Goal: Task Accomplishment & Management: Manage account settings

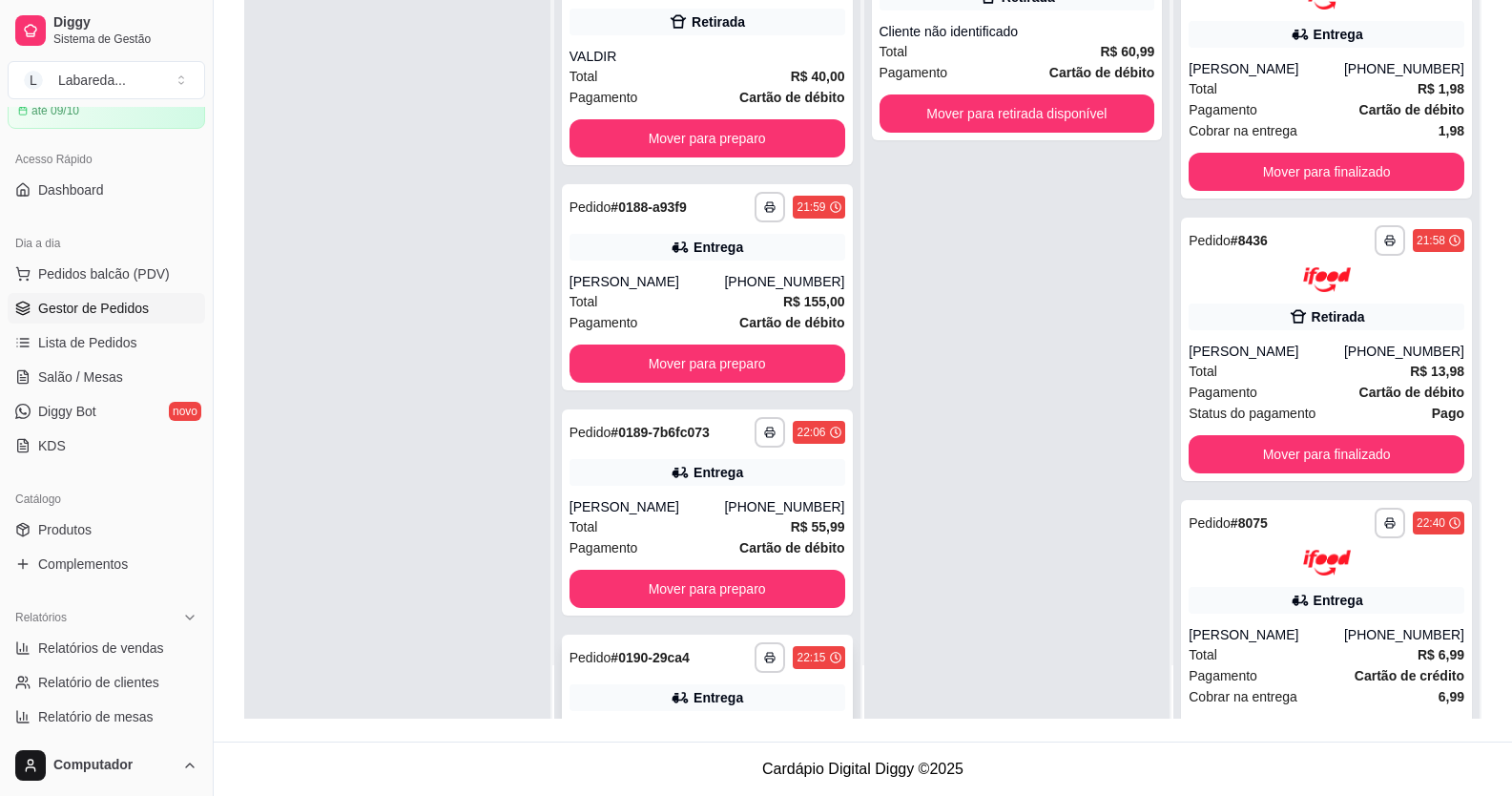
scroll to position [5893, 0]
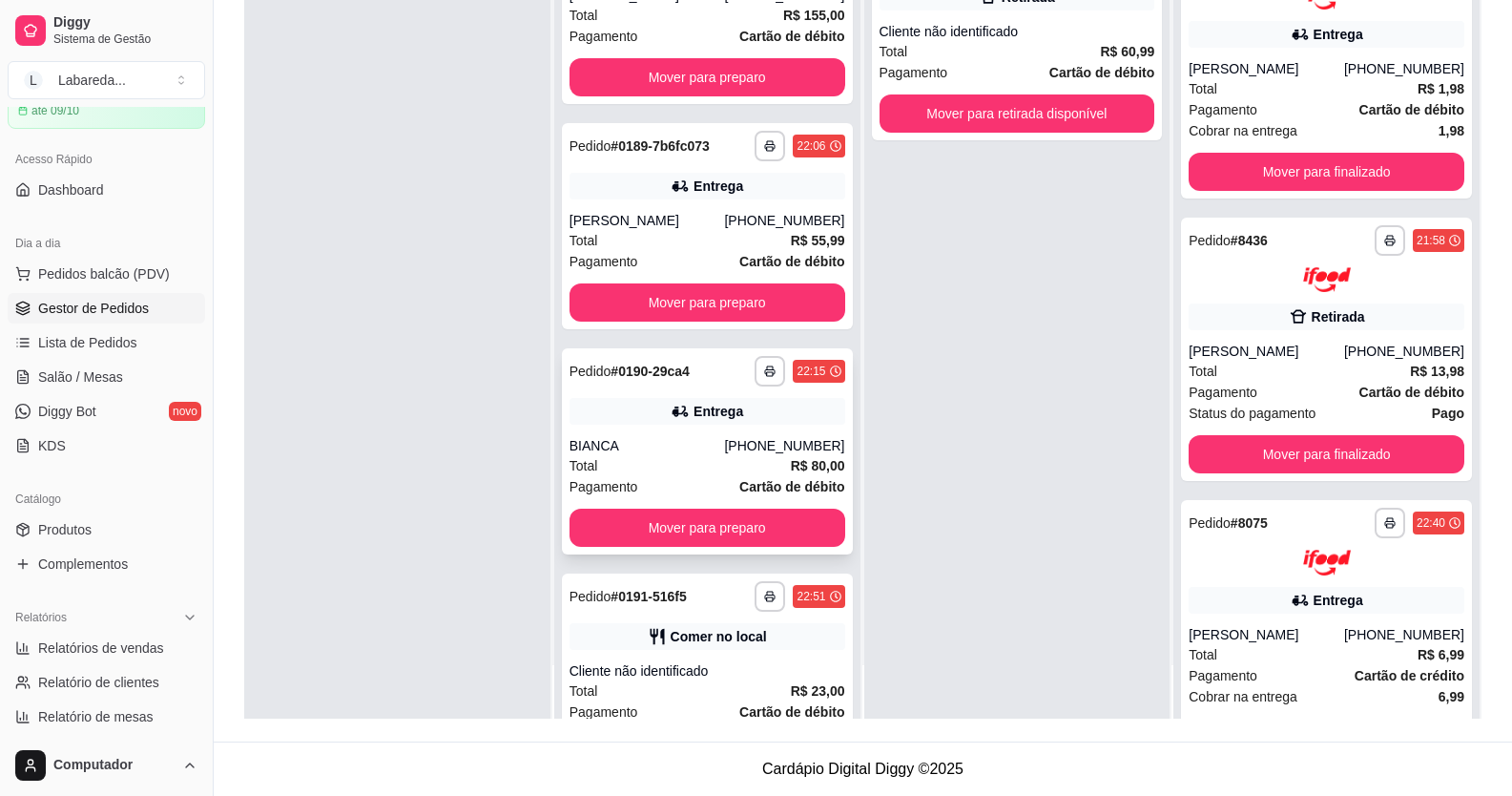
click at [693, 415] on div "Entrega" at bounding box center [718, 411] width 50 height 19
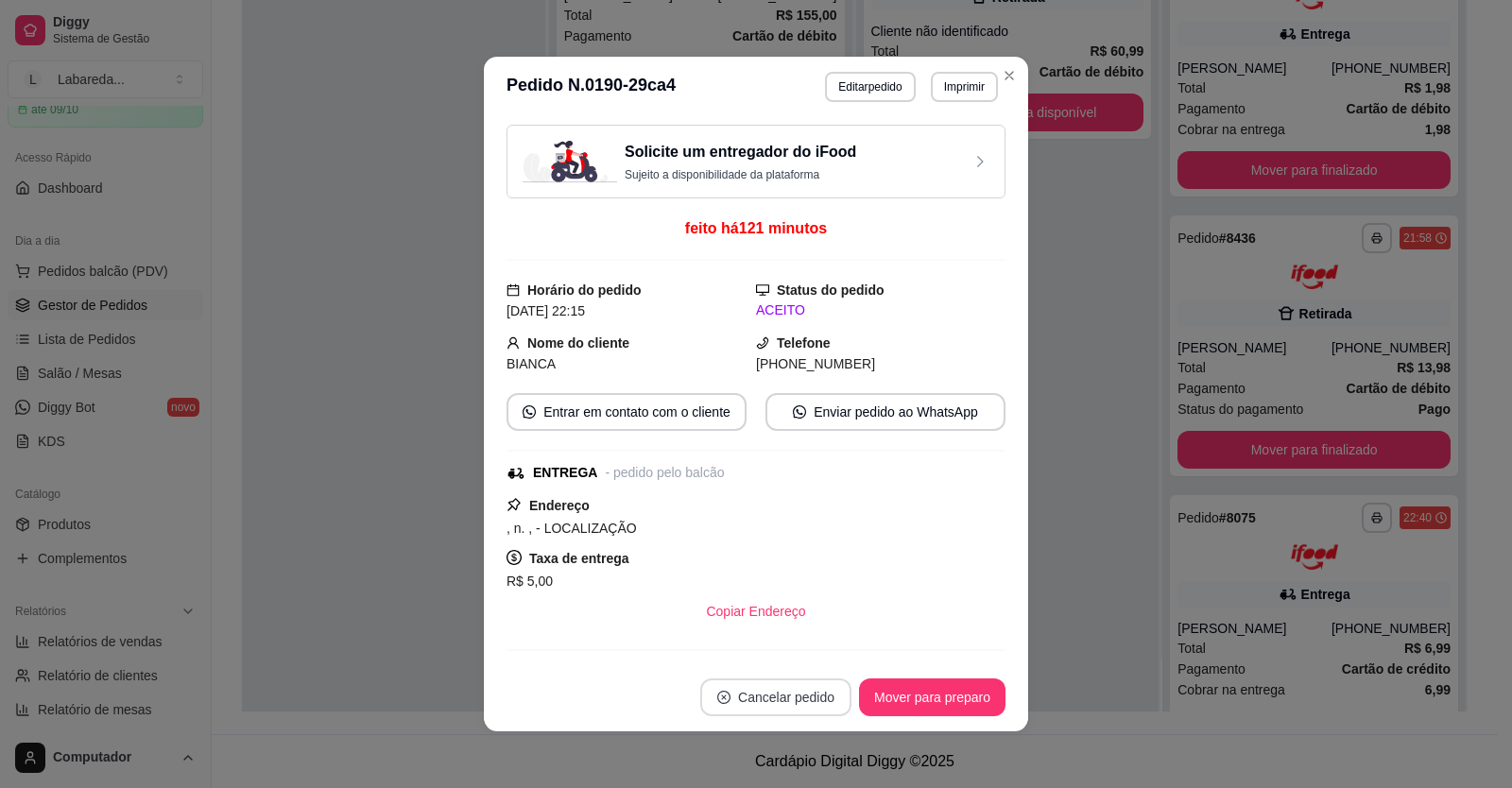
click at [783, 703] on button "Cancelar pedido" at bounding box center [776, 697] width 152 height 38
click at [828, 644] on button "Sim" at bounding box center [821, 650] width 76 height 38
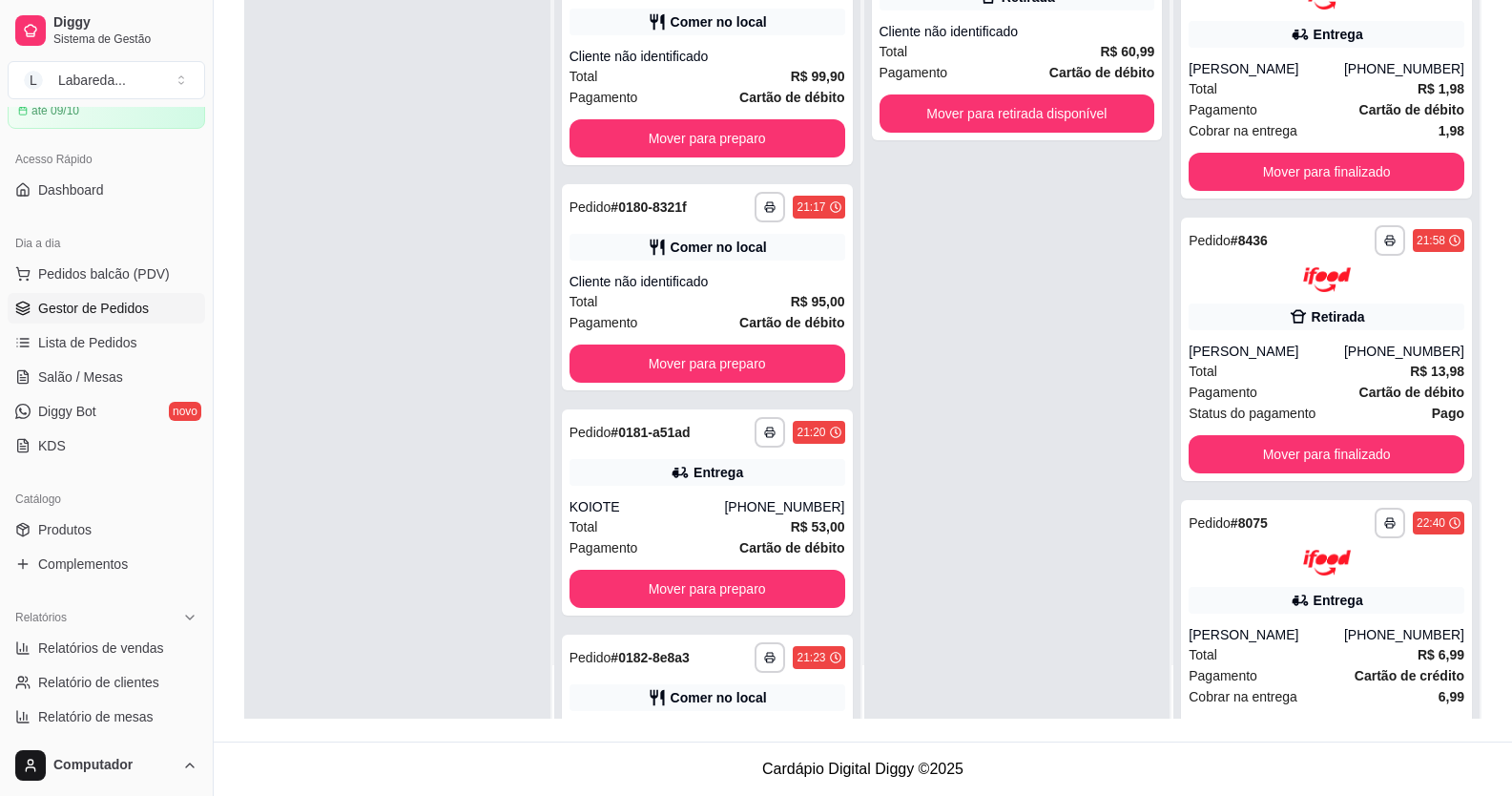
scroll to position [3984, 0]
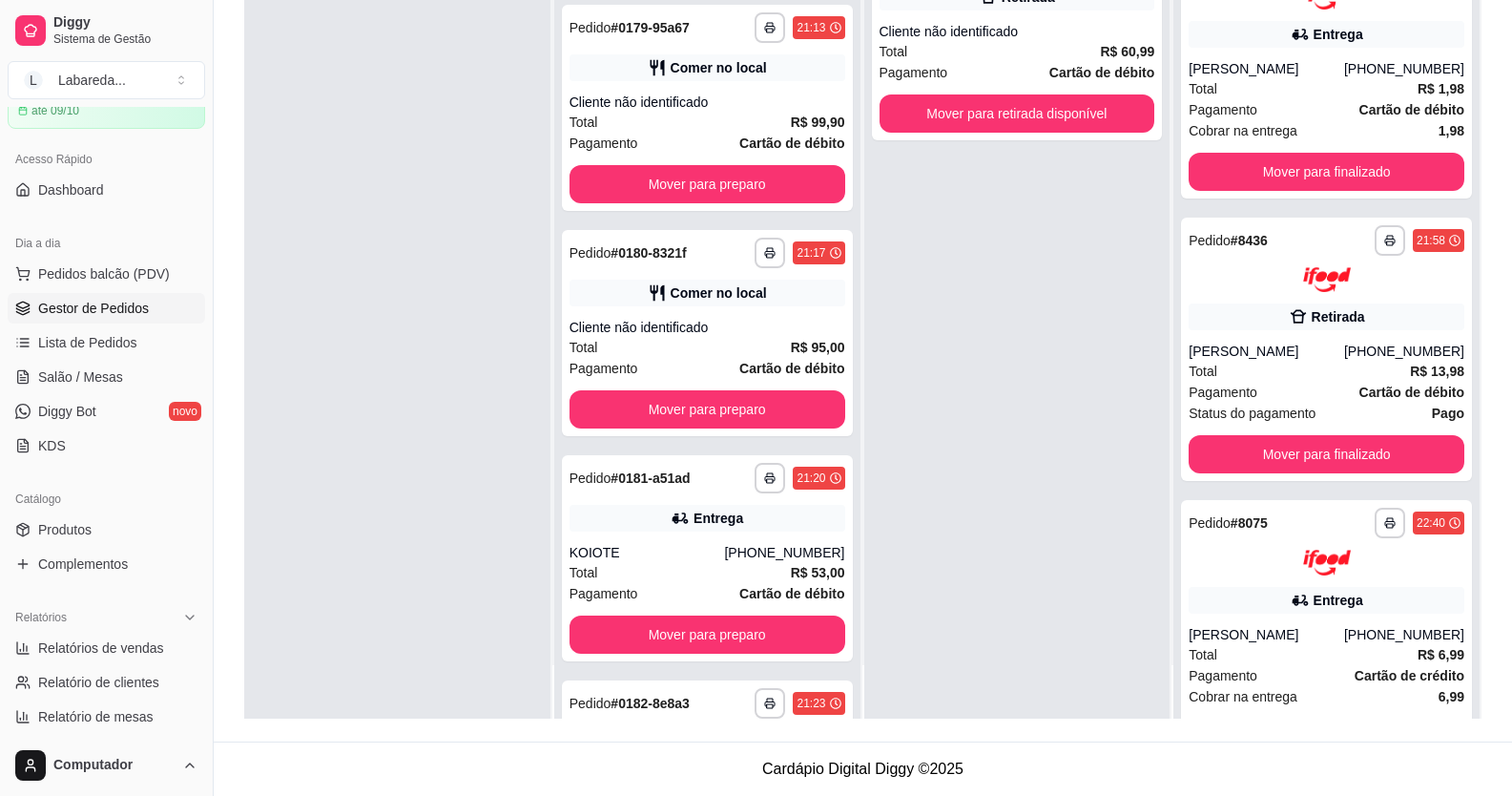
click at [702, 535] on div "**********" at bounding box center [708, 558] width 291 height 206
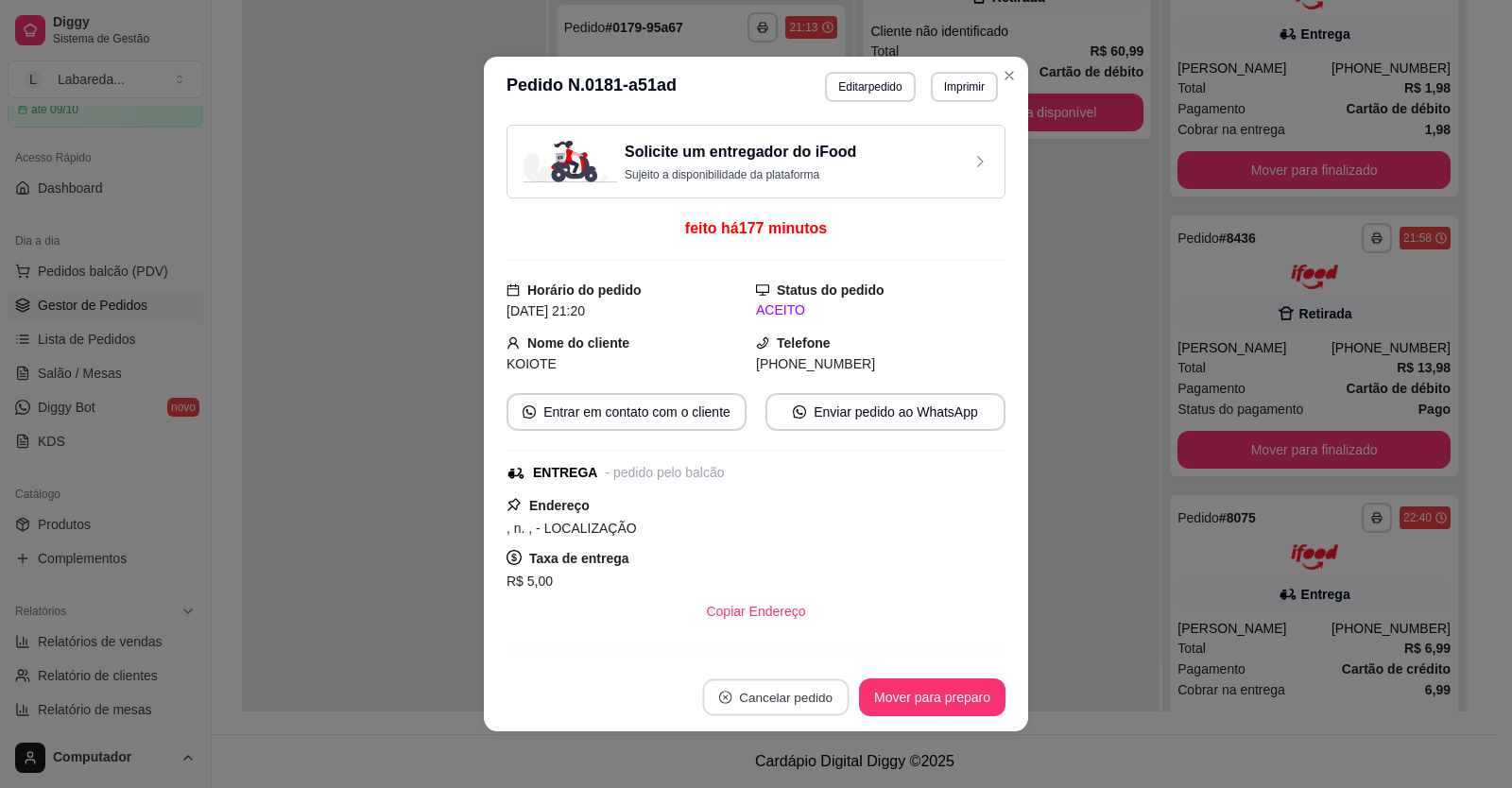
click at [824, 706] on button "Cancelar pedido" at bounding box center [775, 697] width 147 height 37
click at [831, 666] on button "Sim" at bounding box center [821, 650] width 76 height 38
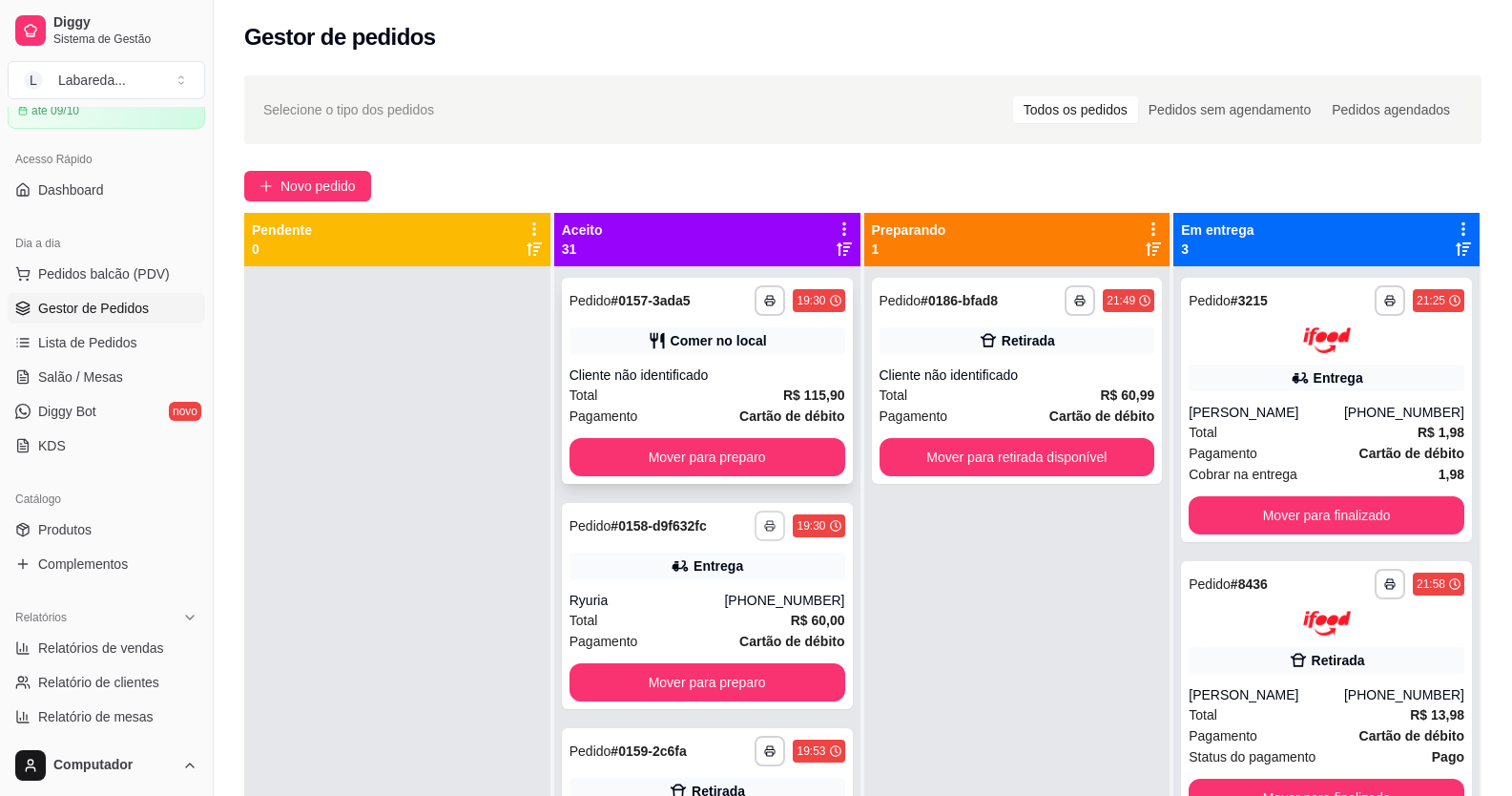
scroll to position [0, 0]
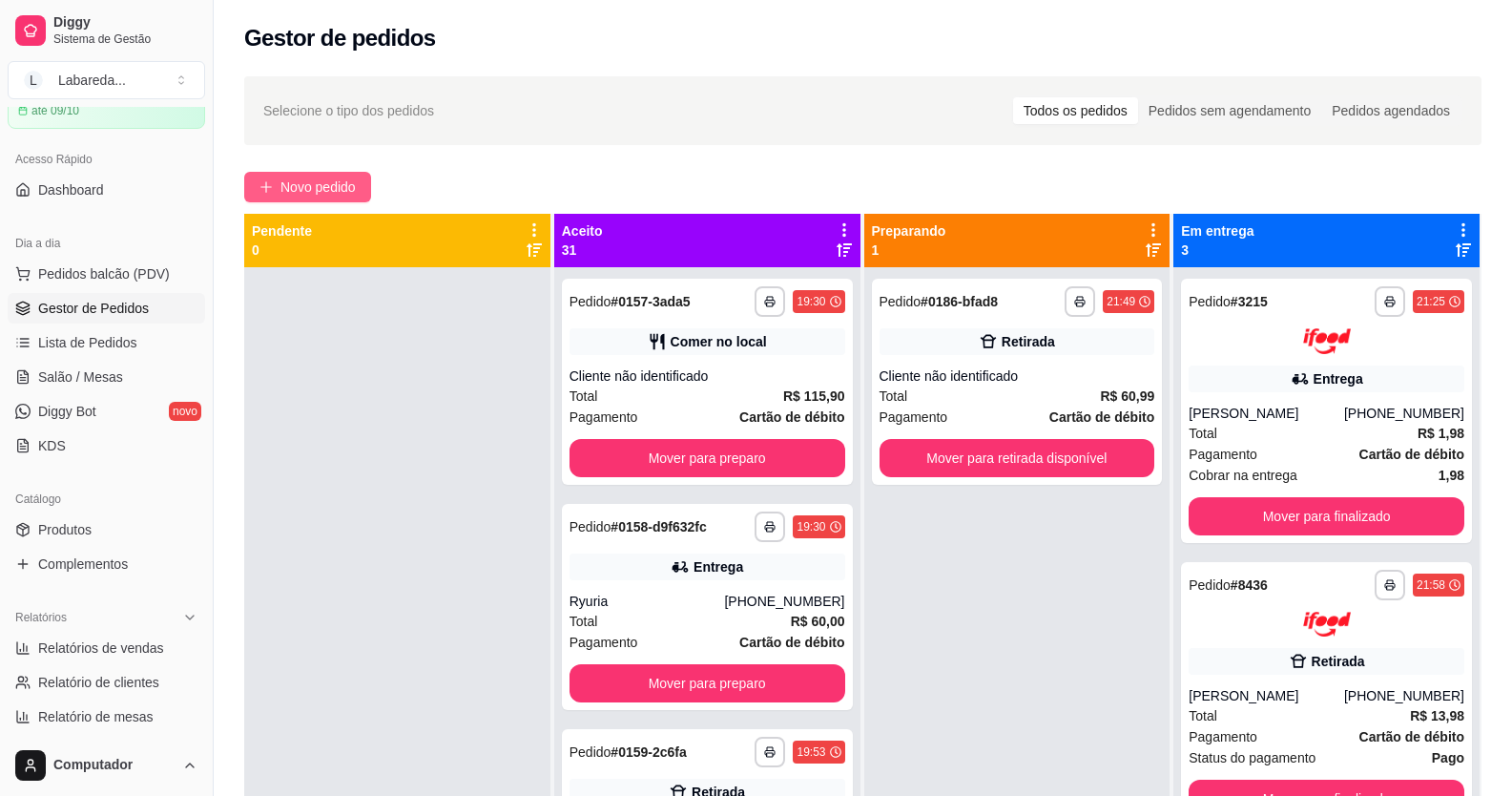
click at [276, 195] on button "Novo pedido" at bounding box center [307, 188] width 127 height 31
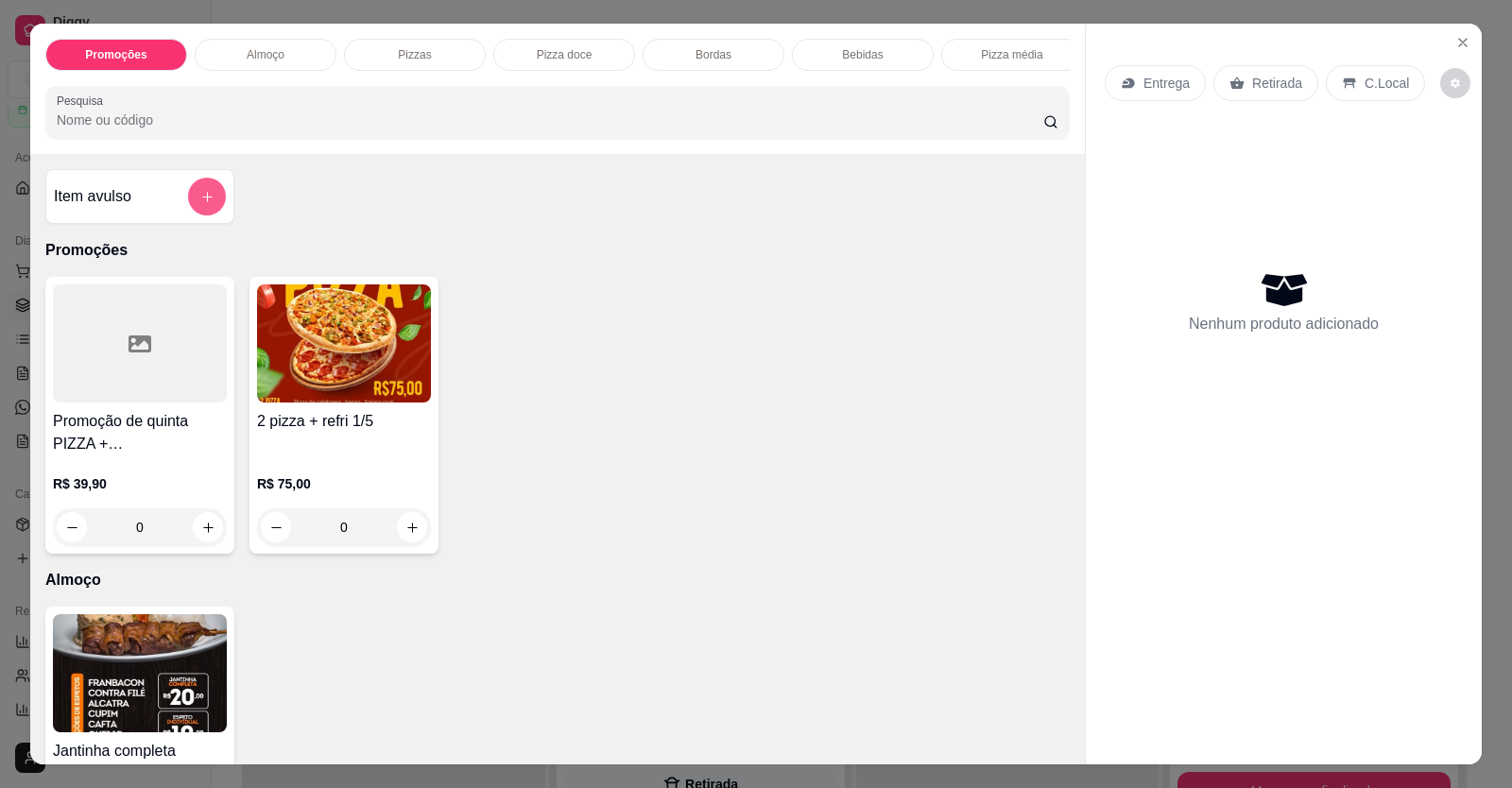
click at [207, 215] on button "add-separate-item" at bounding box center [207, 197] width 38 height 38
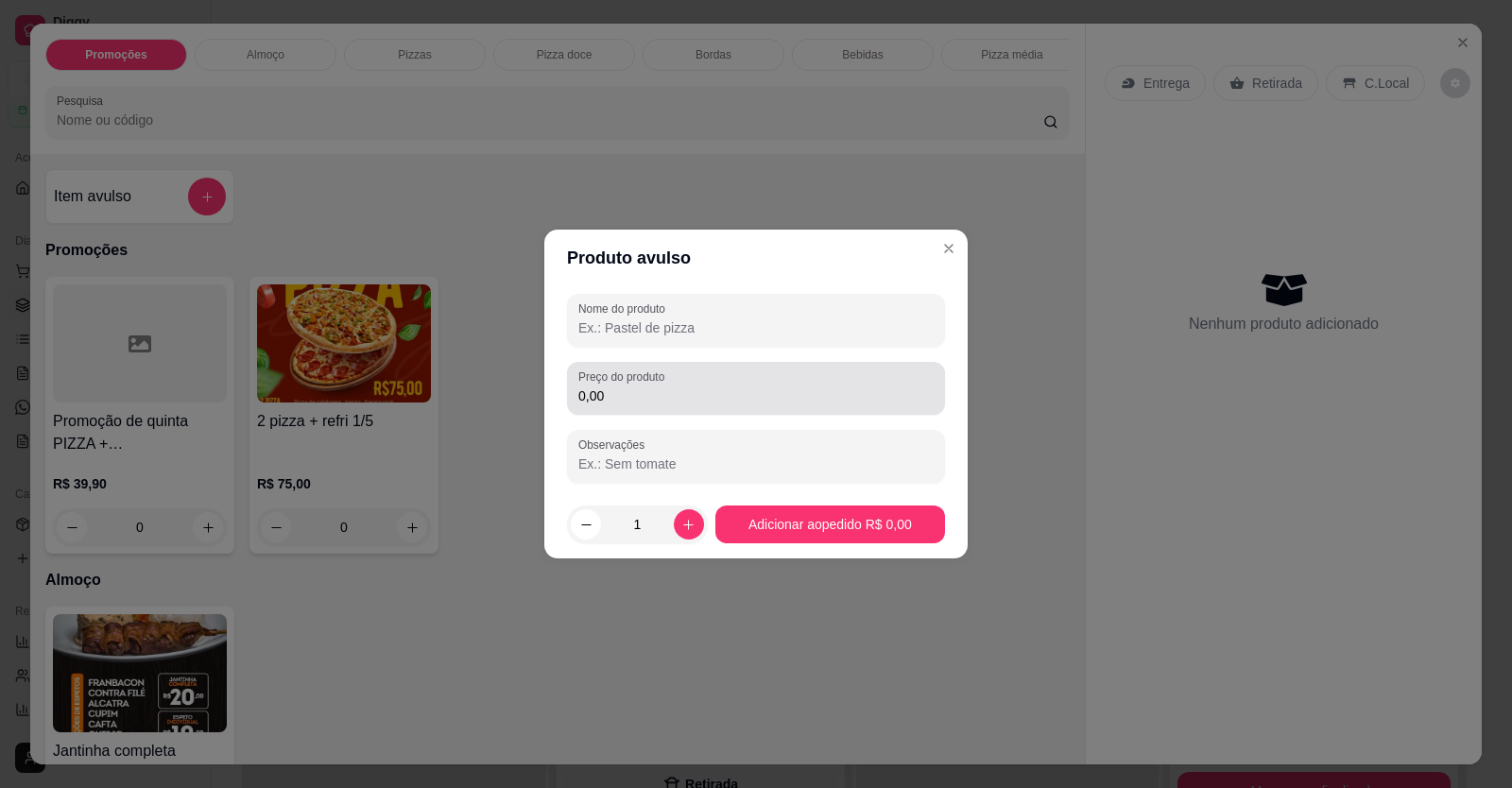
click at [688, 400] on input "0,00" at bounding box center [756, 396] width 355 height 19
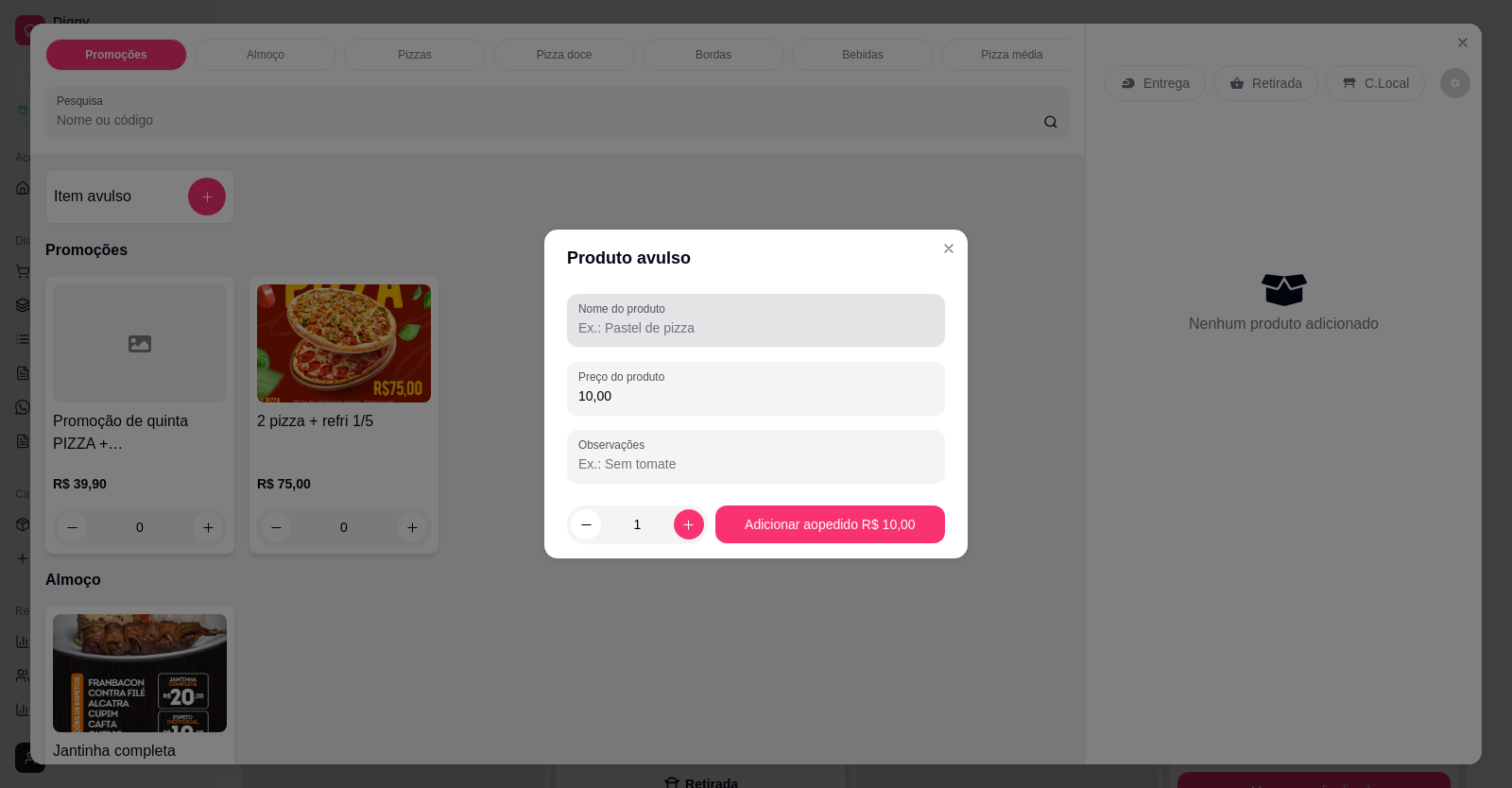
type input "10,00"
click at [636, 325] on input "Nome do produto" at bounding box center [756, 328] width 355 height 19
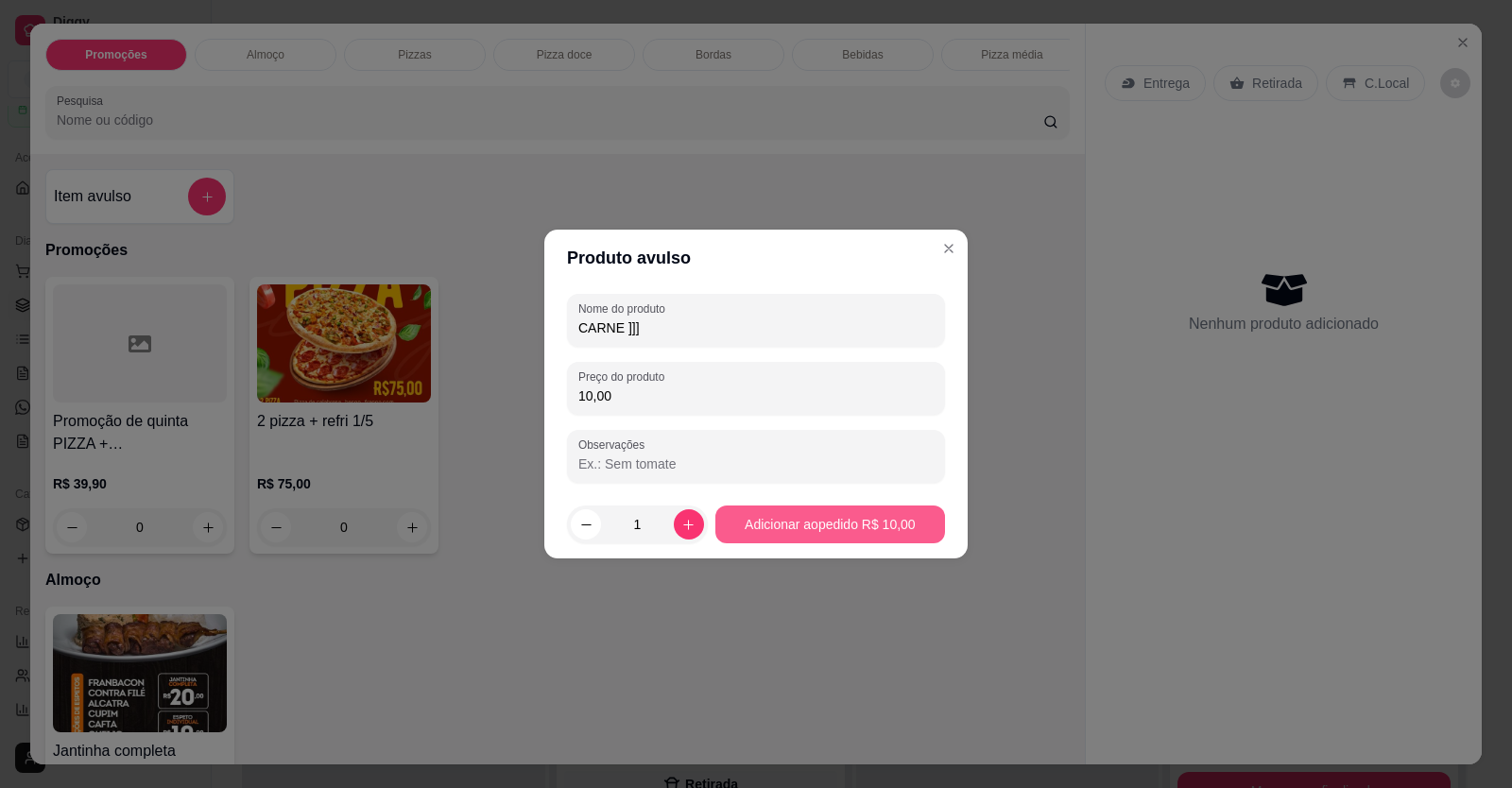
type input "CARNE ]]]"
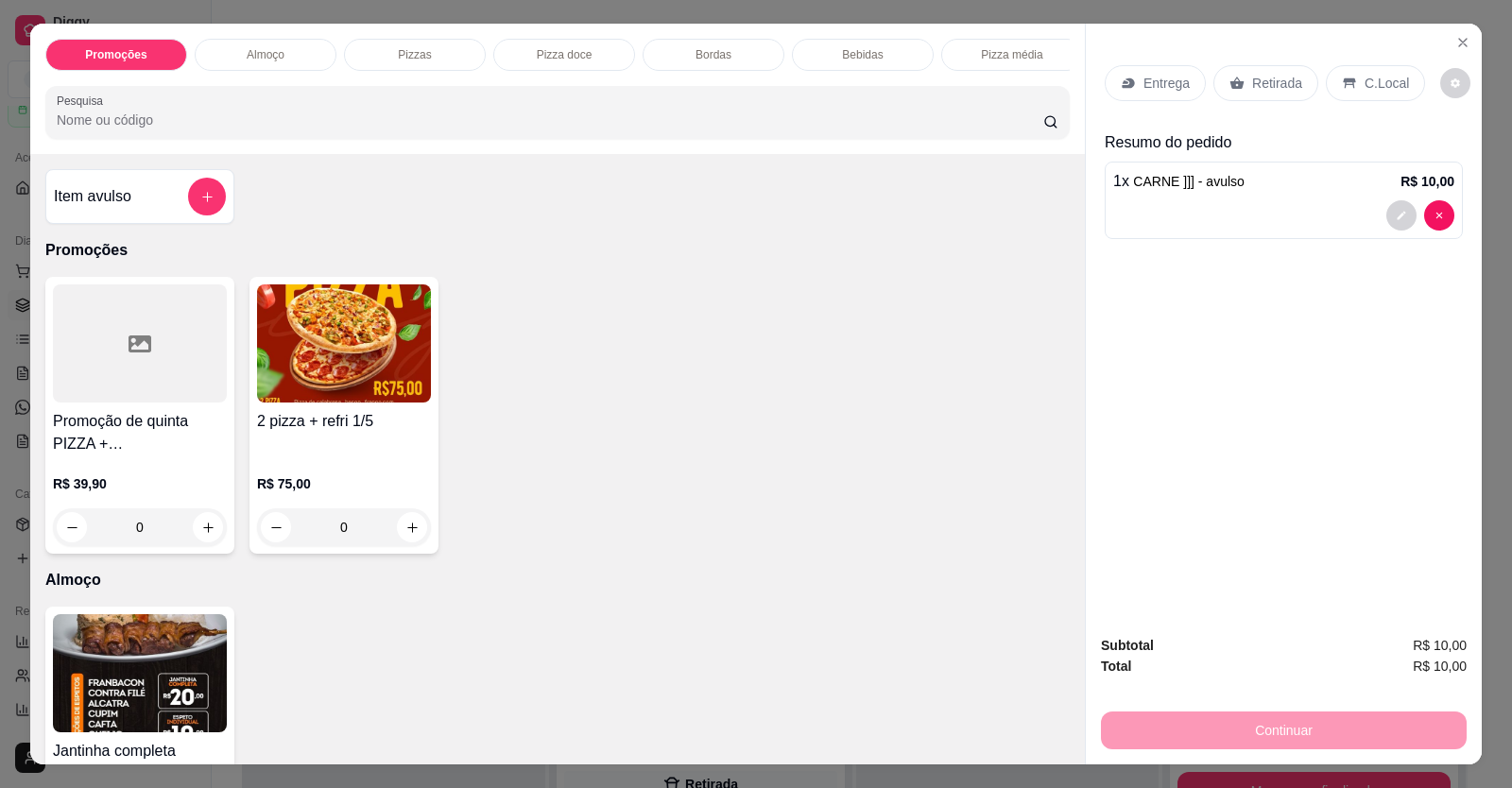
click at [1386, 86] on p "C.Local" at bounding box center [1387, 83] width 45 height 19
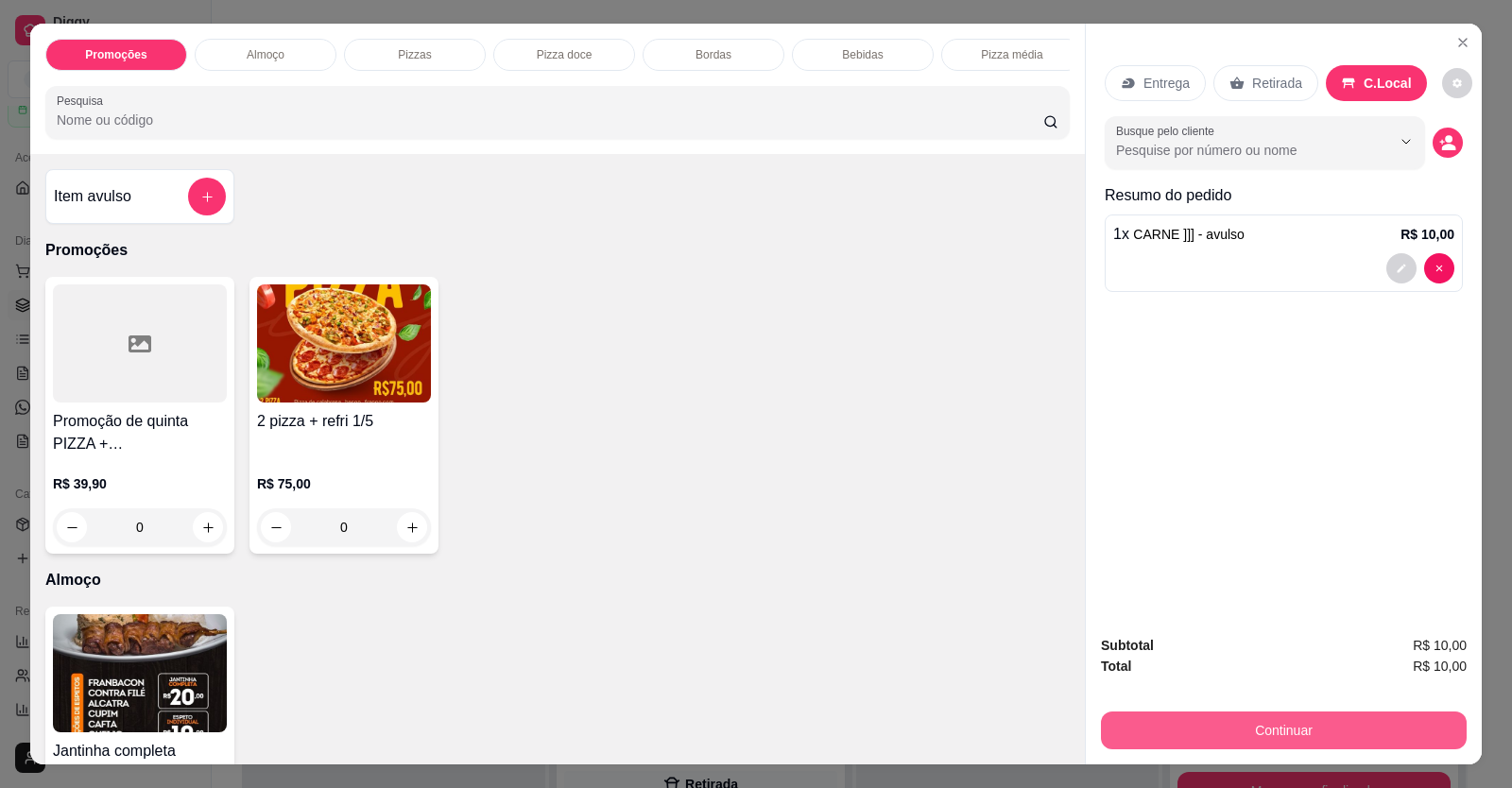
click at [1287, 729] on button "Continuar" at bounding box center [1284, 730] width 366 height 38
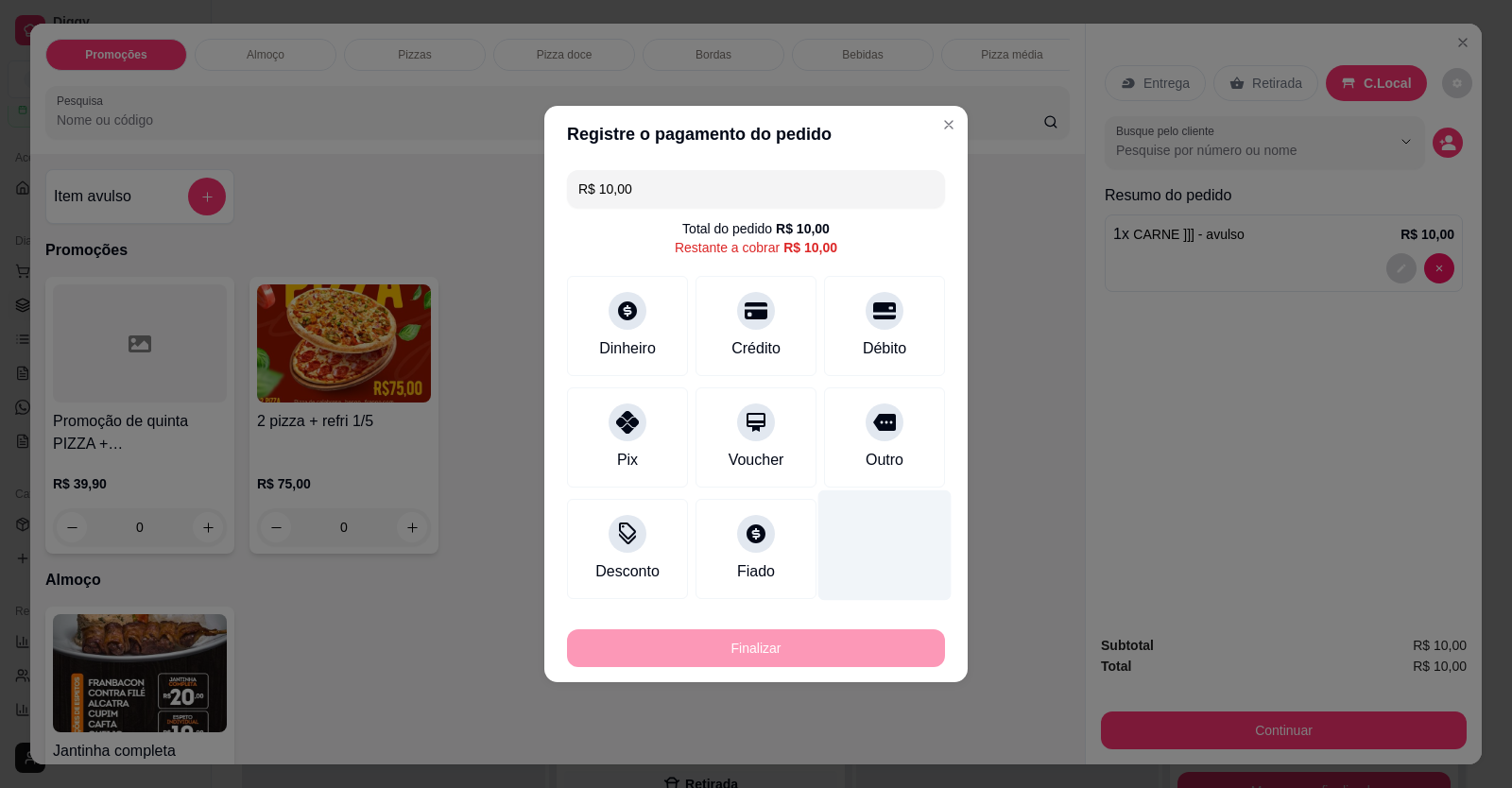
drag, startPoint x: 887, startPoint y: 442, endPoint x: 889, endPoint y: 452, distance: 10.2
click at [890, 445] on div "Outro" at bounding box center [885, 438] width 121 height 100
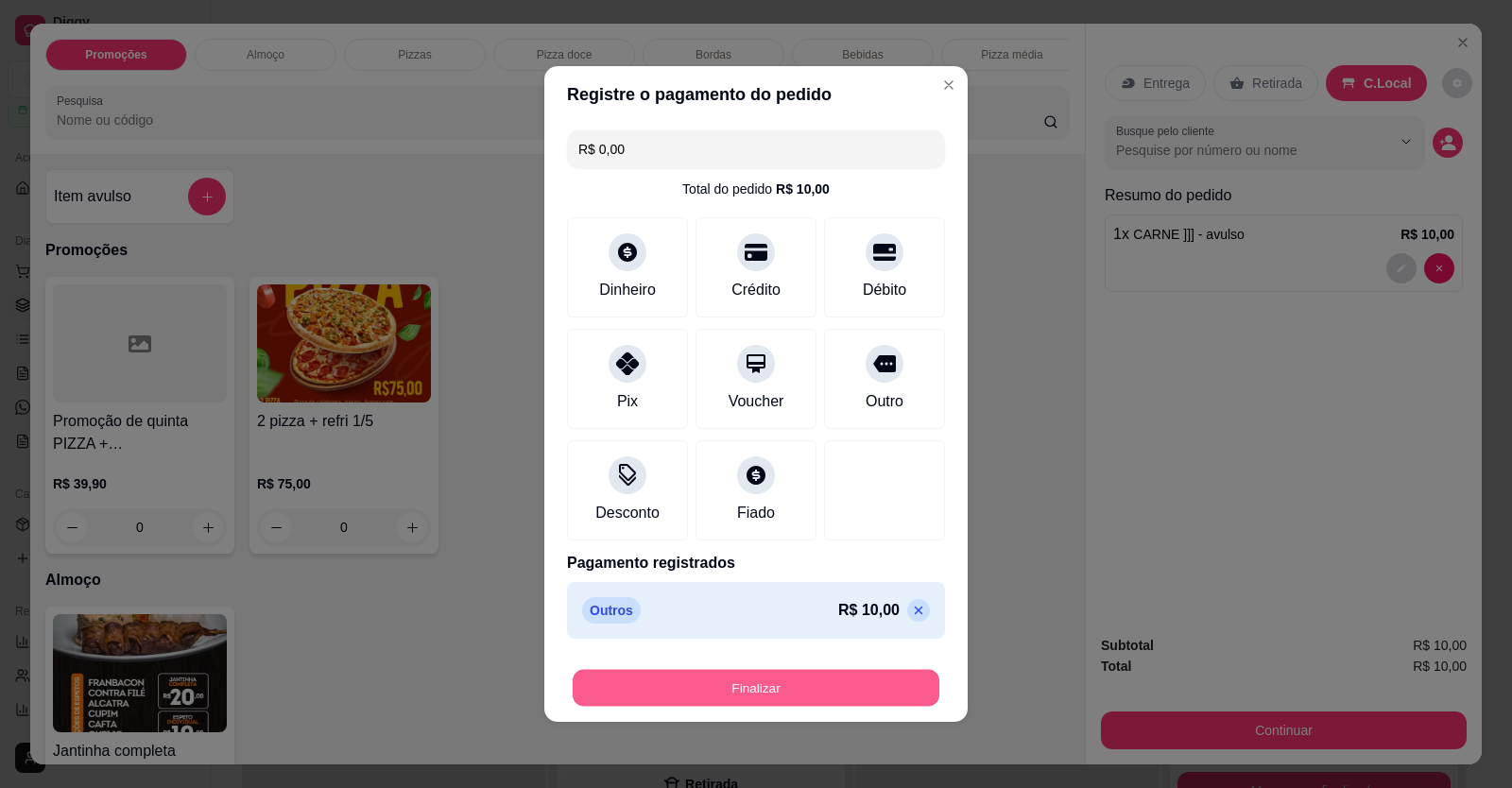
click at [856, 684] on button "Finalizar" at bounding box center [756, 688] width 367 height 37
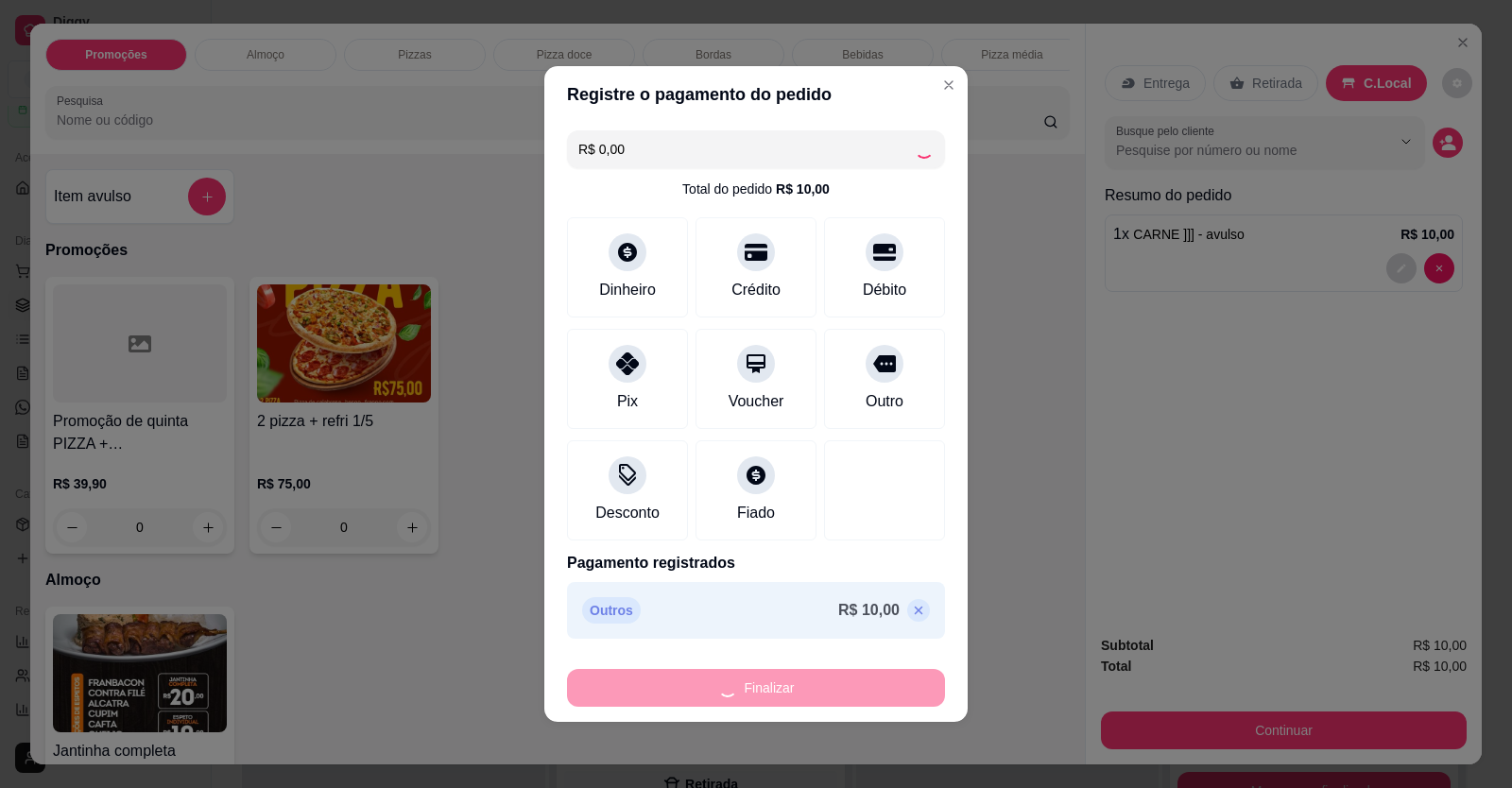
type input "-R$ 10,00"
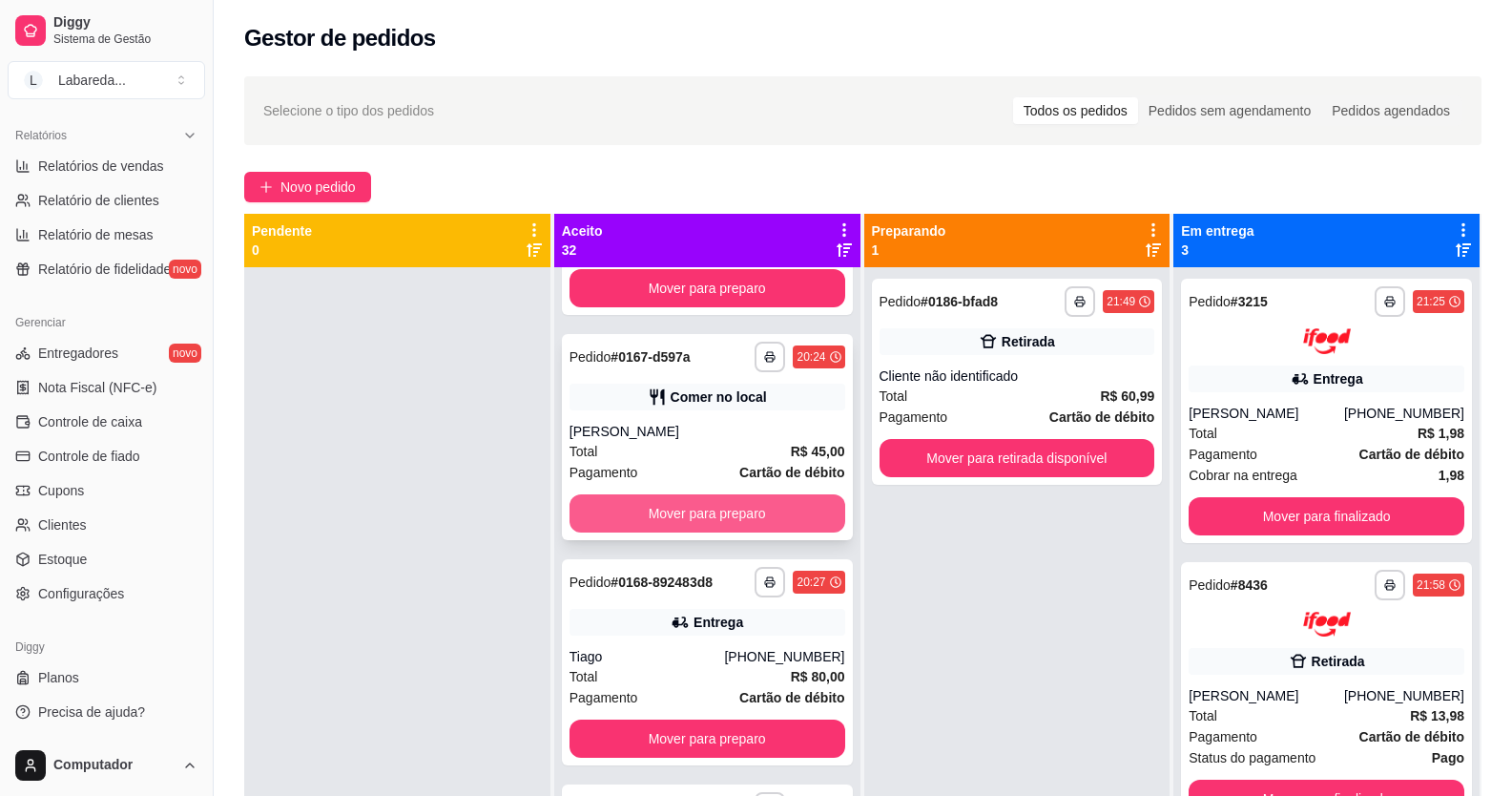
click at [712, 514] on button "Mover para preparo" at bounding box center [708, 514] width 275 height 38
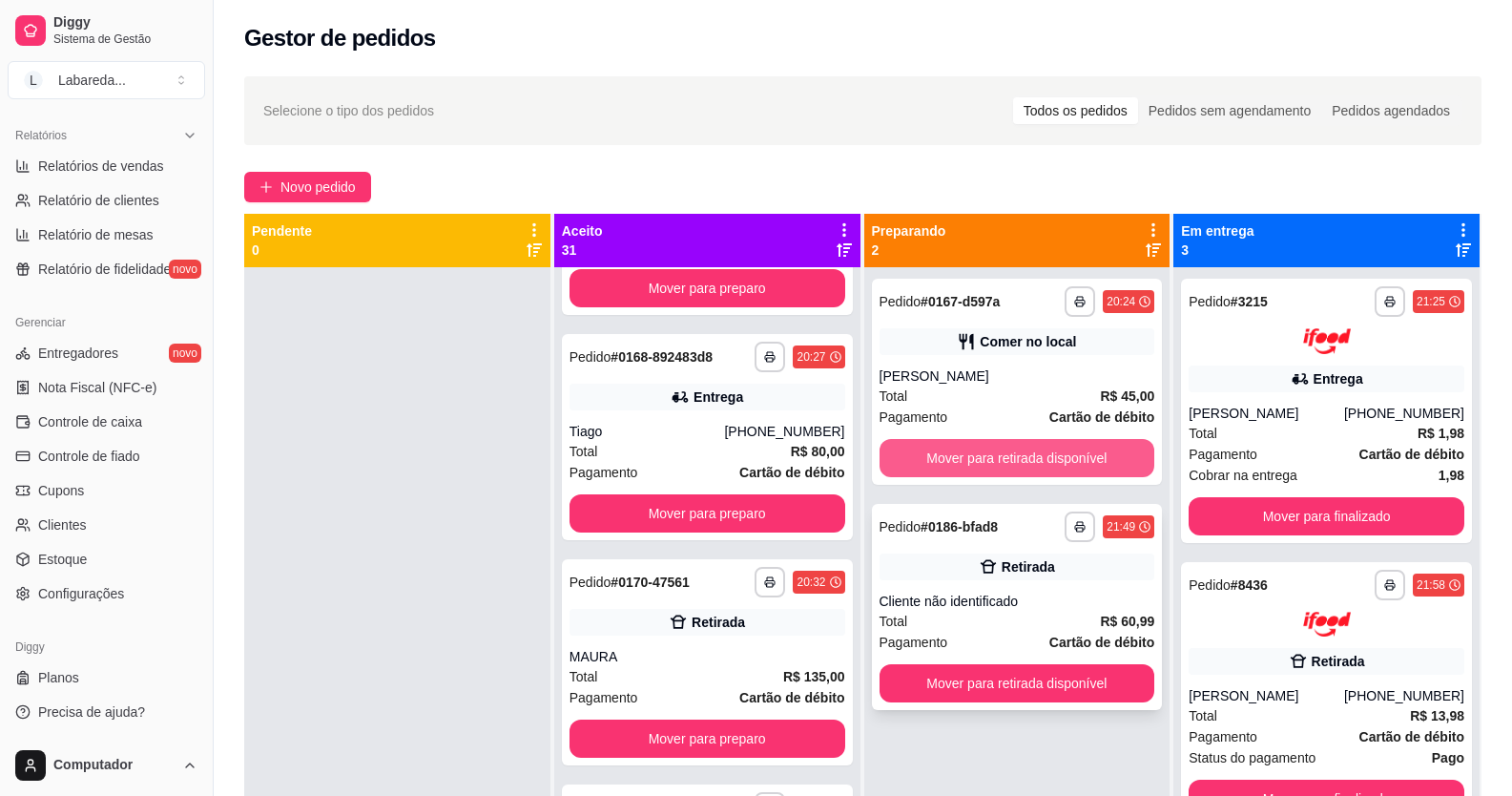
click at [936, 457] on button "Mover para retirada disponível" at bounding box center [1018, 458] width 275 height 38
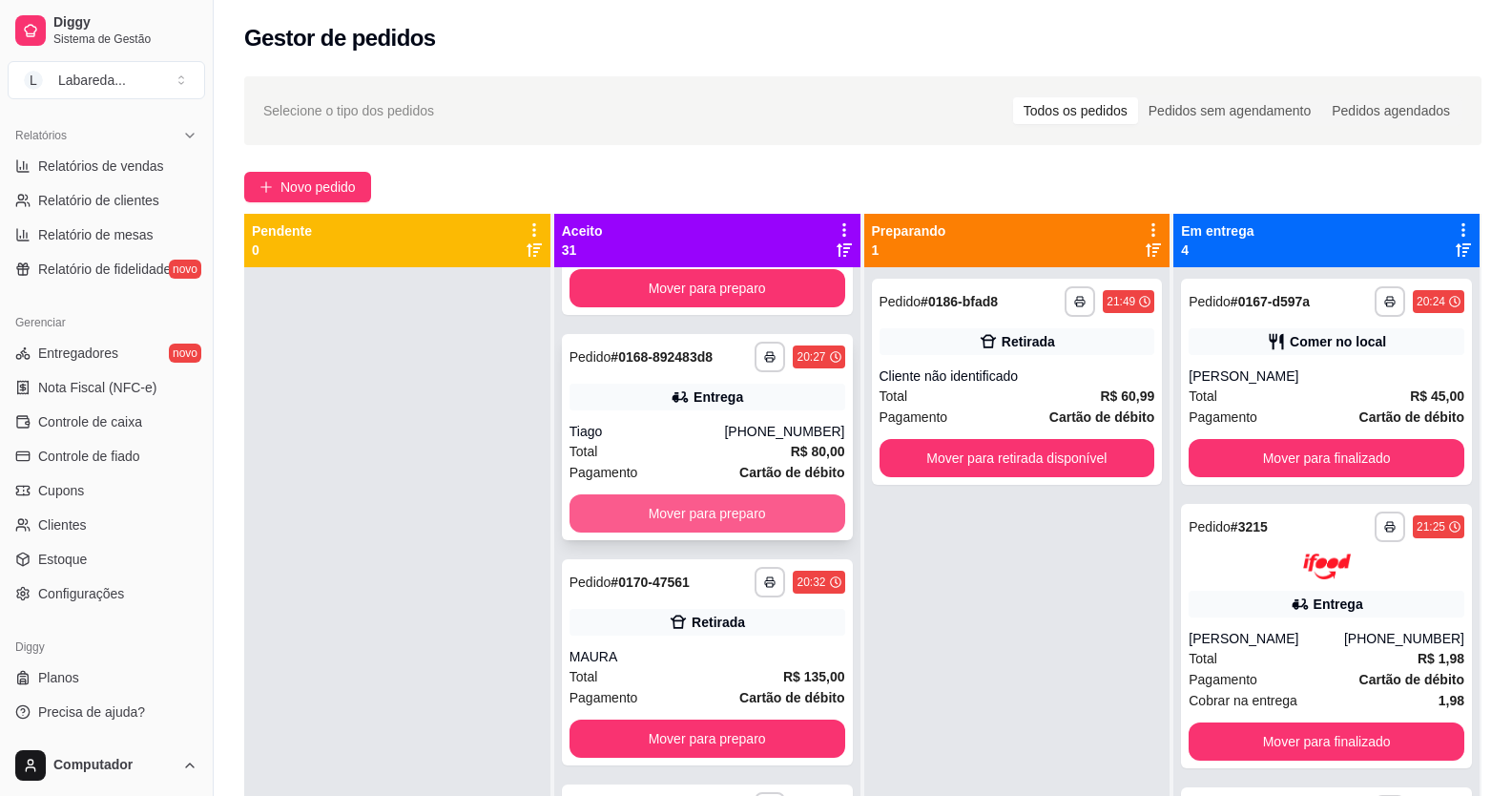
click at [783, 525] on button "Mover para preparo" at bounding box center [708, 514] width 275 height 38
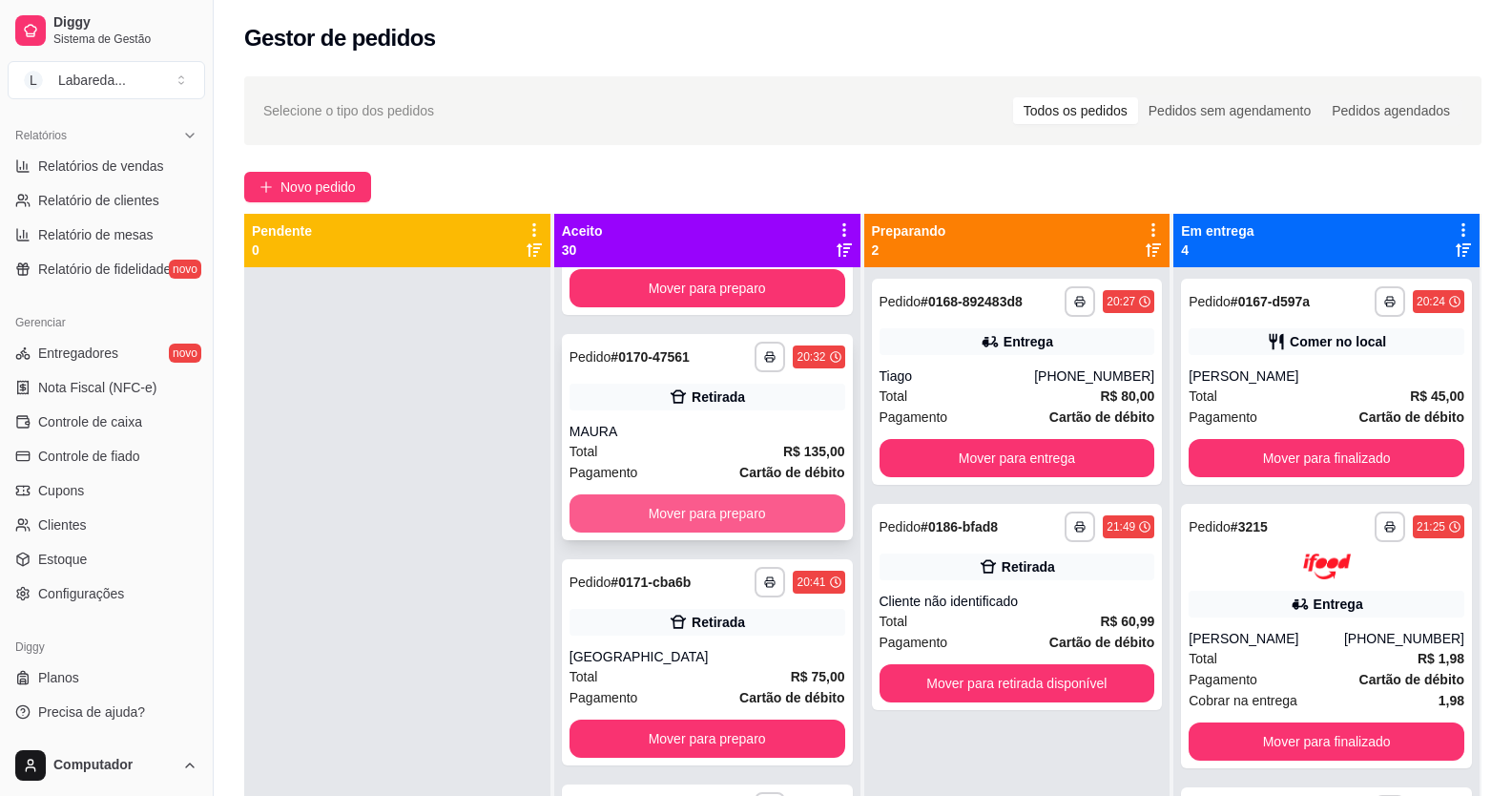
click at [734, 536] on div "**********" at bounding box center [708, 436] width 291 height 206
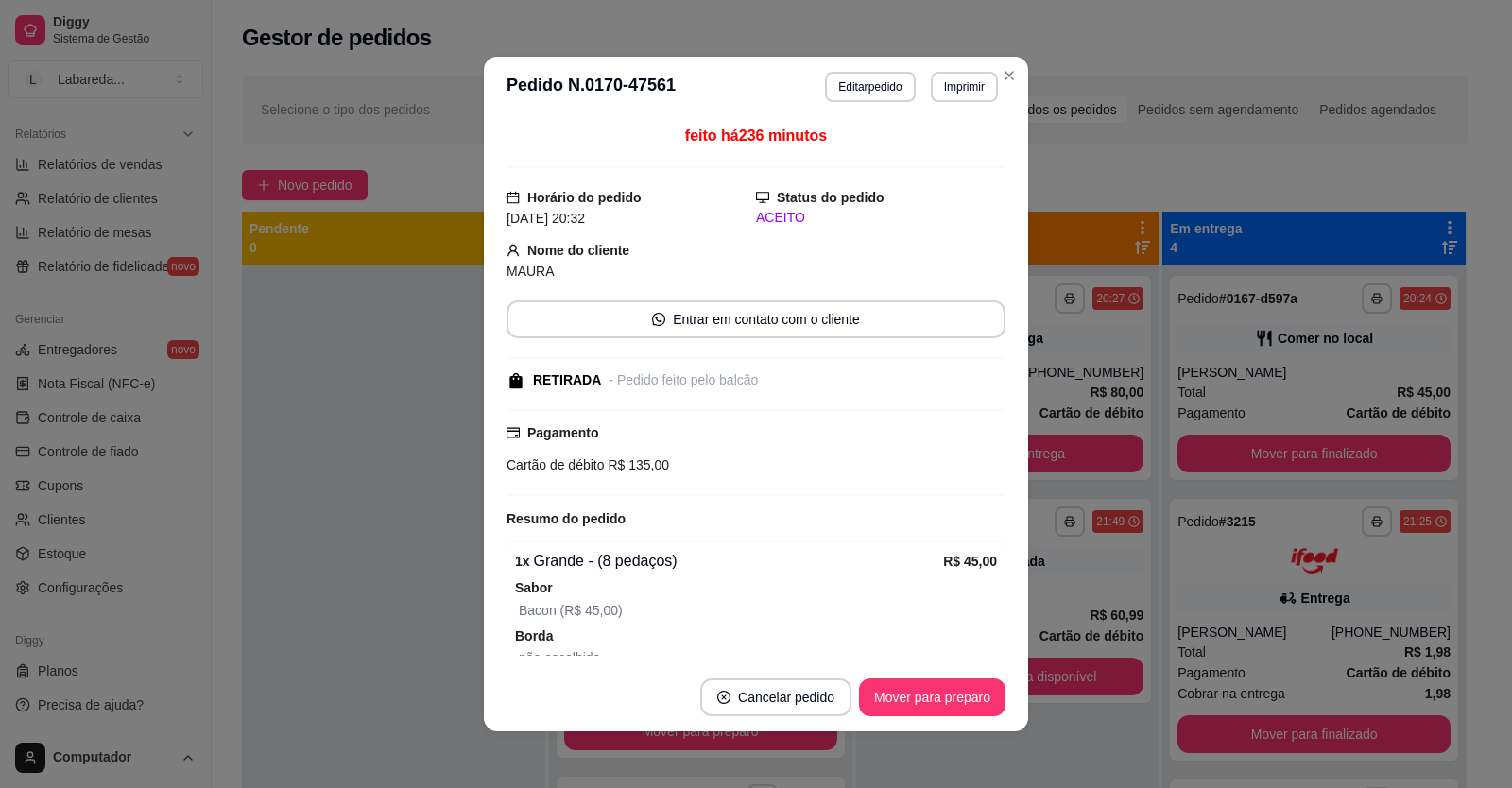
click at [484, 507] on div "feito há 236 minutos Horário do pedido 10/09/2025 20:32 Status do pedido ACEITO…" at bounding box center [756, 390] width 545 height 546
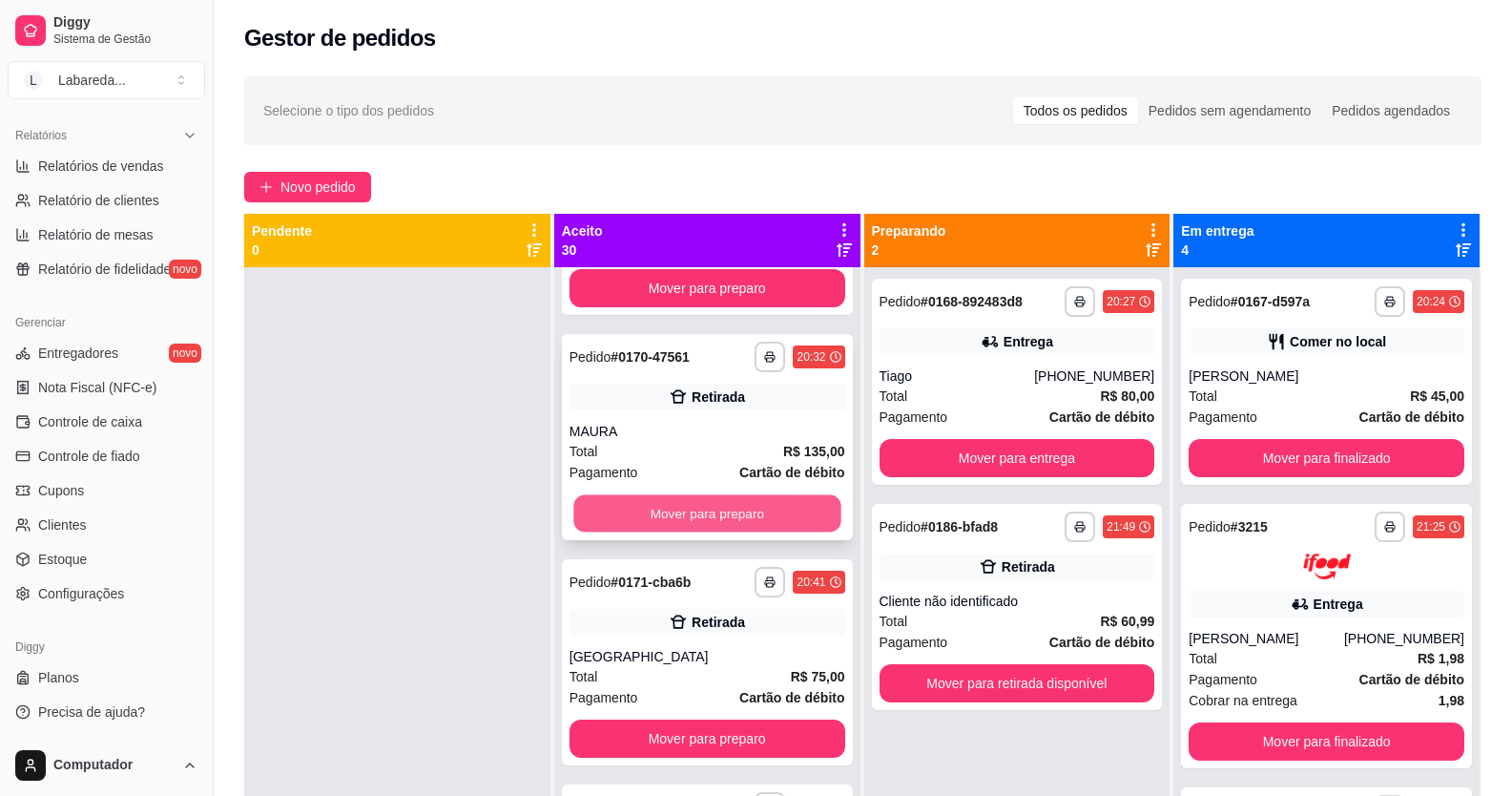
click at [739, 508] on button "Mover para preparo" at bounding box center [707, 514] width 267 height 37
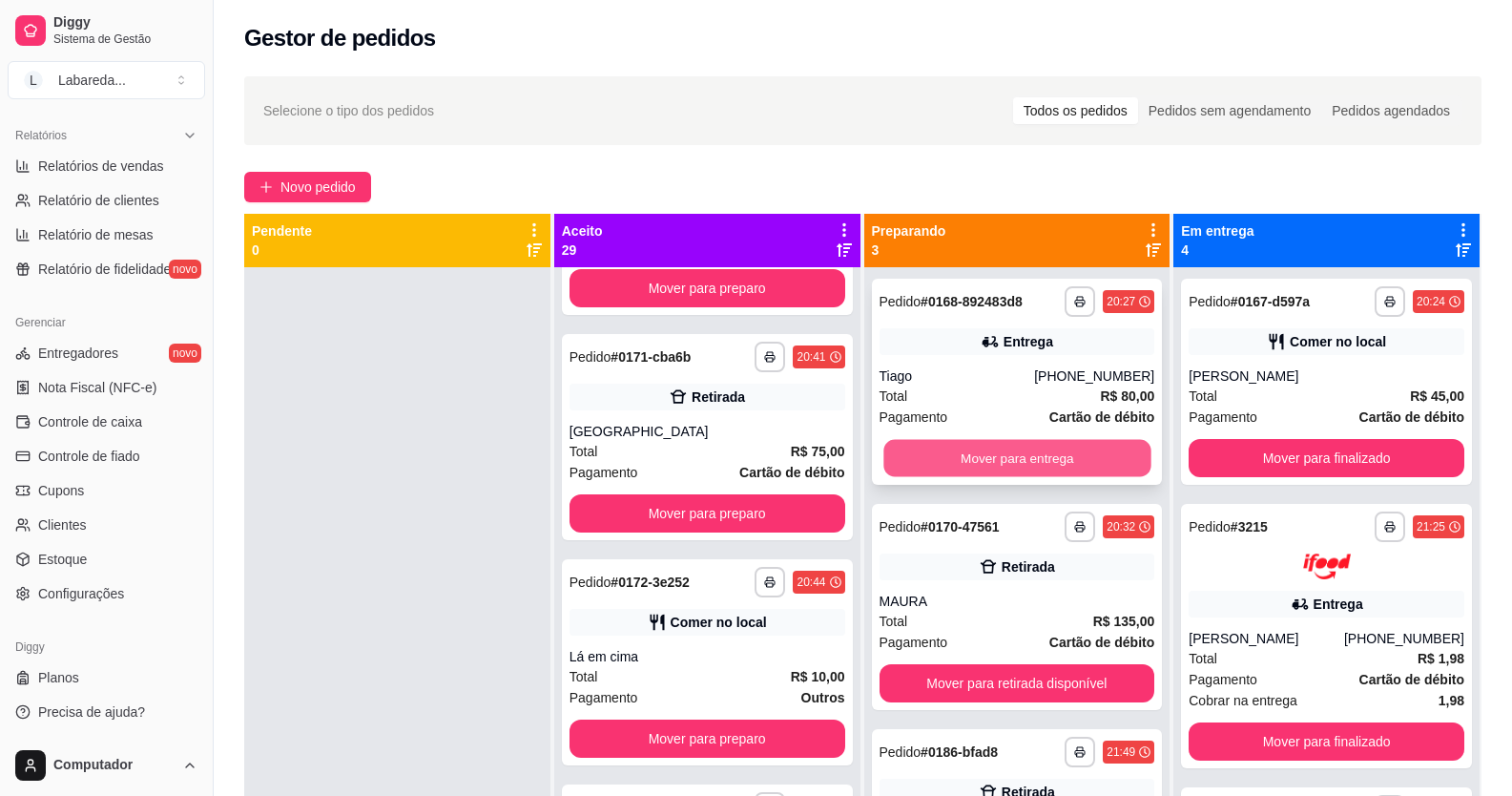
click at [917, 453] on button "Mover para entrega" at bounding box center [1017, 458] width 267 height 37
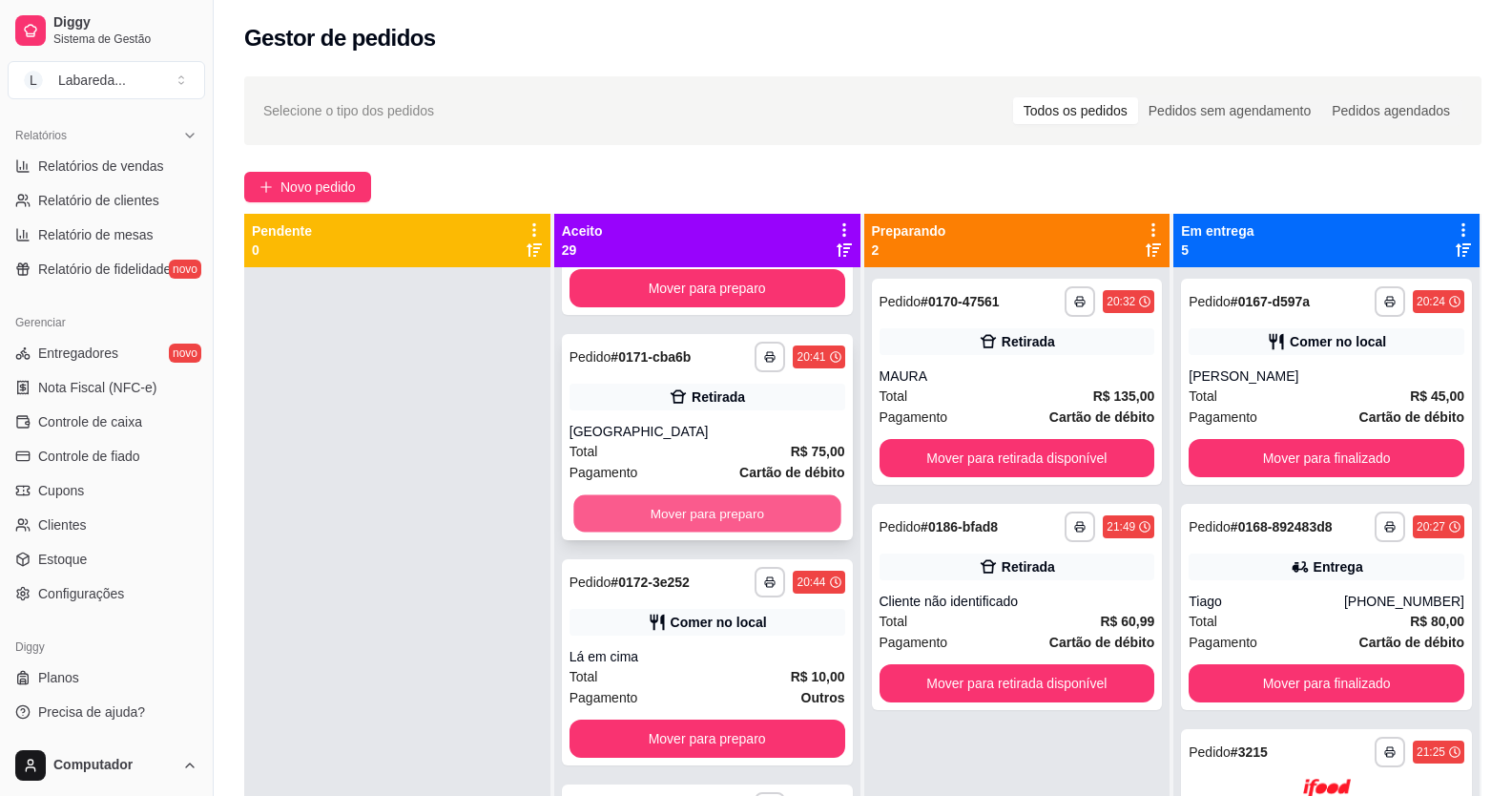
click at [745, 524] on button "Mover para preparo" at bounding box center [707, 514] width 267 height 37
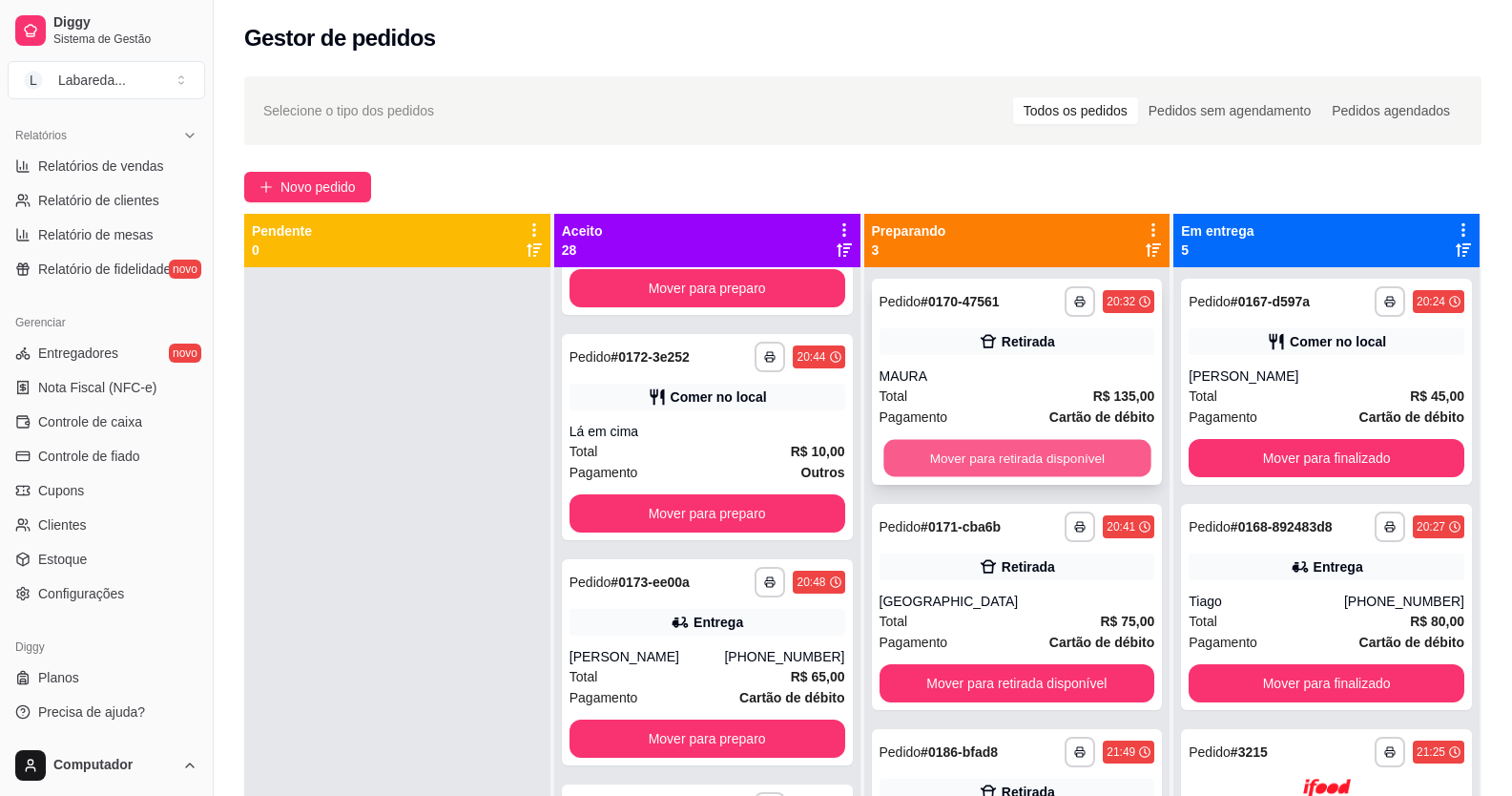
click at [903, 457] on button "Mover para retirada disponível" at bounding box center [1017, 458] width 267 height 37
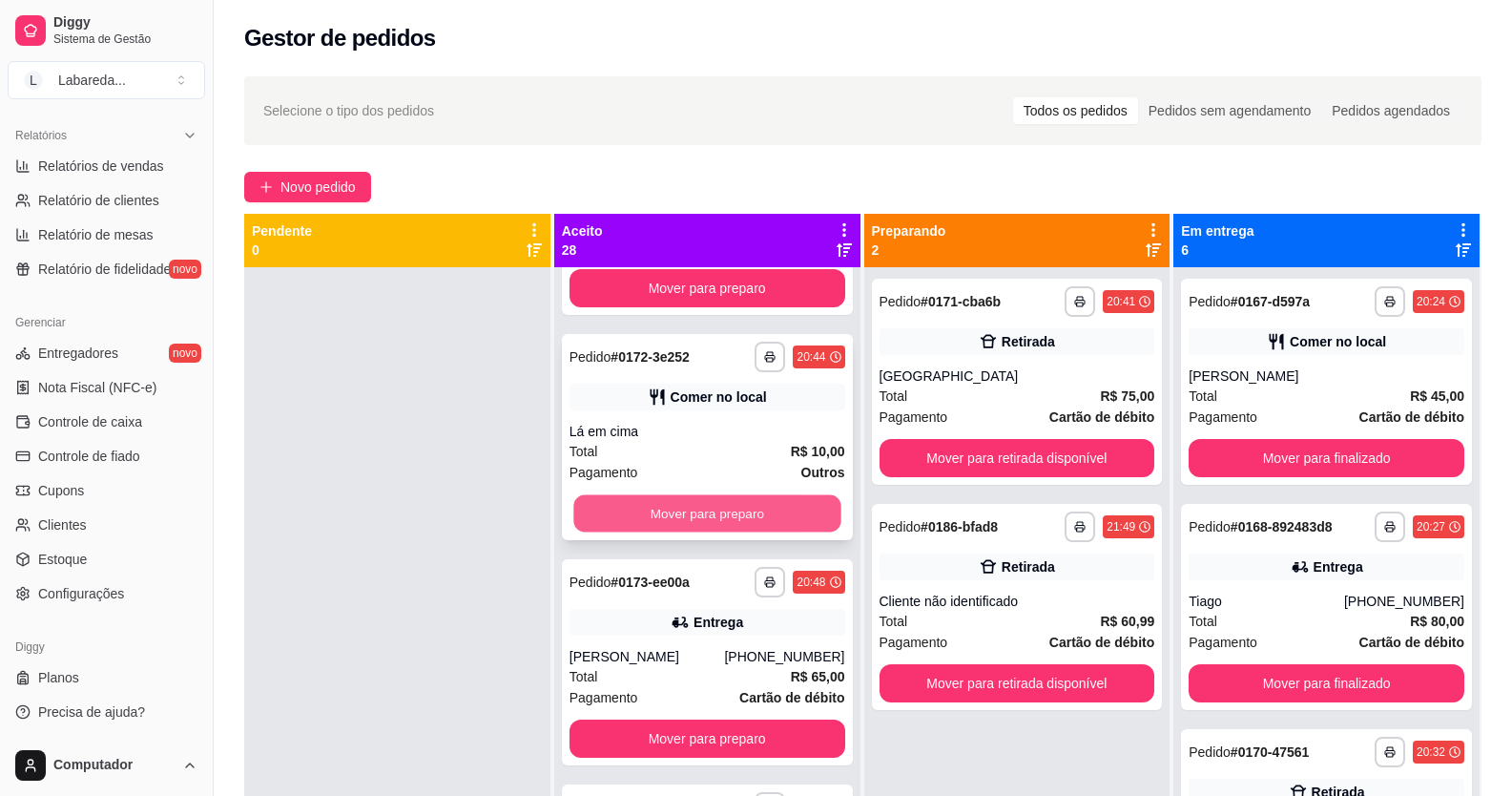
click at [784, 505] on button "Mover para preparo" at bounding box center [707, 514] width 267 height 37
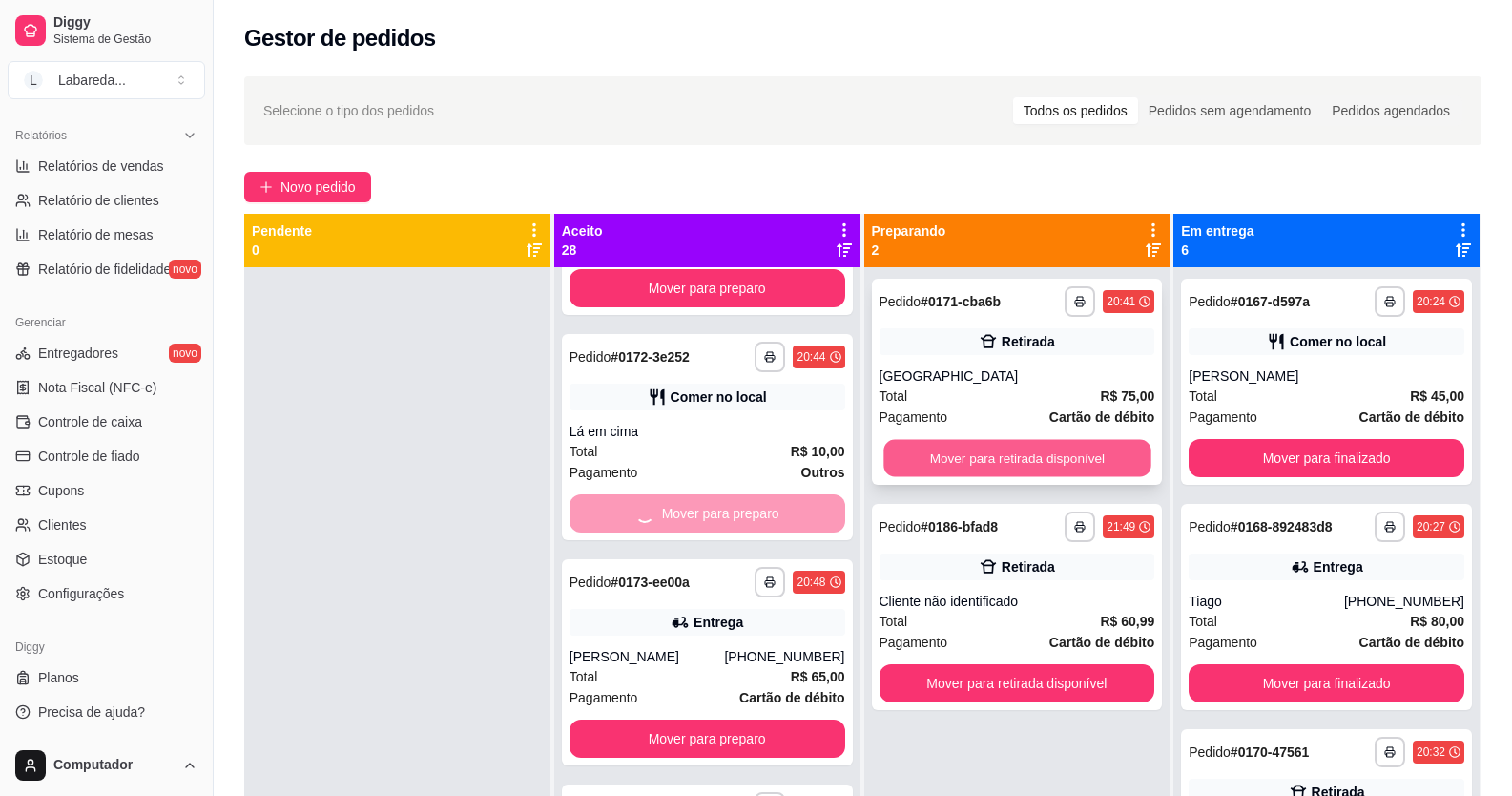
click at [905, 452] on button "Mover para retirada disponível" at bounding box center [1017, 458] width 267 height 37
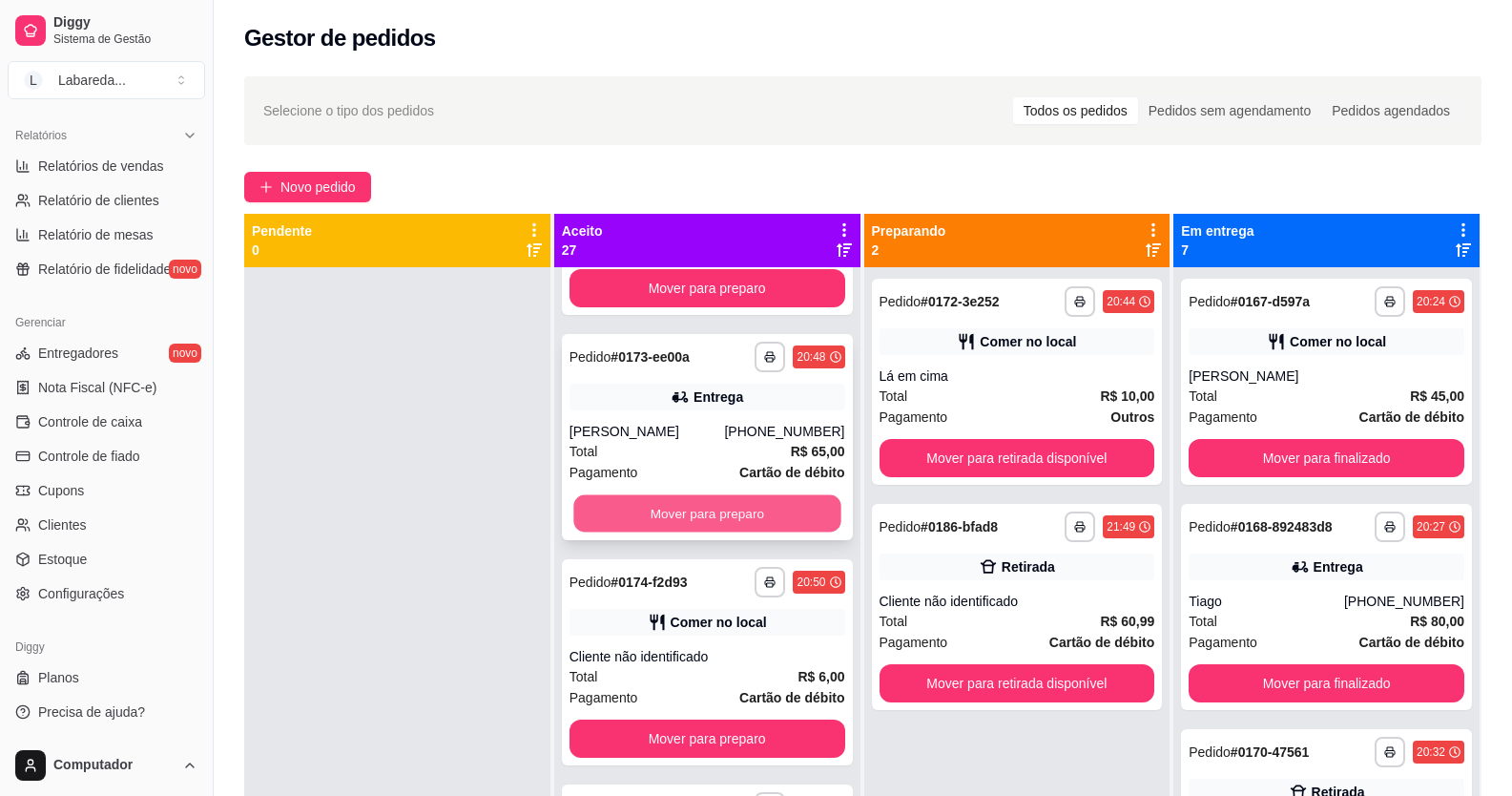
click at [759, 522] on button "Mover para preparo" at bounding box center [707, 514] width 267 height 37
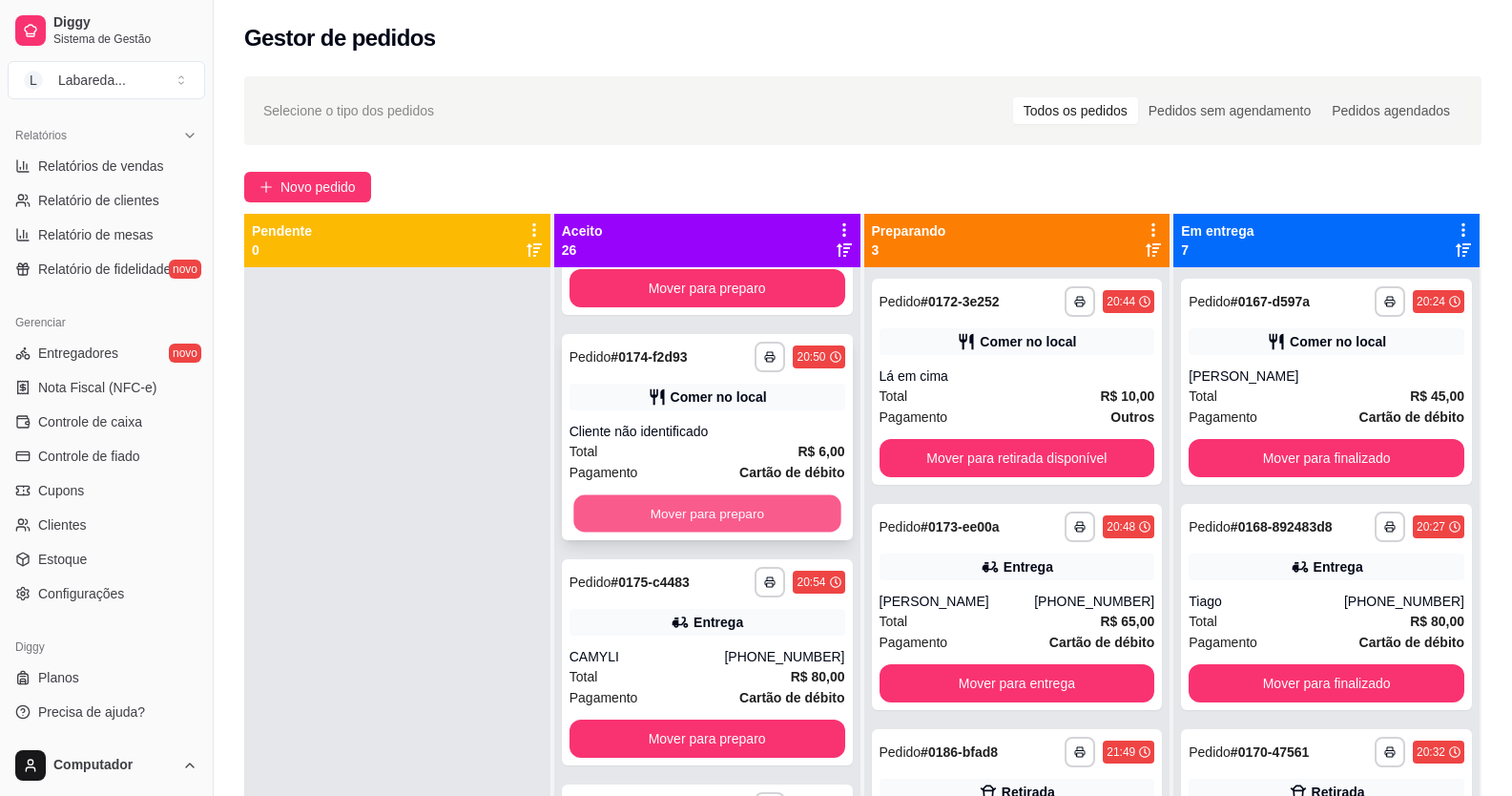
click at [782, 508] on button "Mover para preparo" at bounding box center [707, 514] width 267 height 37
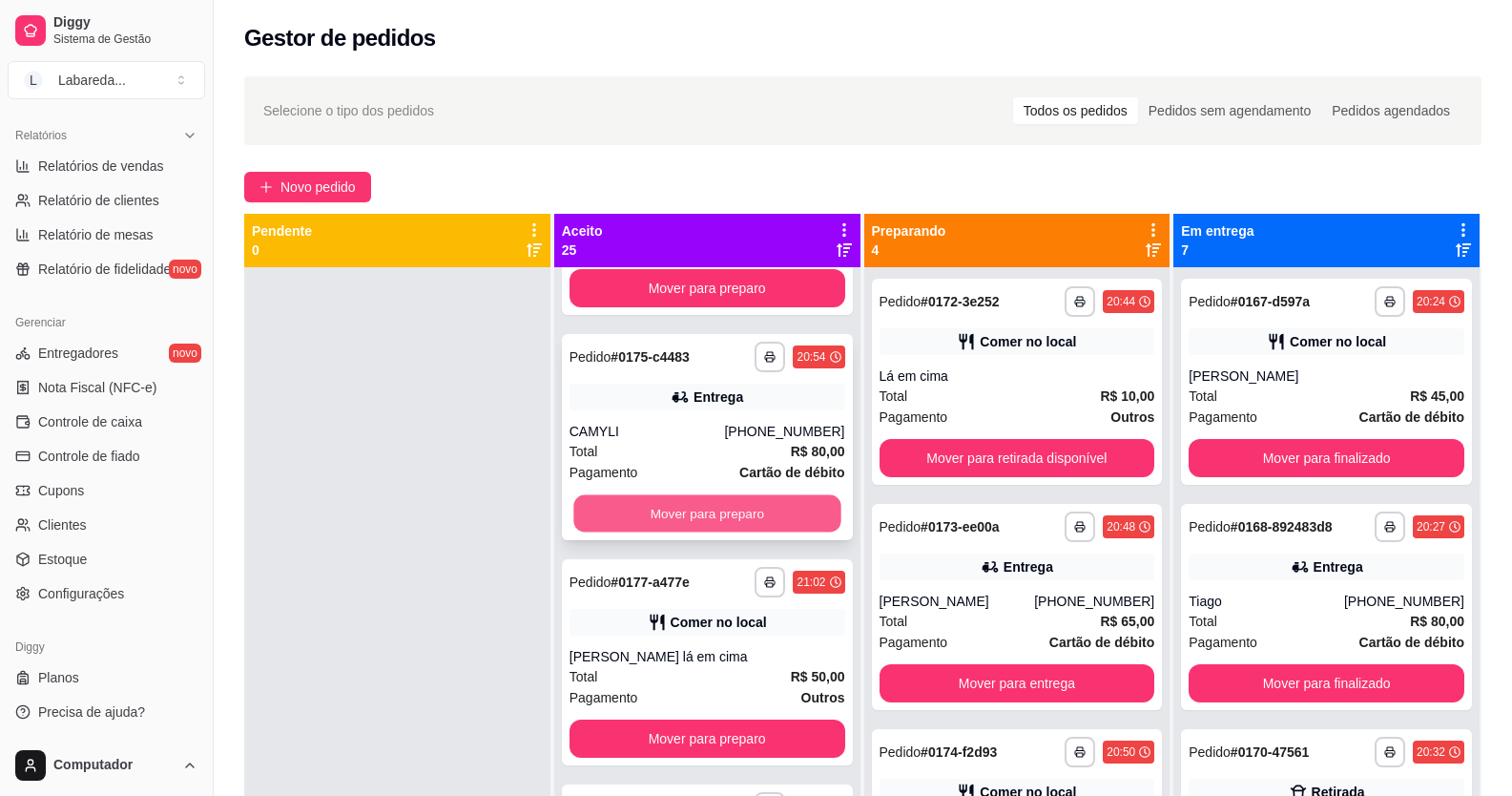
click at [783, 509] on button "Mover para preparo" at bounding box center [707, 514] width 267 height 37
click at [781, 510] on button "Mover para preparo" at bounding box center [707, 514] width 267 height 37
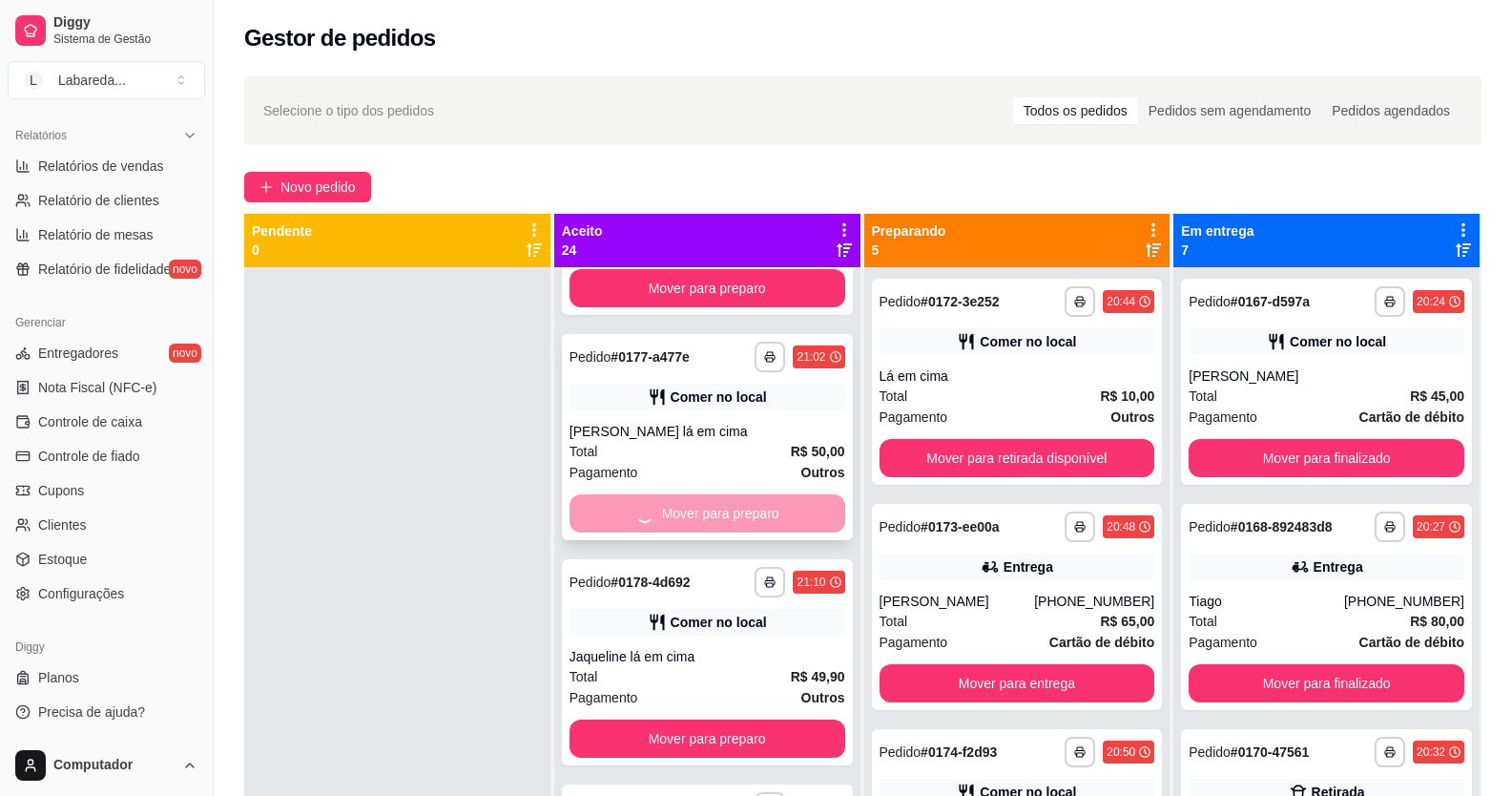
click at [780, 513] on div "Mover para preparo" at bounding box center [708, 514] width 275 height 38
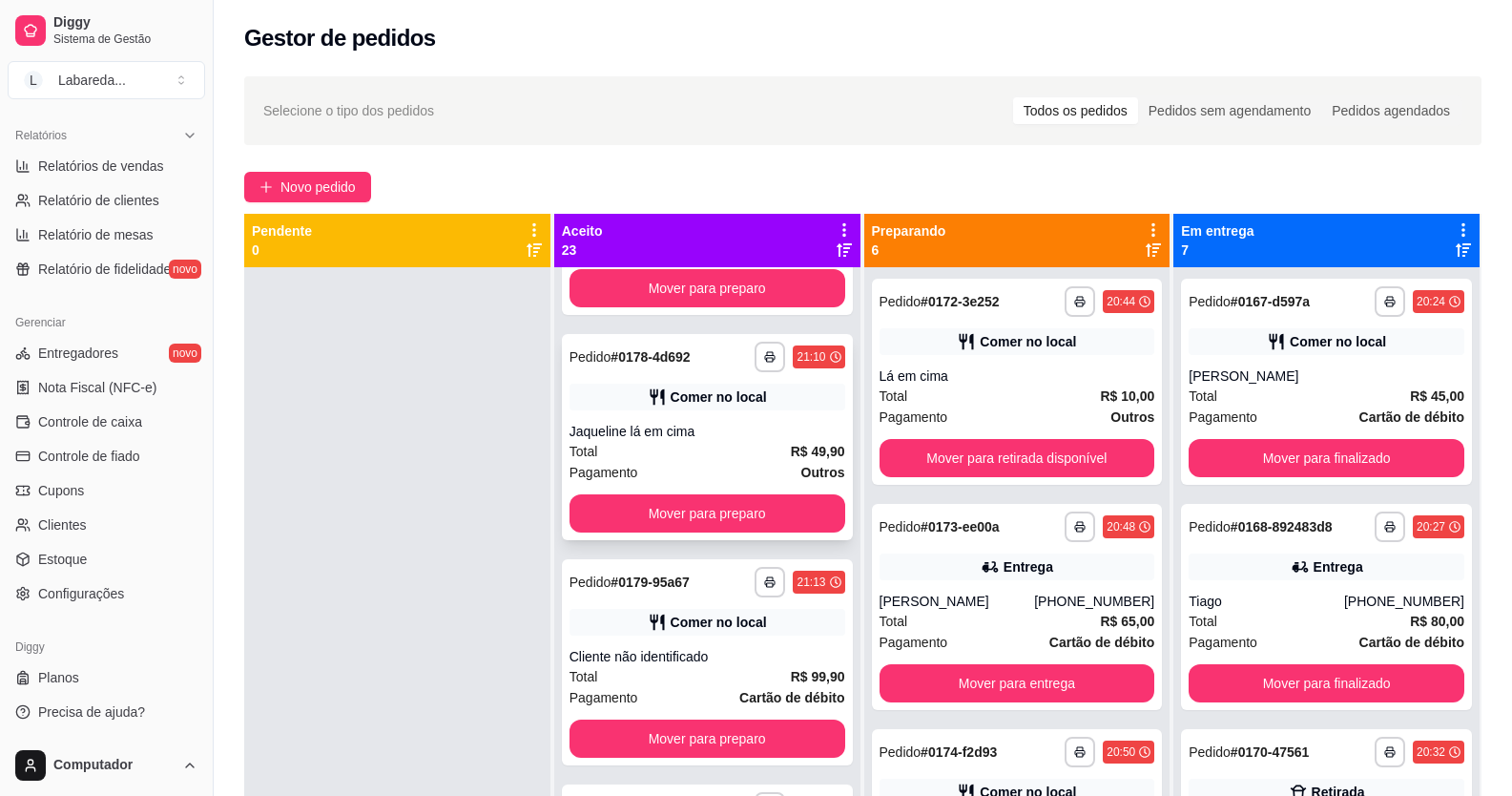
click at [747, 494] on div "**********" at bounding box center [708, 436] width 291 height 206
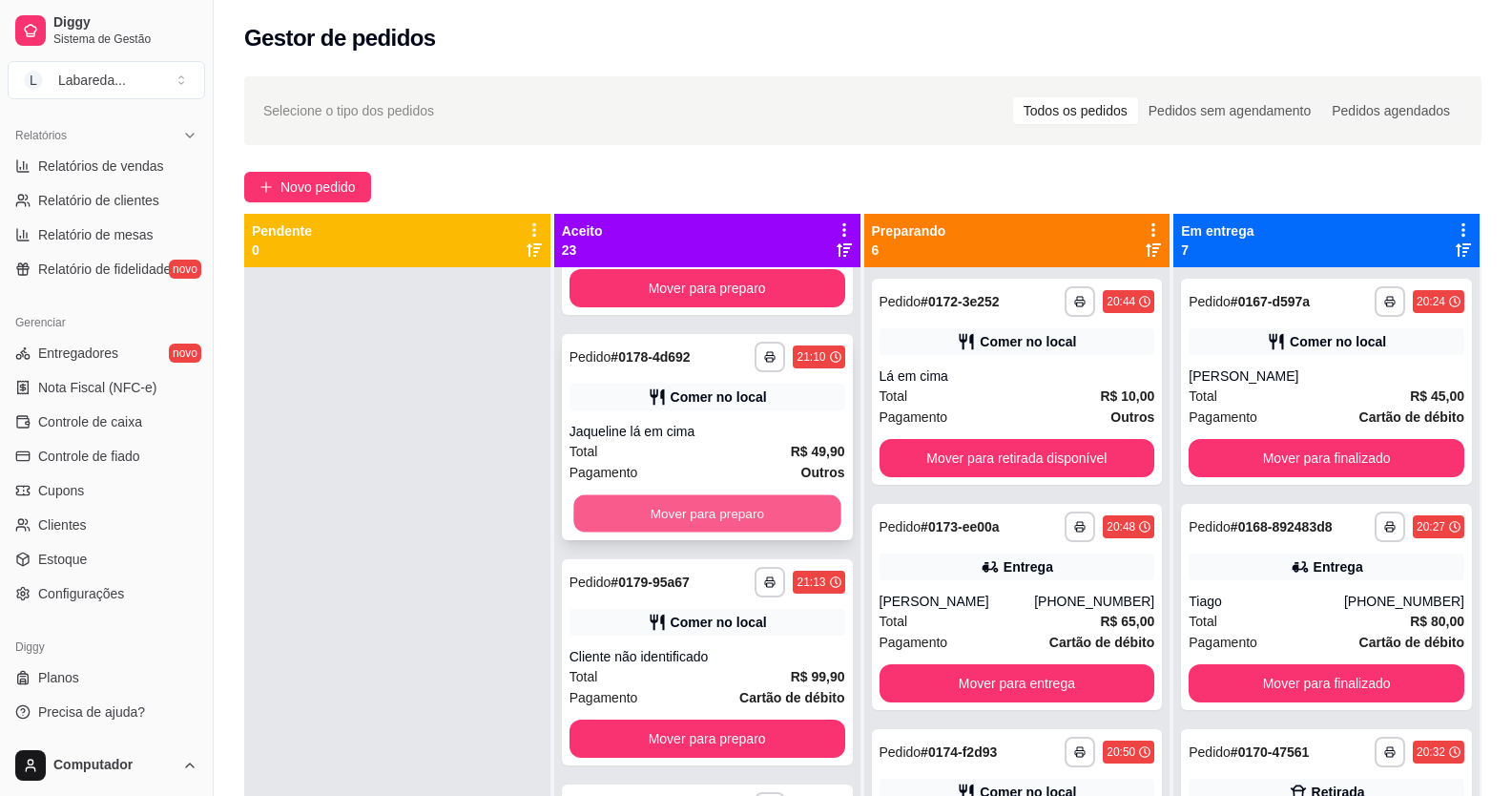
click at [744, 506] on button "Mover para preparo" at bounding box center [707, 514] width 267 height 37
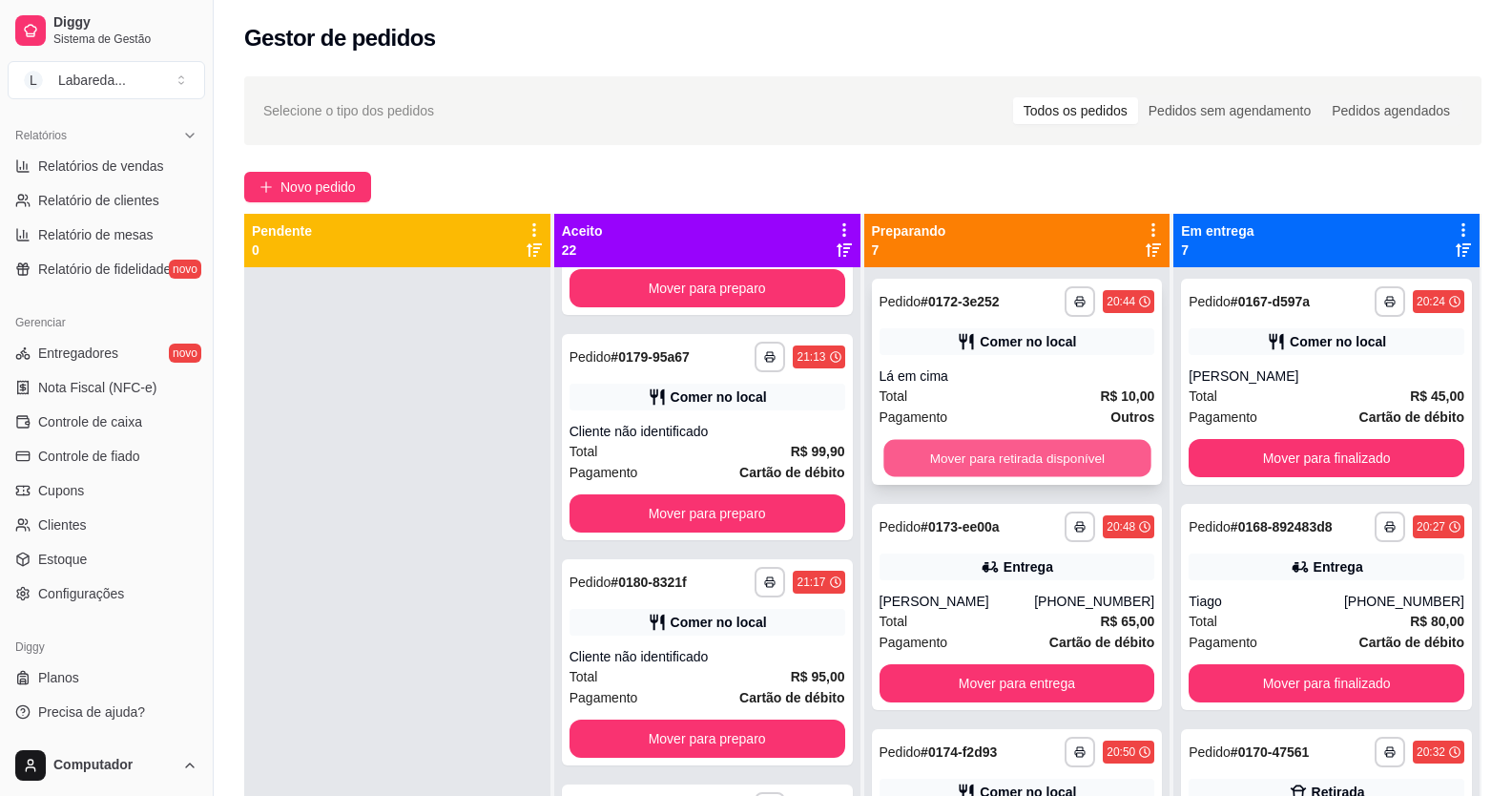
click at [907, 469] on button "Mover para retirada disponível" at bounding box center [1017, 458] width 267 height 37
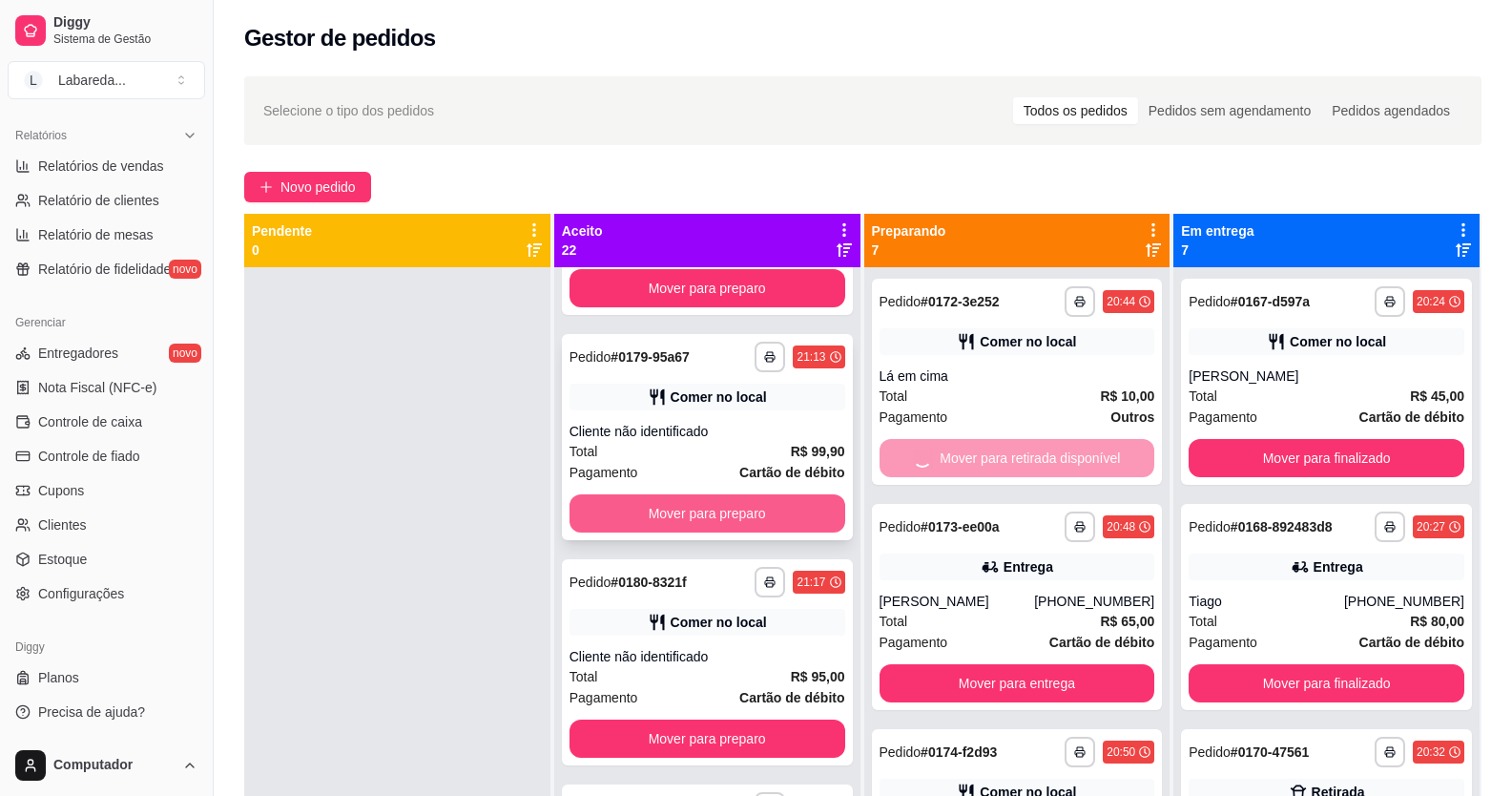
click at [773, 510] on button "Mover para preparo" at bounding box center [708, 514] width 275 height 38
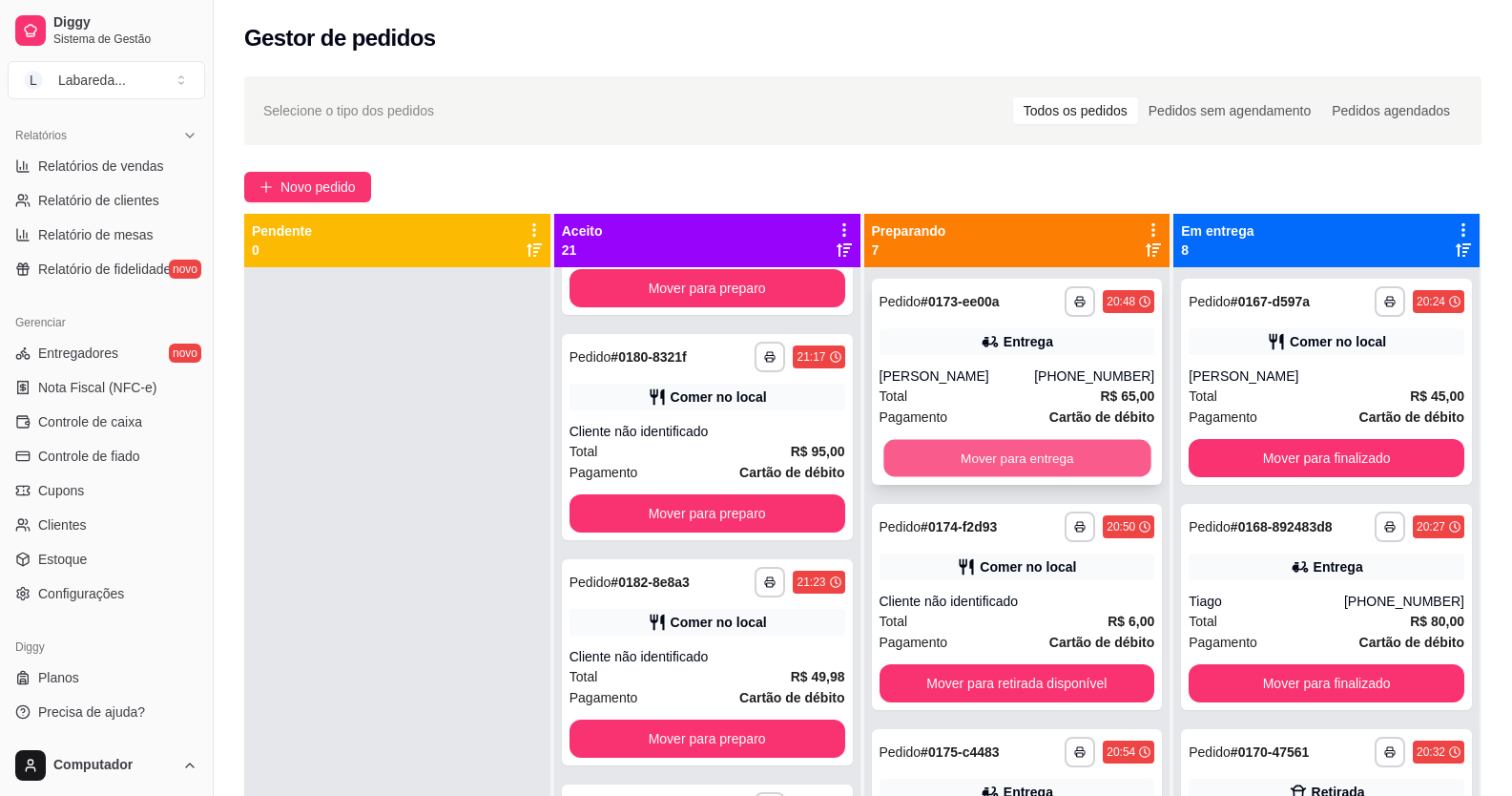
click at [884, 485] on div "**********" at bounding box center [1018, 665] width 306 height 796
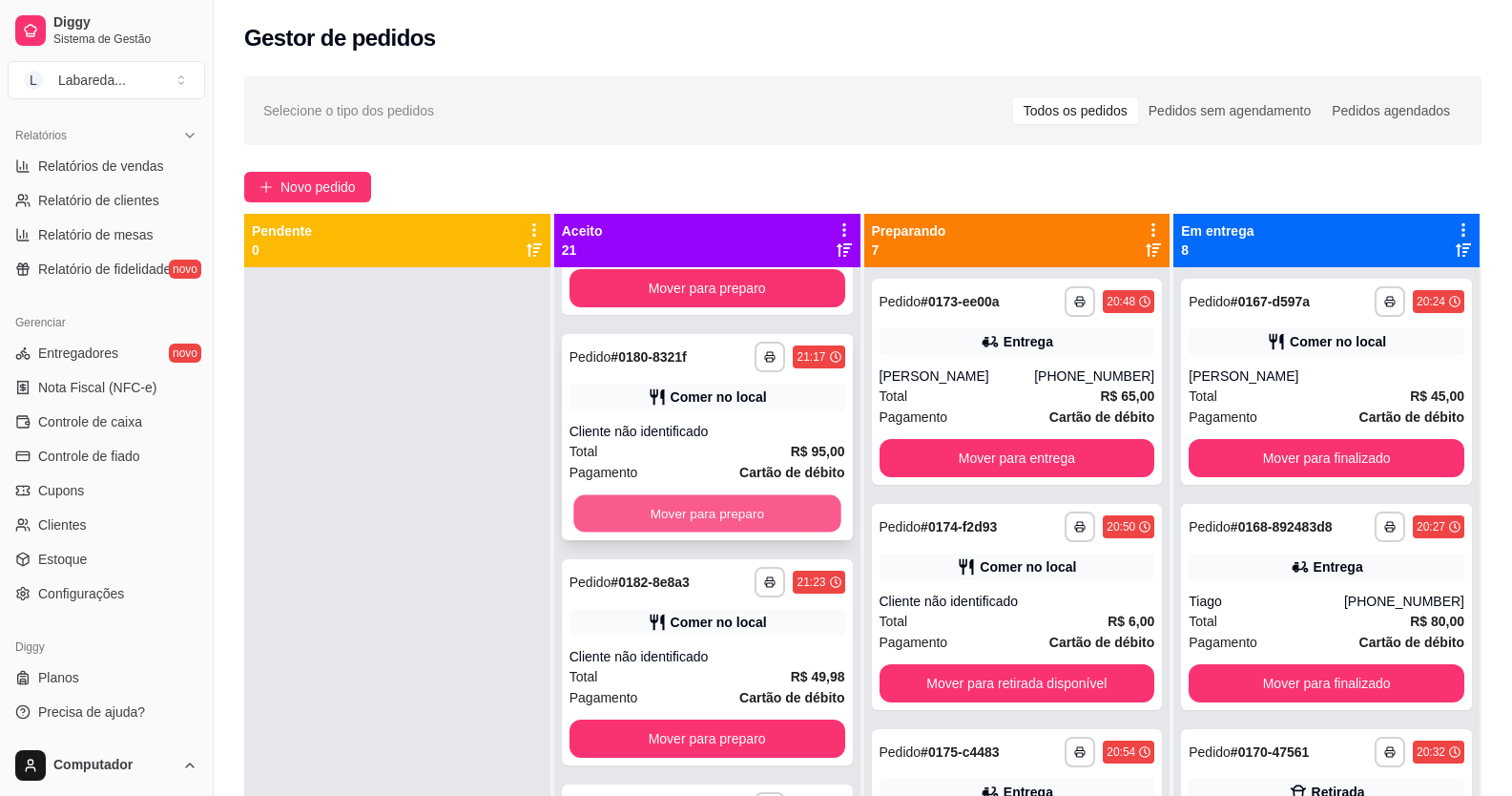
click at [744, 508] on button "Mover para preparo" at bounding box center [707, 514] width 267 height 37
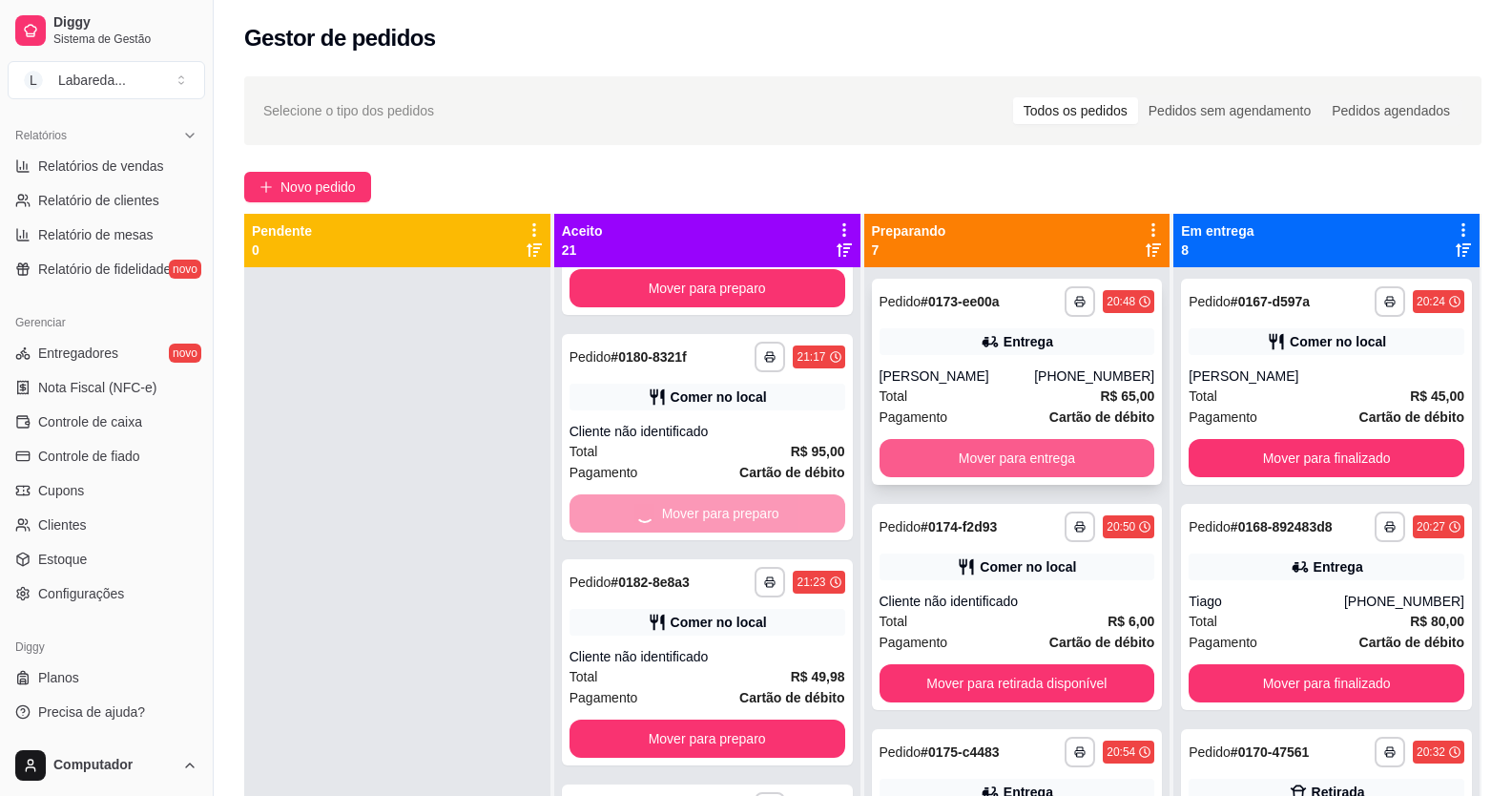
click at [910, 459] on button "Mover para entrega" at bounding box center [1018, 458] width 275 height 38
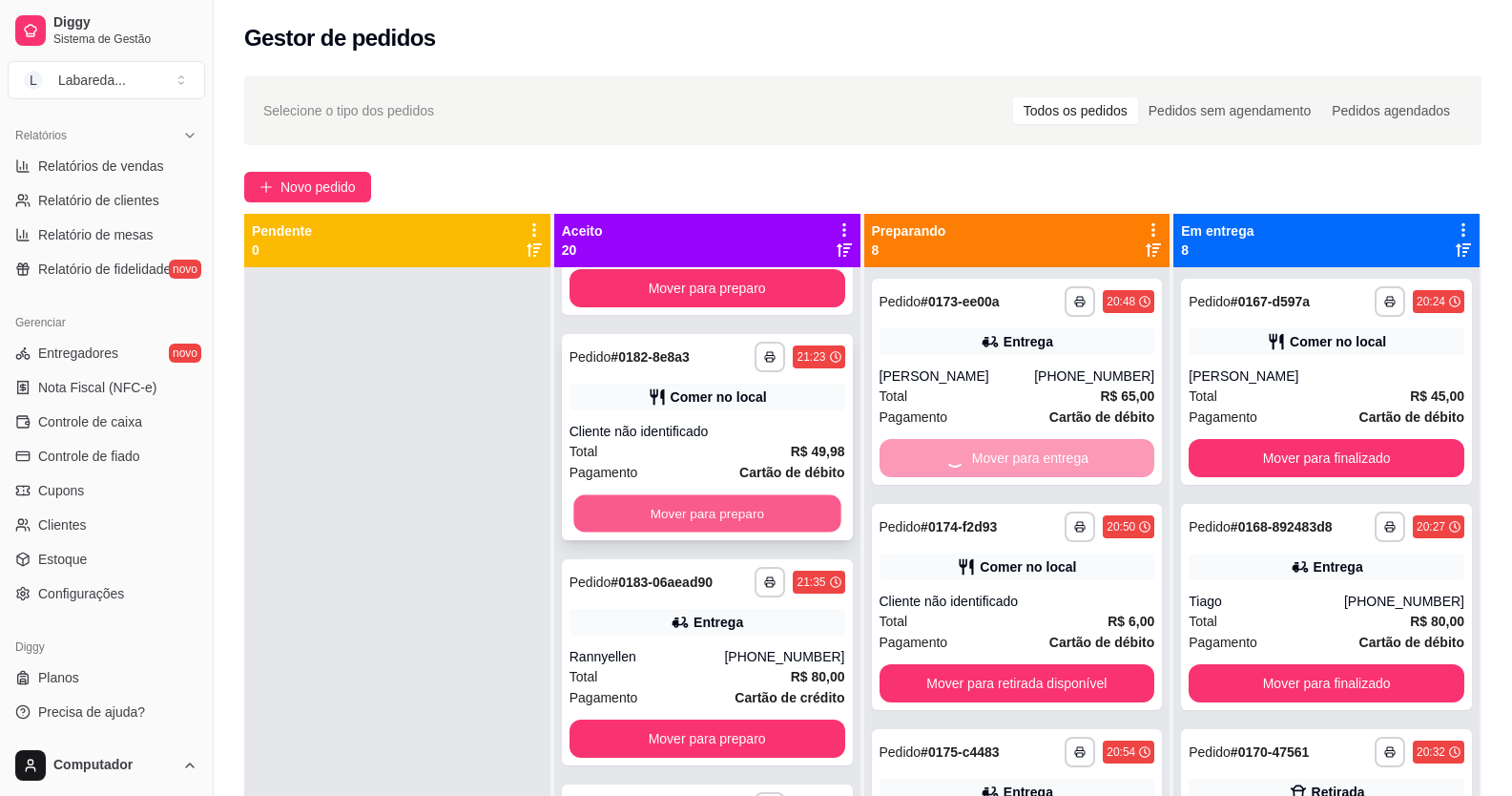
click at [776, 514] on button "Mover para preparo" at bounding box center [707, 514] width 267 height 37
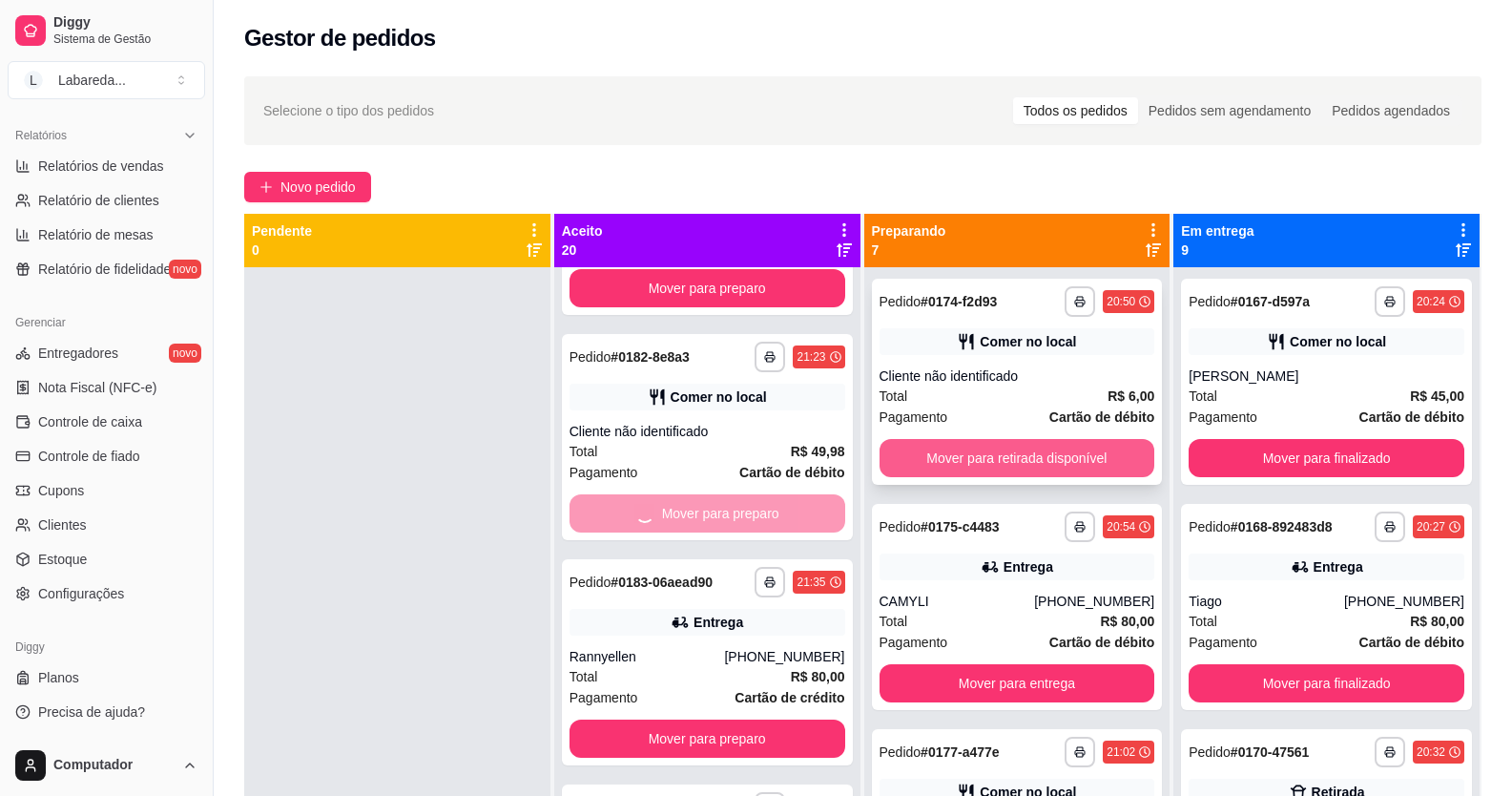
click at [909, 455] on button "Mover para retirada disponível" at bounding box center [1018, 458] width 275 height 38
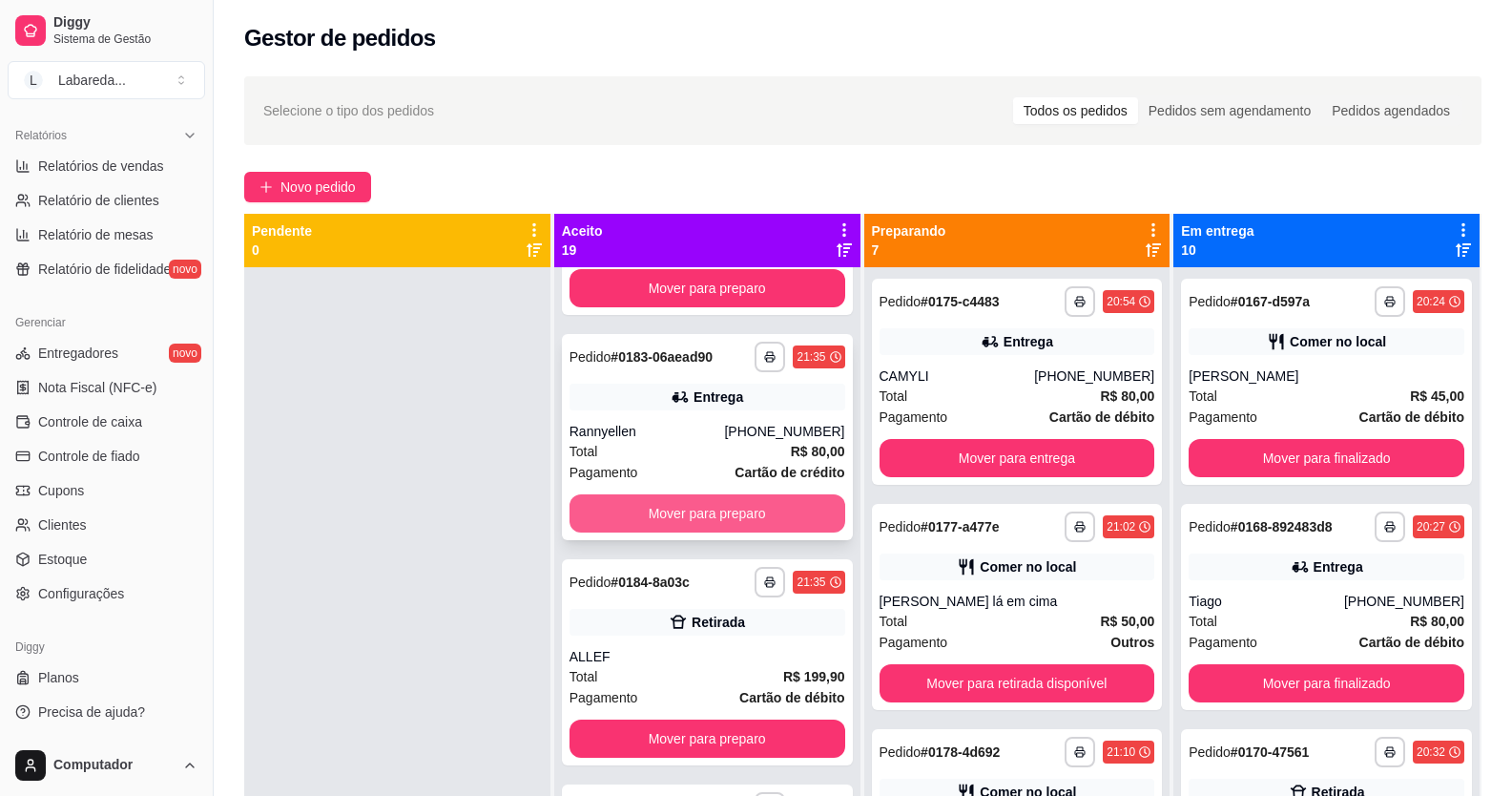
click at [790, 518] on button "Mover para preparo" at bounding box center [708, 514] width 275 height 38
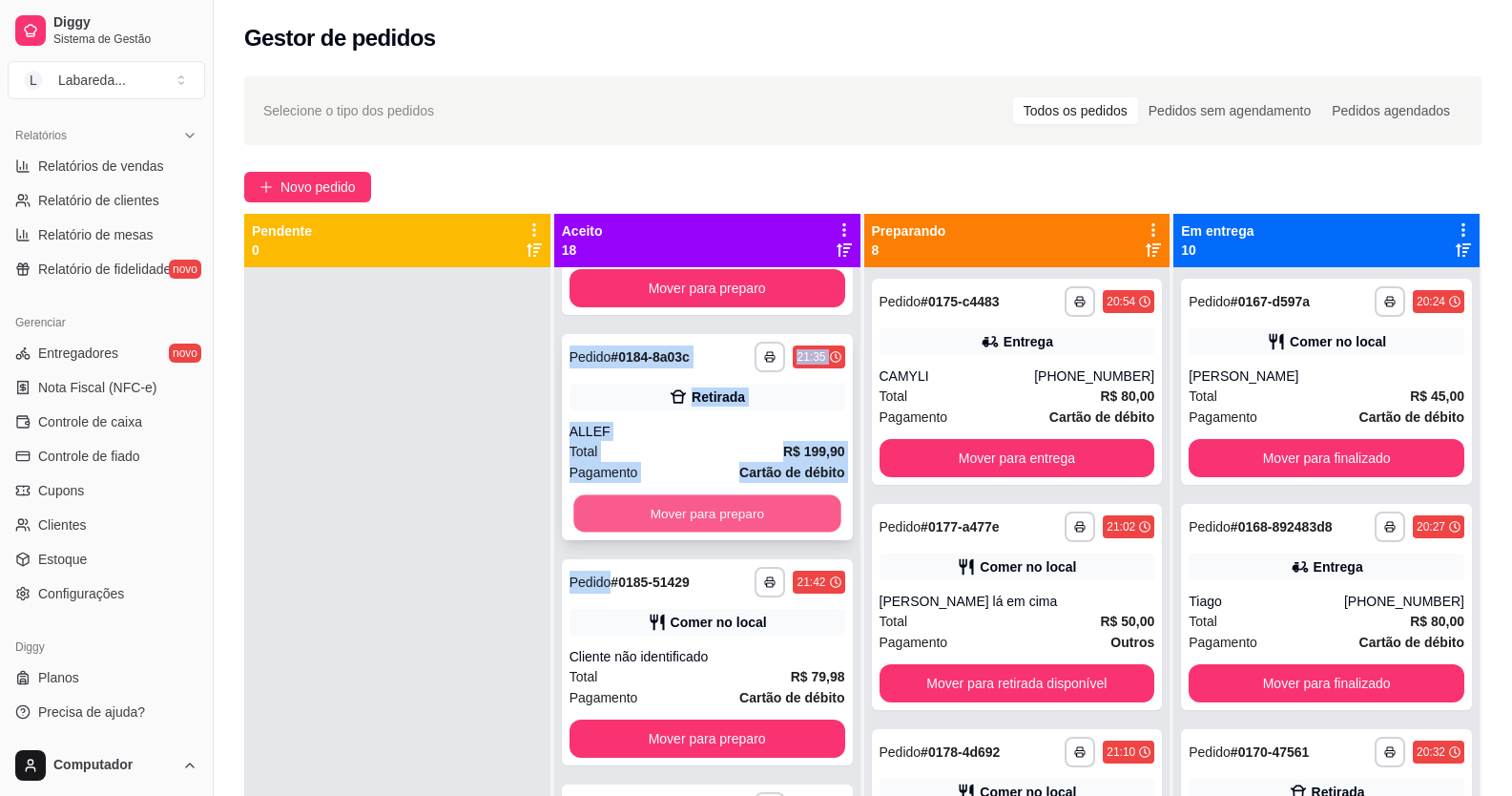
click at [790, 515] on button "Mover para preparo" at bounding box center [707, 514] width 267 height 37
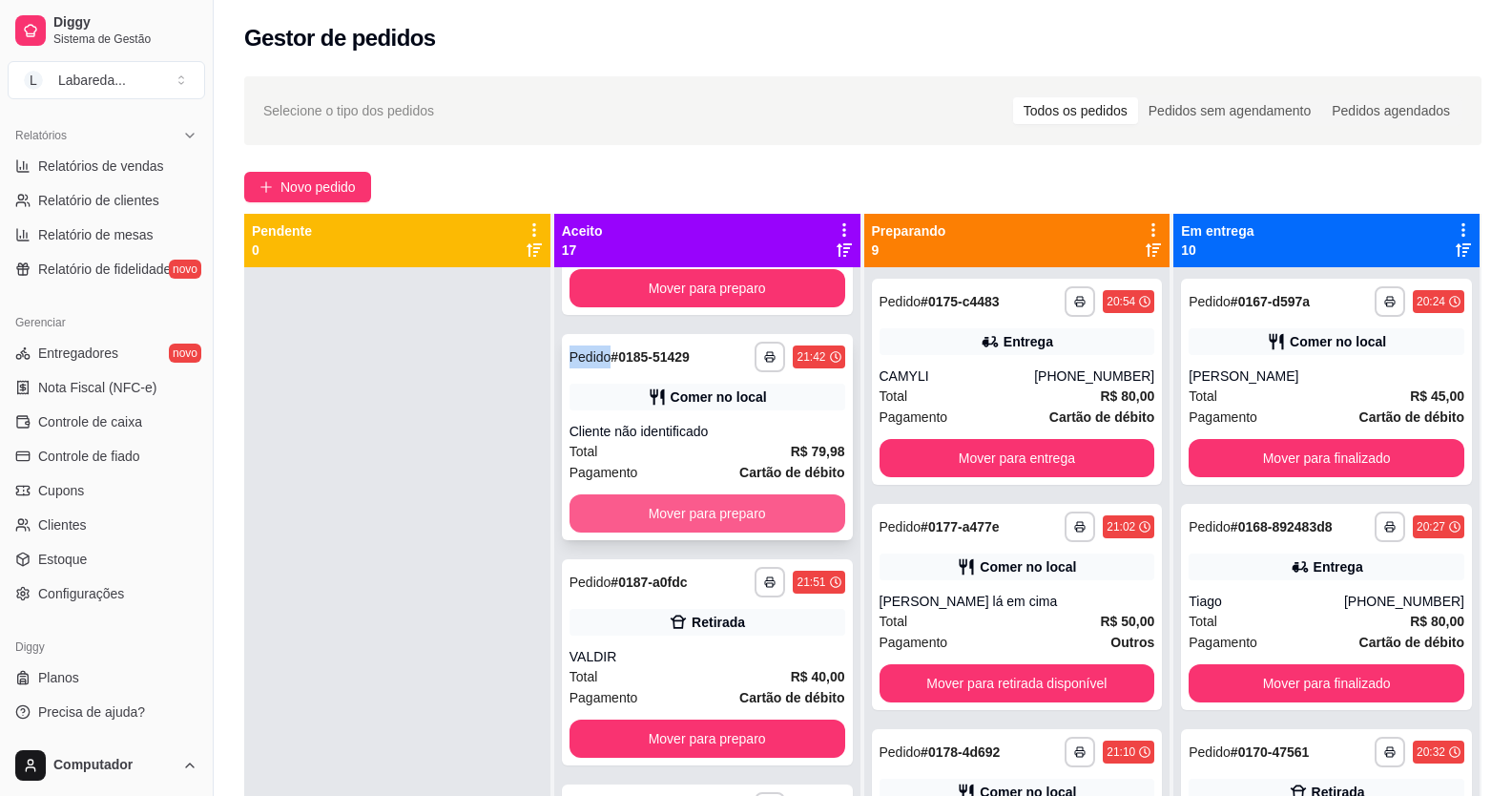
click at [790, 513] on button "Mover para preparo" at bounding box center [708, 514] width 275 height 38
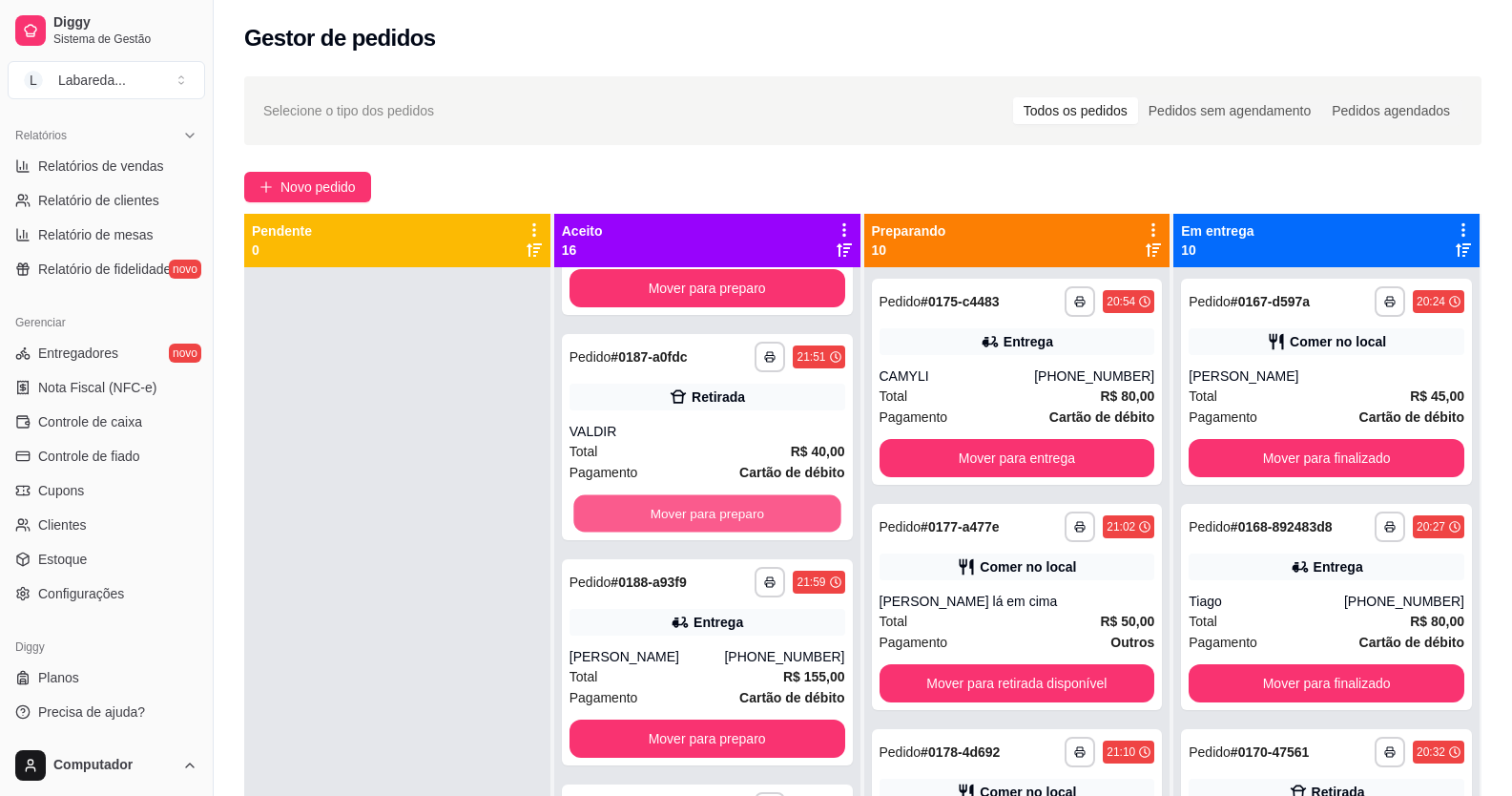
click at [790, 513] on button "Mover para preparo" at bounding box center [707, 514] width 267 height 37
click at [790, 719] on button "Mover para preparo" at bounding box center [708, 739] width 275 height 38
click at [790, 513] on button "Mover para preparo" at bounding box center [707, 514] width 267 height 37
click at [790, 513] on button "Mover para preparo" at bounding box center [708, 514] width 275 height 38
click at [790, 513] on button "Mover para preparo" at bounding box center [707, 514] width 267 height 37
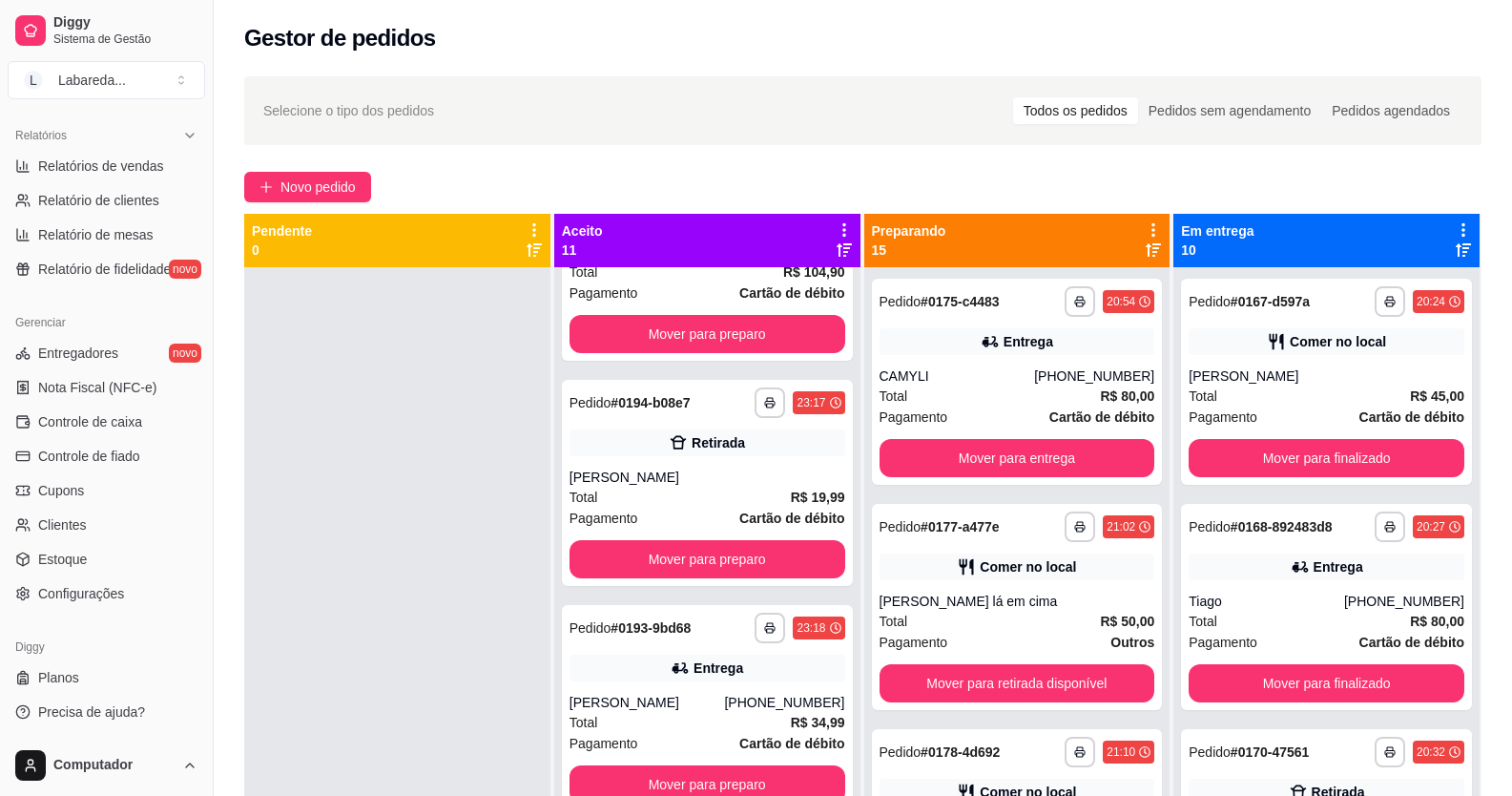
scroll to position [1701, 0]
click at [790, 513] on strong "Cartão de débito" at bounding box center [792, 519] width 105 height 15
click at [719, 551] on button "Mover para preparo" at bounding box center [707, 560] width 267 height 37
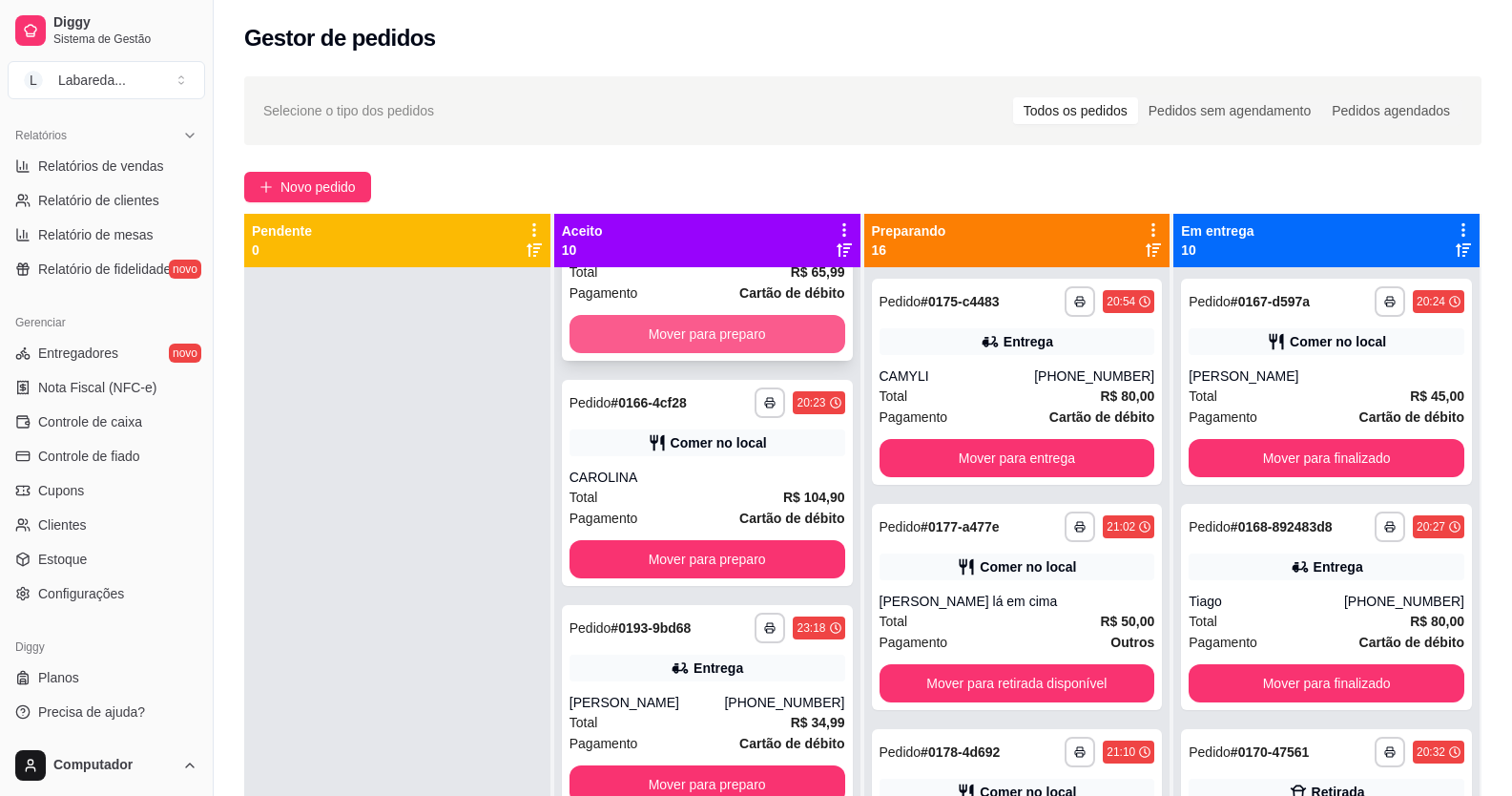
click at [688, 341] on button "Mover para preparo" at bounding box center [708, 334] width 275 height 38
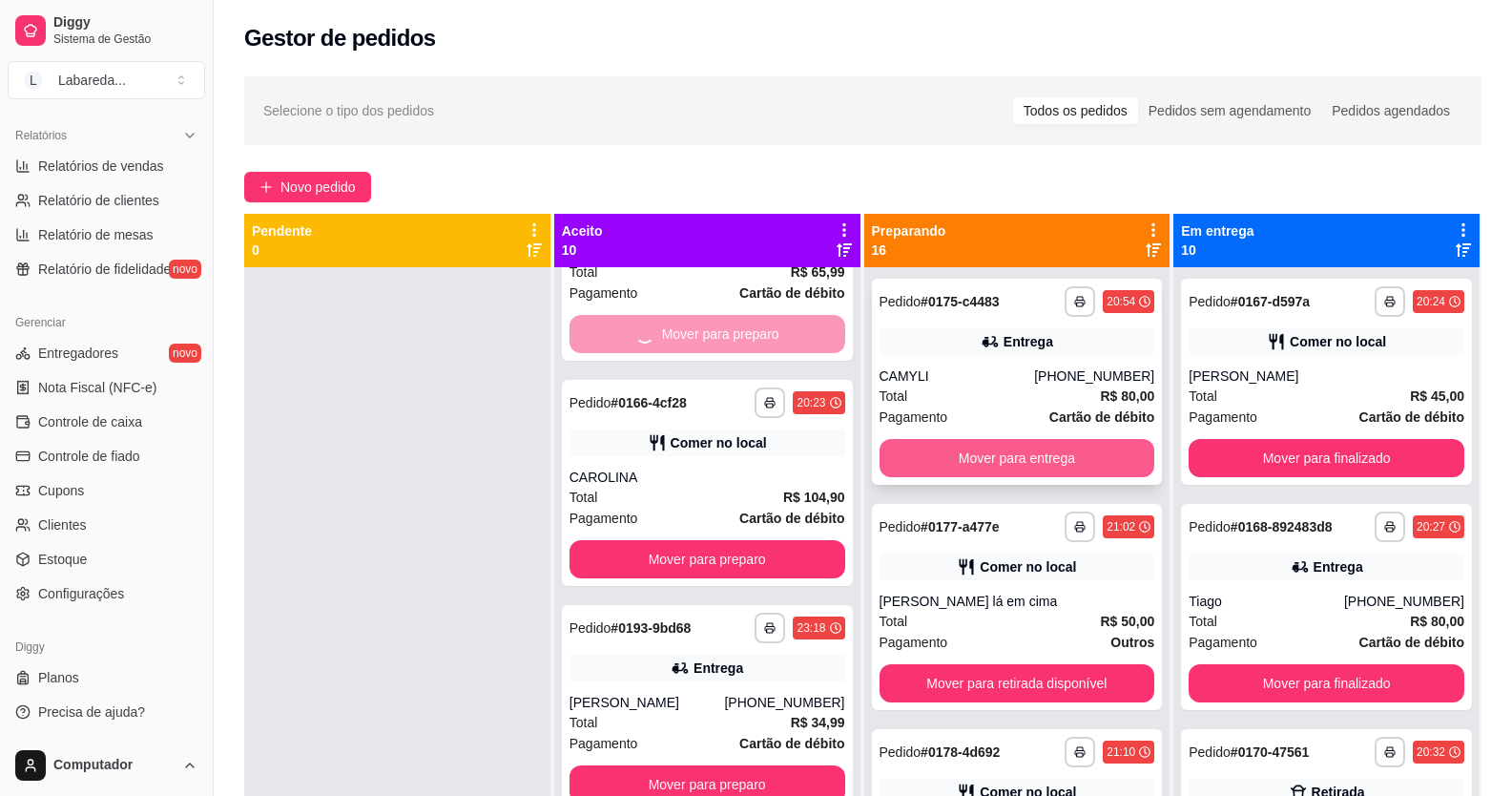
scroll to position [1250, 0]
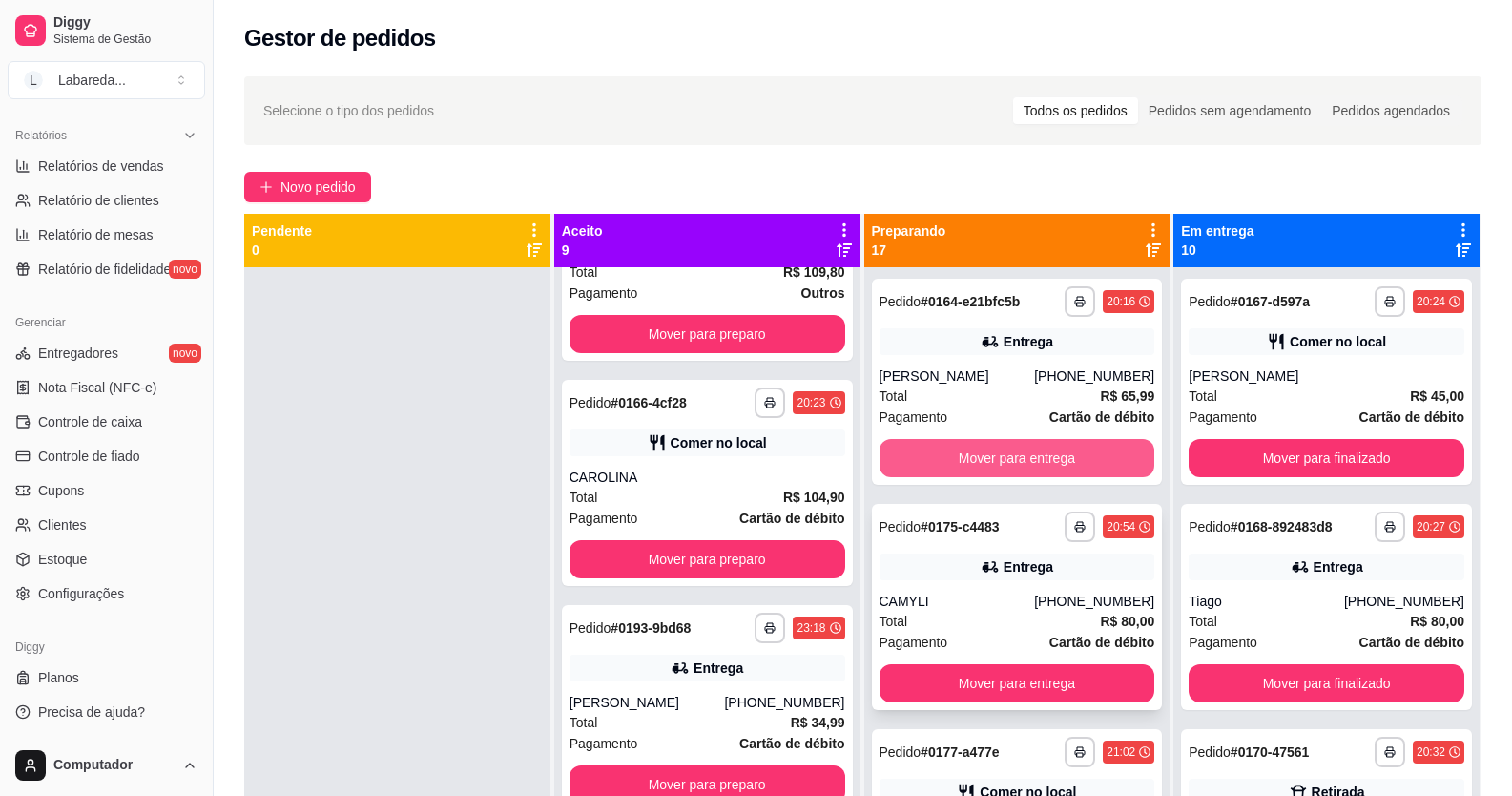
click at [950, 453] on button "Mover para entrega" at bounding box center [1018, 458] width 275 height 38
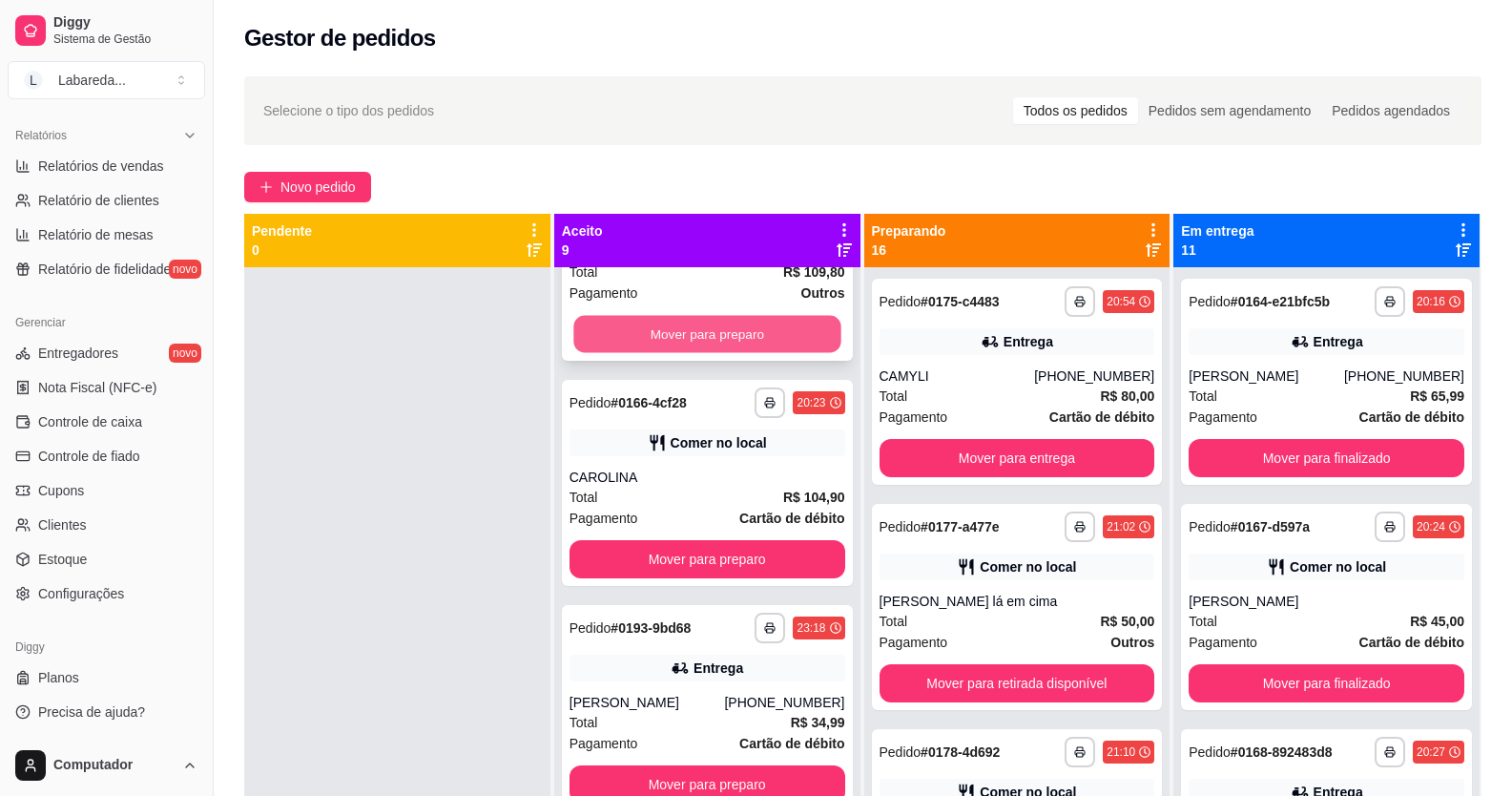
click at [738, 333] on button "Mover para preparo" at bounding box center [707, 334] width 267 height 37
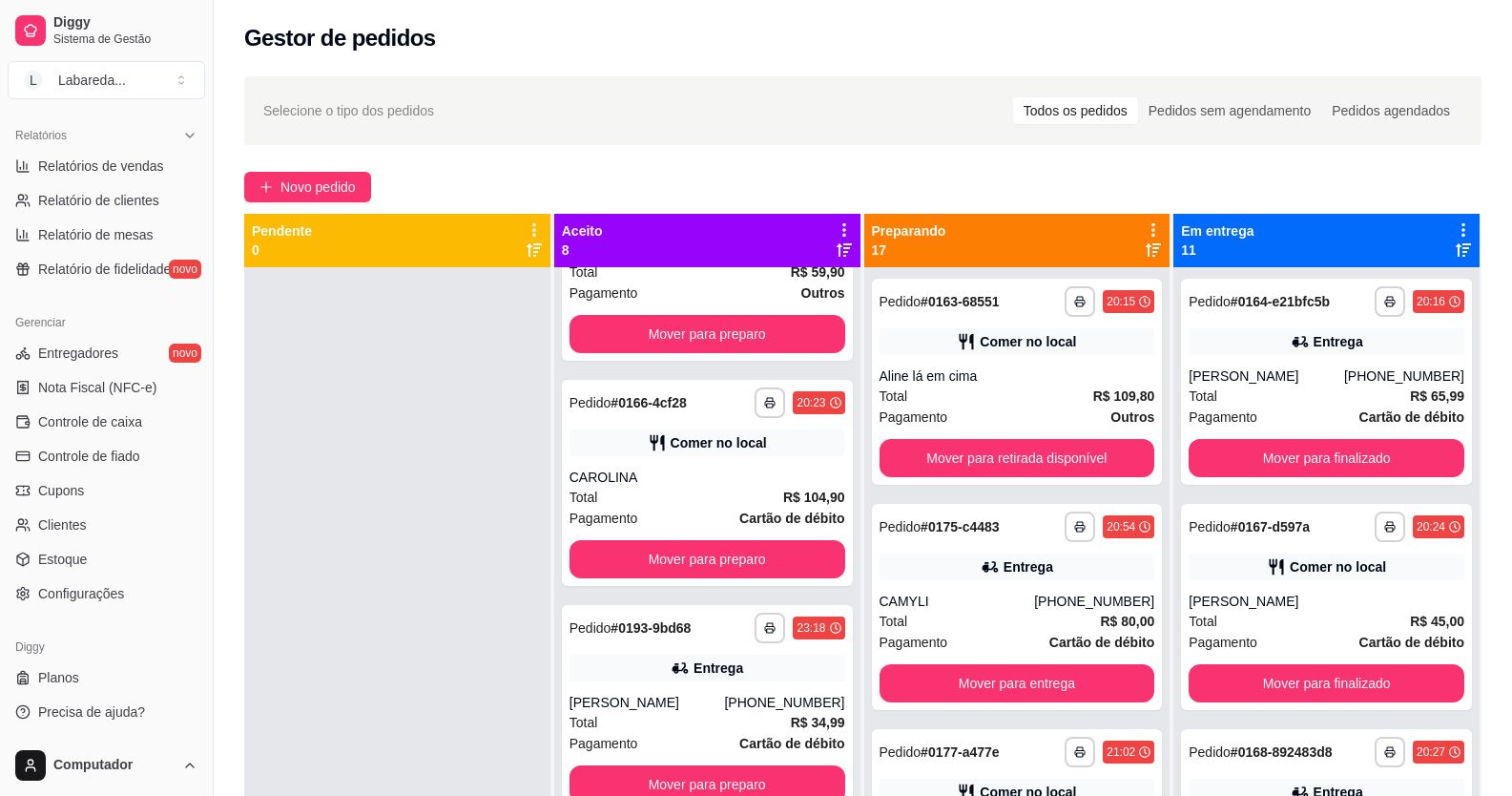
scroll to position [1025, 0]
click at [770, 563] on button "Mover para preparo" at bounding box center [707, 560] width 267 height 37
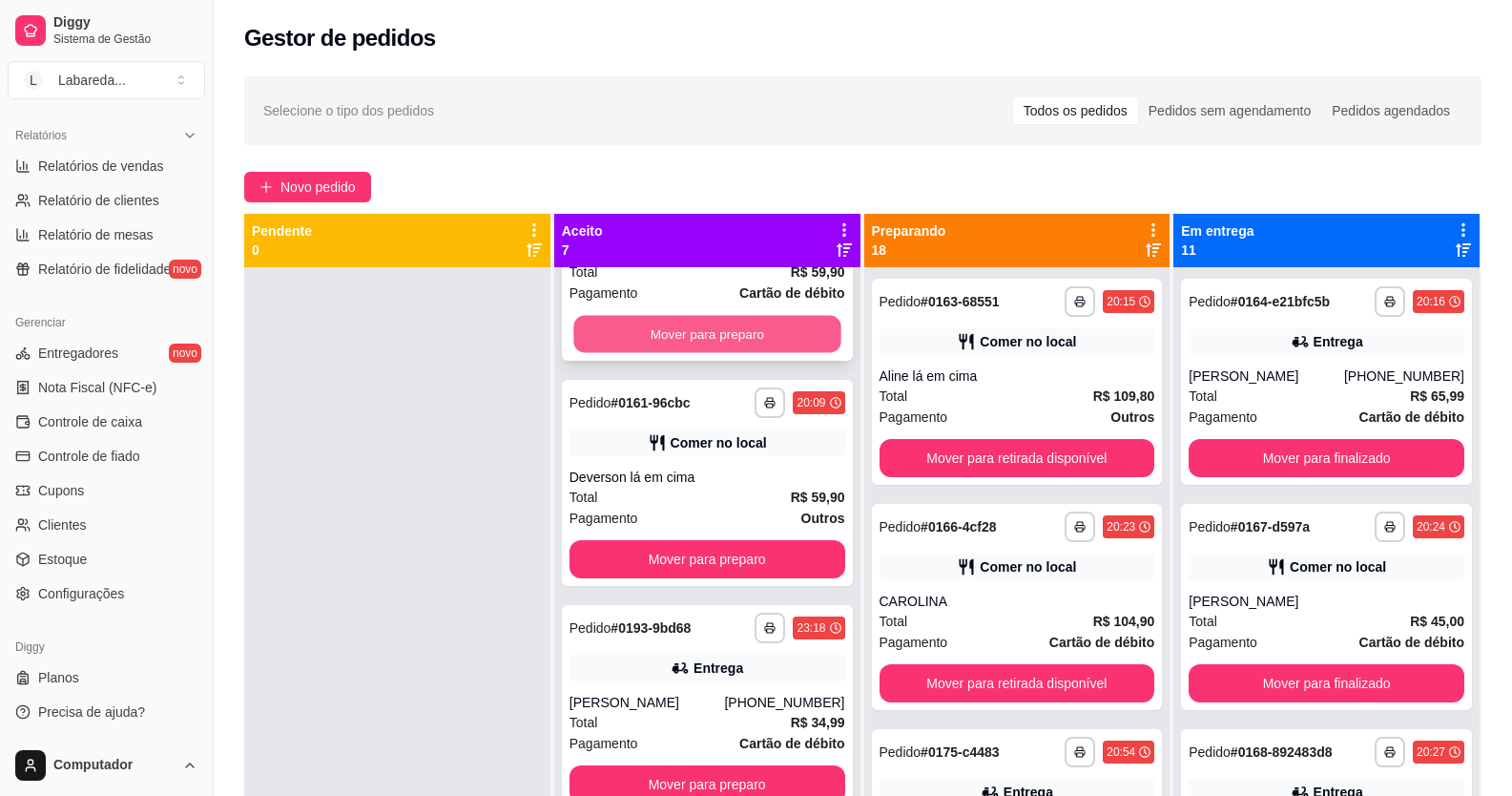
click at [738, 332] on button "Mover para preparo" at bounding box center [707, 334] width 267 height 37
click at [750, 340] on button "Mover para preparo" at bounding box center [708, 334] width 275 height 38
click at [750, 340] on button "Mover para preparo" at bounding box center [707, 334] width 267 height 37
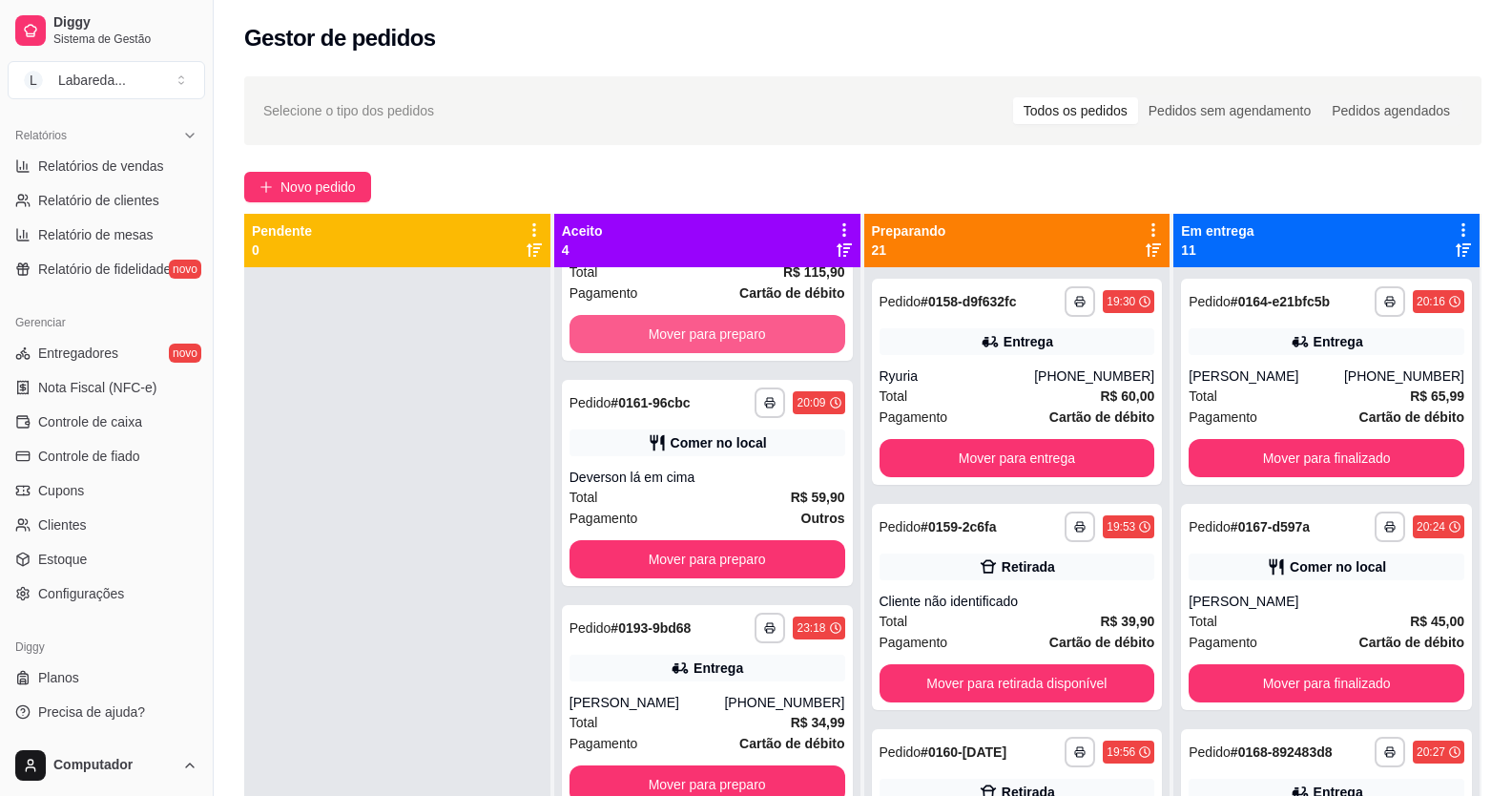
scroll to position [124, 0]
click at [750, 340] on button "Mover para preparo" at bounding box center [708, 334] width 275 height 38
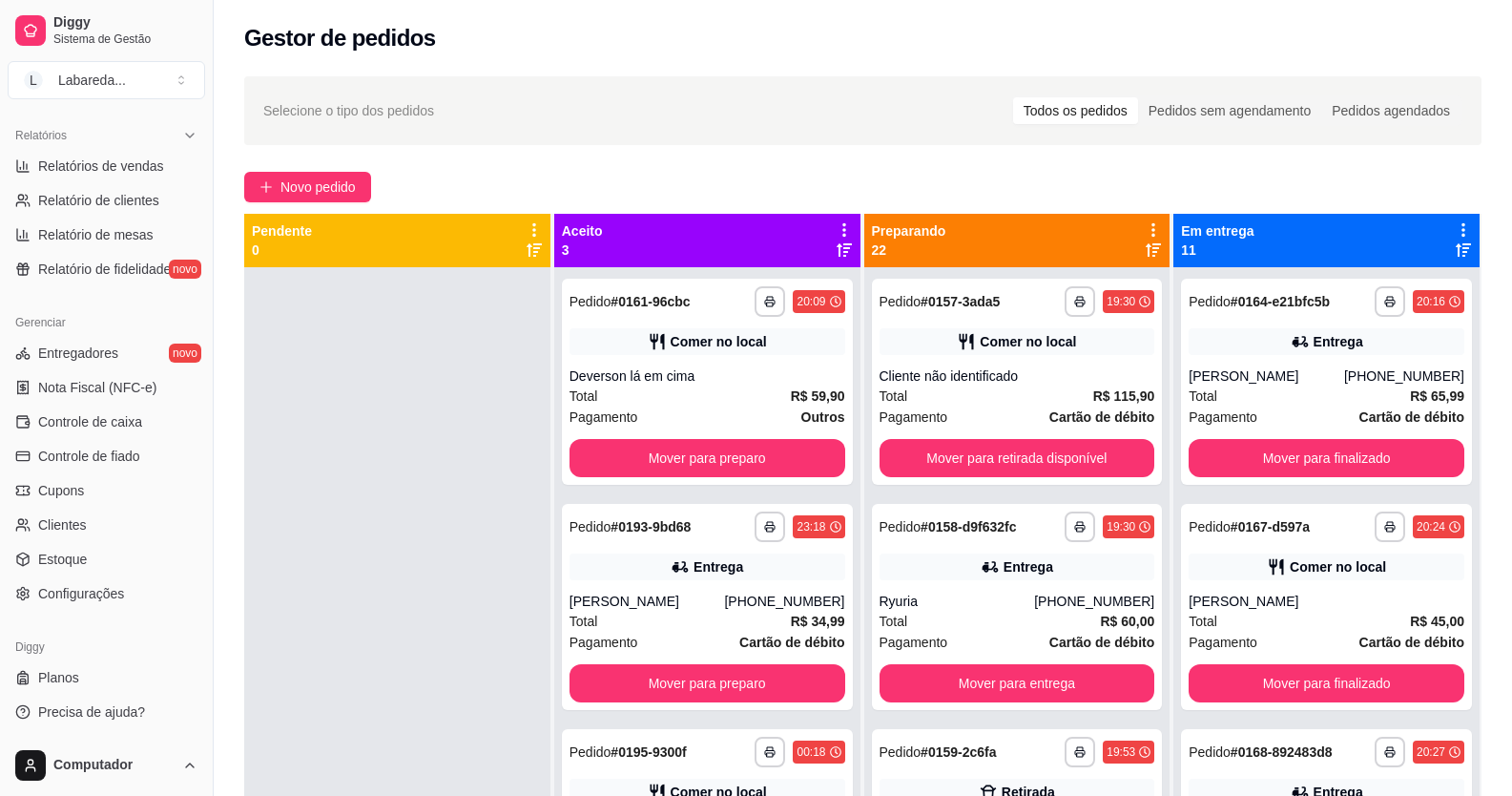
scroll to position [0, 0]
click at [750, 340] on div "Comer no local" at bounding box center [718, 342] width 97 height 19
click at [687, 443] on button "Mover para preparo" at bounding box center [708, 458] width 275 height 38
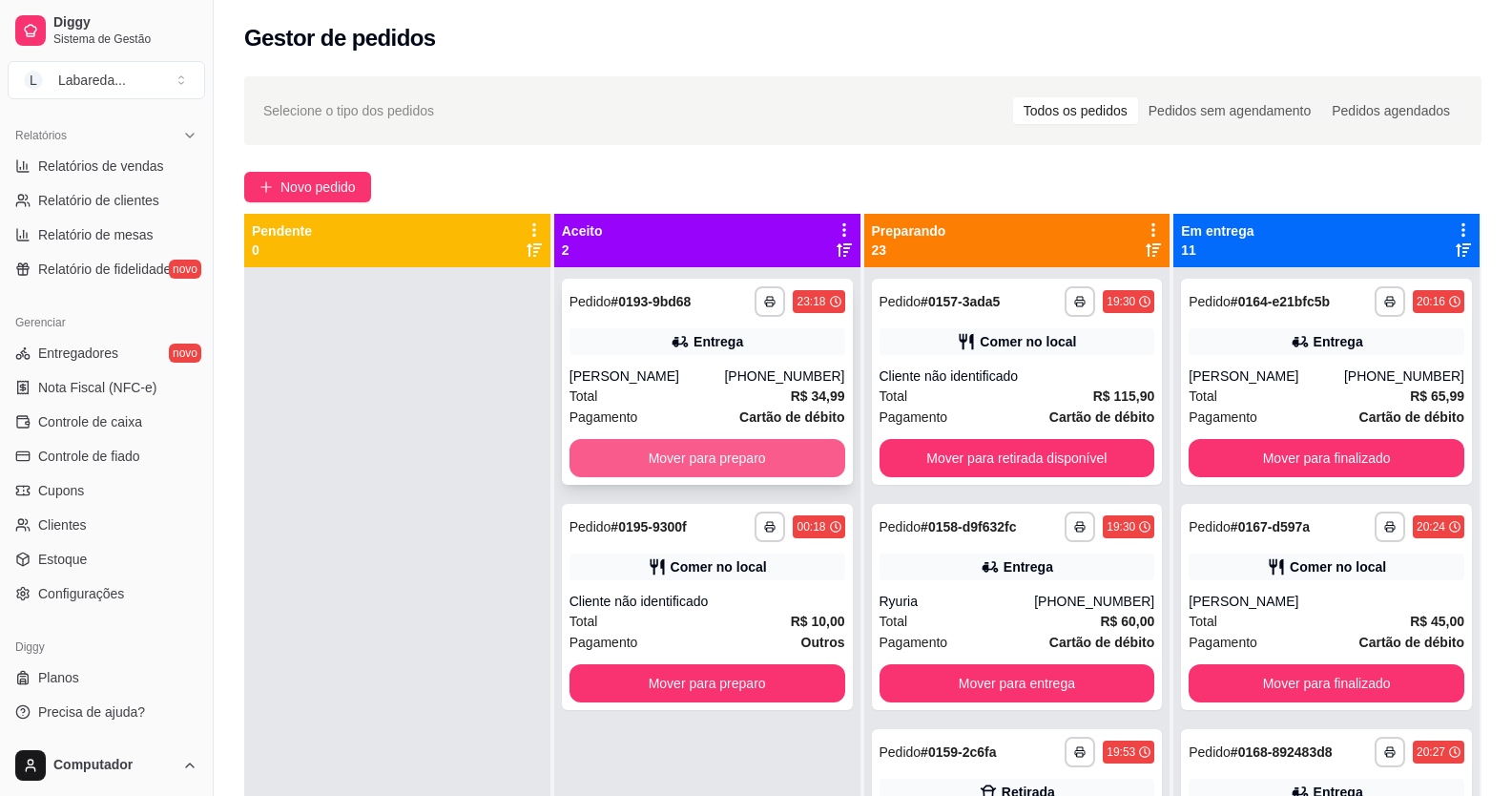
click at [680, 464] on button "Mover para preparo" at bounding box center [708, 458] width 275 height 38
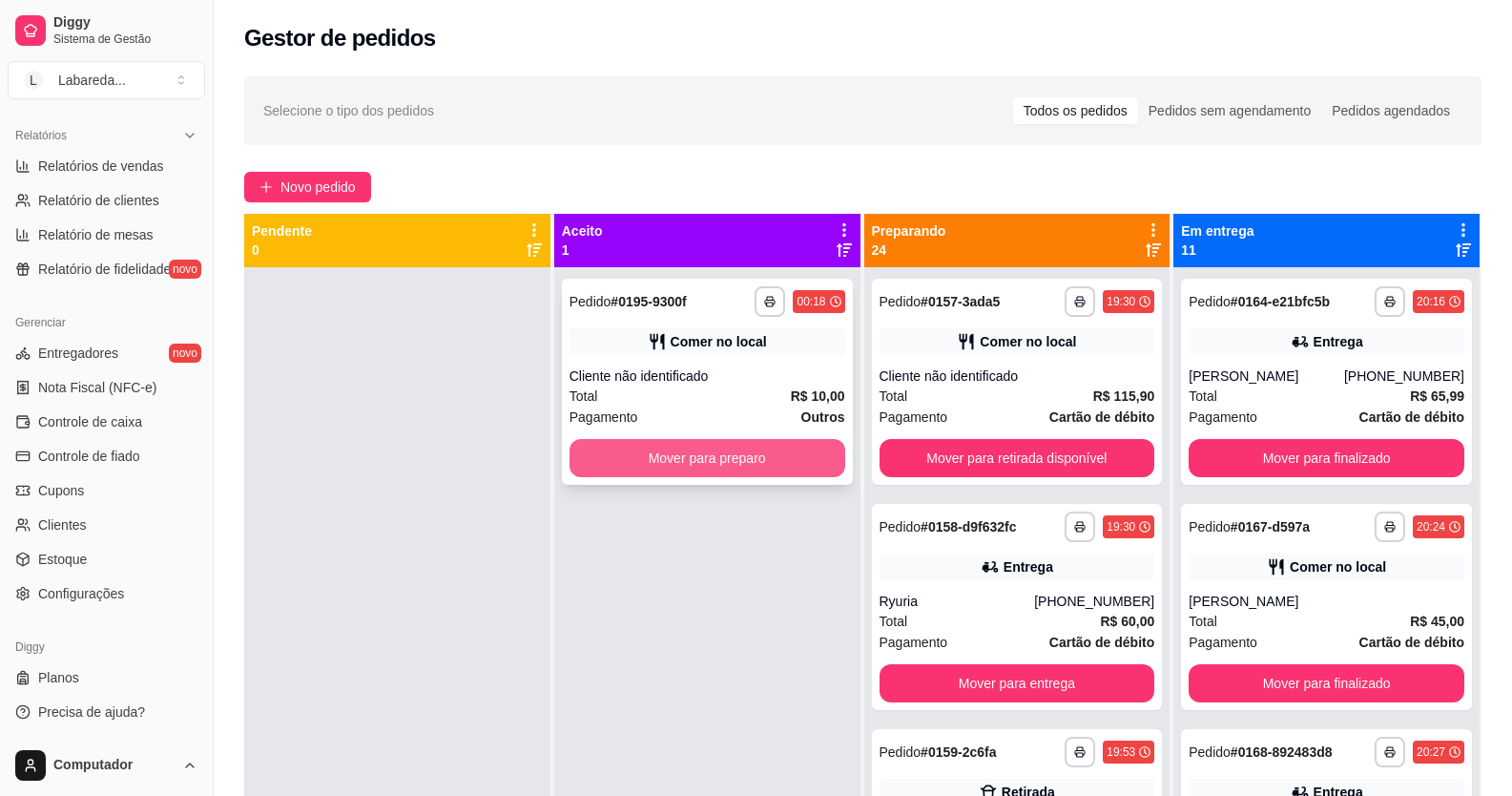
click at [740, 452] on button "Mover para preparo" at bounding box center [708, 458] width 275 height 38
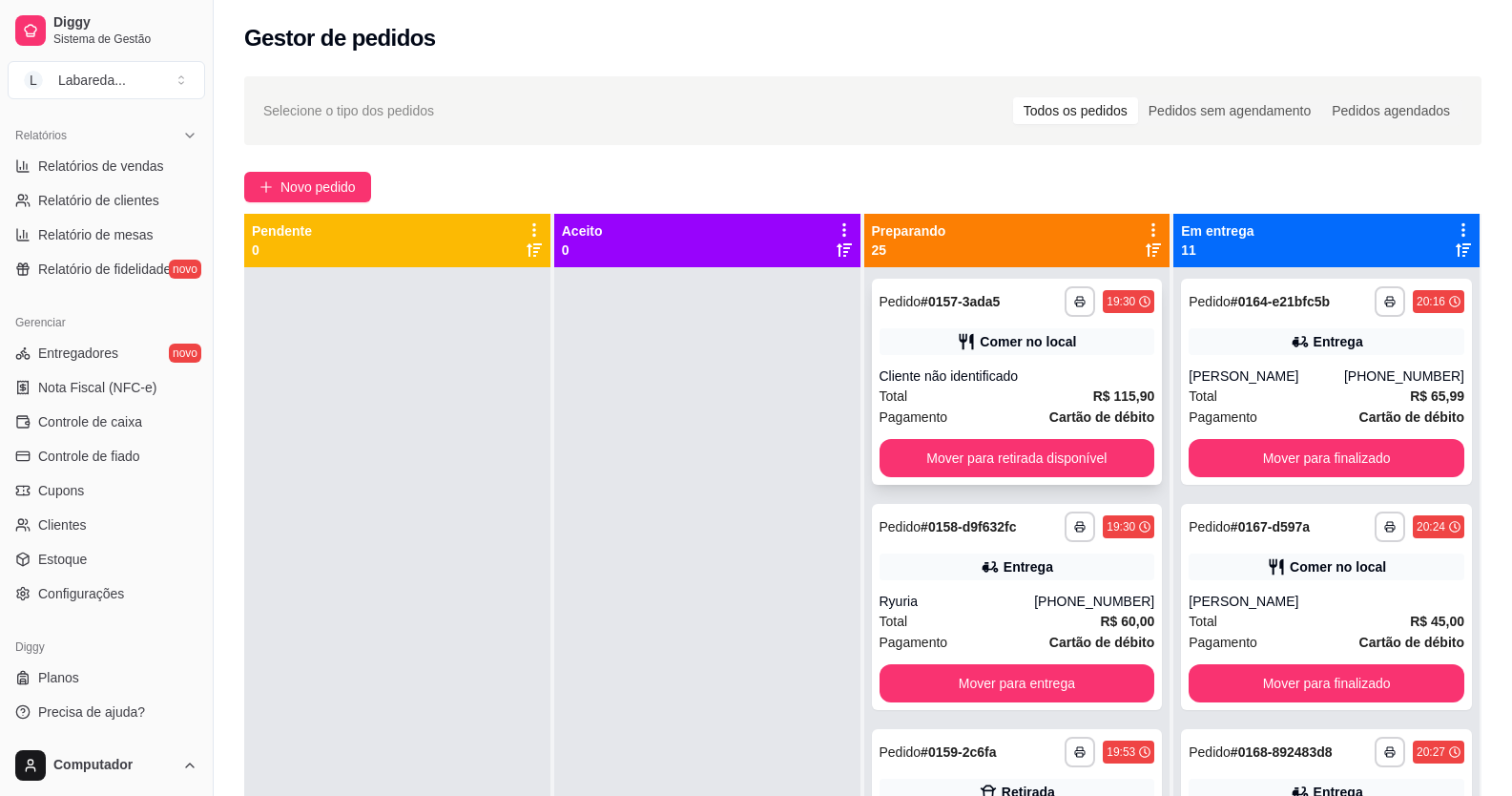
drag, startPoint x: 771, startPoint y: 448, endPoint x: 887, endPoint y: 450, distance: 116.0
click at [831, 449] on div at bounding box center [708, 665] width 306 height 796
click at [945, 457] on button "Mover para retirada disponível" at bounding box center [1017, 458] width 267 height 37
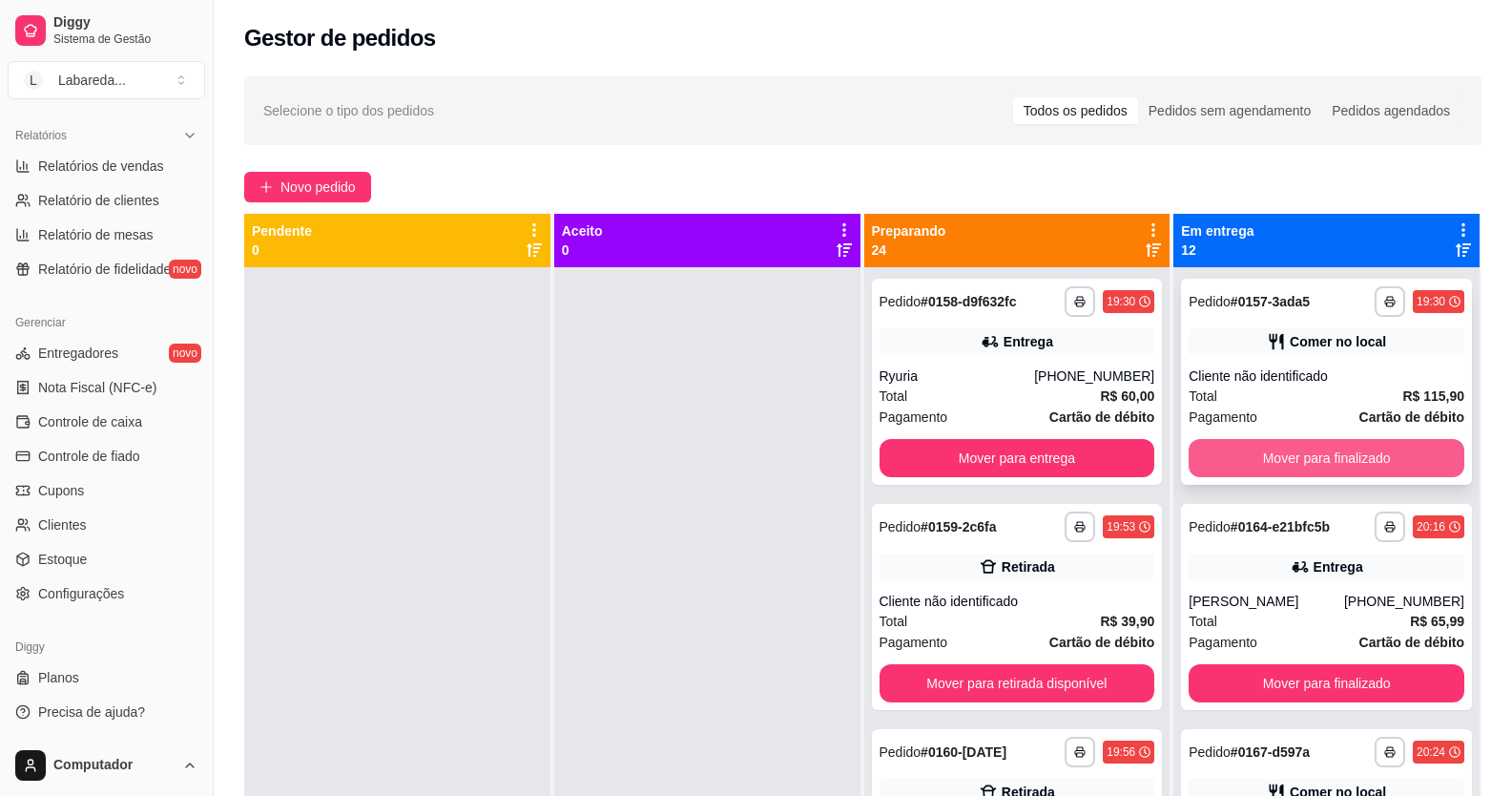
click at [1247, 447] on button "Mover para finalizado" at bounding box center [1326, 458] width 275 height 38
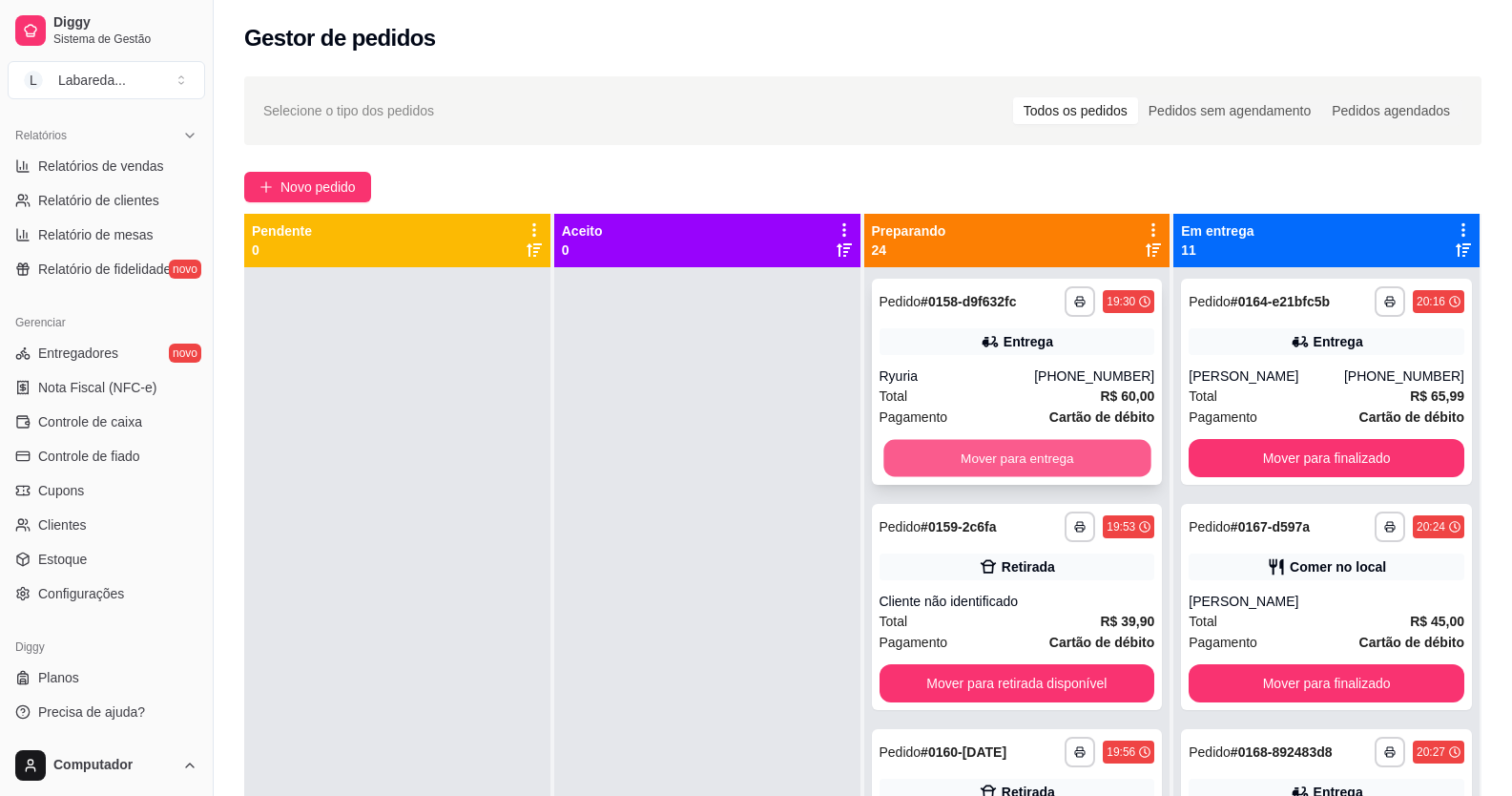
click at [1058, 461] on button "Mover para entrega" at bounding box center [1017, 458] width 267 height 37
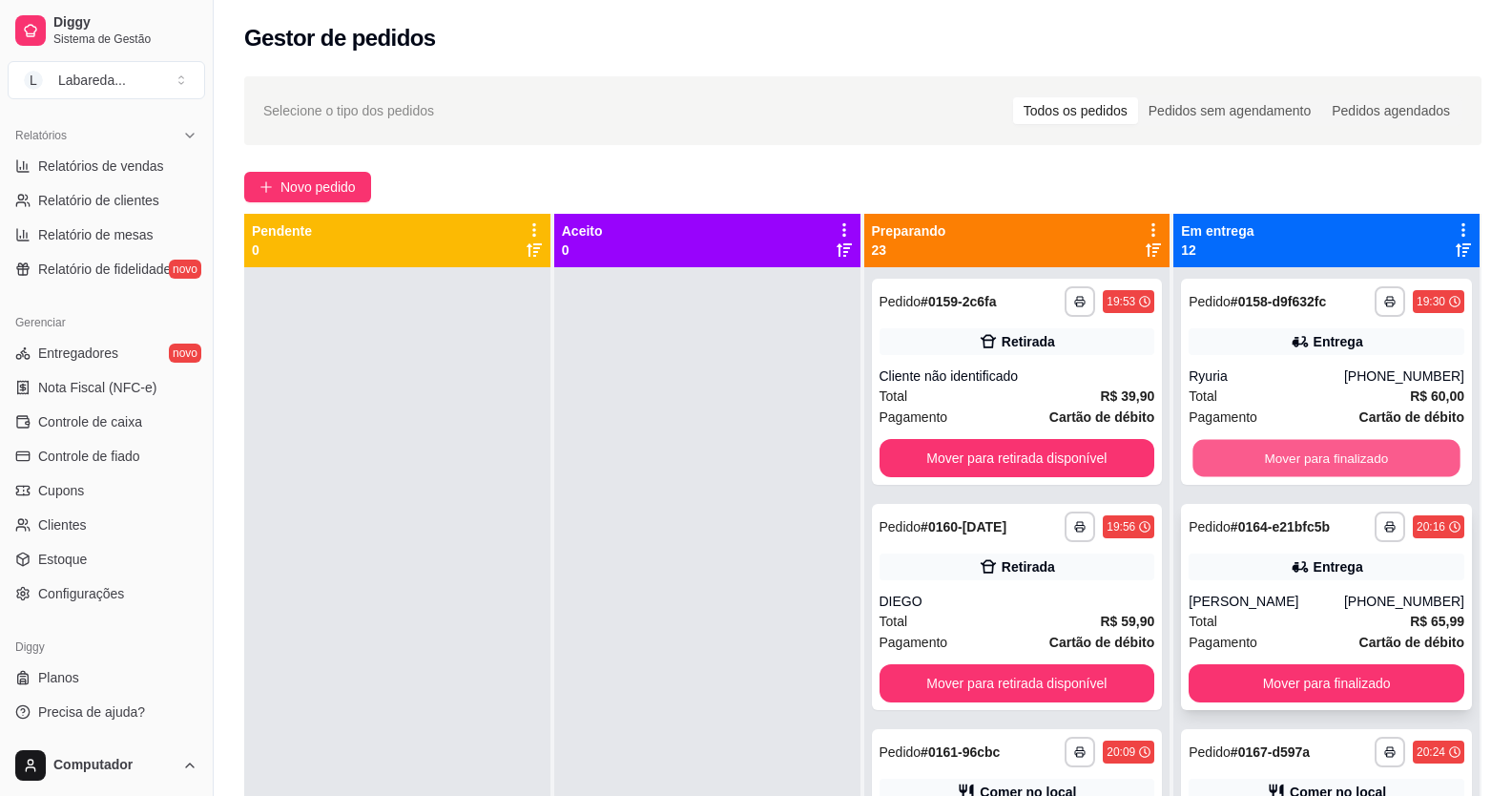
click at [1194, 453] on button "Mover para finalizado" at bounding box center [1326, 458] width 267 height 37
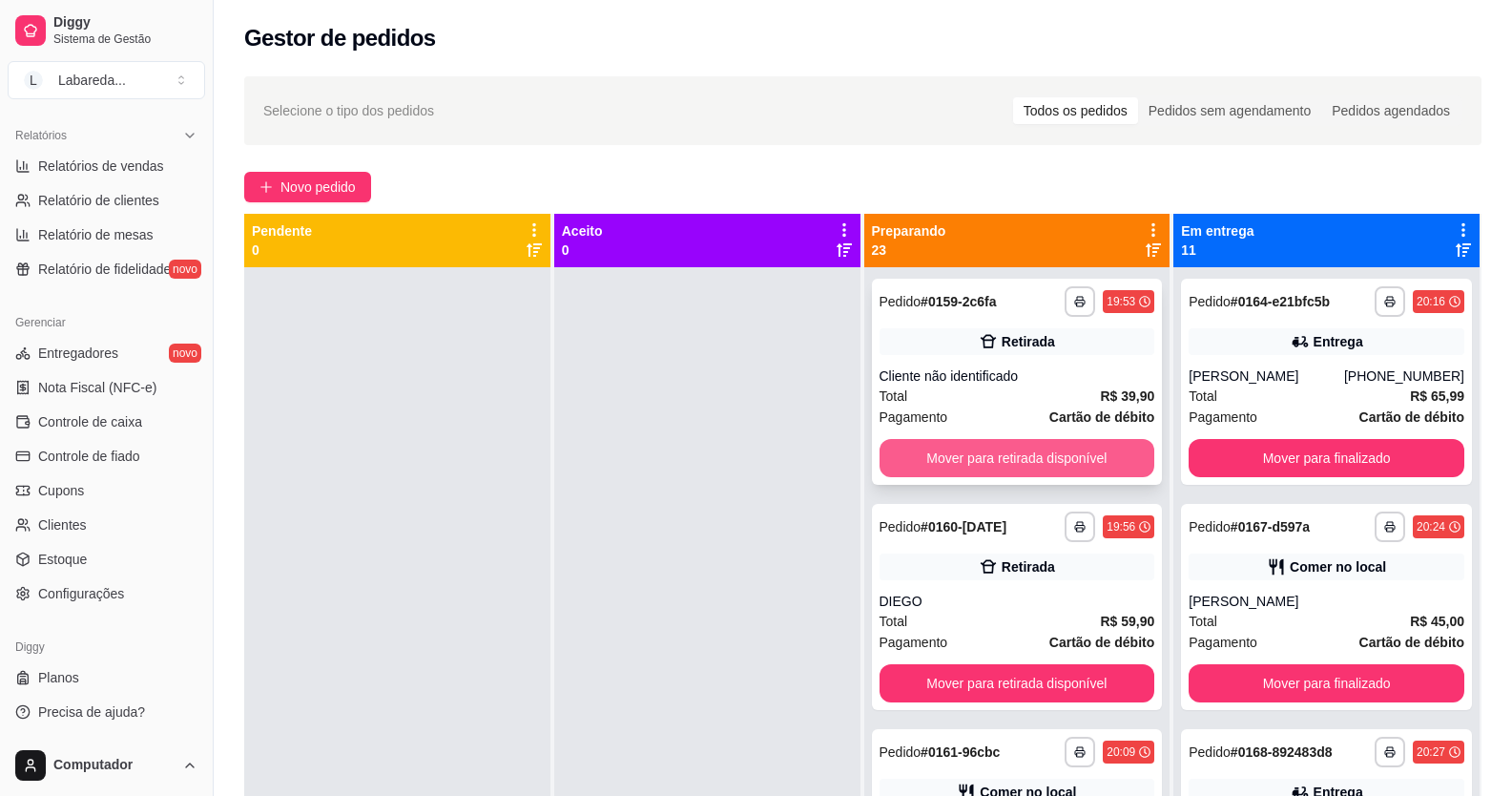
click at [1060, 460] on button "Mover para retirada disponível" at bounding box center [1018, 458] width 275 height 38
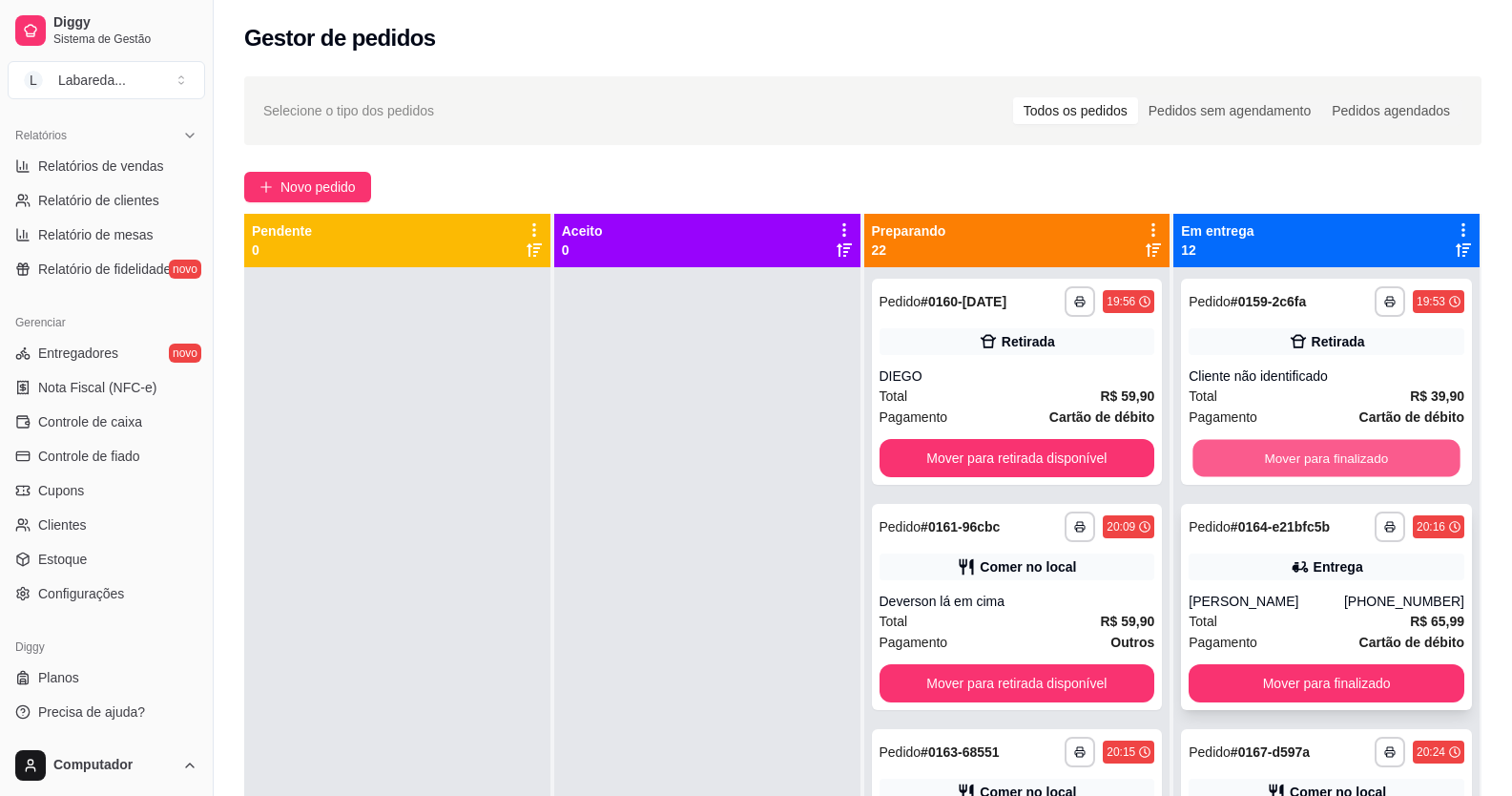
click at [1211, 465] on button "Mover para finalizado" at bounding box center [1326, 458] width 267 height 37
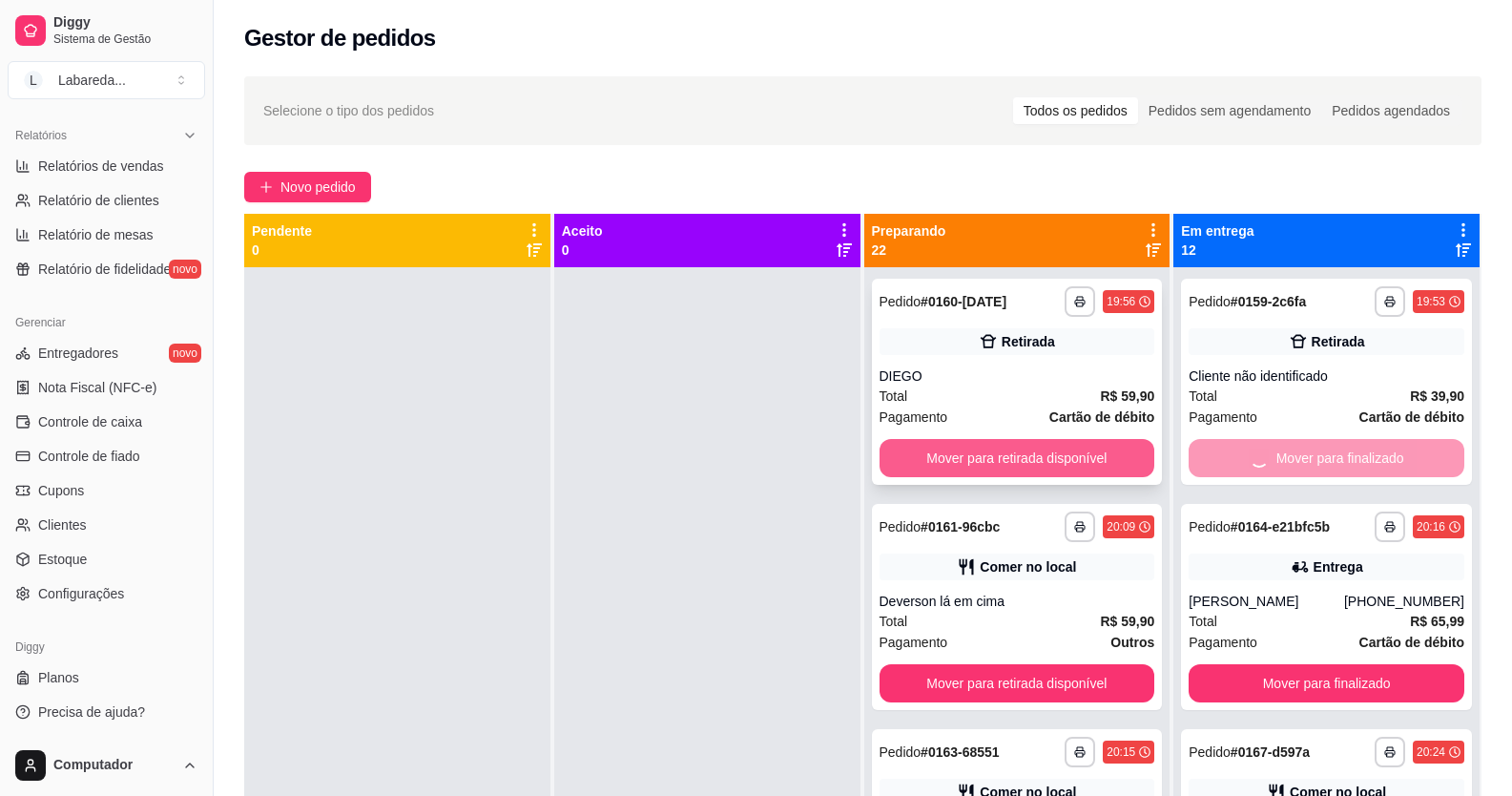
click at [1079, 460] on button "Mover para retirada disponível" at bounding box center [1018, 458] width 275 height 38
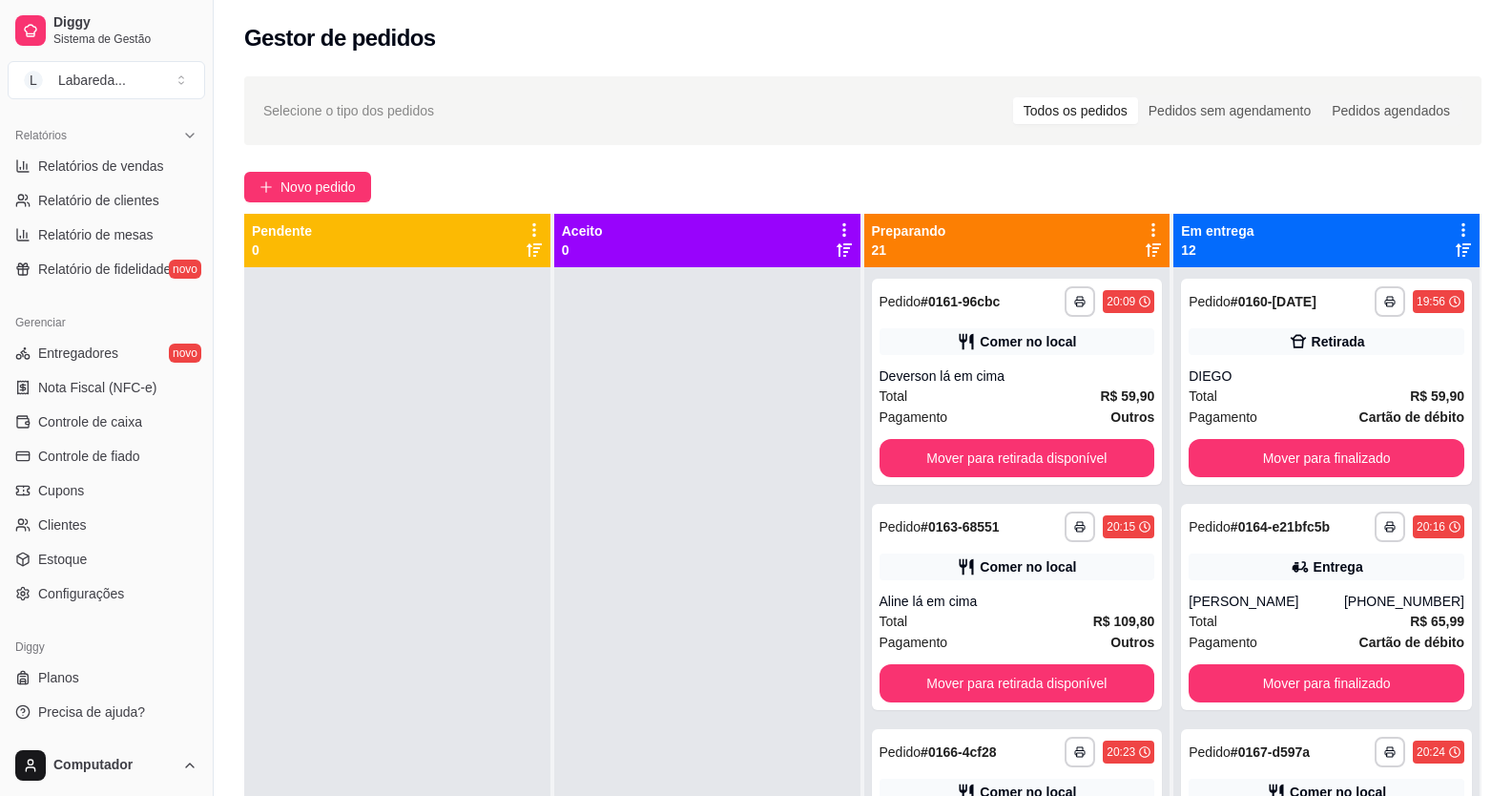
click at [1181, 457] on div "**********" at bounding box center [1326, 381] width 291 height 206
click at [1099, 458] on button "Mover para retirada disponível" at bounding box center [1018, 458] width 275 height 38
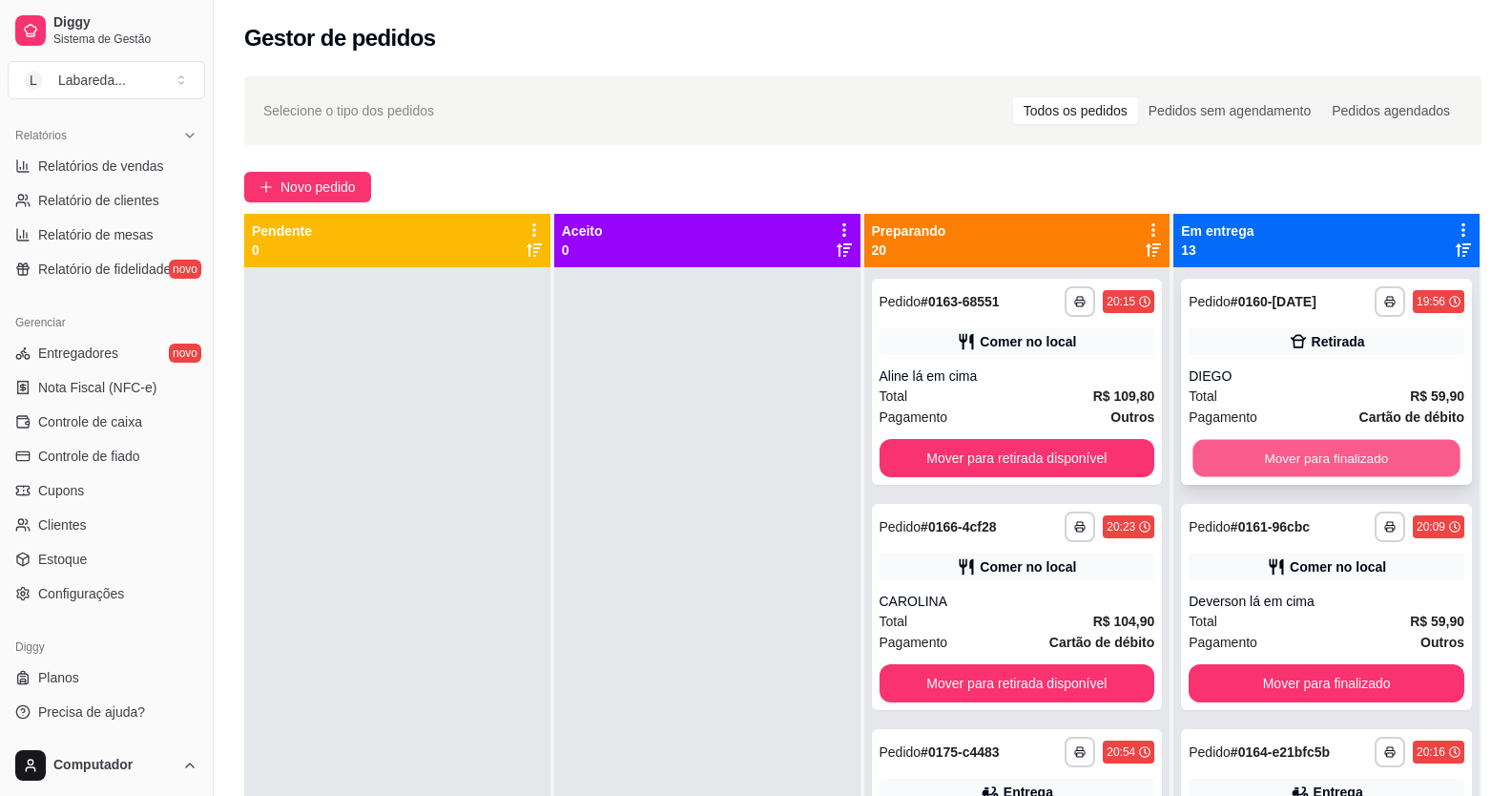
click at [1292, 440] on button "Mover para finalizado" at bounding box center [1326, 458] width 267 height 37
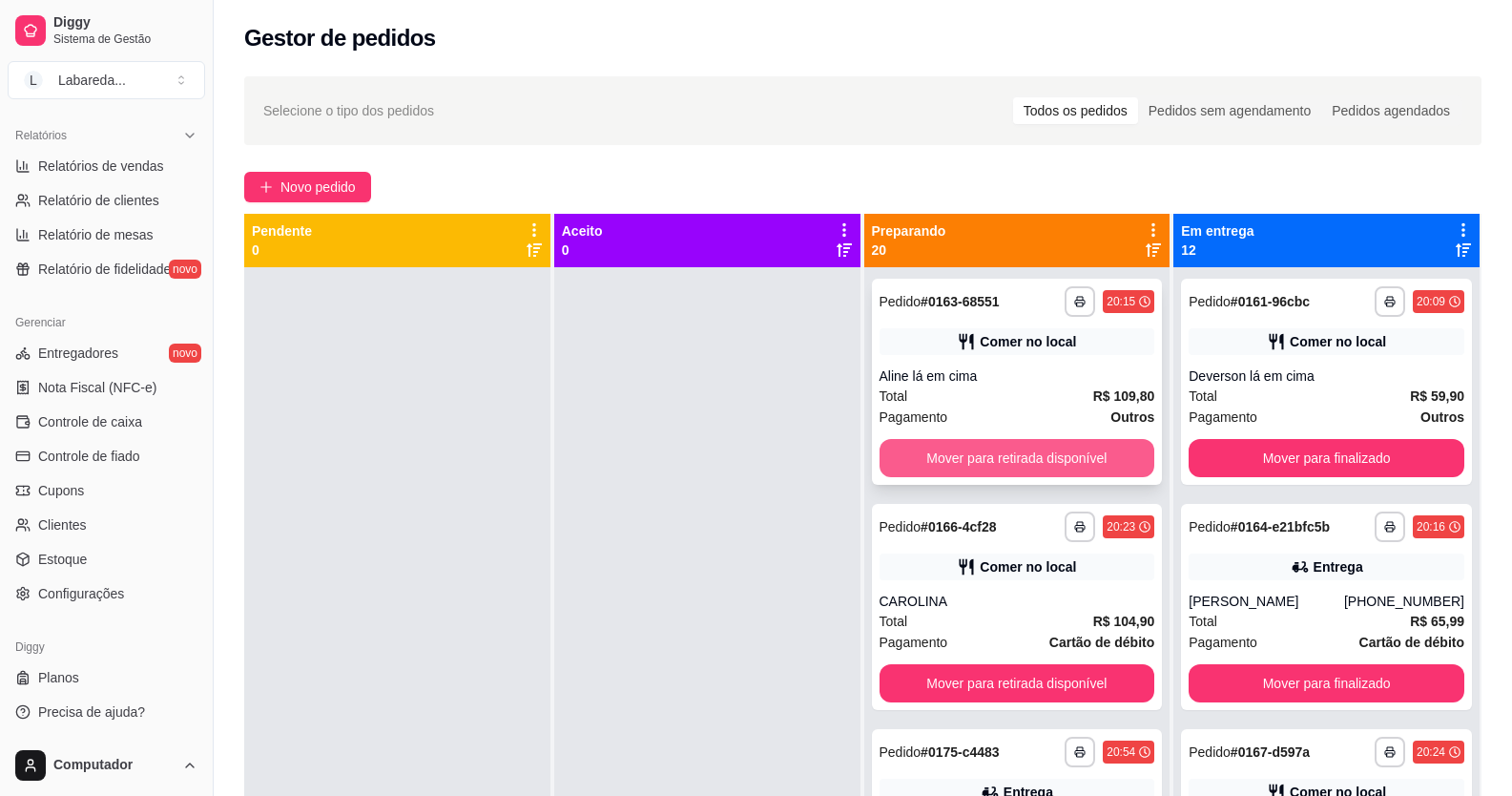
click at [1104, 455] on button "Mover para retirada disponível" at bounding box center [1018, 458] width 275 height 38
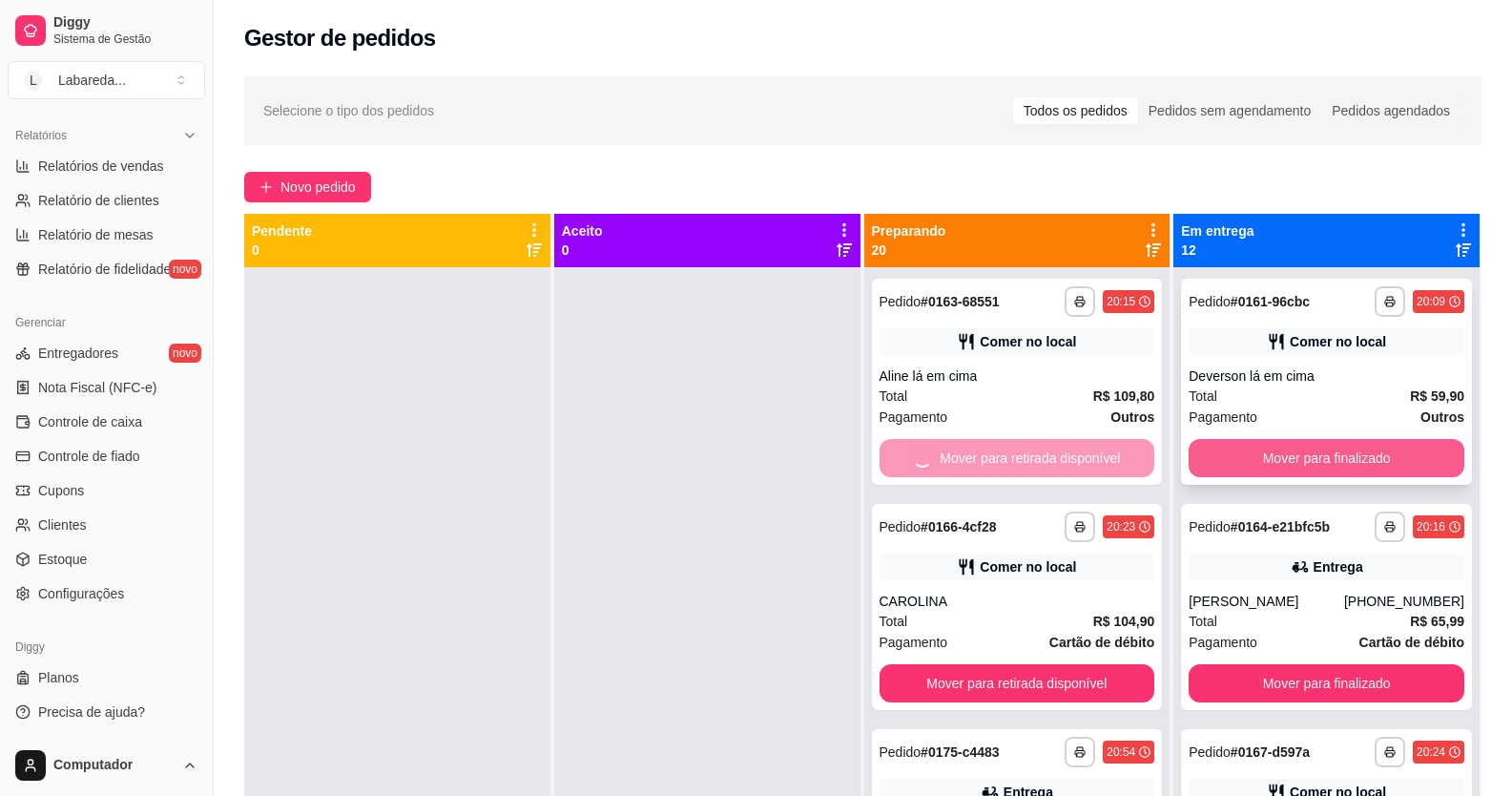
click at [1256, 462] on button "Mover para finalizado" at bounding box center [1326, 458] width 275 height 38
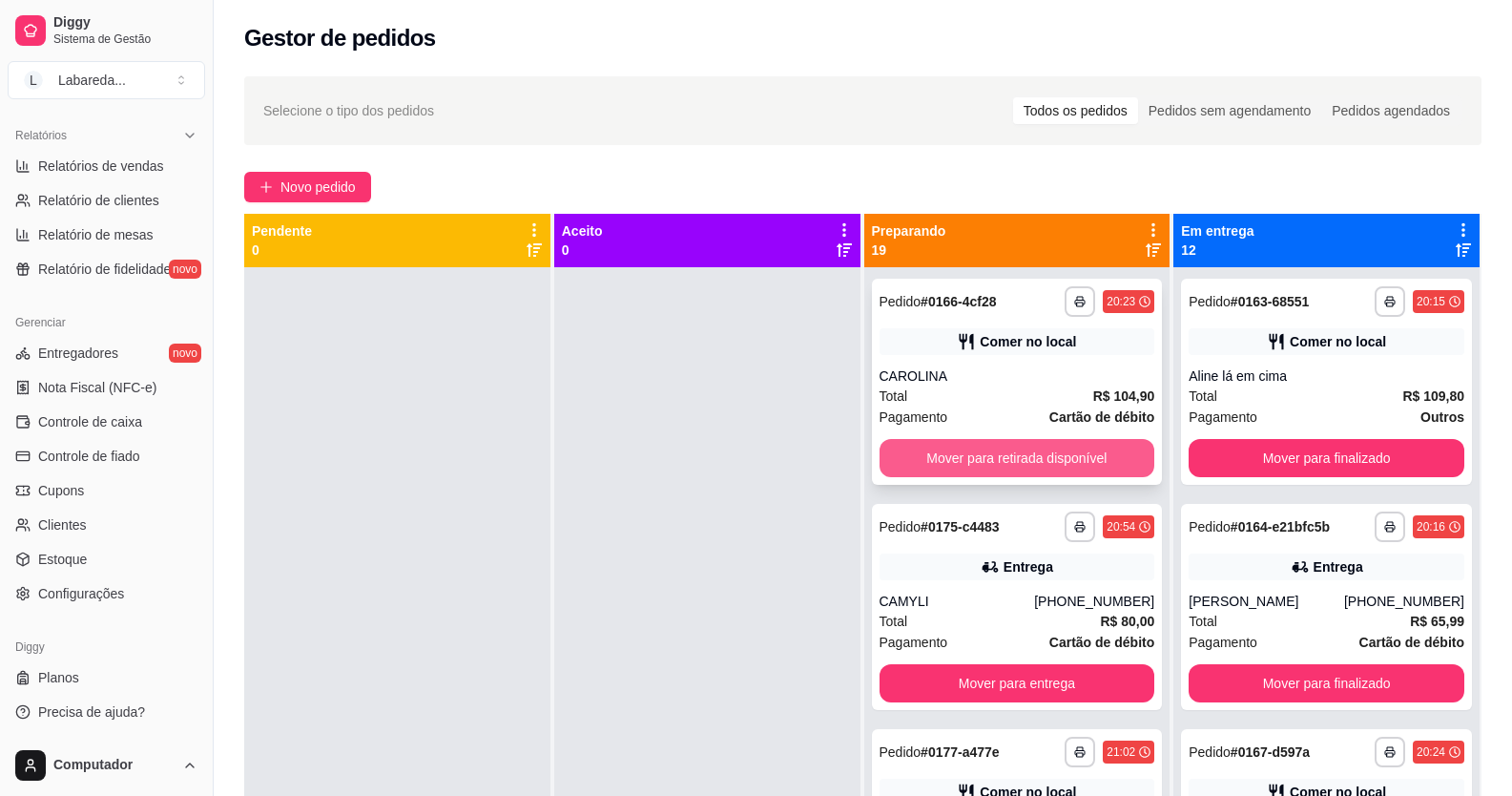
click at [1098, 469] on button "Mover para retirada disponível" at bounding box center [1018, 458] width 275 height 38
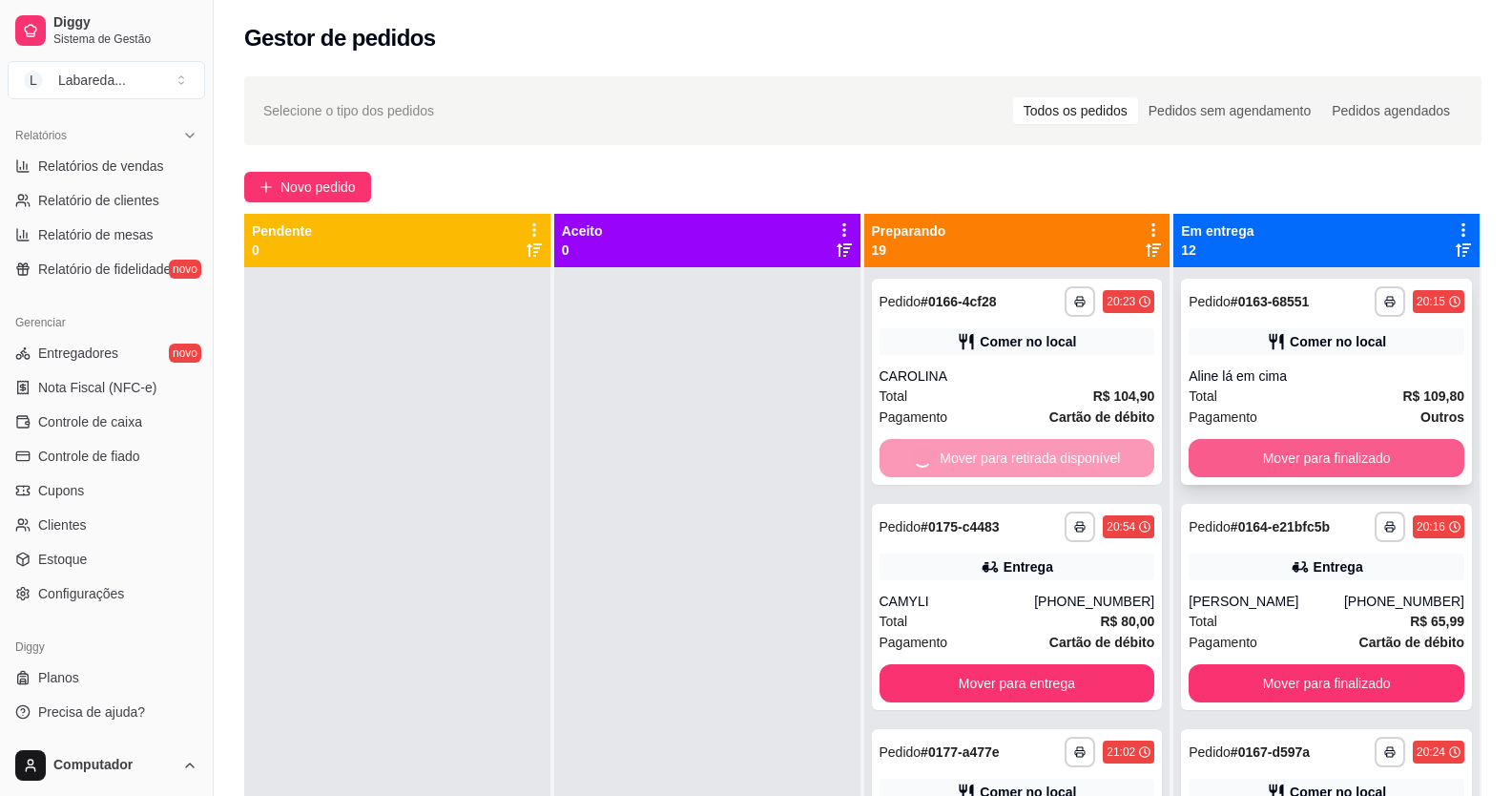
click at [1255, 465] on button "Mover para finalizado" at bounding box center [1326, 458] width 275 height 38
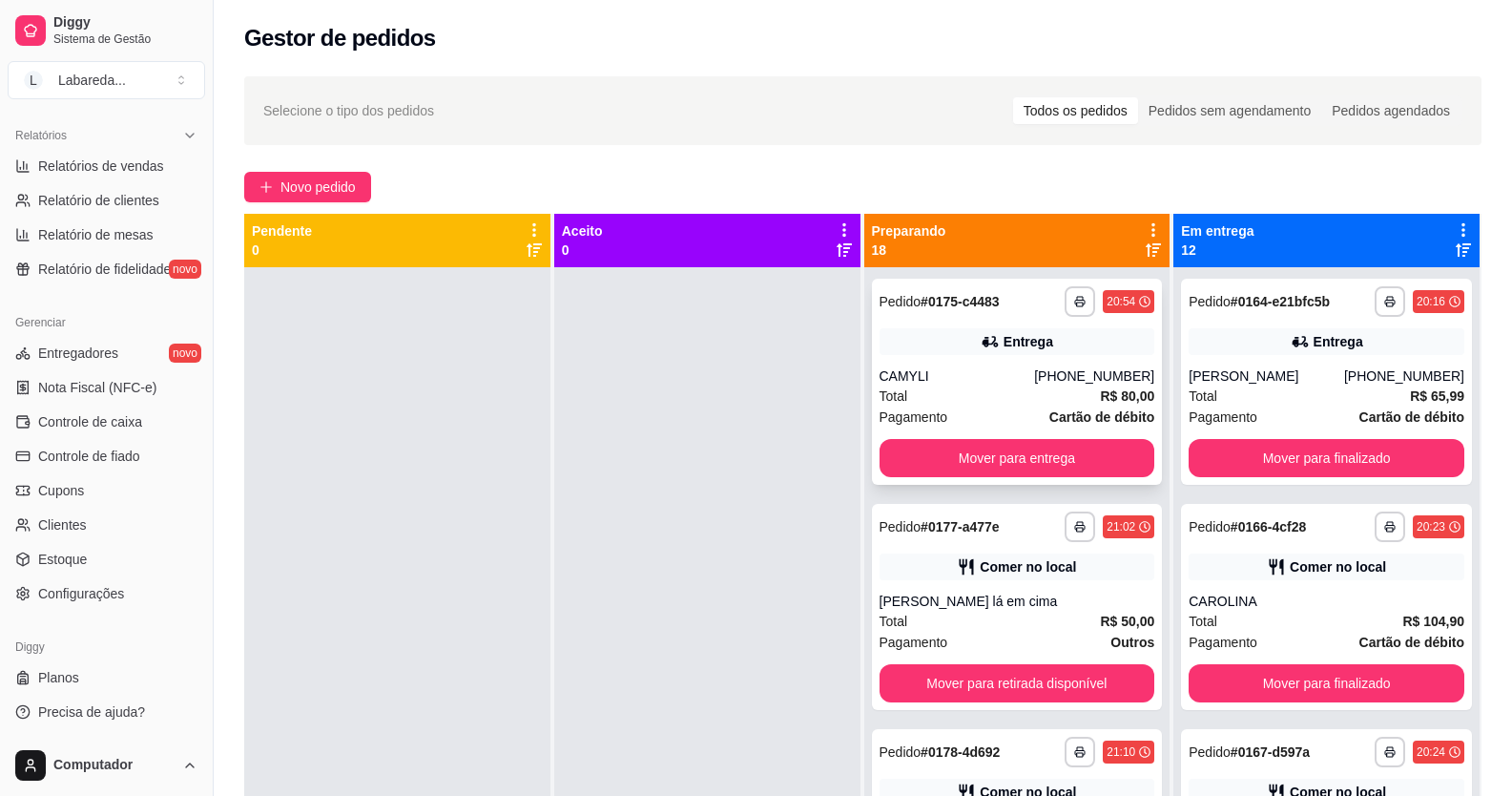
click at [1121, 468] on button "Mover para entrega" at bounding box center [1018, 458] width 275 height 38
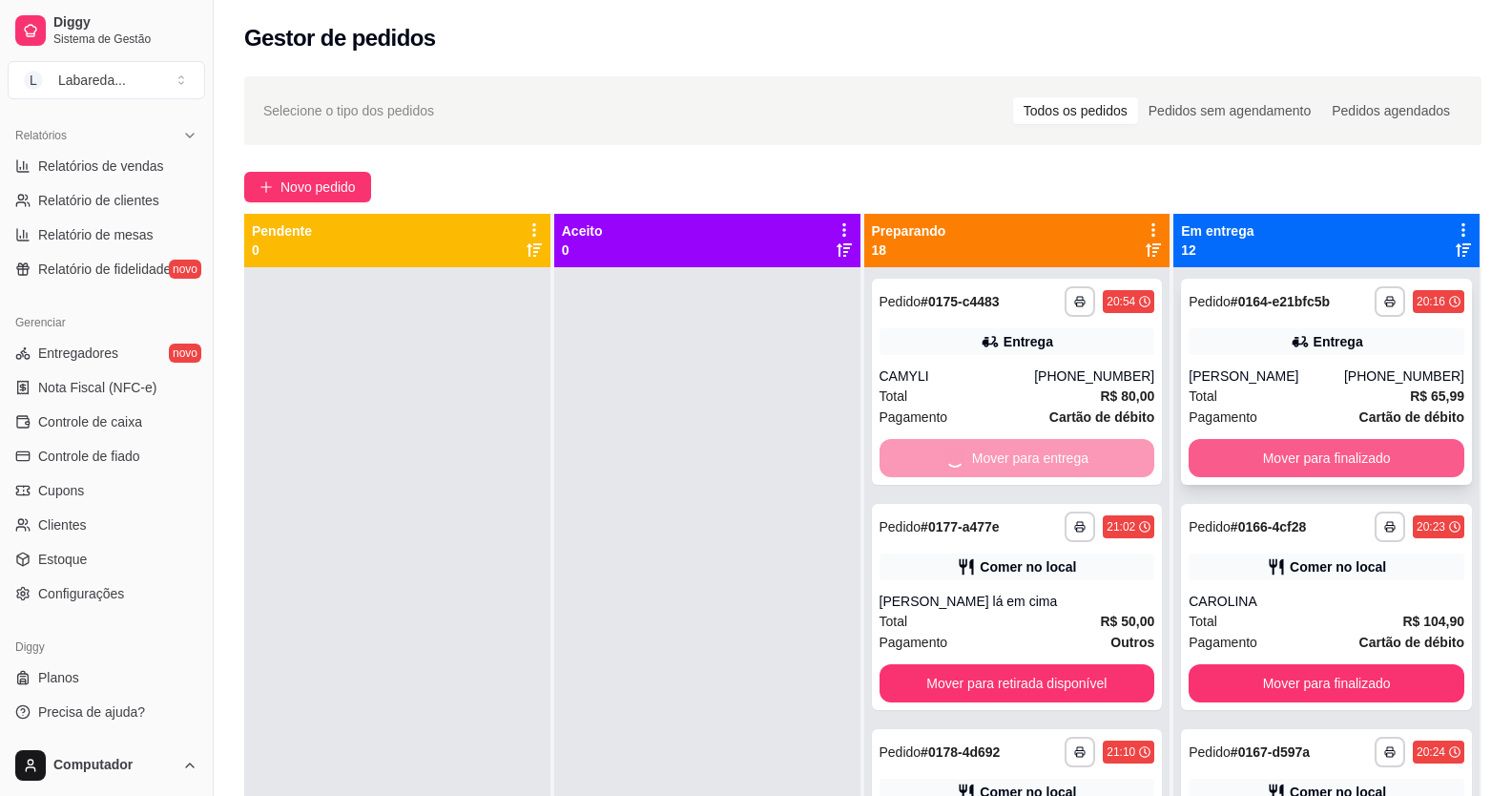
click at [1261, 453] on button "Mover para finalizado" at bounding box center [1326, 458] width 275 height 38
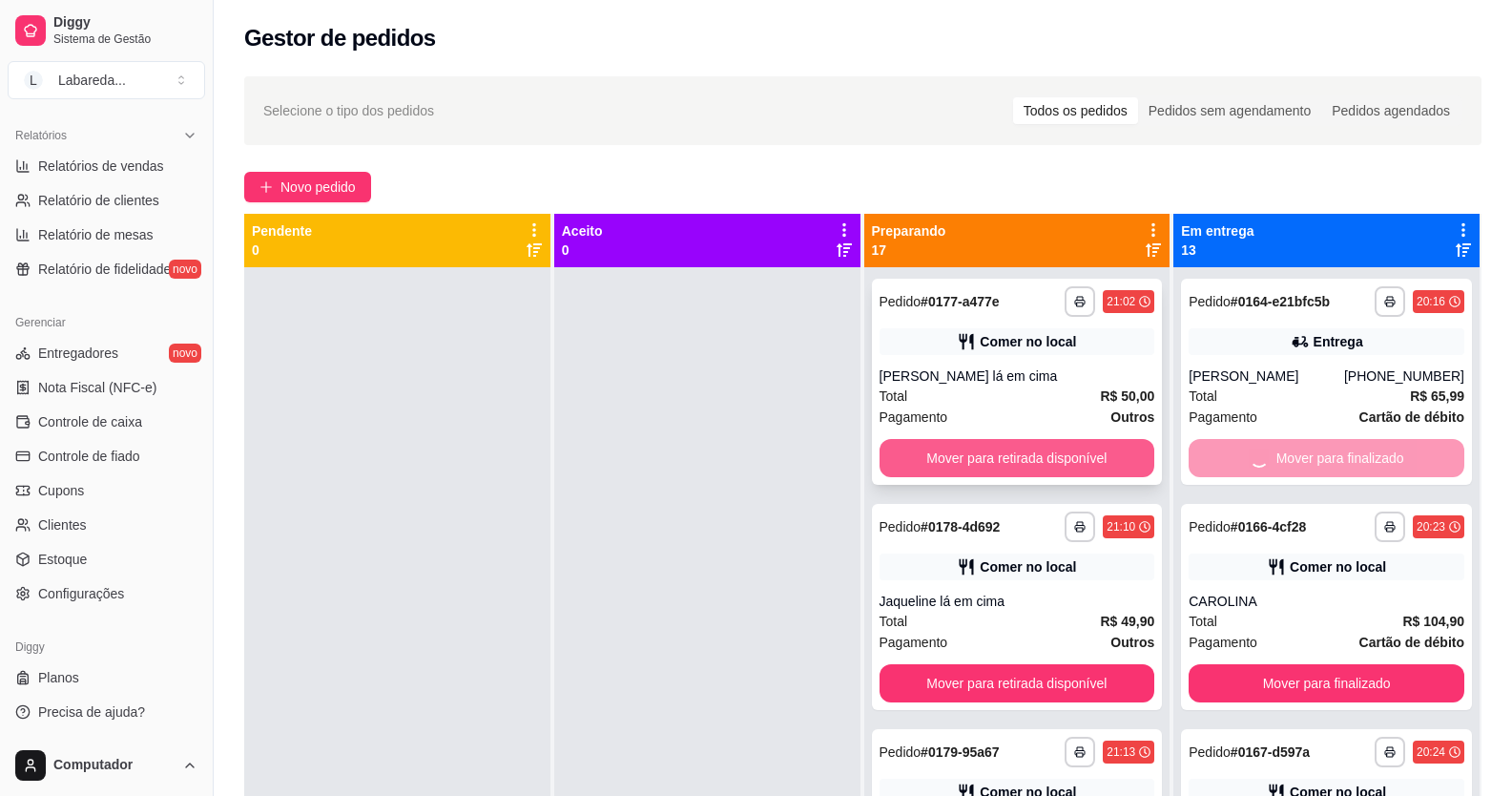
click at [1096, 462] on button "Mover para retirada disponível" at bounding box center [1018, 458] width 275 height 38
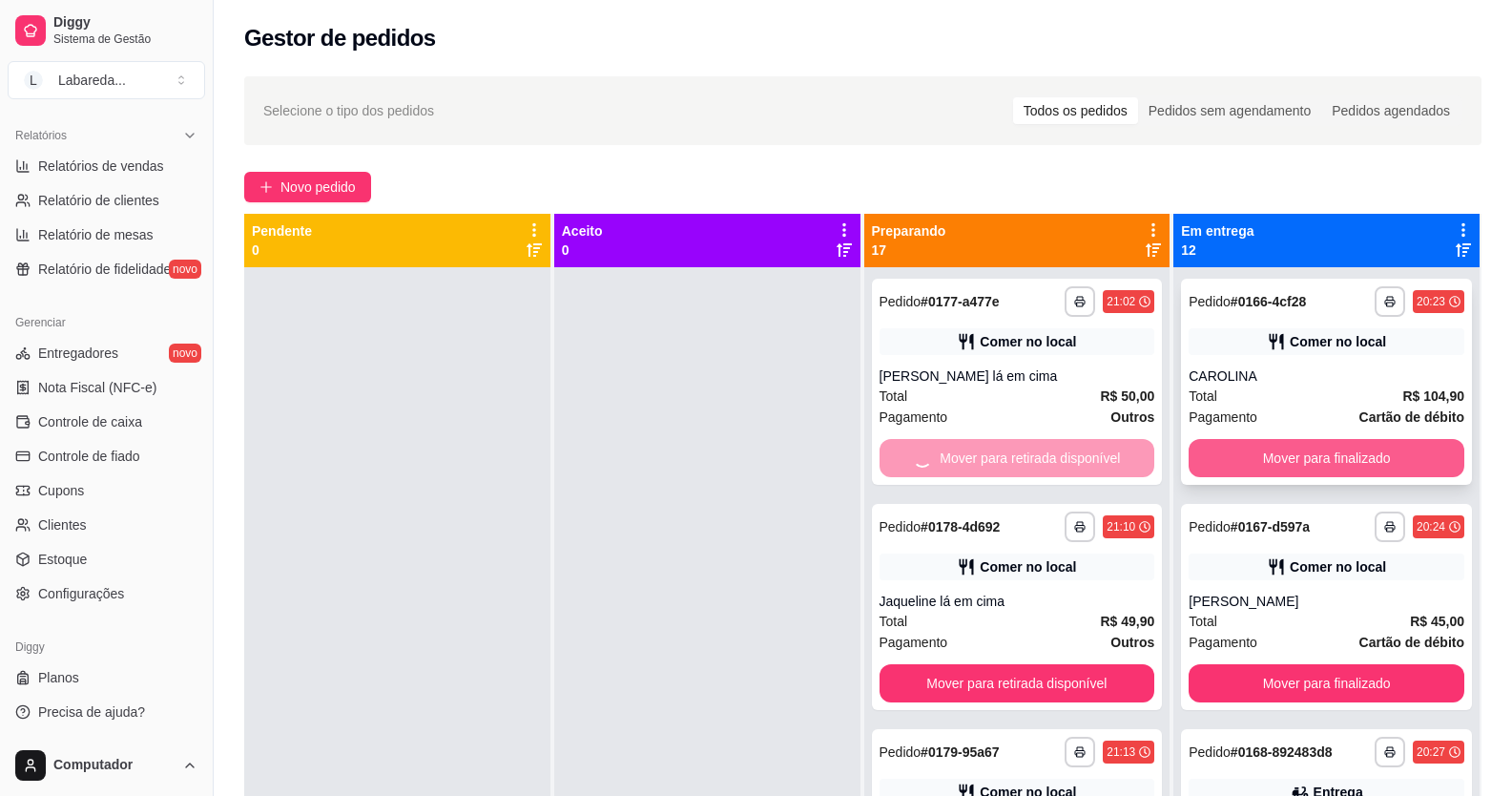
click at [1245, 459] on button "Mover para finalizado" at bounding box center [1326, 458] width 275 height 38
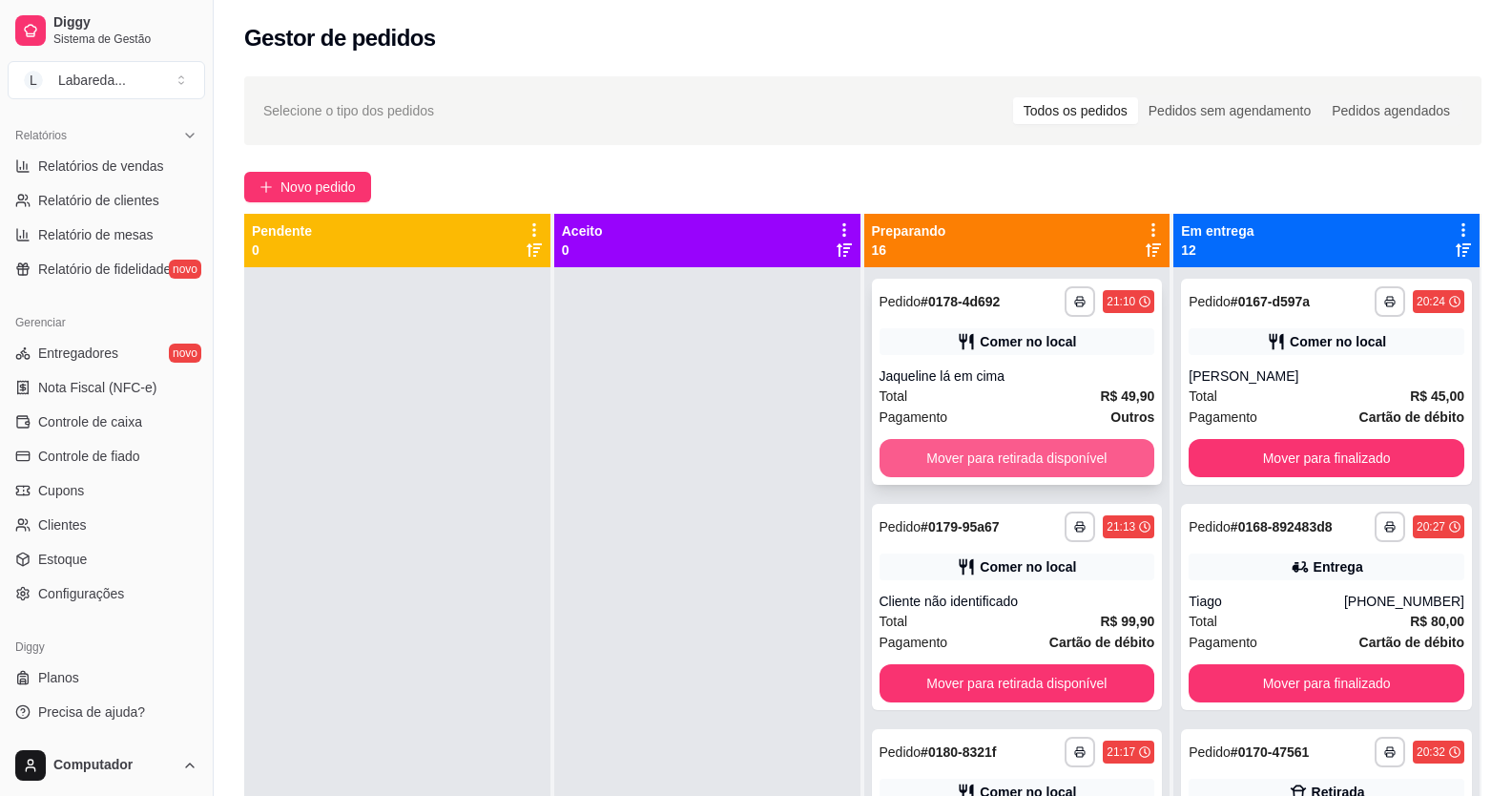
click at [1094, 465] on button "Mover para retirada disponível" at bounding box center [1018, 458] width 275 height 38
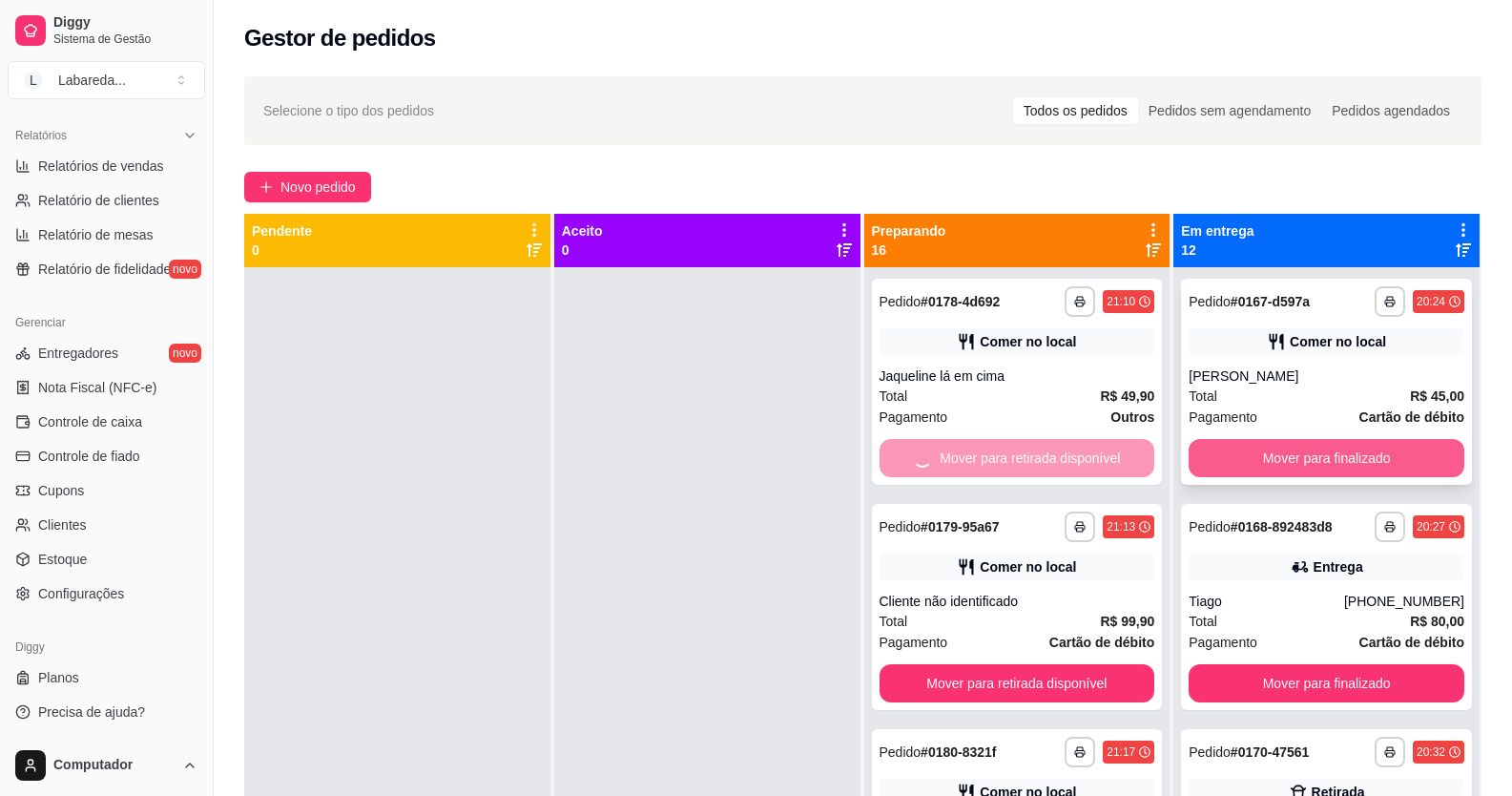
click at [1200, 453] on button "Mover para finalizado" at bounding box center [1326, 458] width 275 height 38
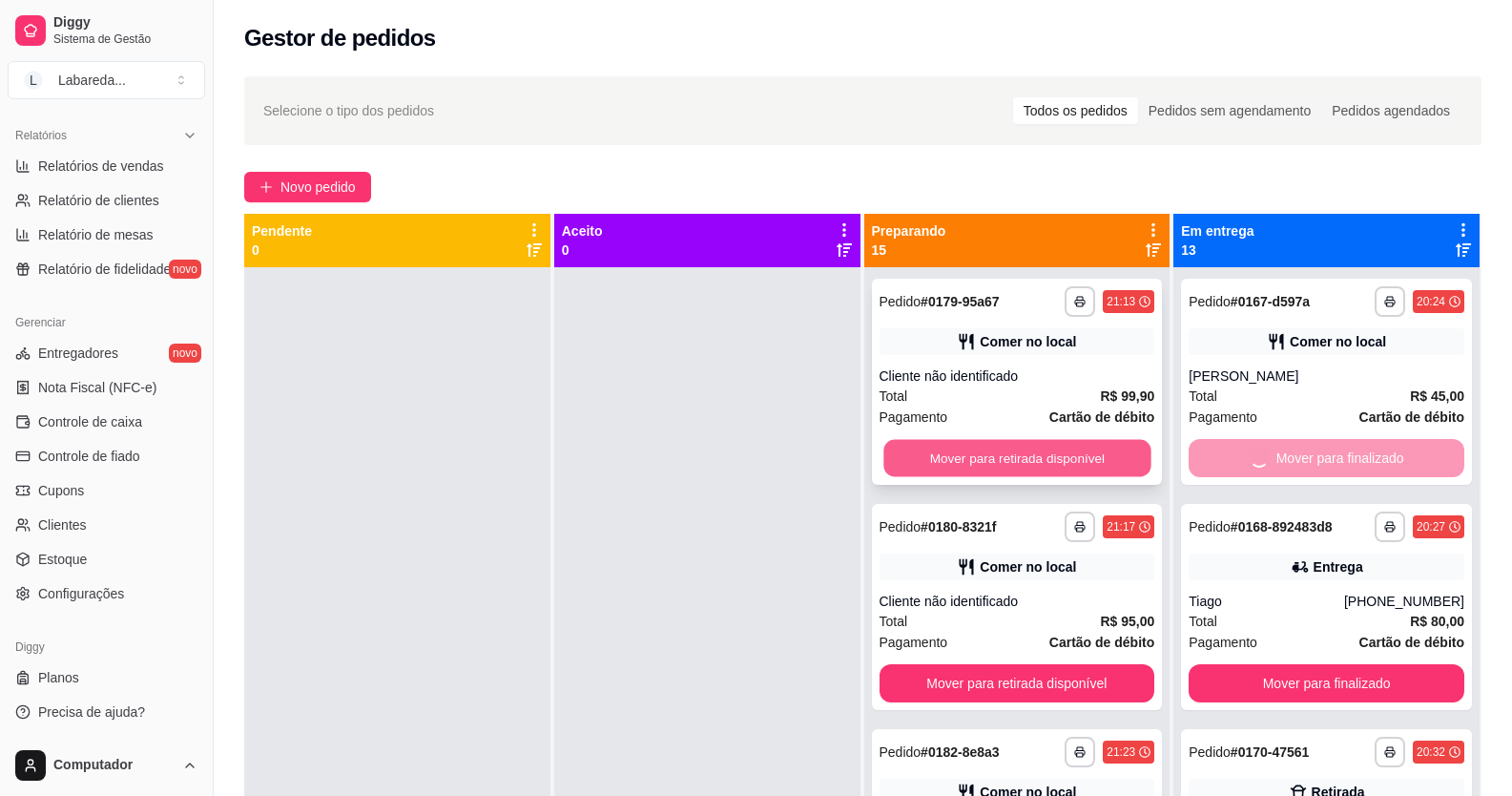
click at [1108, 460] on button "Mover para retirada disponível" at bounding box center [1017, 458] width 267 height 37
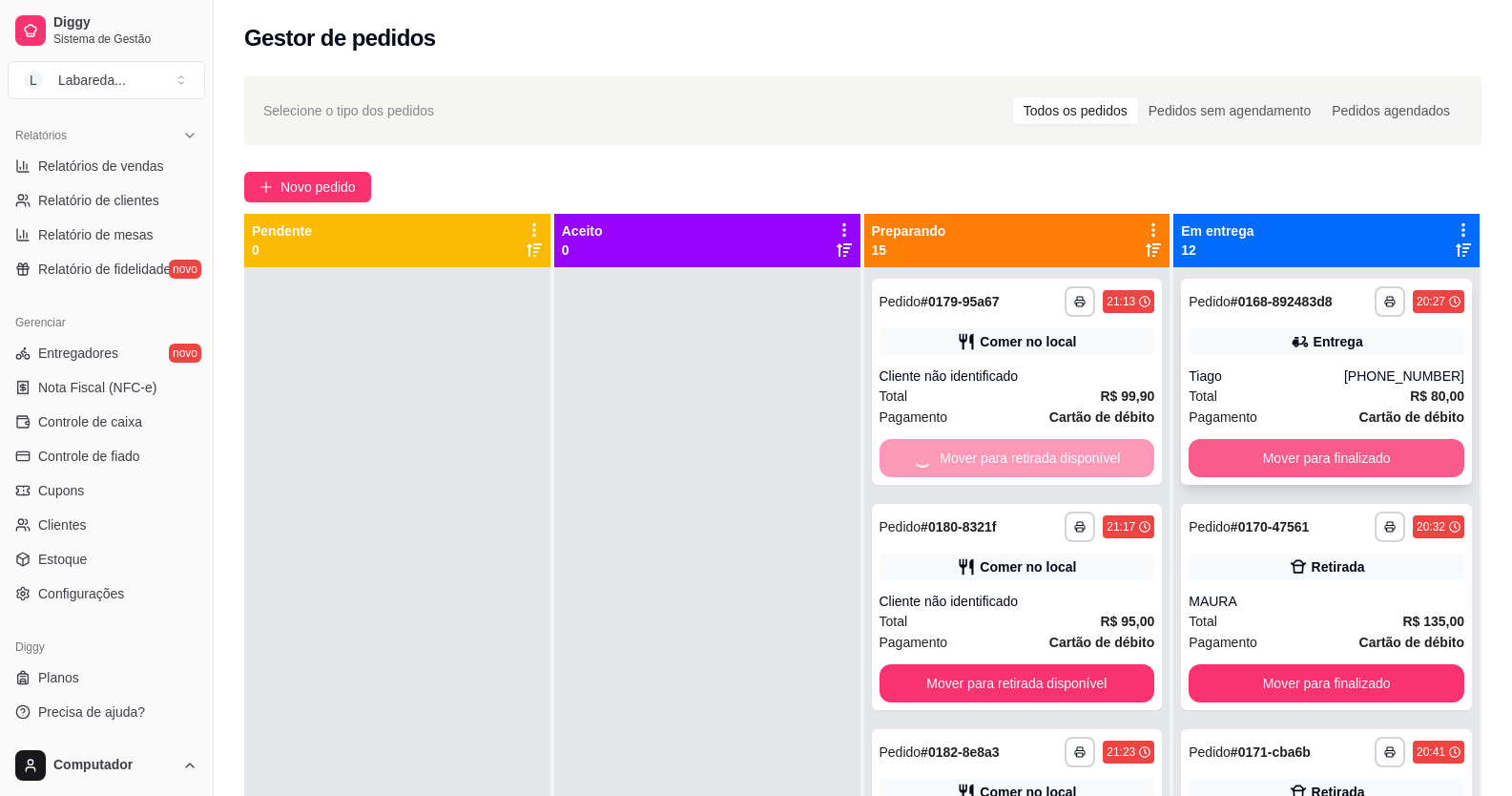
click at [1203, 443] on button "Mover para finalizado" at bounding box center [1326, 458] width 275 height 38
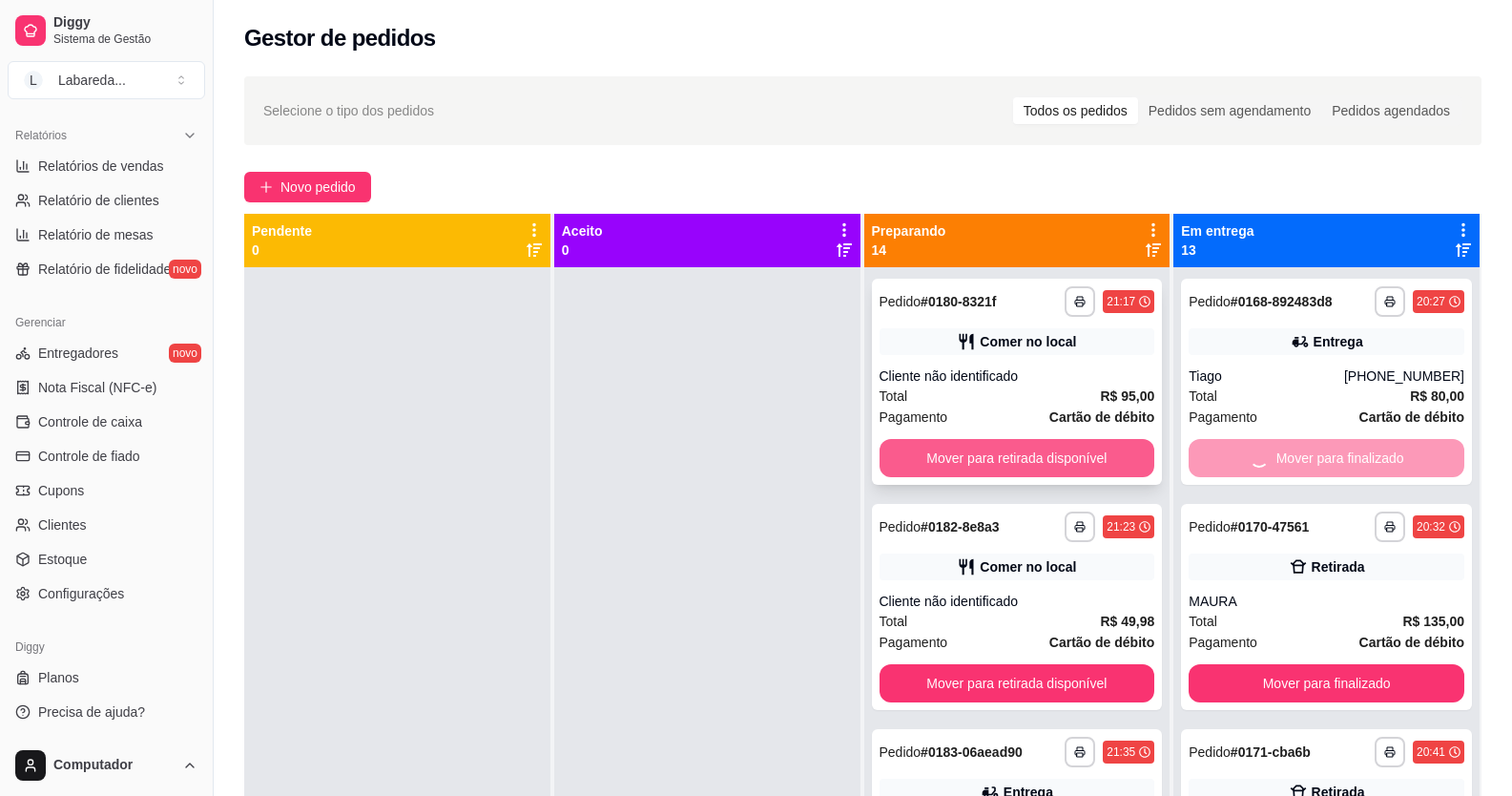
click at [1108, 449] on button "Mover para retirada disponível" at bounding box center [1018, 458] width 275 height 38
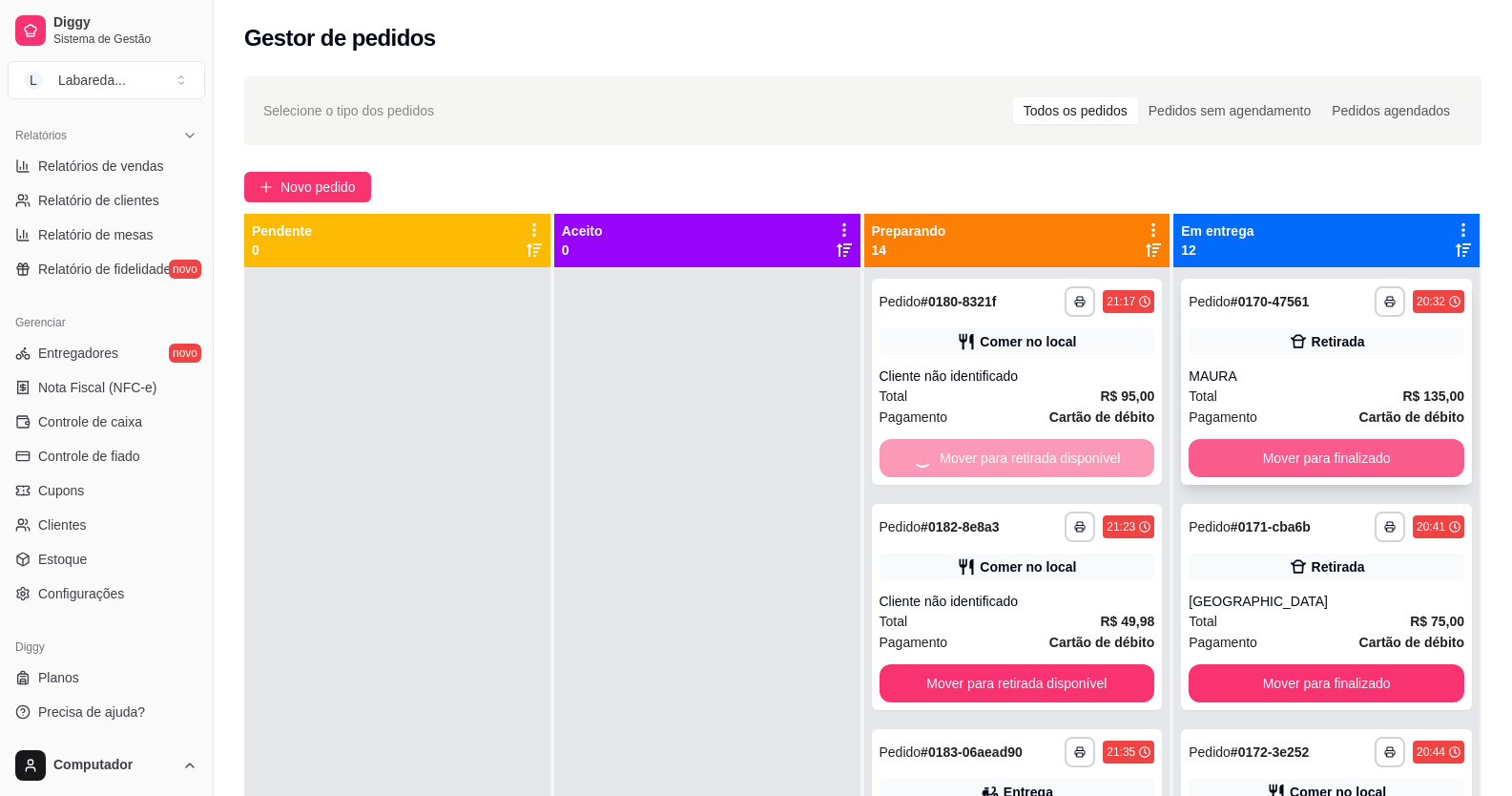
click at [1253, 457] on button "Mover para finalizado" at bounding box center [1326, 458] width 275 height 38
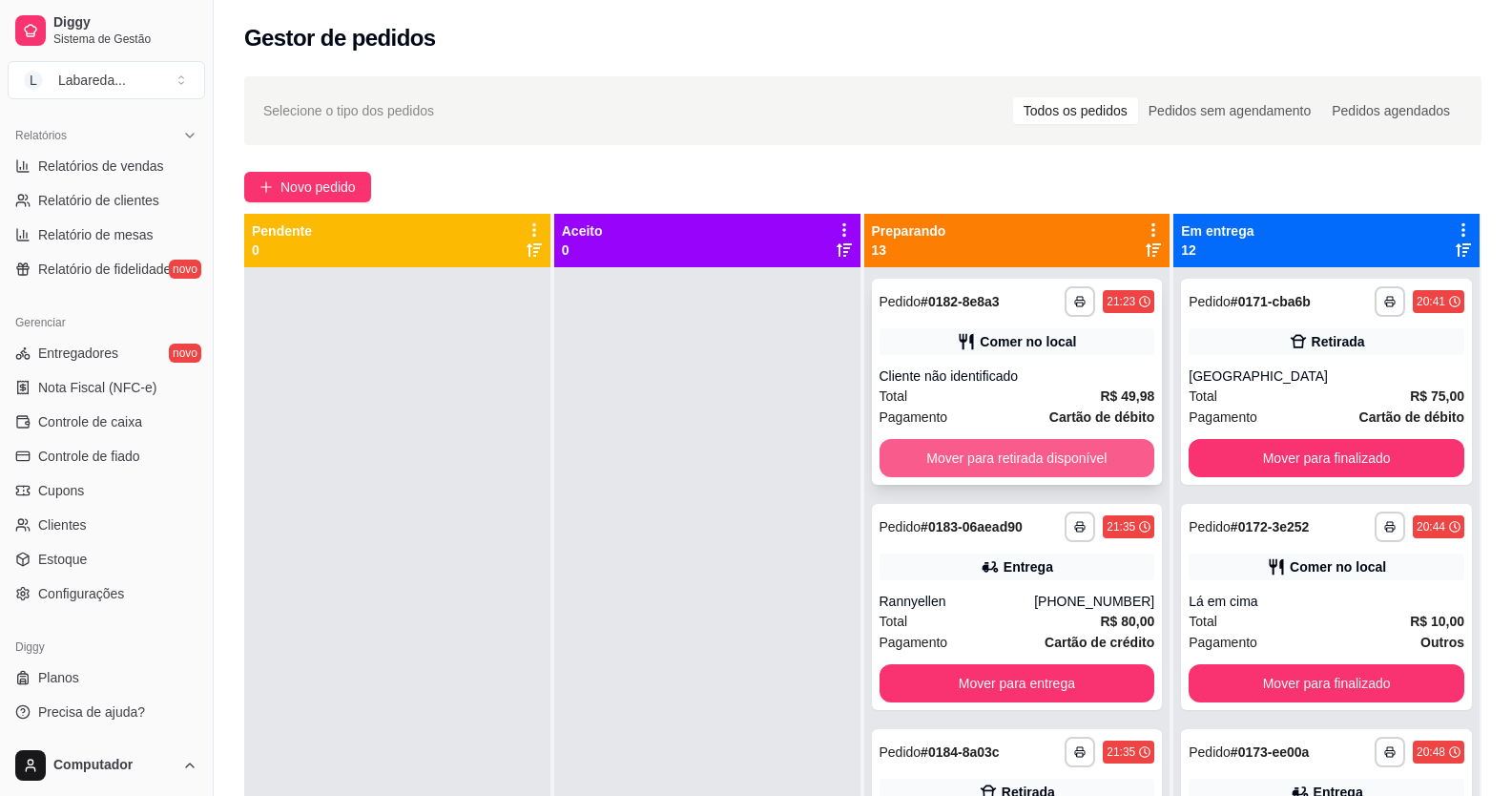
click at [895, 454] on button "Mover para retirada disponível" at bounding box center [1018, 458] width 275 height 38
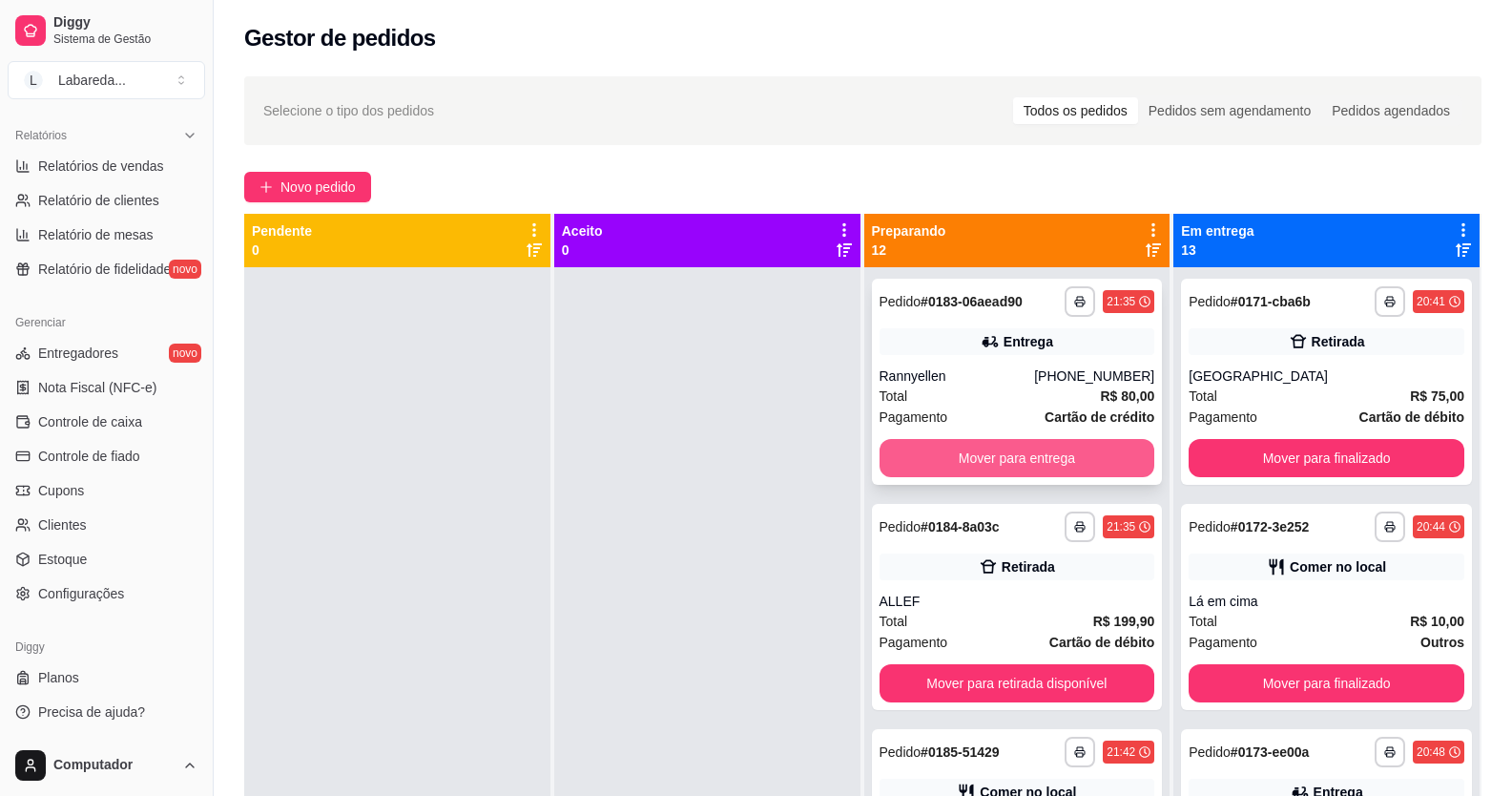
click at [920, 450] on button "Mover para entrega" at bounding box center [1018, 458] width 275 height 38
click at [917, 456] on button "Mover para retirada disponível" at bounding box center [1017, 458] width 267 height 37
click at [918, 461] on button "Mover para retirada disponível" at bounding box center [1018, 458] width 275 height 38
click at [916, 465] on button "Mover para retirada disponível" at bounding box center [1018, 458] width 275 height 38
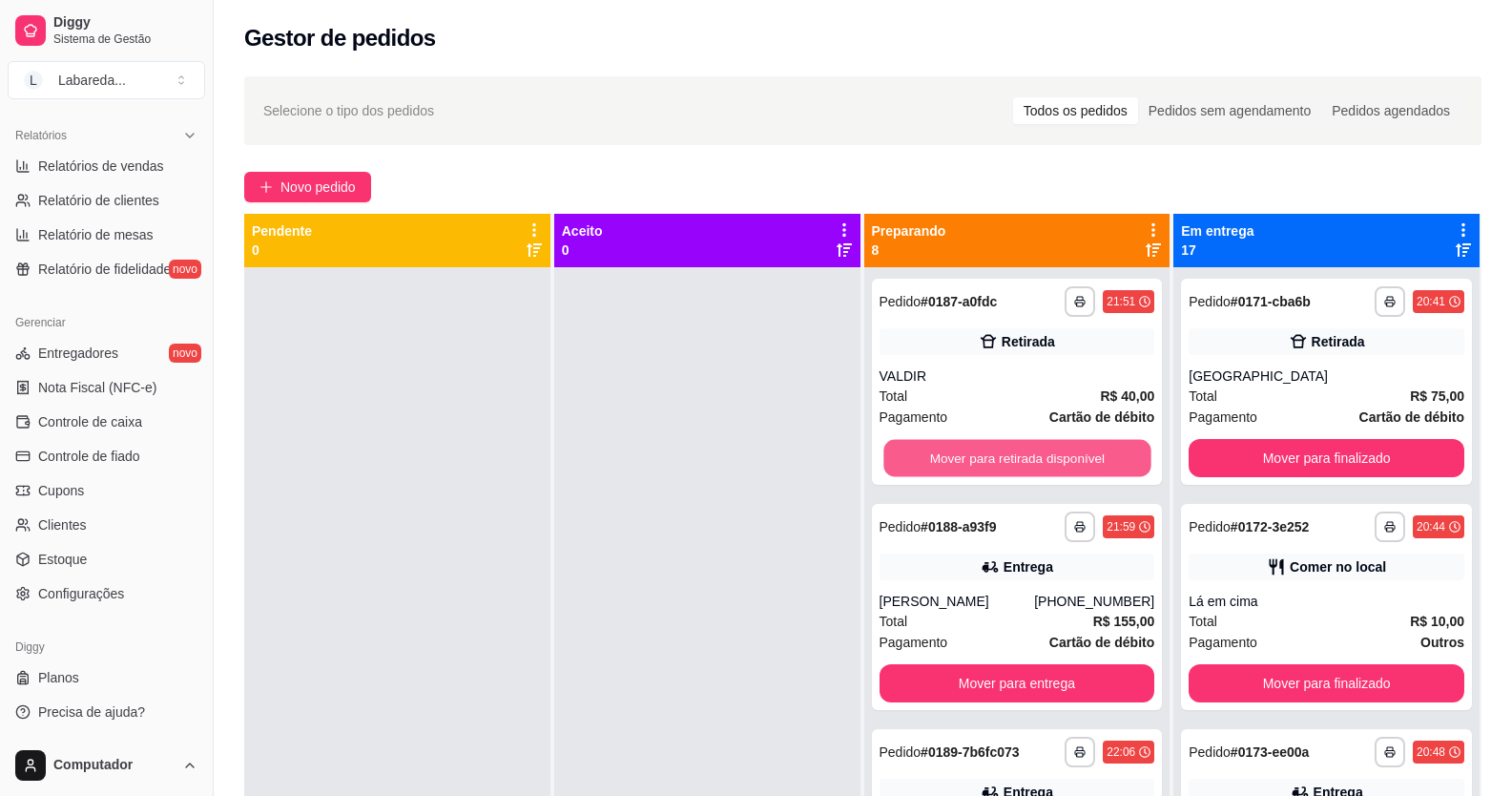
click at [916, 464] on button "Mover para retirada disponível" at bounding box center [1017, 458] width 267 height 37
click at [920, 462] on button "Mover para entrega" at bounding box center [1018, 458] width 275 height 38
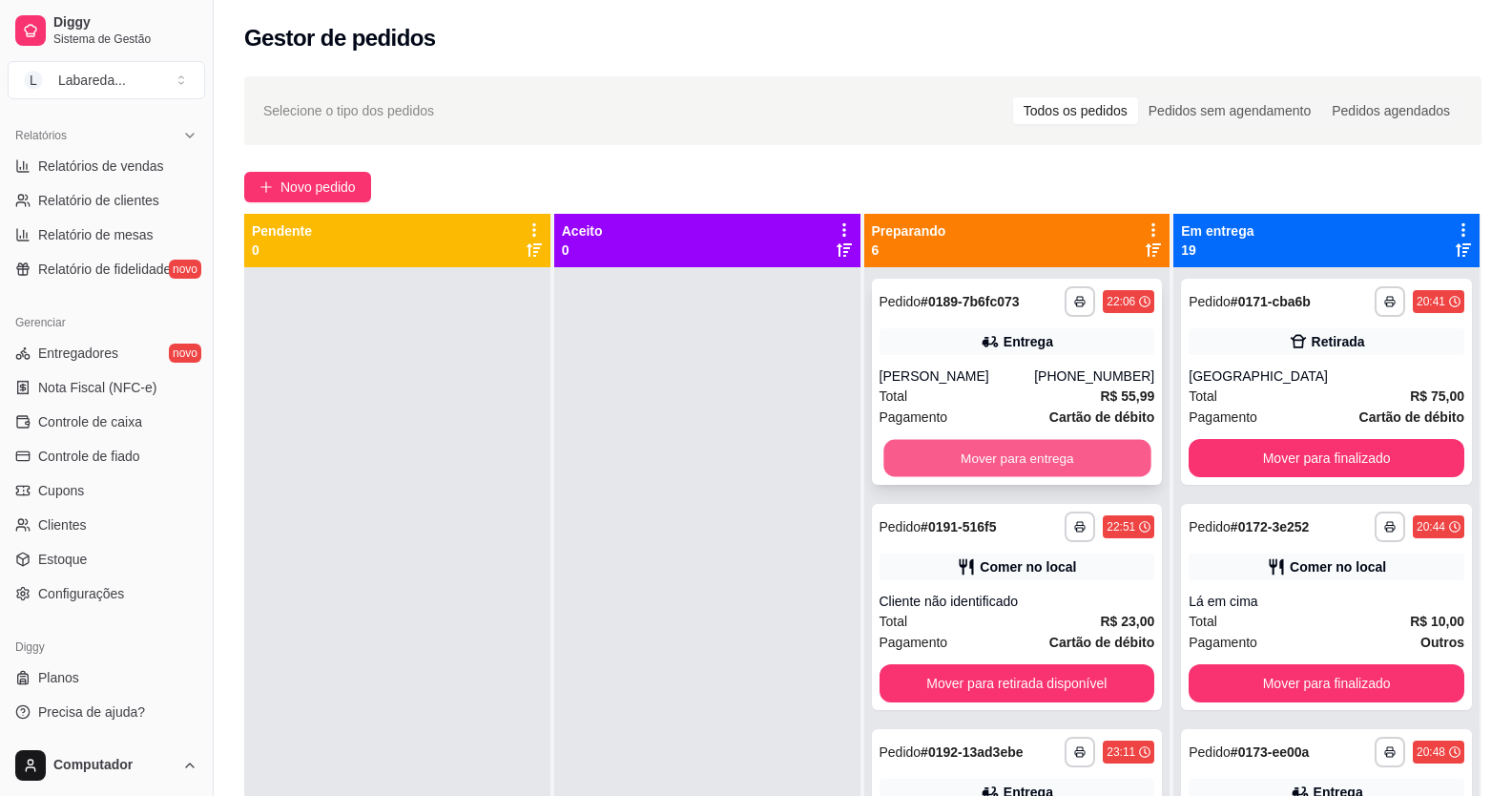
click at [924, 469] on button "Mover para entrega" at bounding box center [1017, 458] width 267 height 37
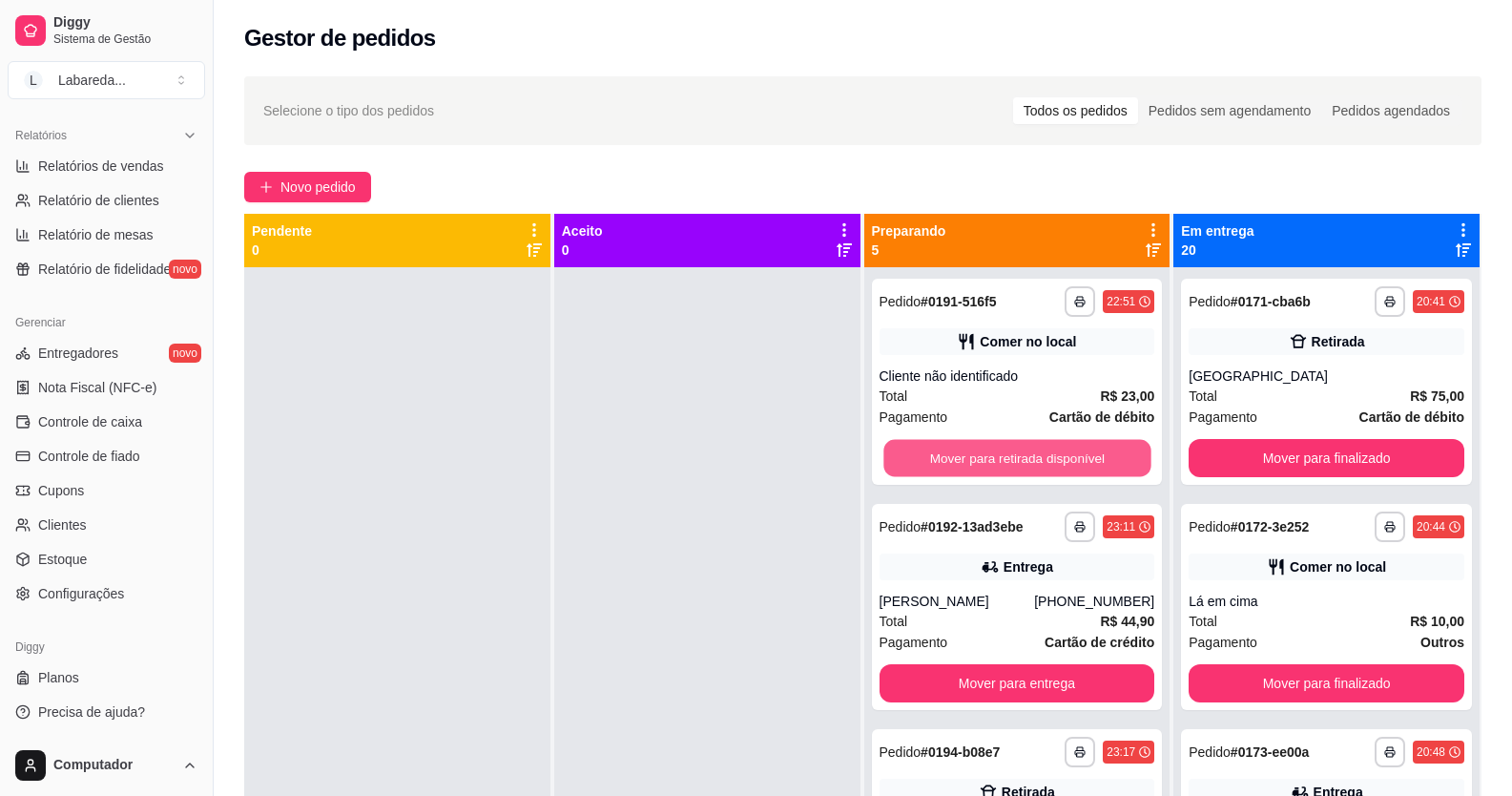
click at [928, 461] on button "Mover para retirada disponível" at bounding box center [1017, 458] width 267 height 37
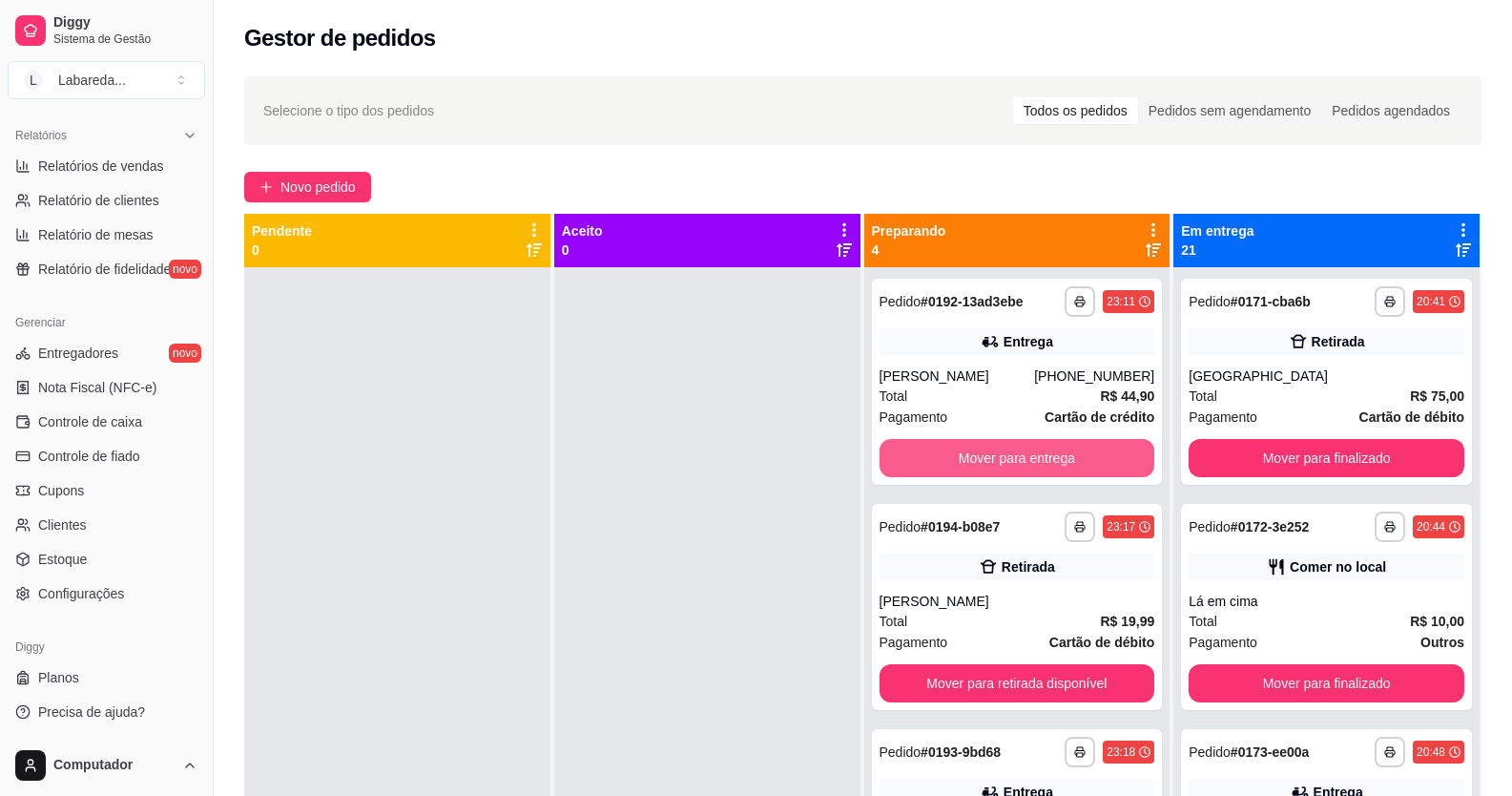
click at [928, 461] on button "Mover para entrega" at bounding box center [1018, 458] width 275 height 38
click at [928, 461] on button "Mover para retirada disponível" at bounding box center [1017, 458] width 267 height 37
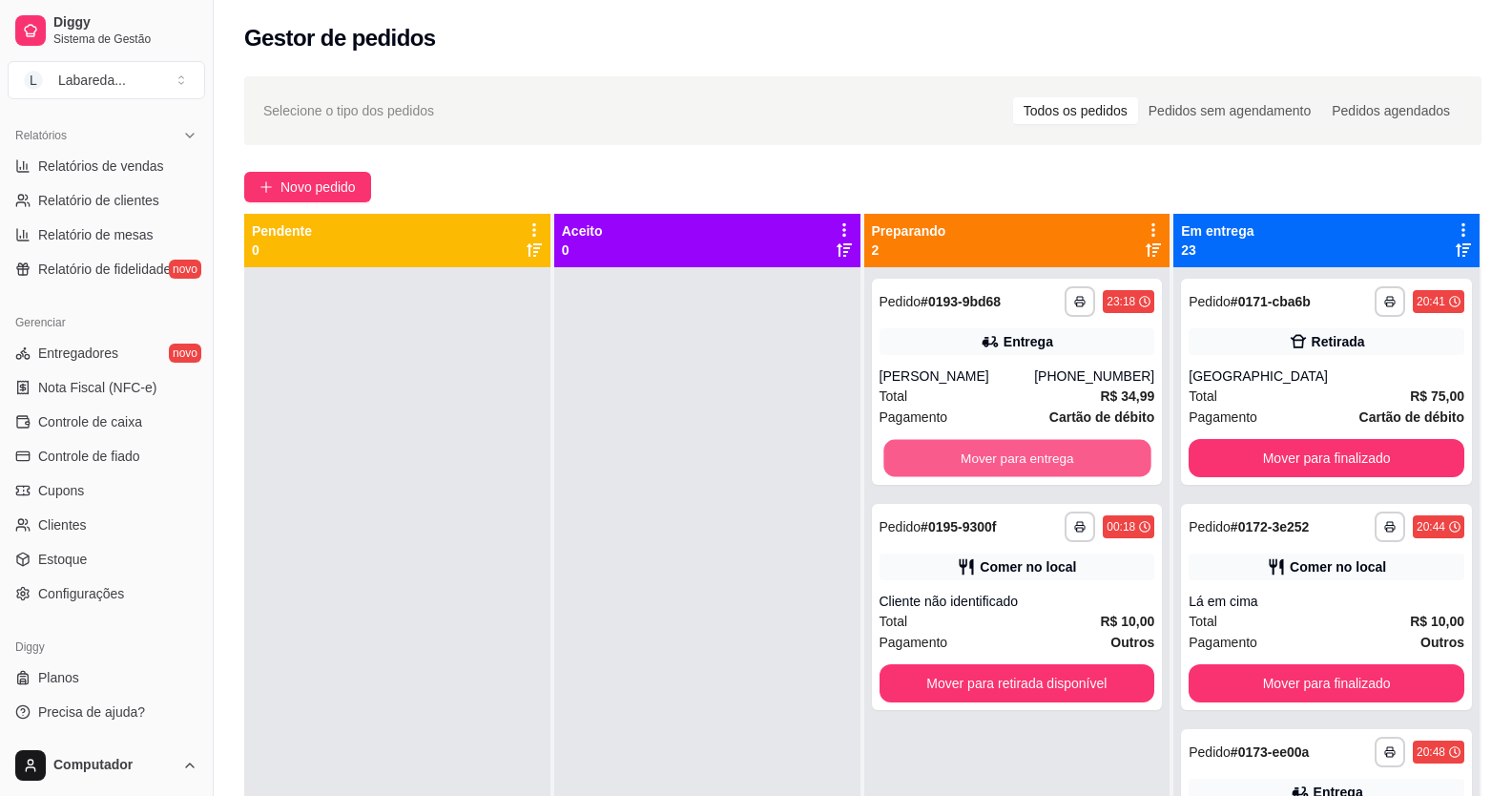
click at [928, 461] on button "Mover para entrega" at bounding box center [1017, 458] width 267 height 37
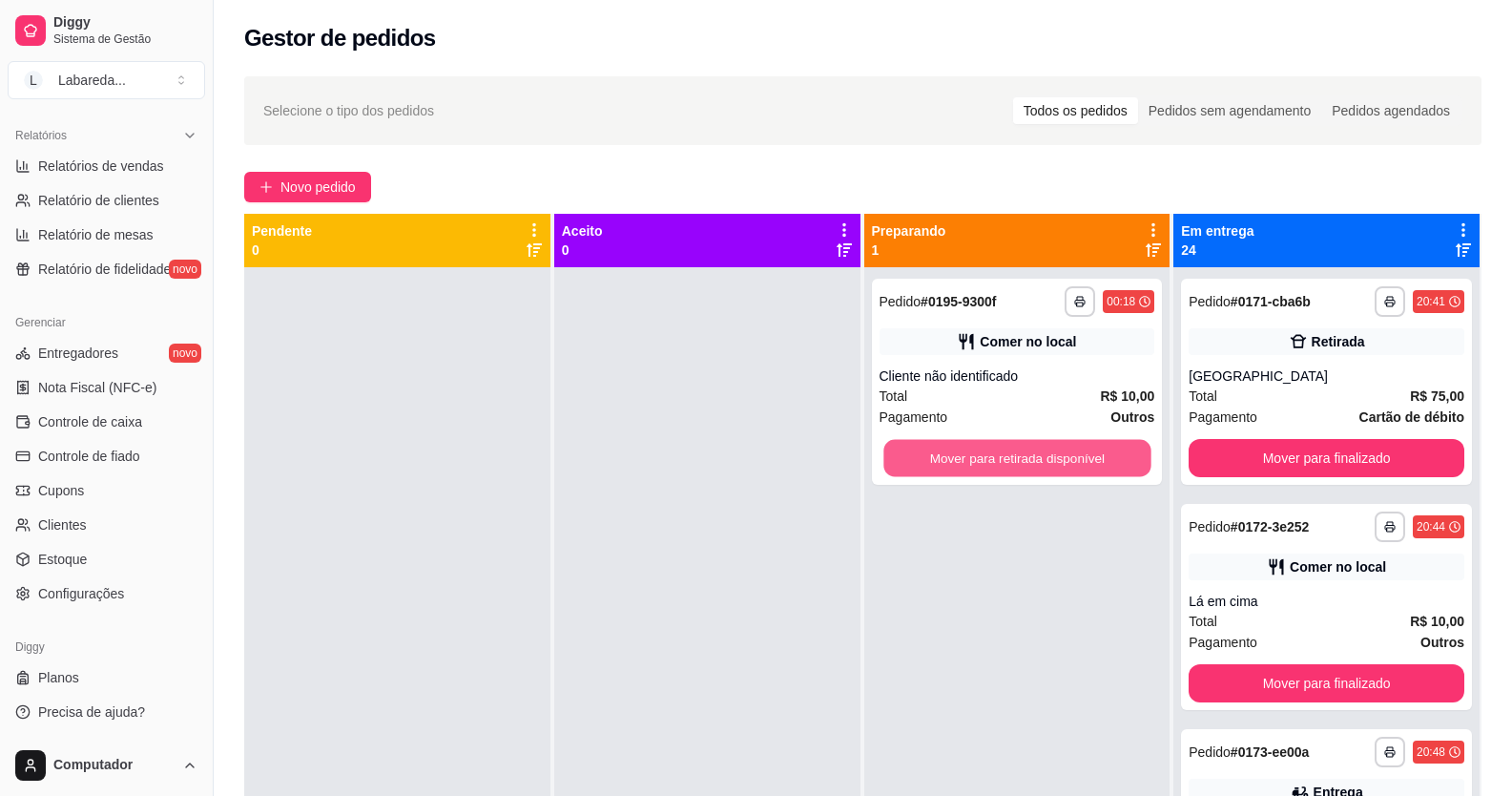
click at [928, 461] on button "Mover para retirada disponível" at bounding box center [1017, 458] width 267 height 37
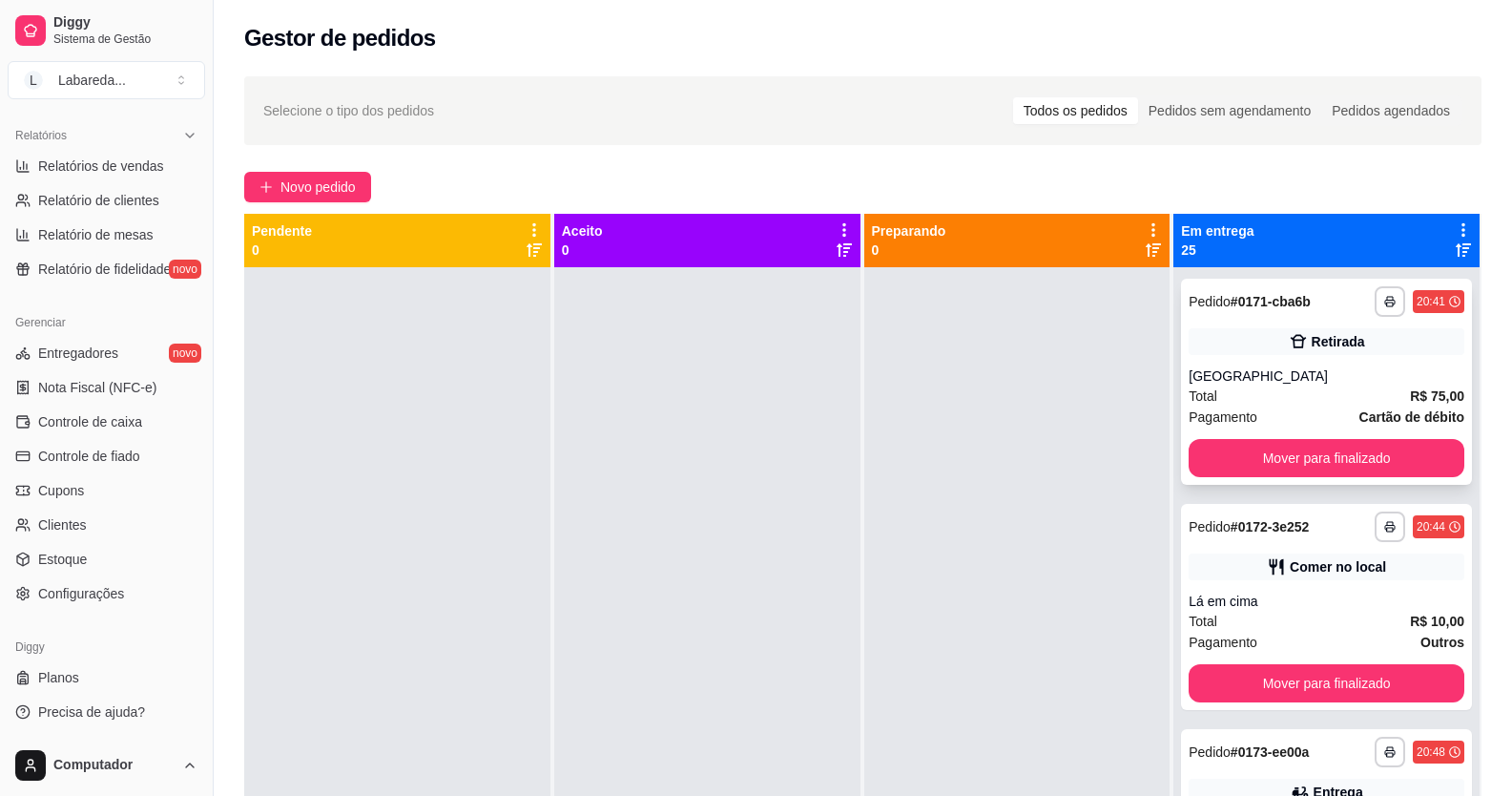
click at [1181, 440] on div "**********" at bounding box center [1326, 381] width 291 height 206
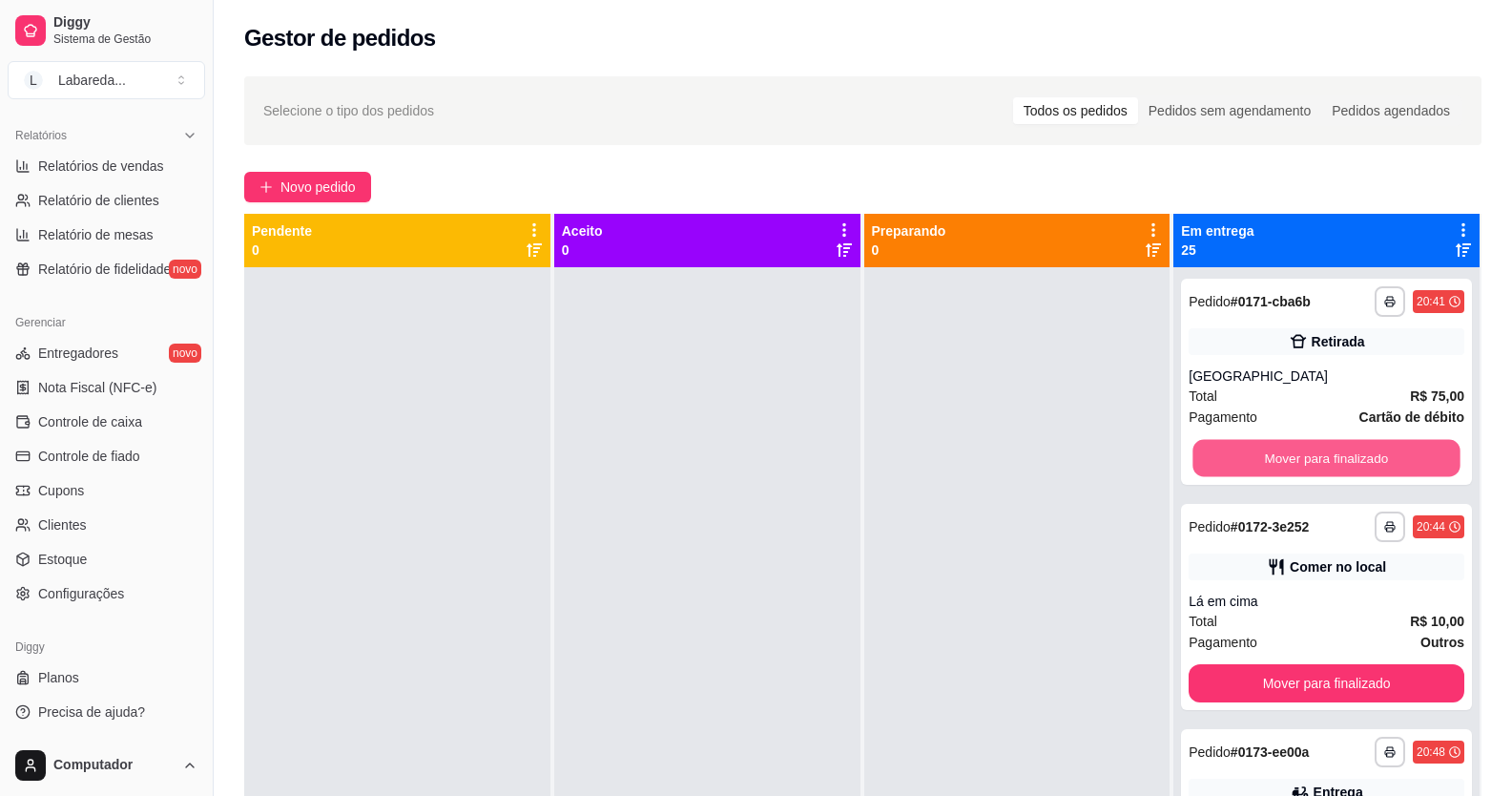
click at [1217, 461] on button "Mover para finalizado" at bounding box center [1326, 458] width 267 height 37
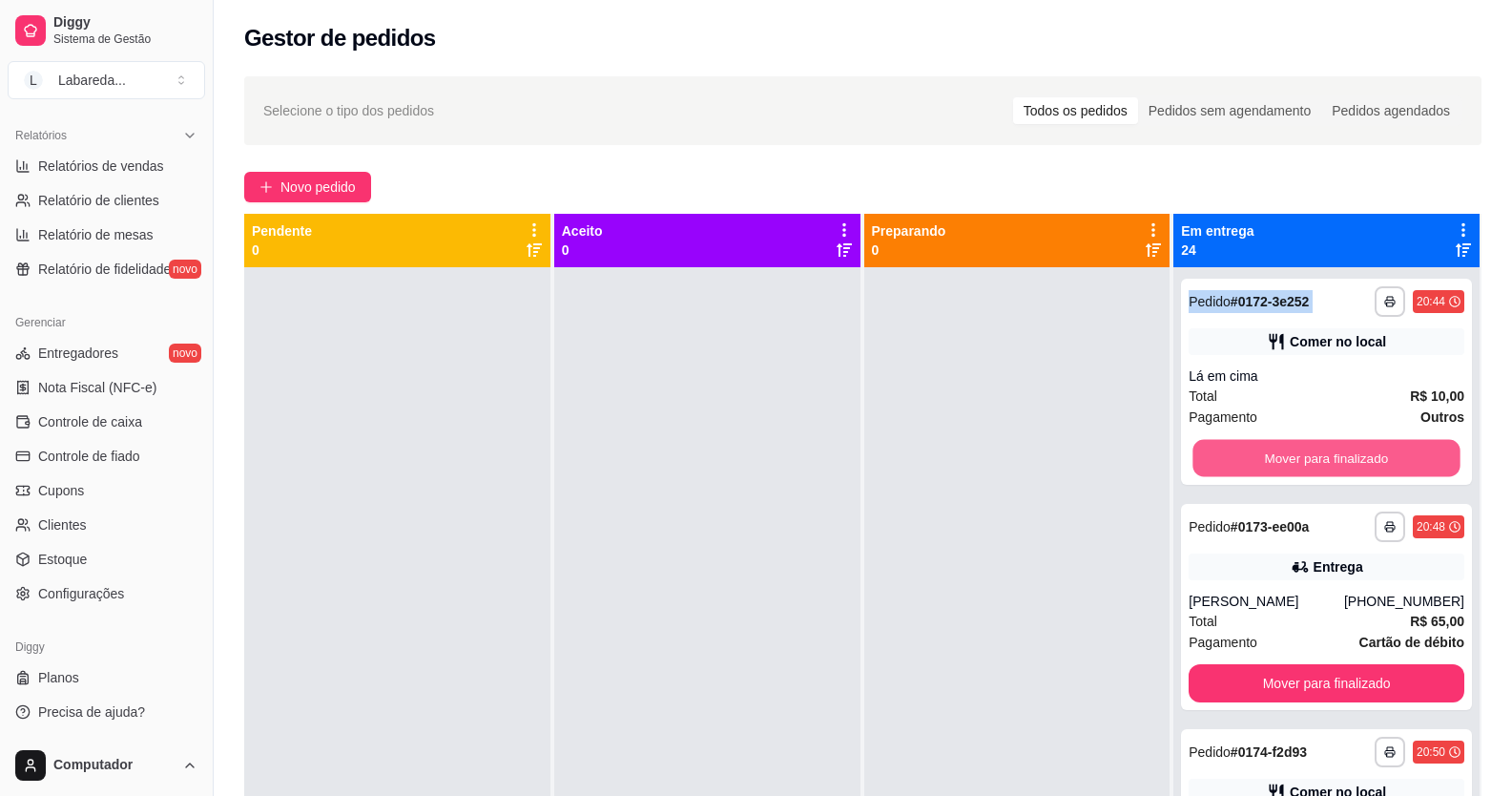
click at [1217, 461] on button "Mover para finalizado" at bounding box center [1326, 458] width 267 height 37
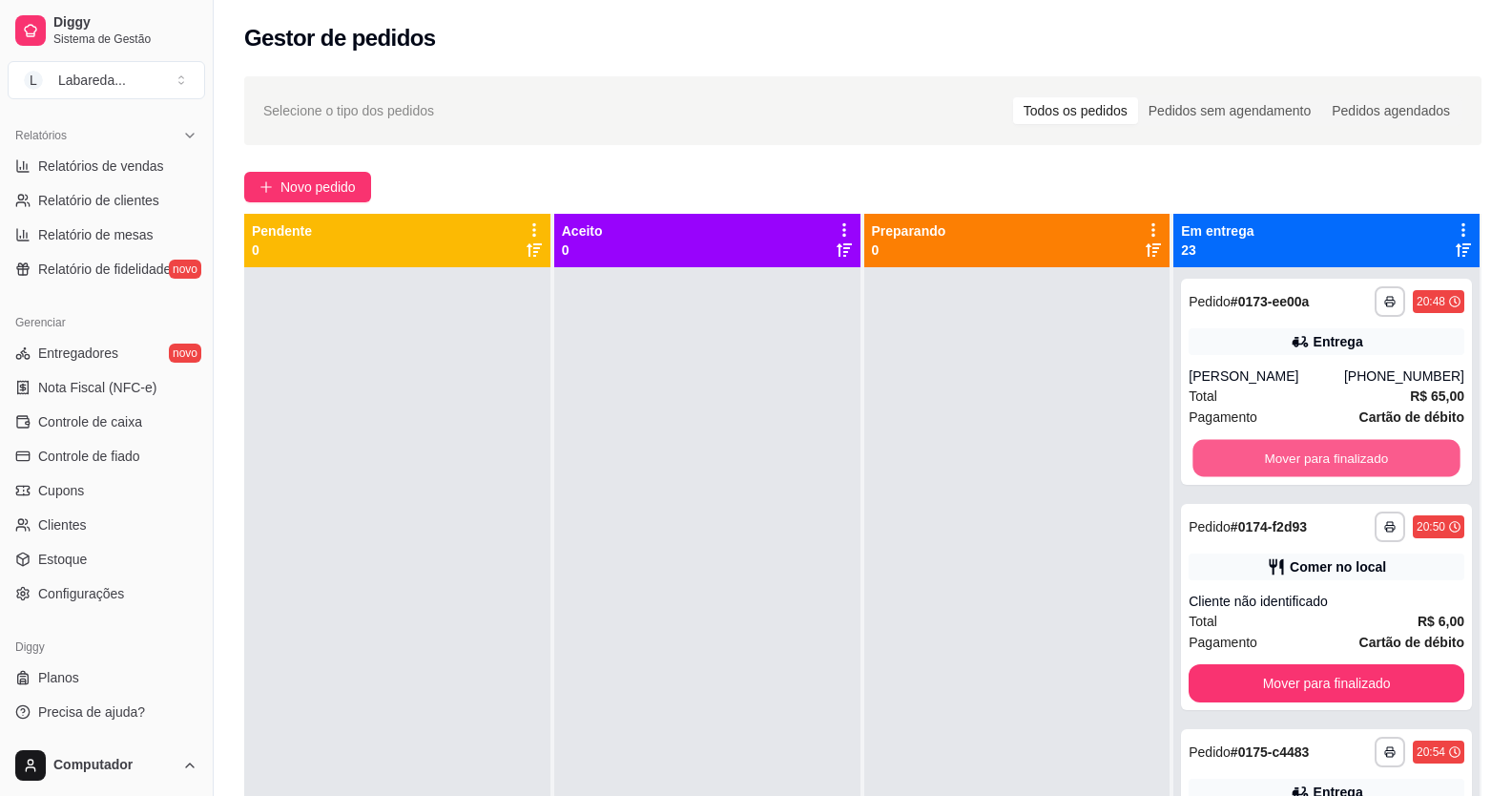
click at [1217, 461] on button "Mover para finalizado" at bounding box center [1326, 458] width 267 height 37
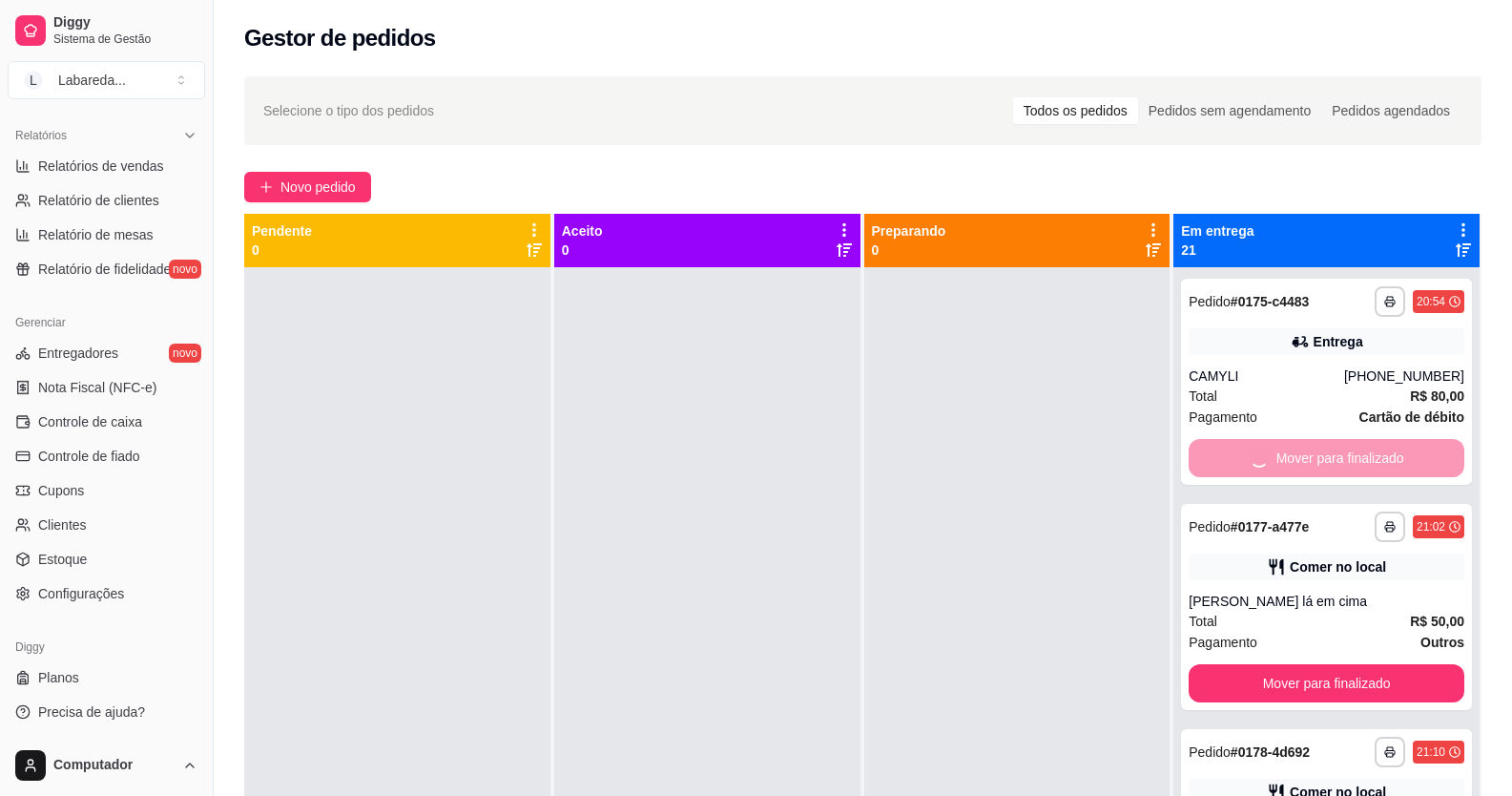
click at [1217, 664] on button "Mover para finalizado" at bounding box center [1326, 683] width 275 height 38
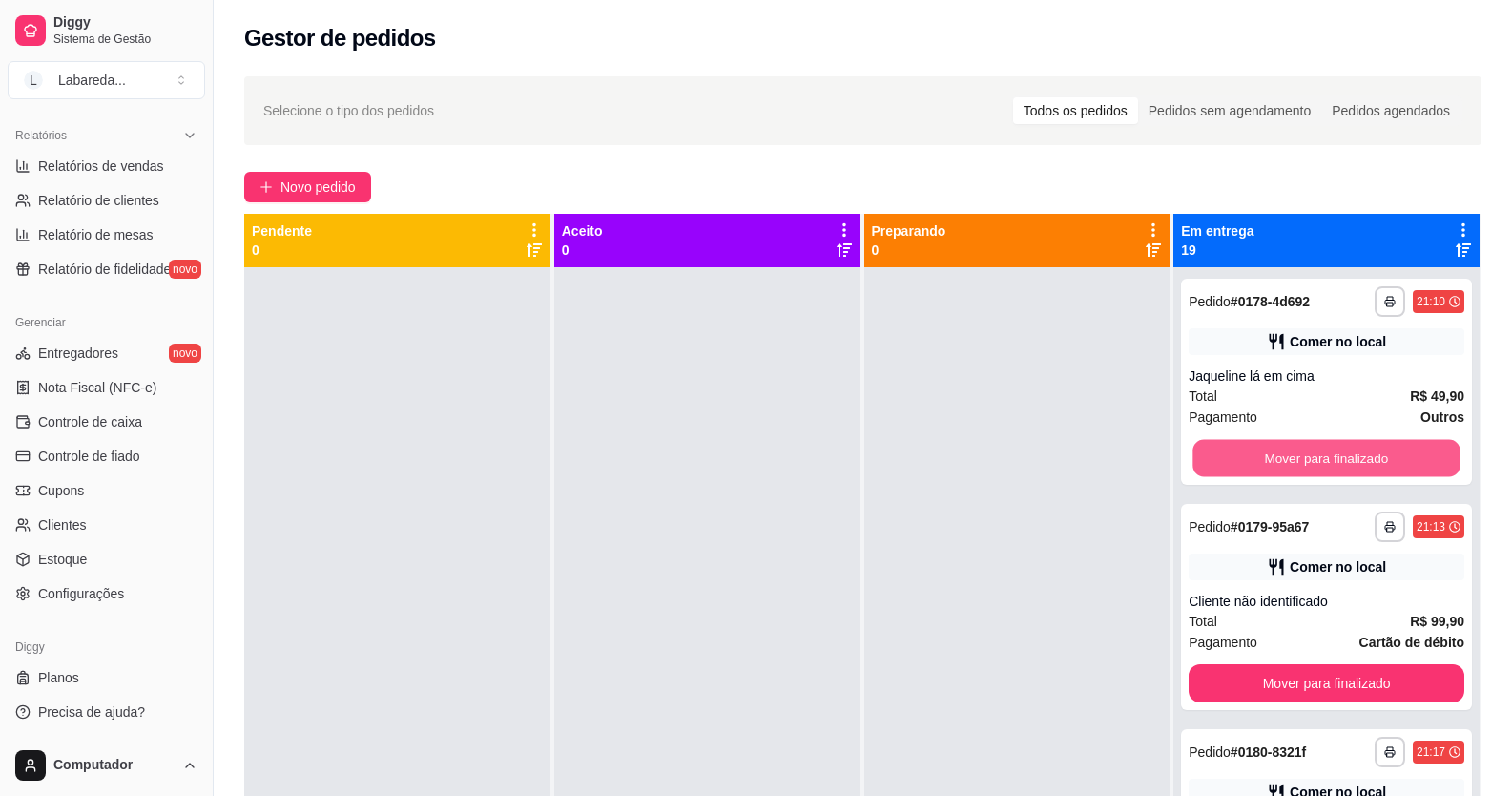
click at [1217, 461] on button "Mover para finalizado" at bounding box center [1326, 458] width 267 height 37
click at [1217, 461] on button "Mover para finalizado" at bounding box center [1326, 458] width 275 height 38
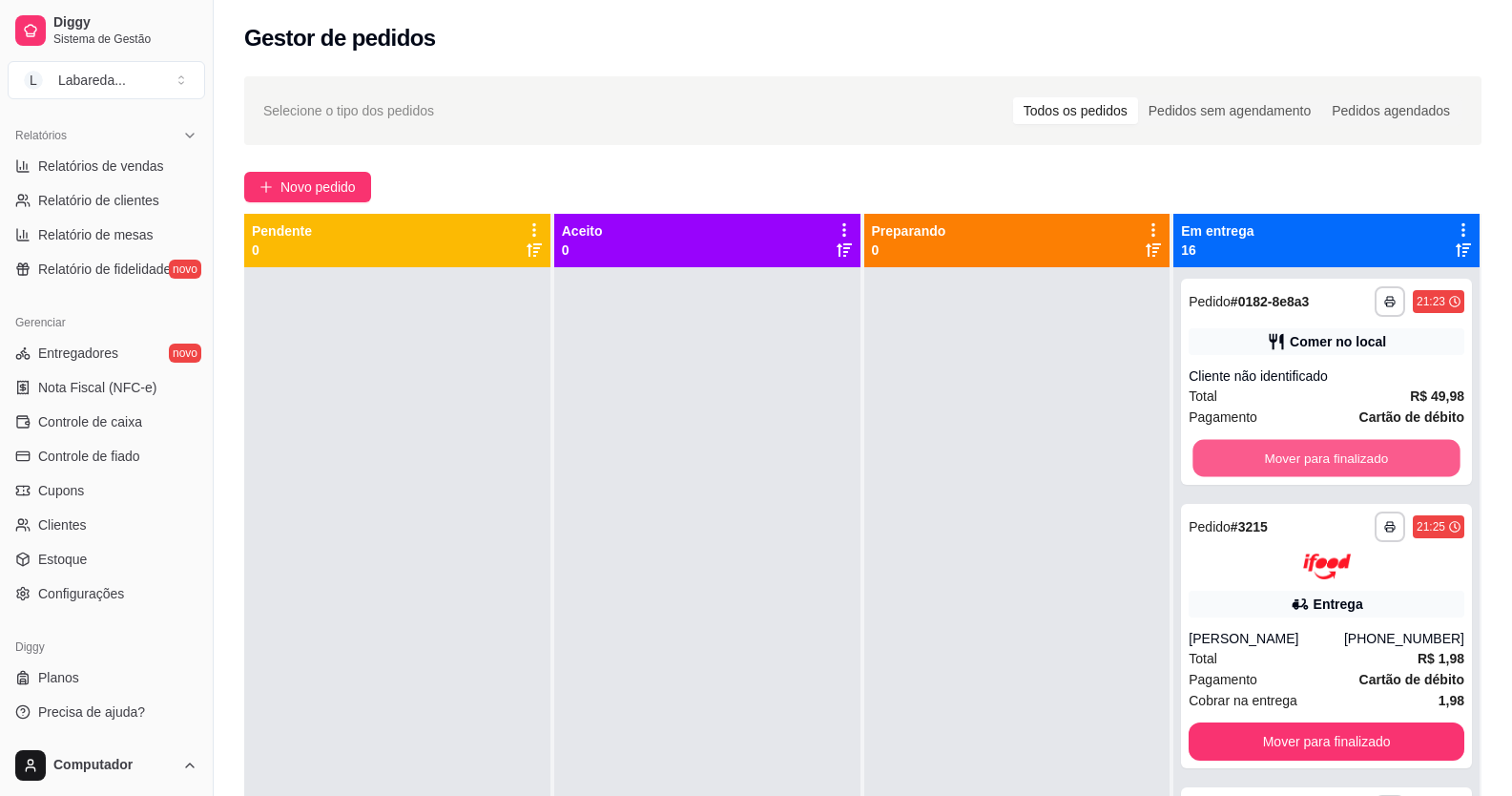
click at [1217, 461] on button "Mover para finalizado" at bounding box center [1326, 458] width 267 height 37
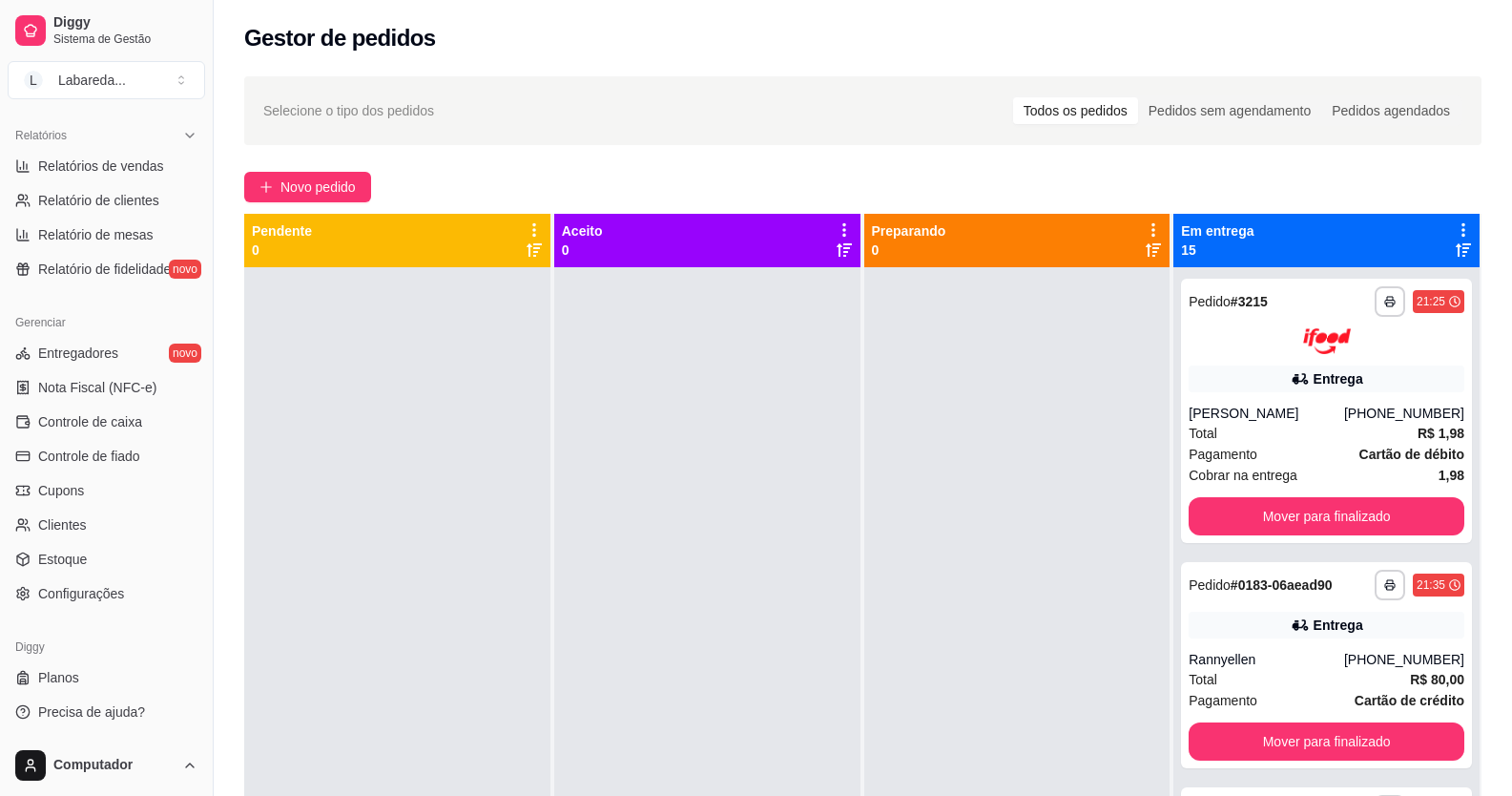
click at [1217, 461] on span "Pagamento" at bounding box center [1223, 454] width 69 height 21
click at [1192, 520] on button "Mover para finalizado" at bounding box center [1326, 517] width 275 height 38
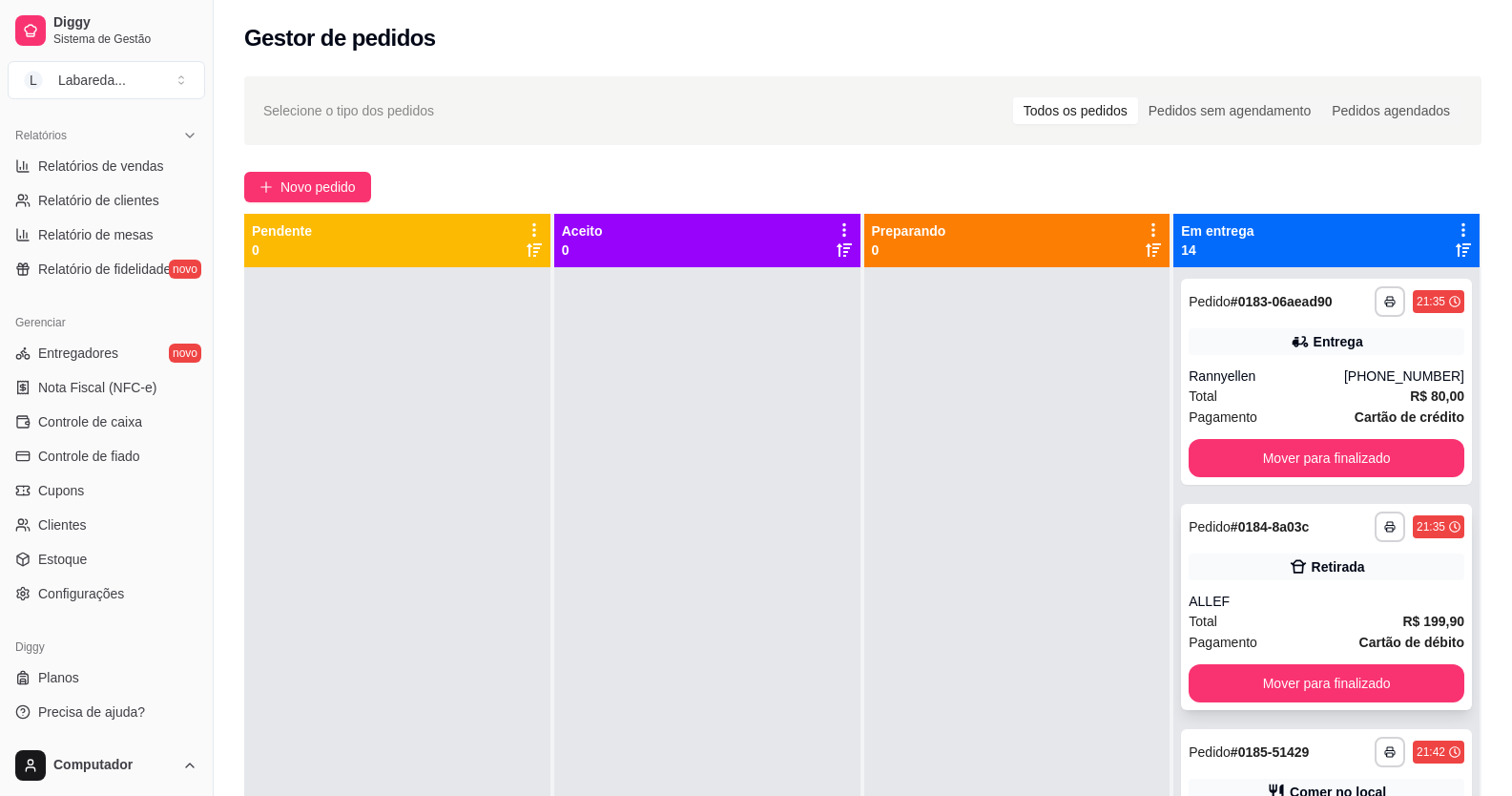
click at [1206, 520] on span "Pedido" at bounding box center [1210, 527] width 42 height 15
click at [1236, 473] on button "Mover para finalizado" at bounding box center [1326, 458] width 275 height 38
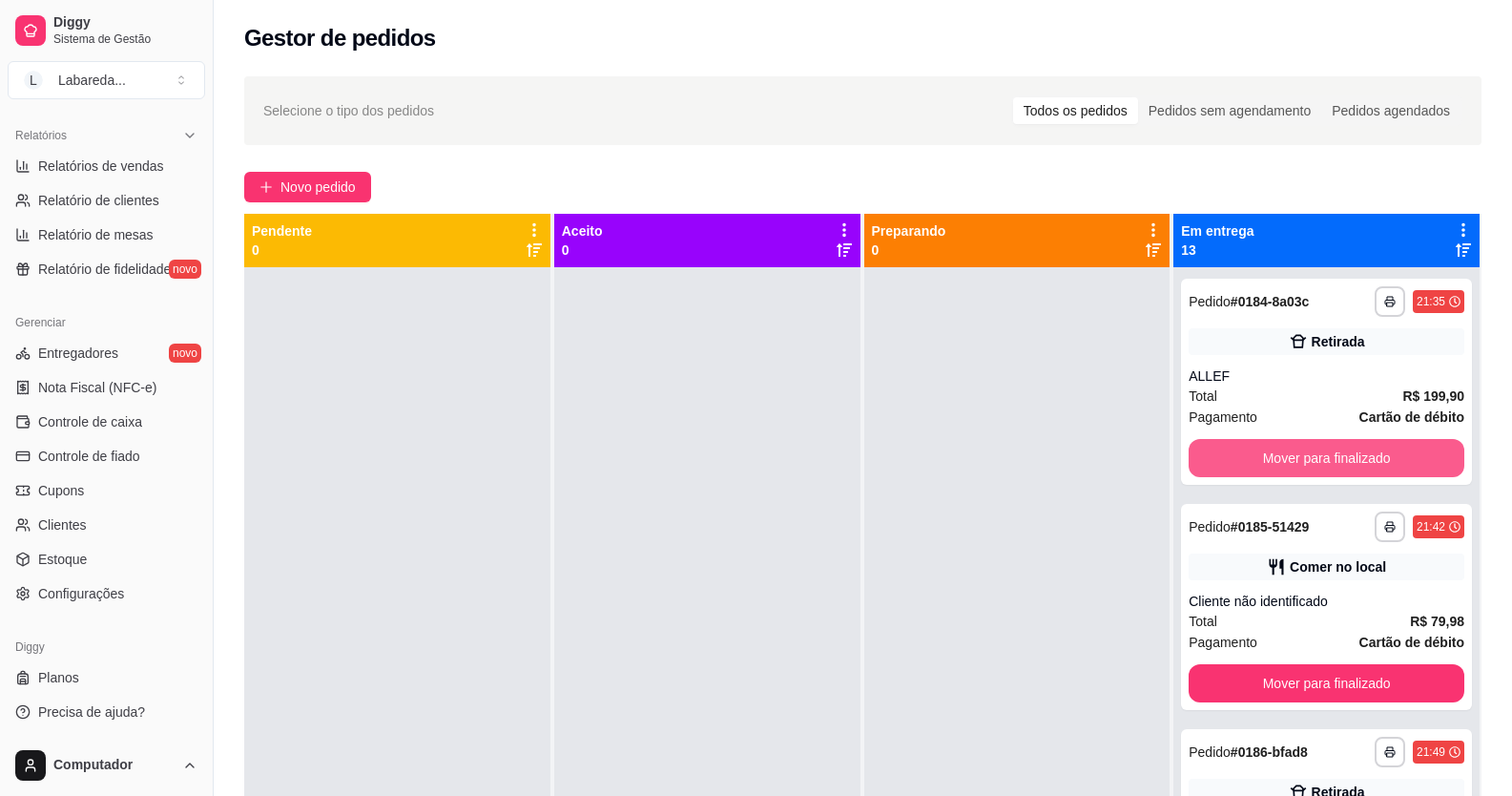
click at [1236, 466] on button "Mover para finalizado" at bounding box center [1326, 458] width 275 height 38
click at [1227, 474] on button "Mover para finalizado" at bounding box center [1326, 458] width 275 height 38
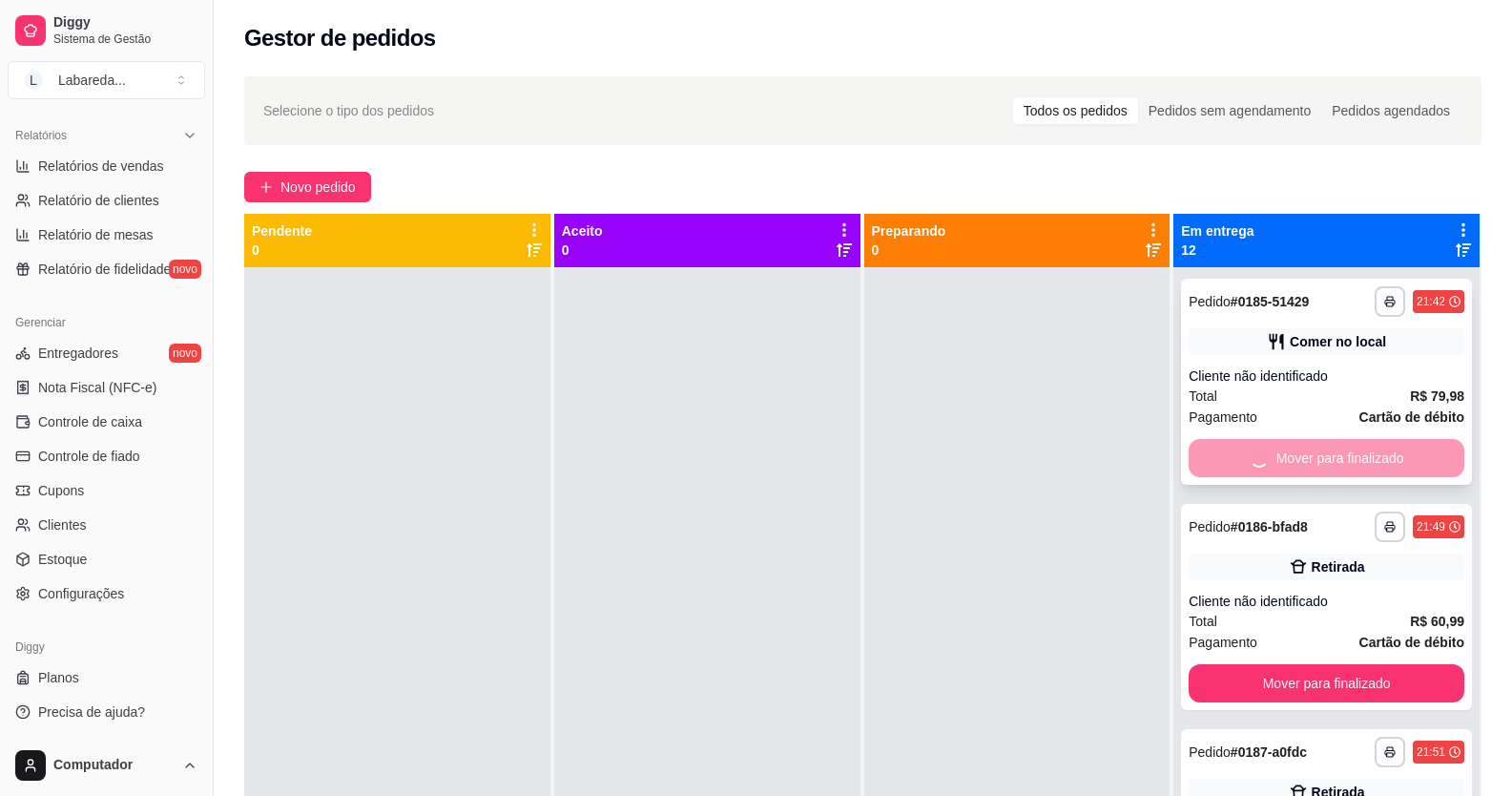
click at [1226, 664] on button "Mover para finalizado" at bounding box center [1326, 683] width 275 height 38
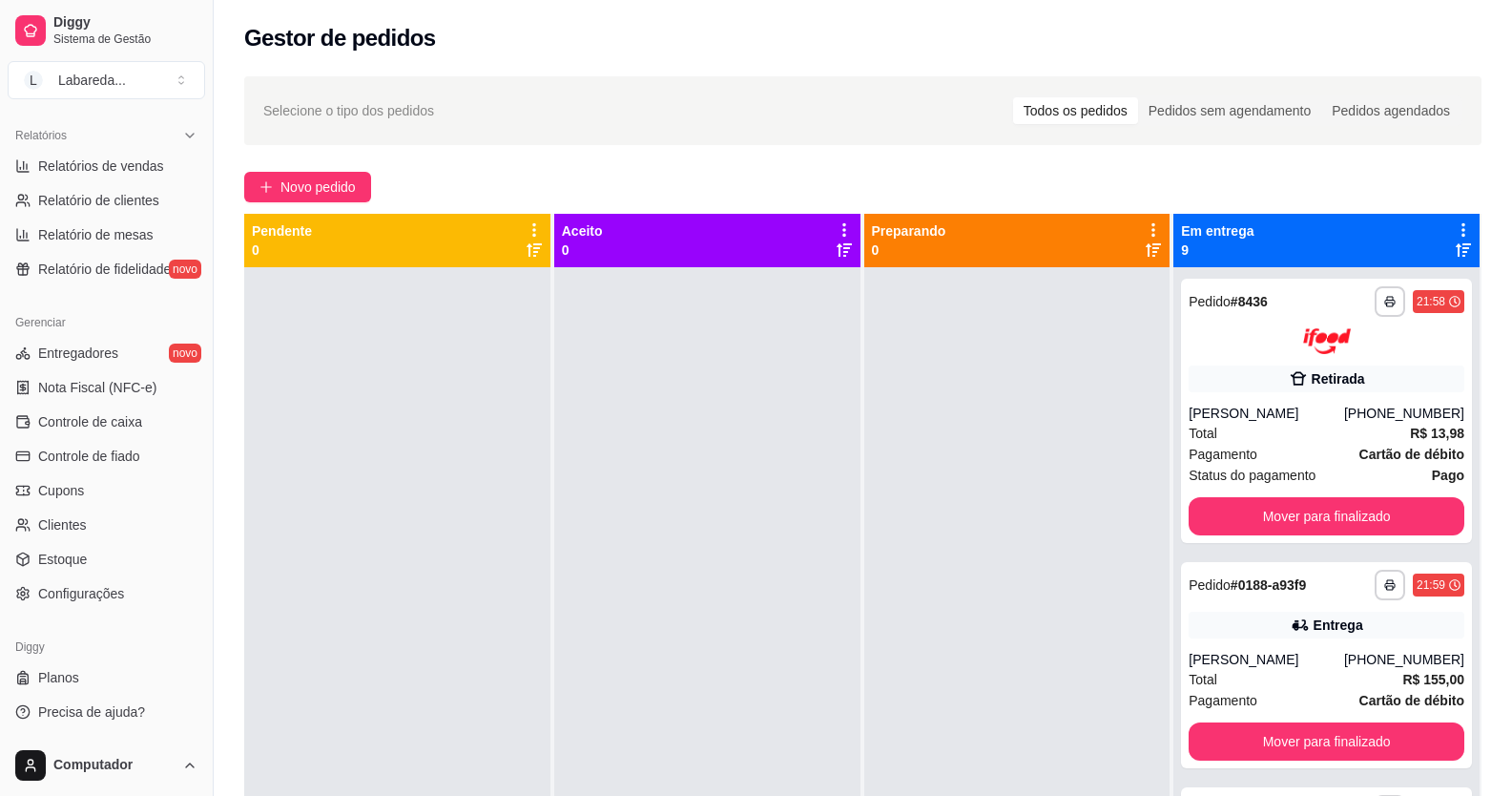
click at [1226, 462] on span "Pagamento" at bounding box center [1223, 454] width 69 height 21
click at [1220, 511] on button "Mover para finalizado" at bounding box center [1326, 516] width 267 height 37
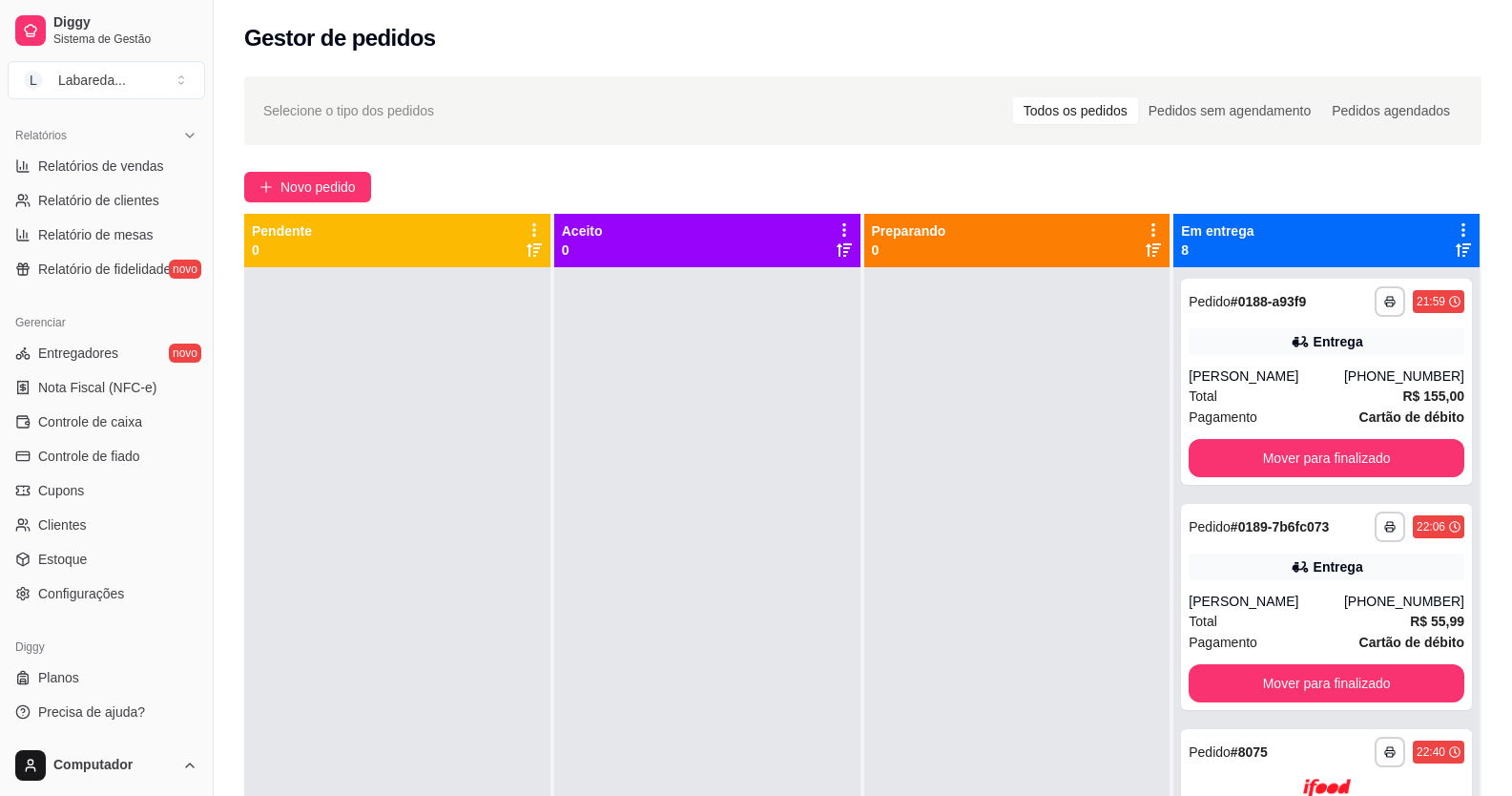
click at [1220, 511] on div "**********" at bounding box center [1326, 607] width 291 height 206
click at [1237, 452] on button "Mover para finalizado" at bounding box center [1326, 458] width 275 height 38
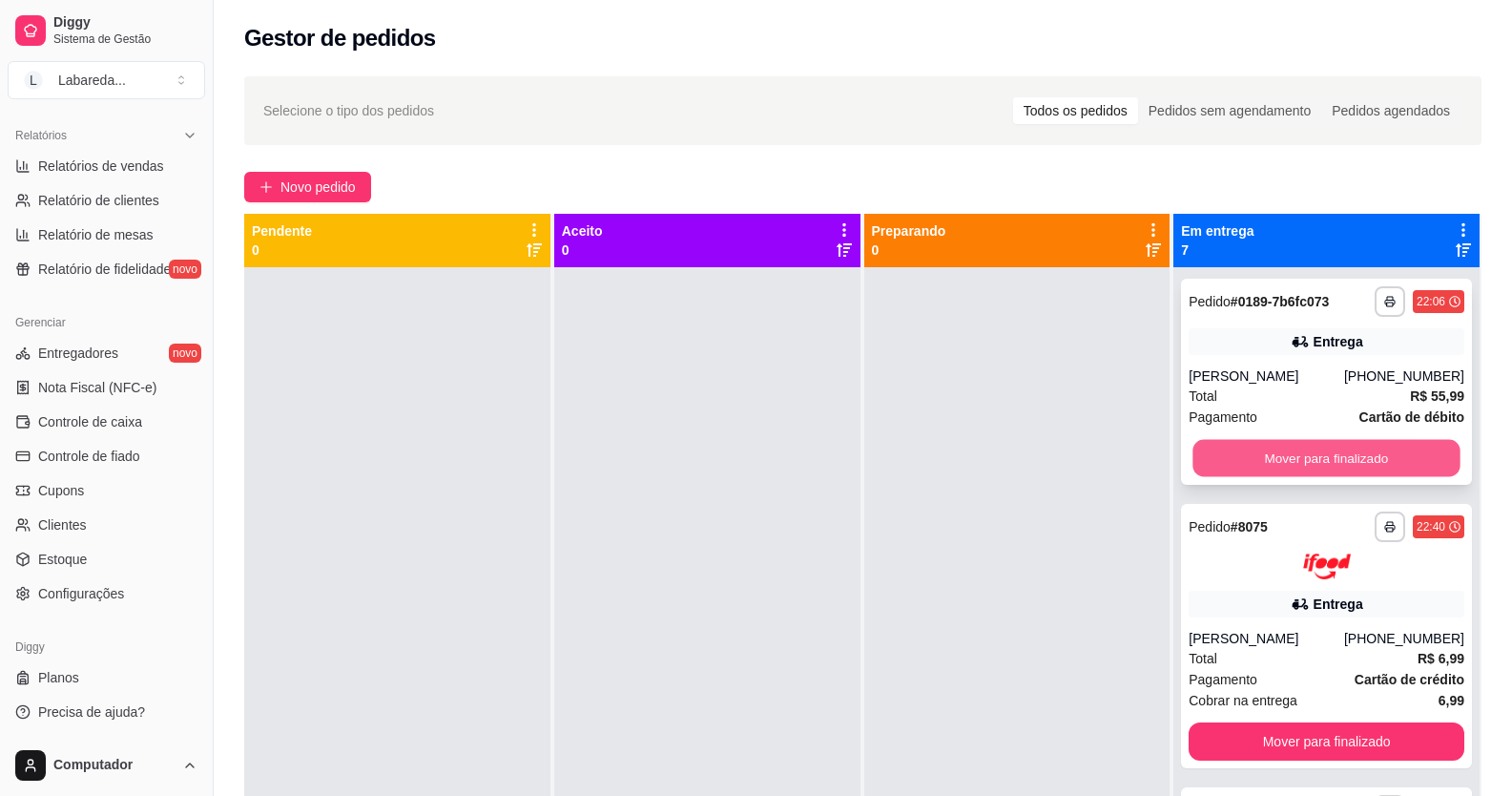
click at [1217, 441] on button "Mover para finalizado" at bounding box center [1326, 458] width 267 height 37
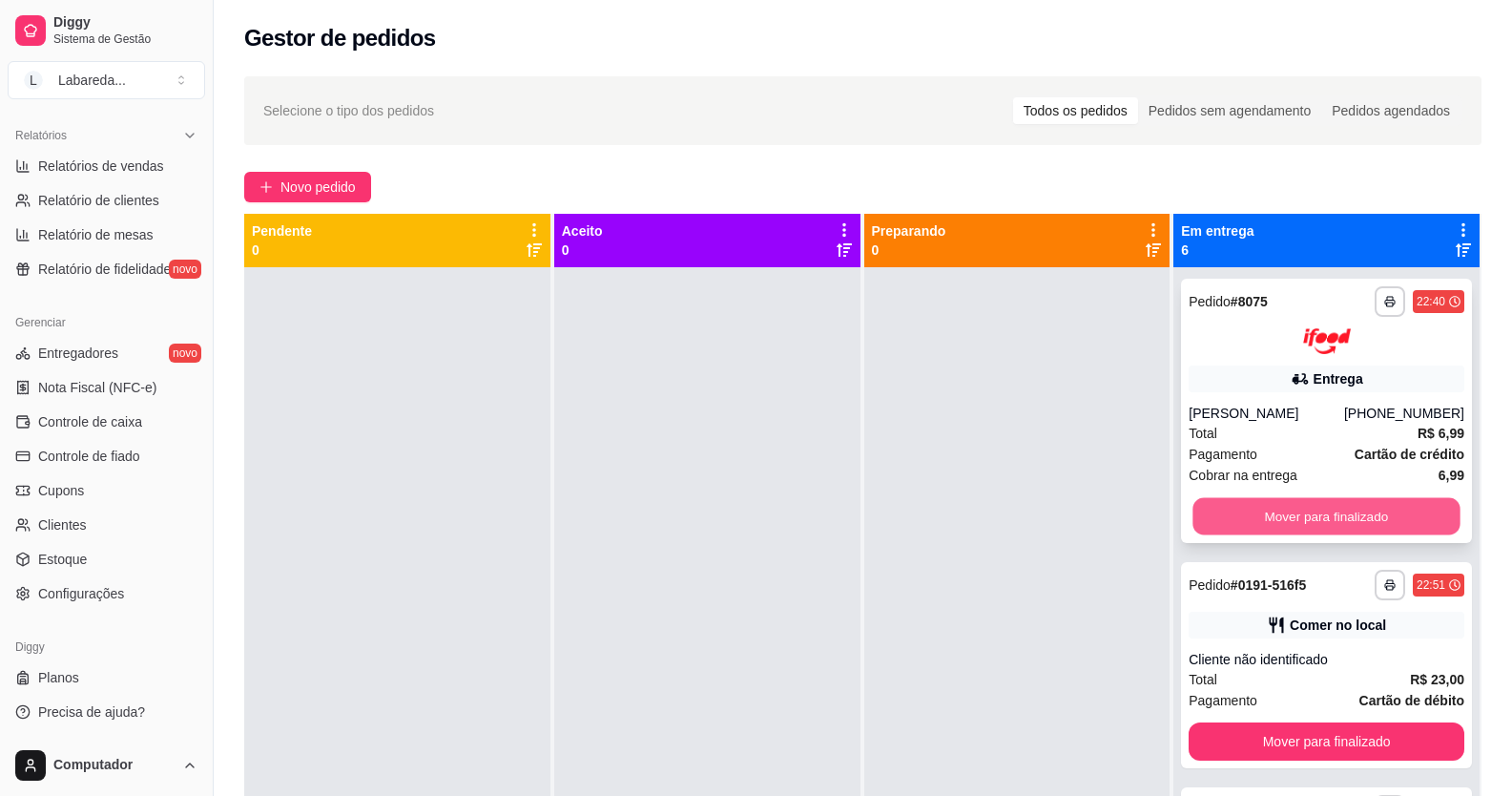
click at [1237, 503] on button "Mover para finalizado" at bounding box center [1326, 516] width 267 height 37
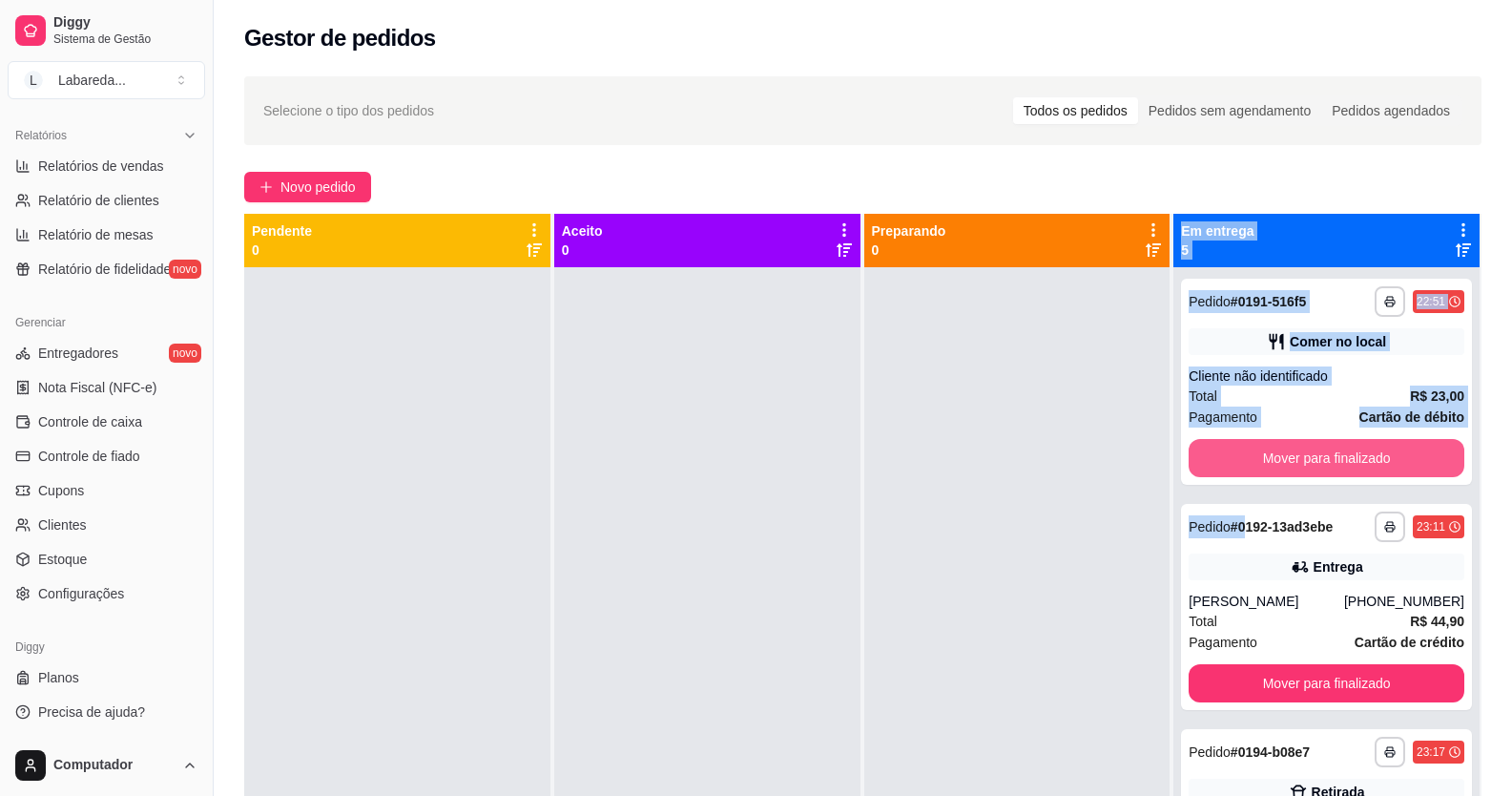
drag, startPoint x: 1240, startPoint y: 518, endPoint x: 1139, endPoint y: 469, distance: 112.3
click at [1149, 469] on div "**********" at bounding box center [863, 611] width 1238 height 796
click at [1211, 464] on button "Mover para finalizado" at bounding box center [1326, 458] width 267 height 37
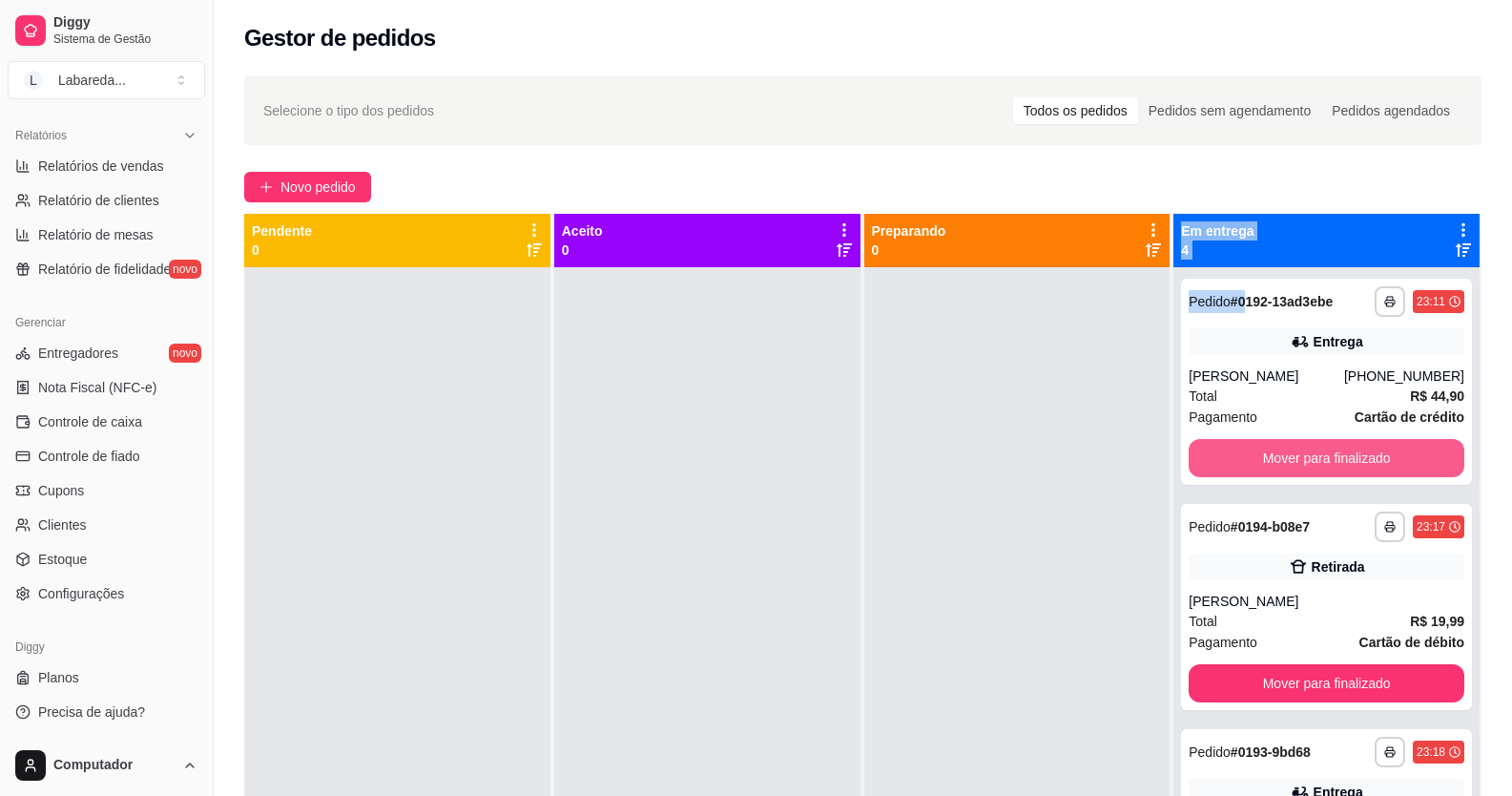
scroll to position [96, 0]
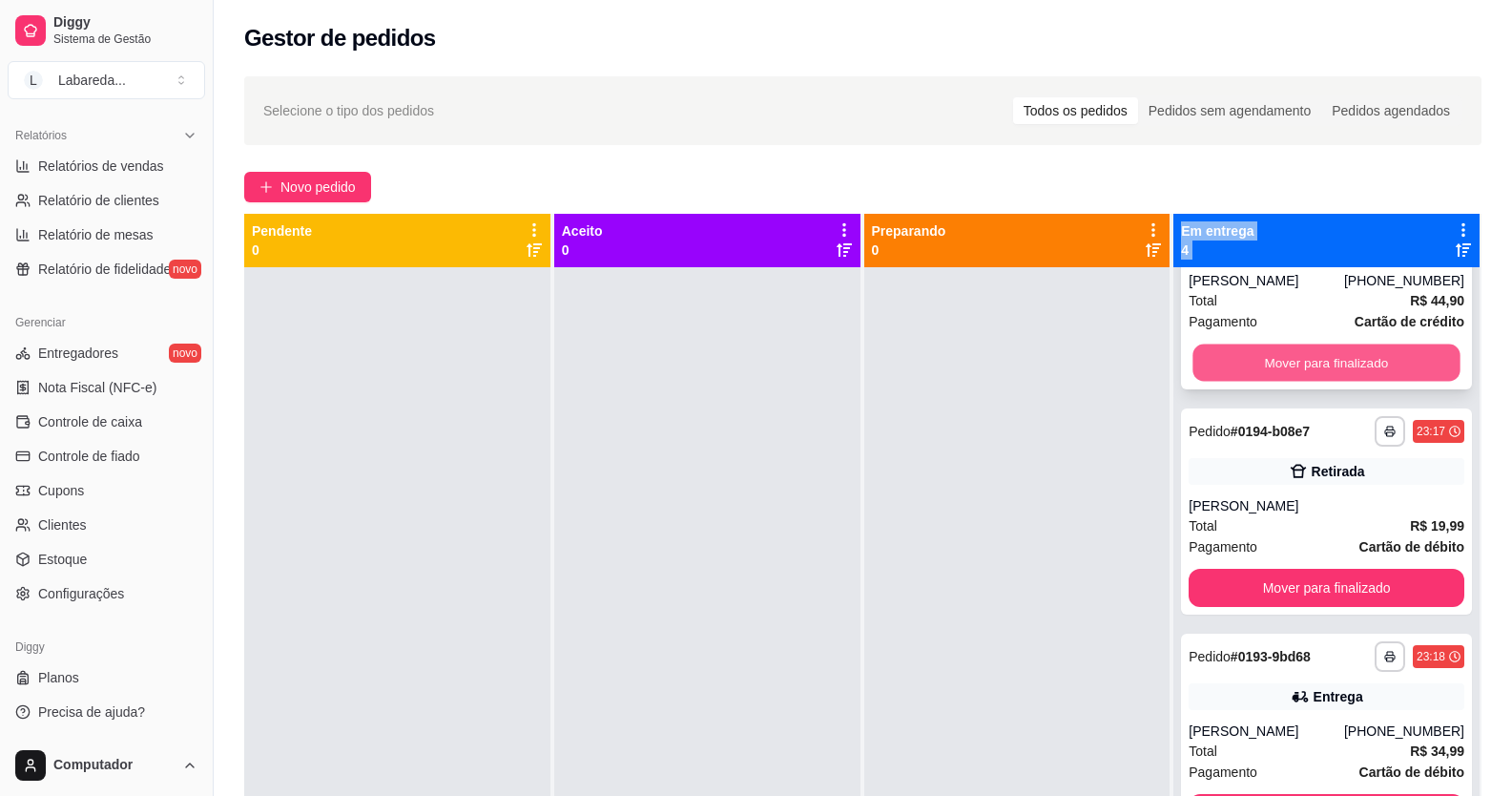
click at [1194, 370] on button "Mover para finalizado" at bounding box center [1326, 363] width 267 height 37
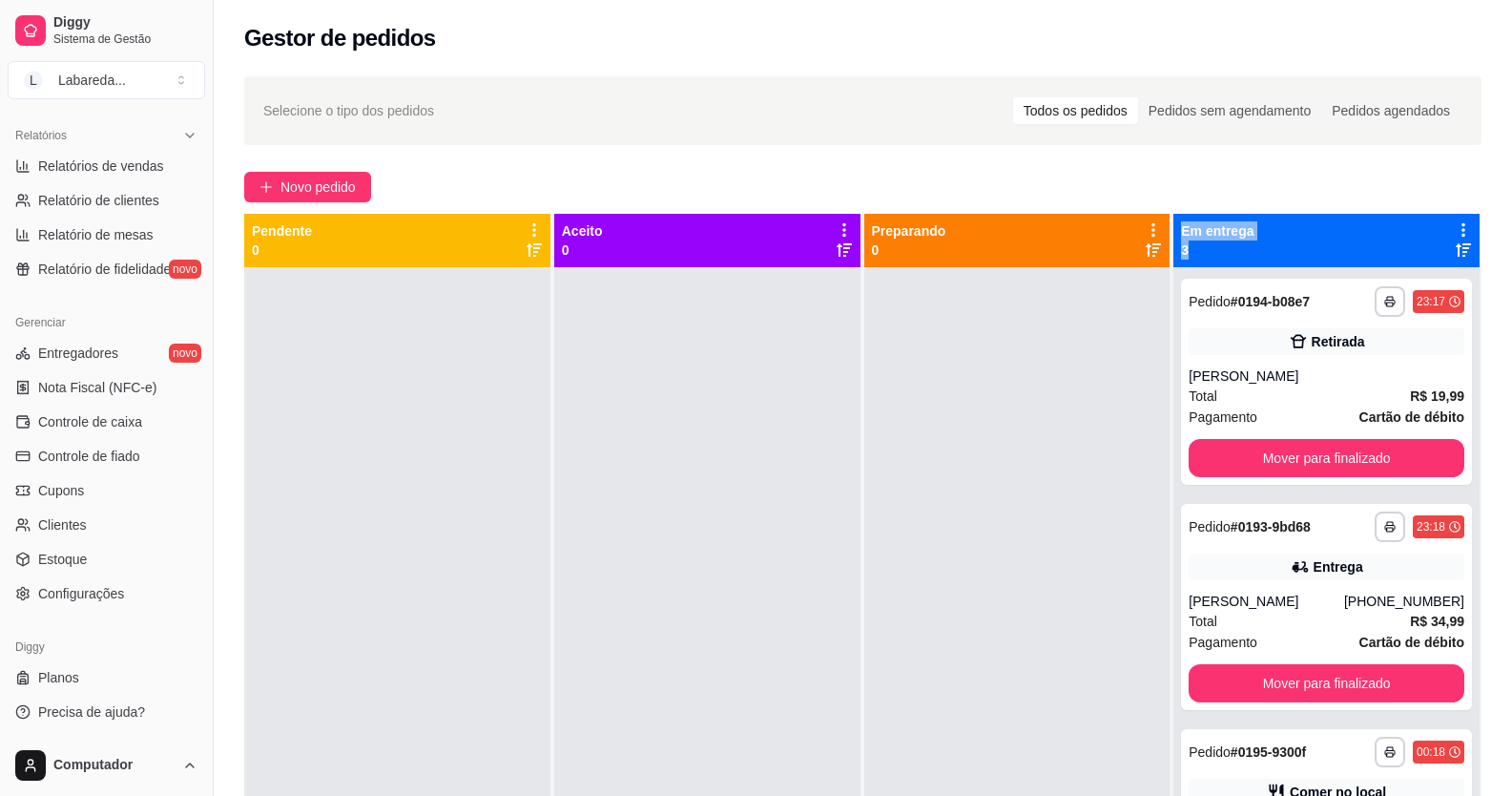
scroll to position [0, 0]
drag, startPoint x: 1194, startPoint y: 370, endPoint x: 1120, endPoint y: 495, distance: 145.3
click at [1123, 491] on div "**********" at bounding box center [863, 611] width 1238 height 796
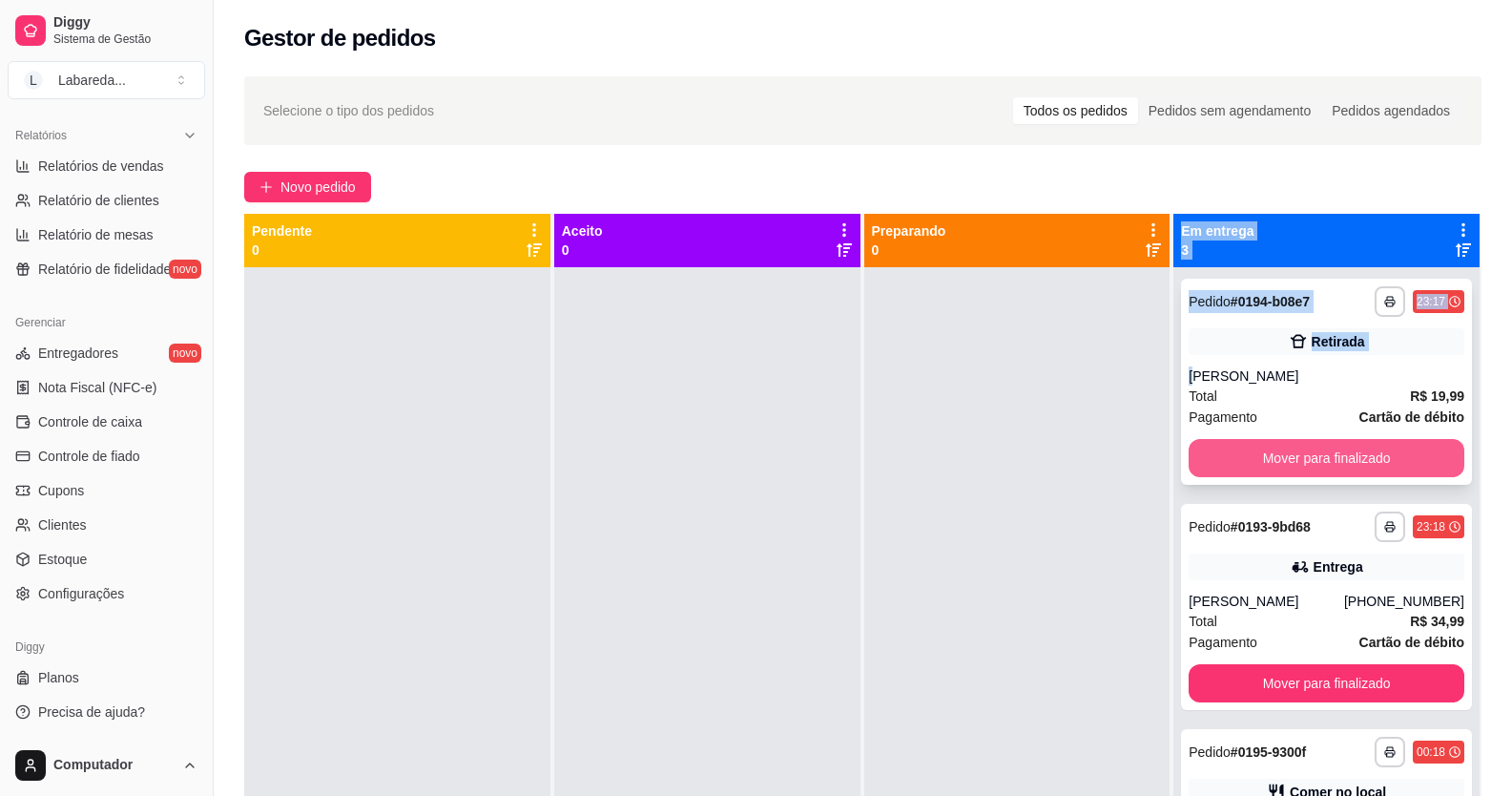
click at [1220, 453] on button "Mover para finalizado" at bounding box center [1326, 458] width 275 height 38
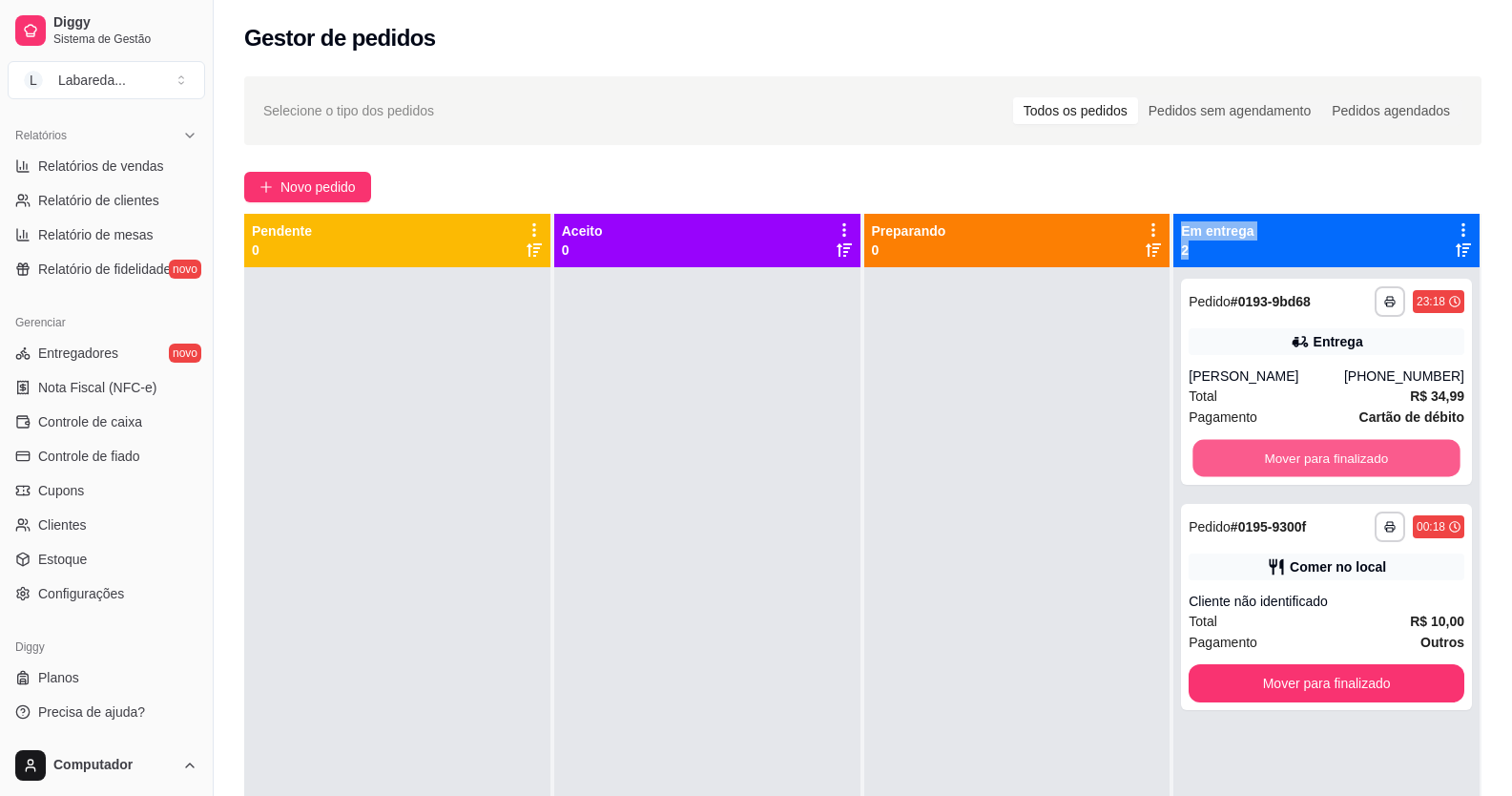
click at [1220, 453] on button "Mover para finalizado" at bounding box center [1326, 458] width 267 height 37
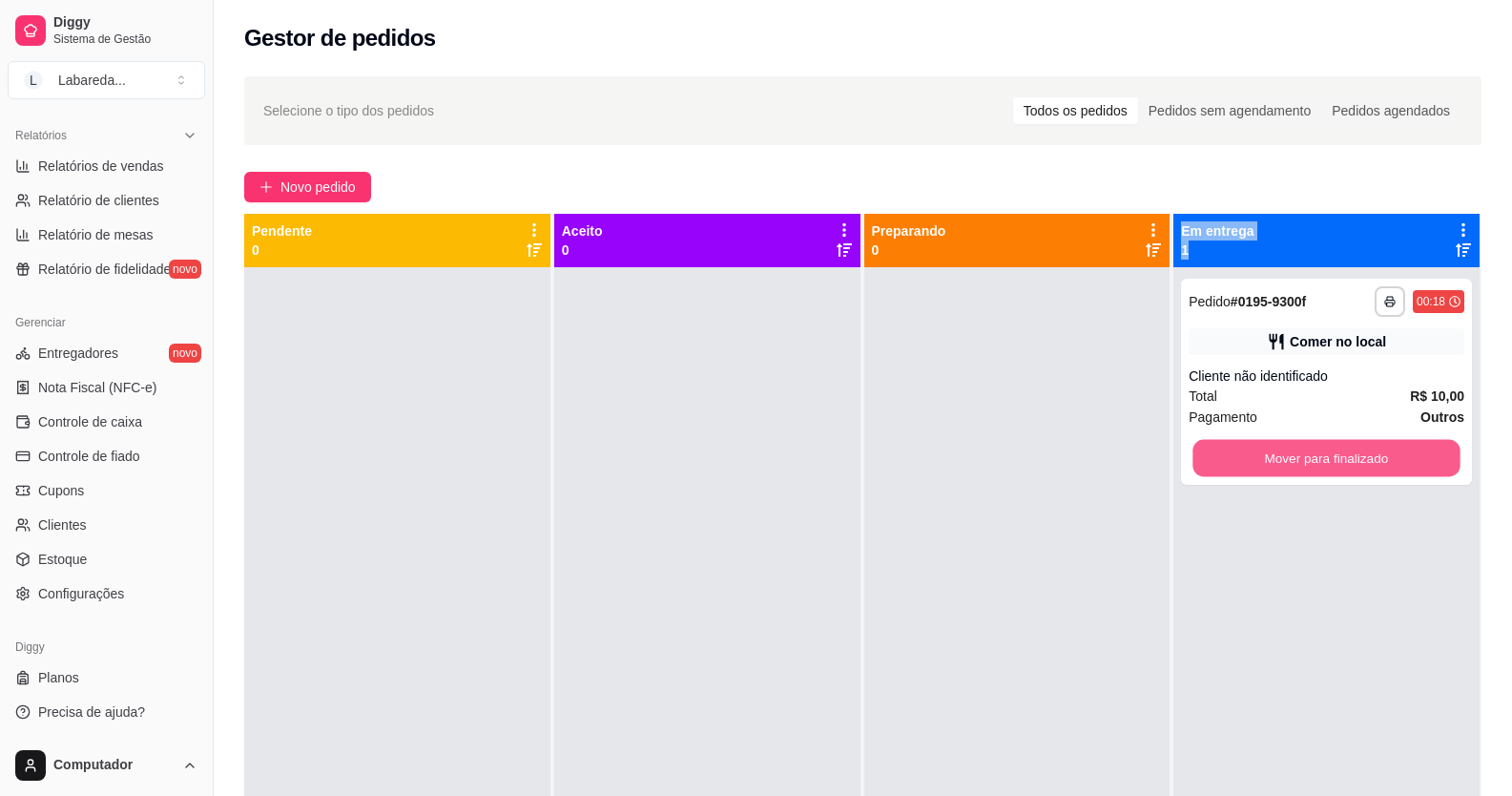
click at [1220, 453] on button "Mover para finalizado" at bounding box center [1326, 458] width 267 height 37
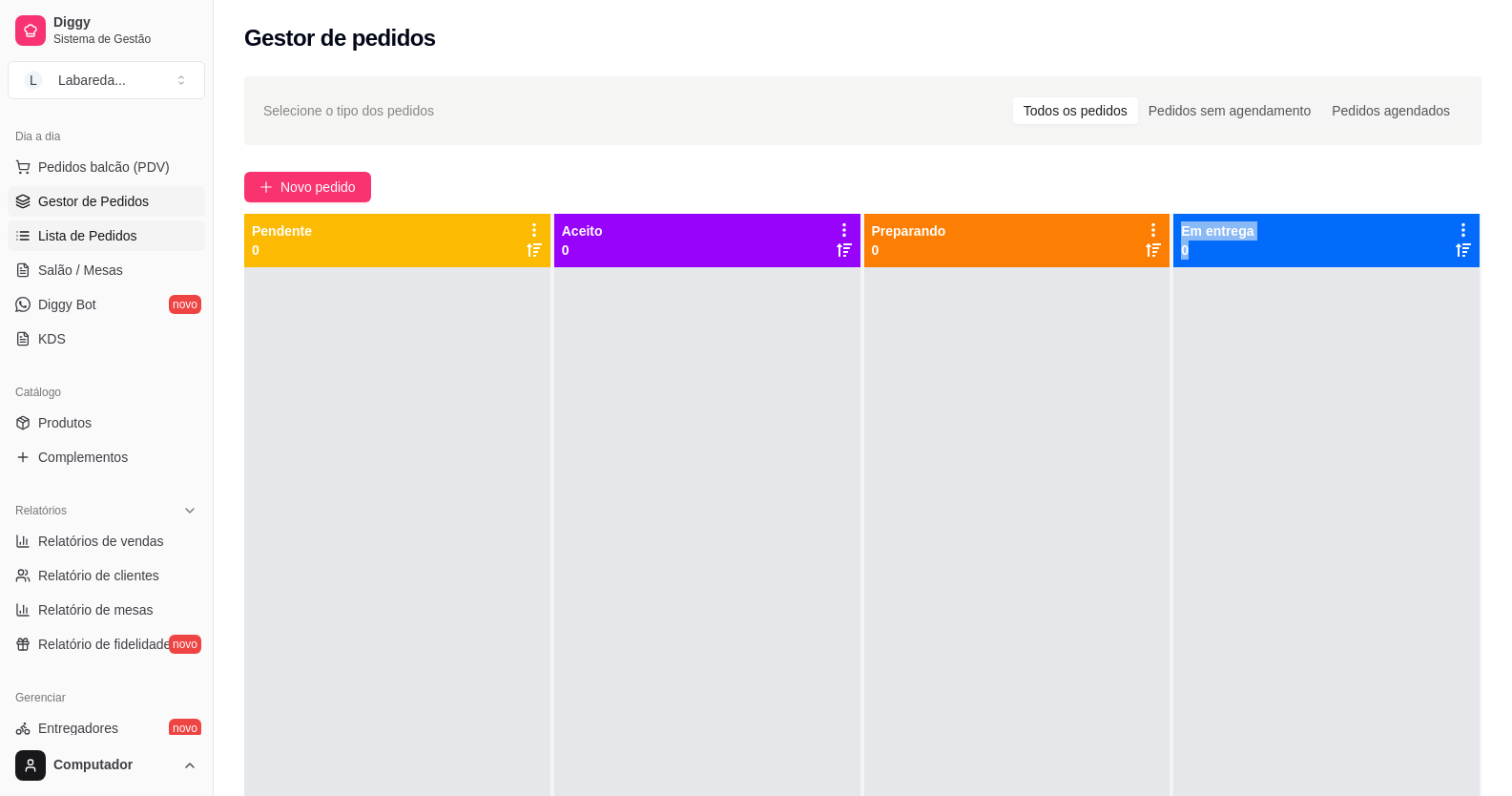
scroll to position [100, 0]
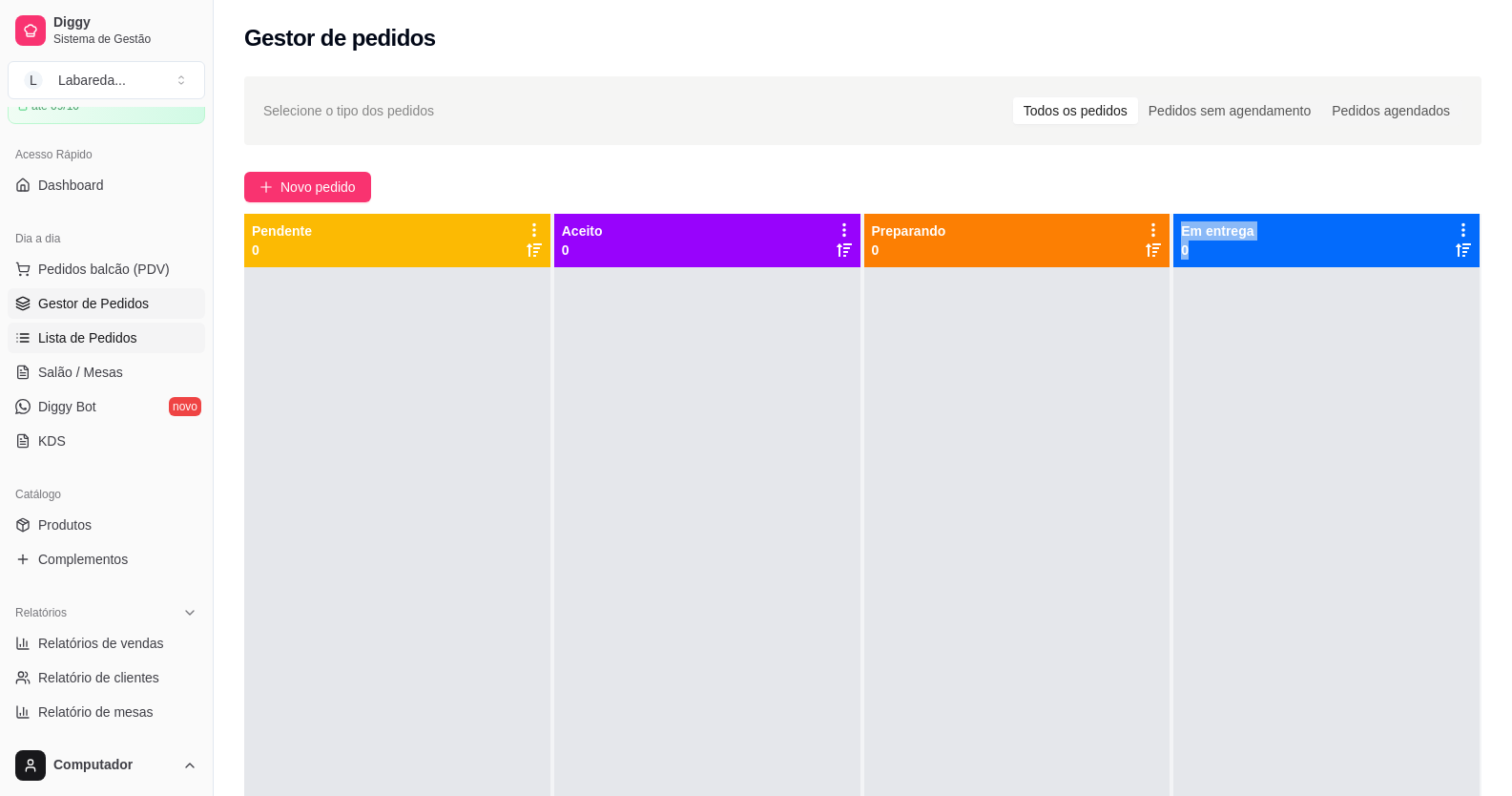
click at [103, 343] on span "Lista de Pedidos" at bounding box center [88, 338] width 99 height 19
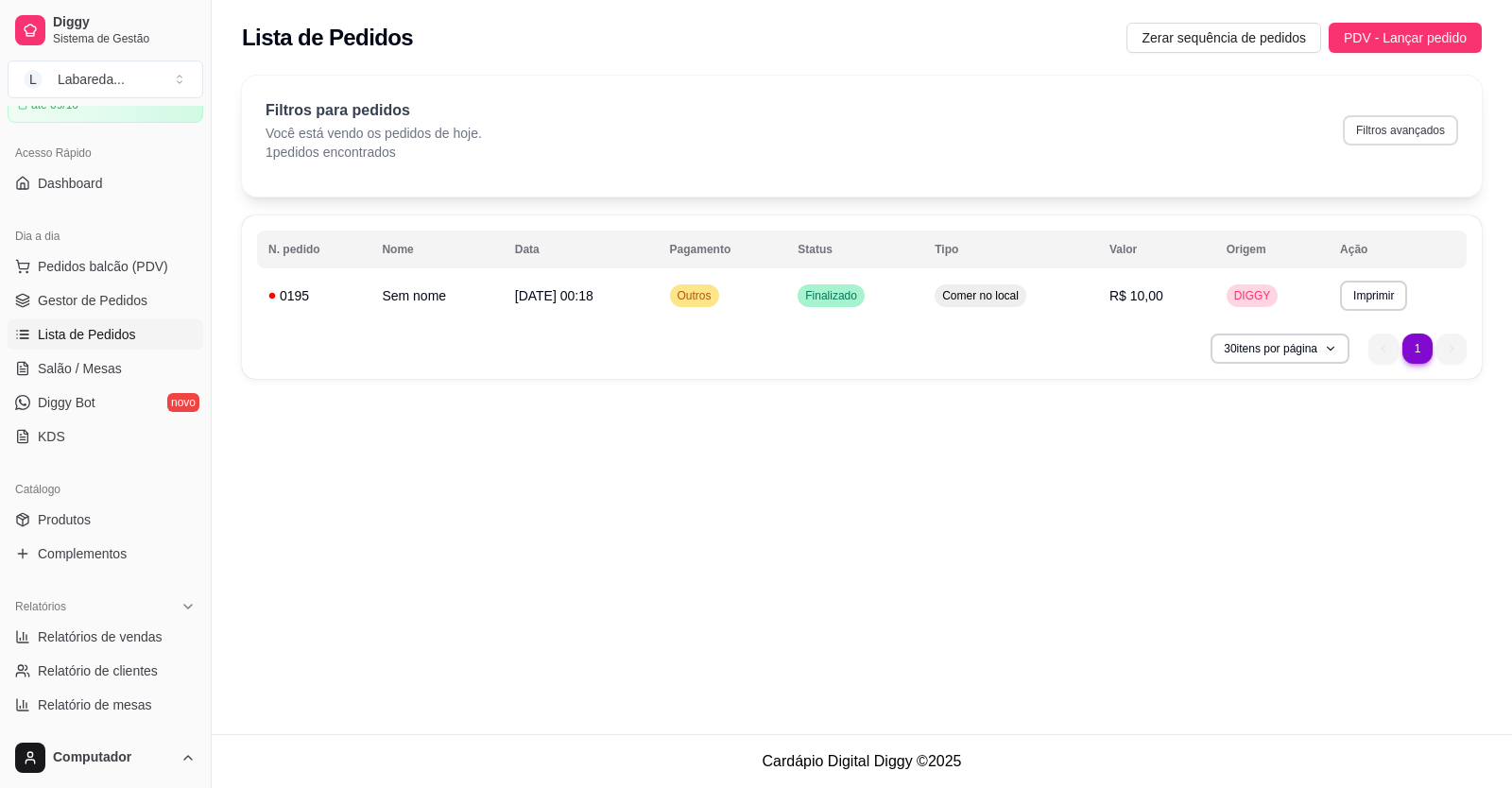
click at [1413, 120] on button "Filtros avançados" at bounding box center [1401, 131] width 116 height 30
select select "0"
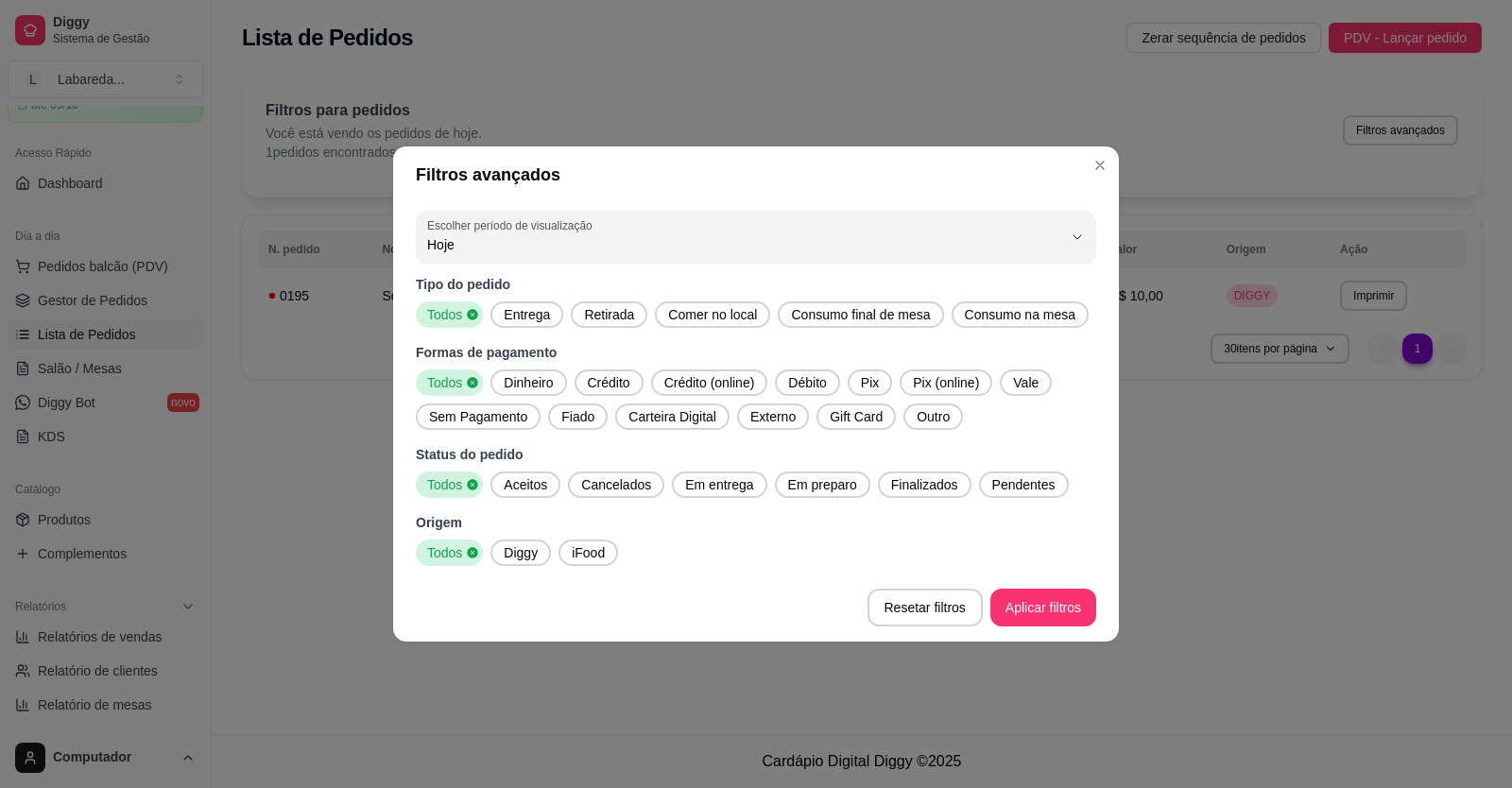
click at [536, 561] on span "Diggy" at bounding box center [521, 553] width 49 height 19
click at [902, 481] on span "Finalizados" at bounding box center [925, 485] width 82 height 19
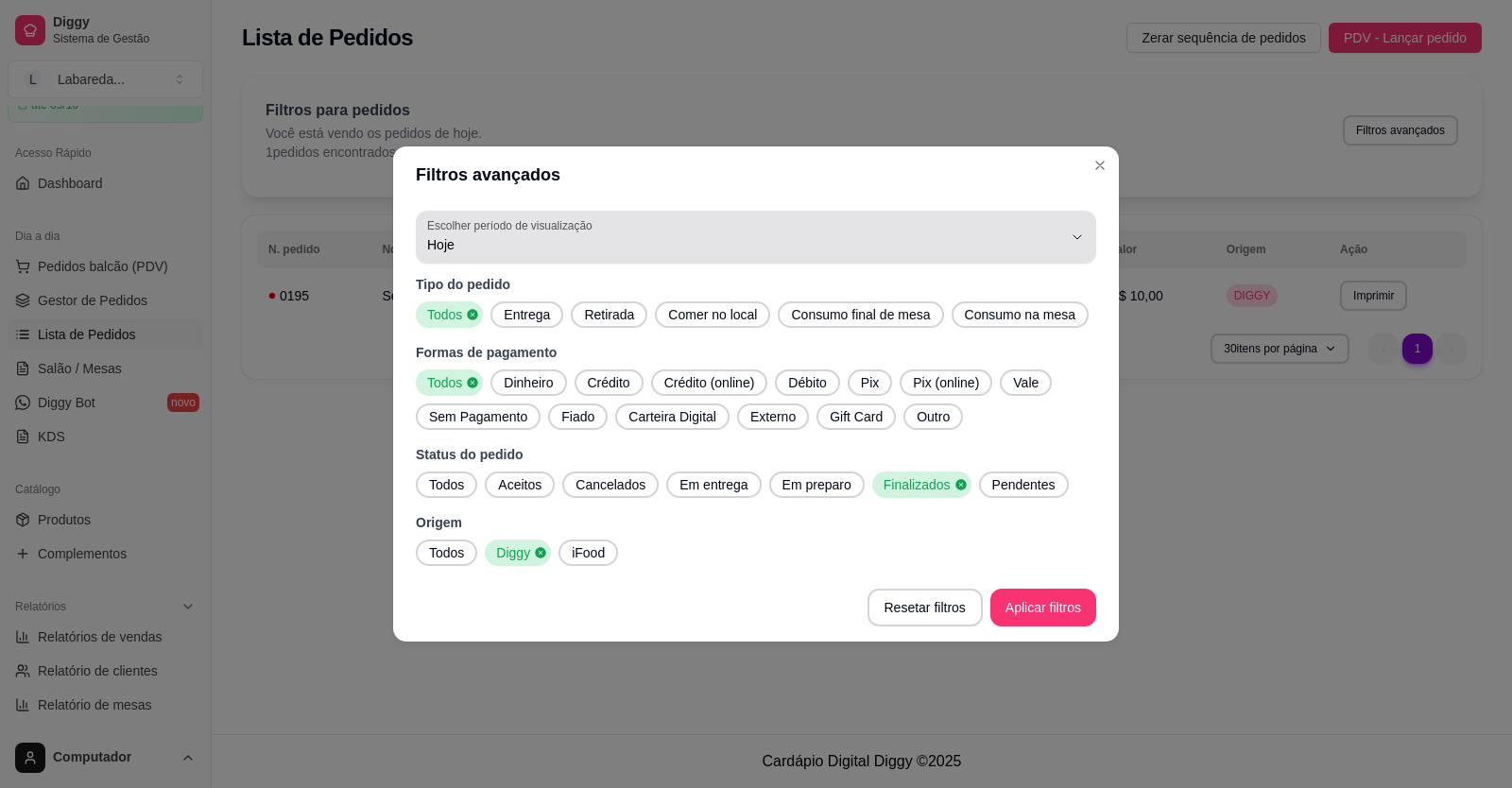
click at [657, 239] on span "Hoje" at bounding box center [745, 244] width 635 height 19
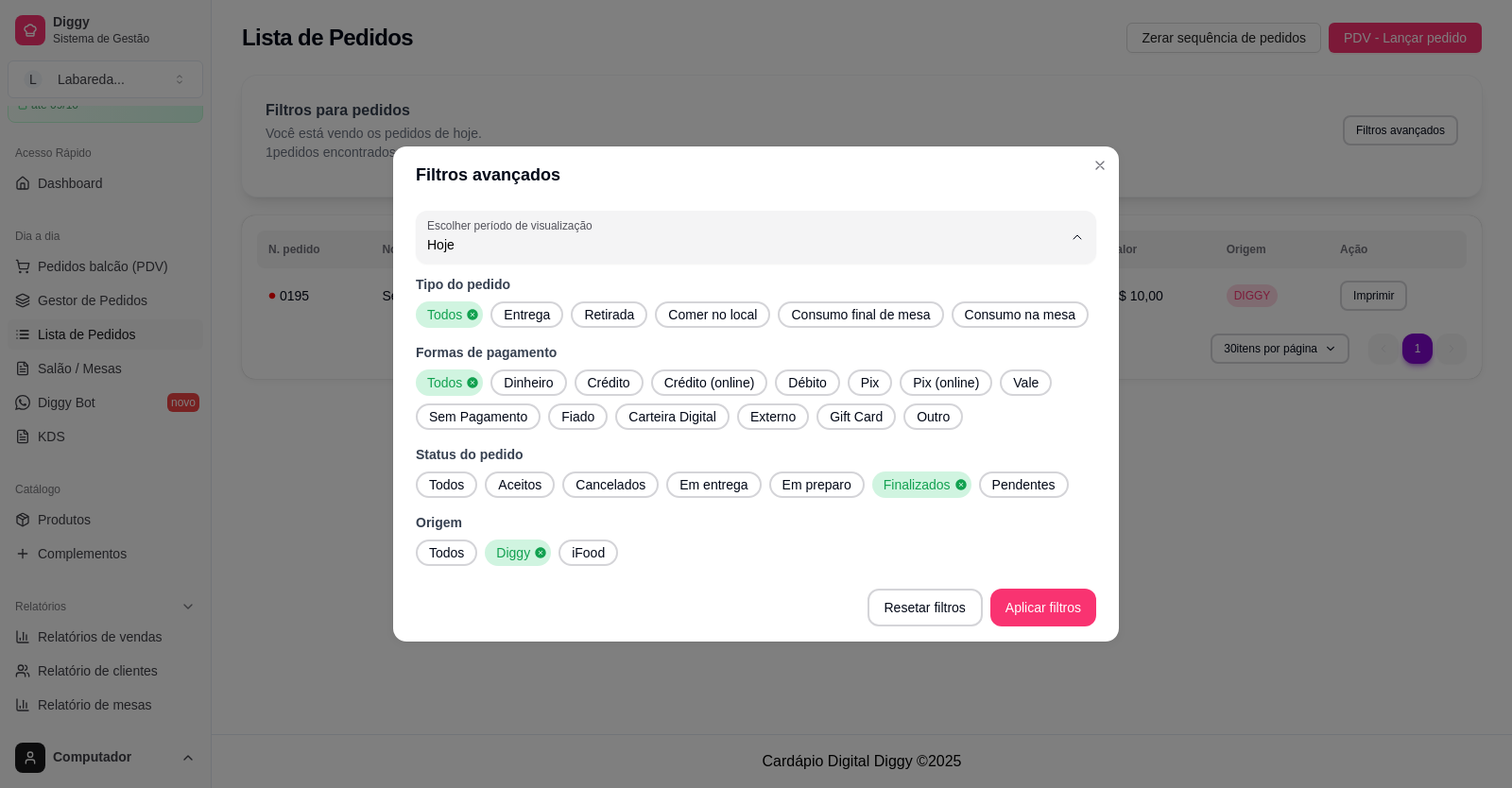
click at [687, 323] on span "Ontem" at bounding box center [747, 320] width 606 height 18
type input "1"
select select "1"
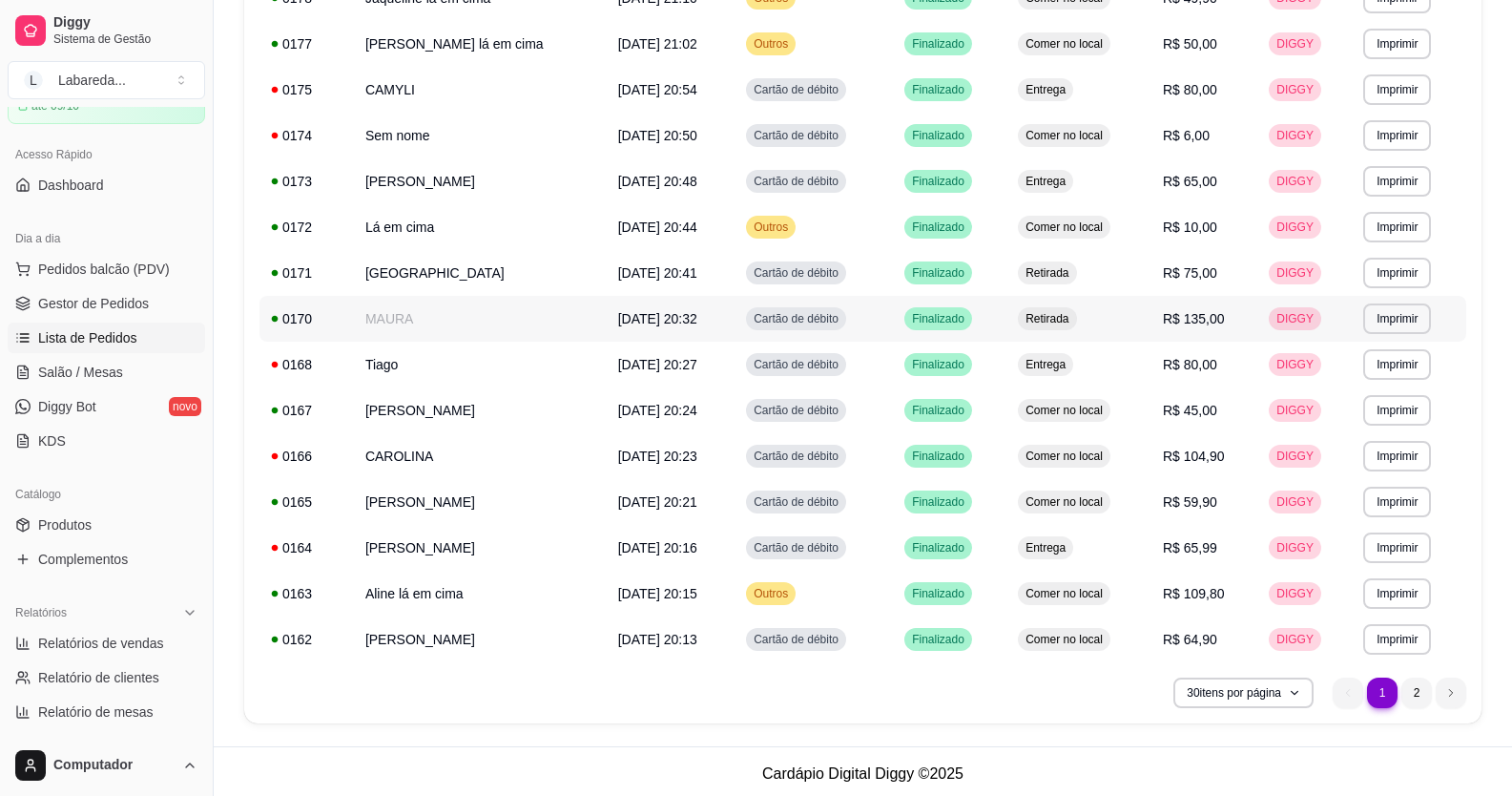
scroll to position [993, 0]
